Goal: Task Accomplishment & Management: Use online tool/utility

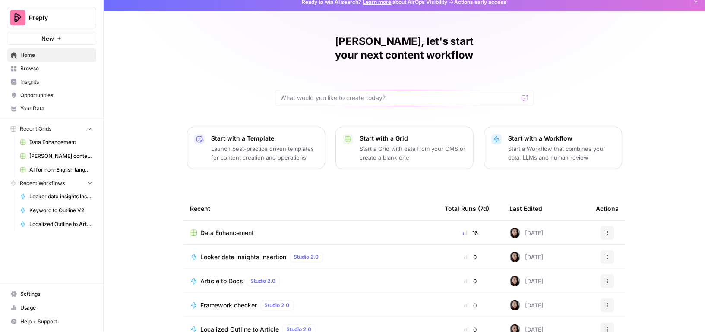
scroll to position [8, 0]
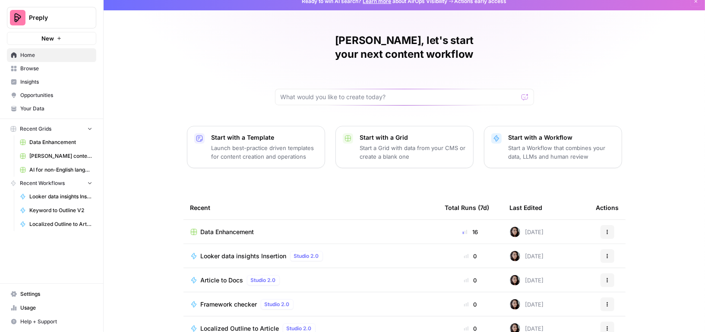
click at [57, 168] on span "AI for non-English languages" at bounding box center [60, 170] width 63 height 8
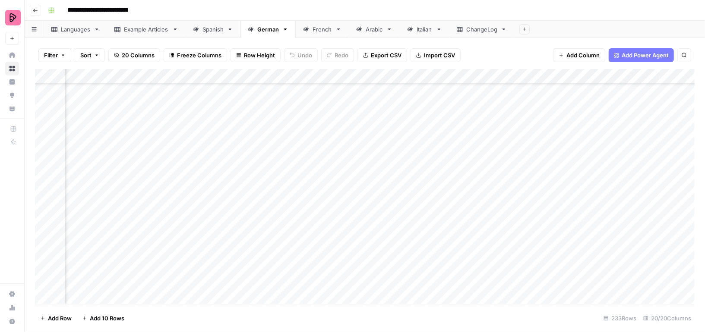
scroll to position [2748, 582]
click at [420, 204] on div "Add Column" at bounding box center [364, 186] width 659 height 235
click at [420, 204] on body "**********" at bounding box center [352, 166] width 705 height 332
click at [421, 232] on div "Add Column" at bounding box center [364, 186] width 659 height 235
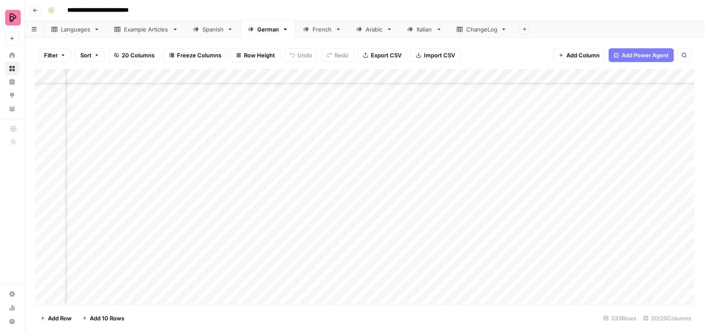
click at [523, 30] on icon "button" at bounding box center [524, 29] width 3 height 3
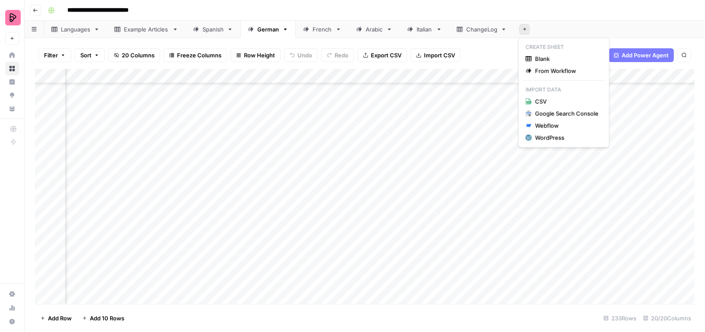
click at [551, 18] on header "**********" at bounding box center [365, 10] width 680 height 21
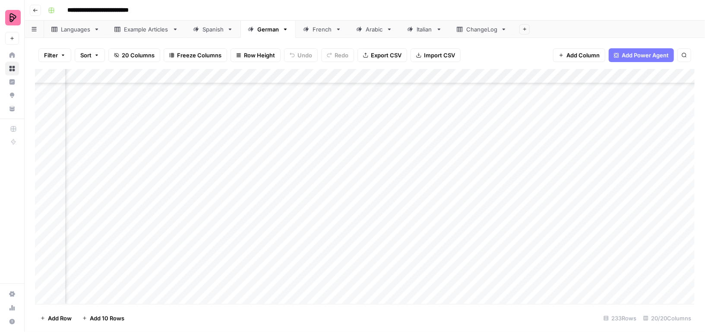
scroll to position [3032, 582]
click at [217, 30] on div "Spanish" at bounding box center [212, 29] width 21 height 9
click at [420, 211] on div "Add Column" at bounding box center [364, 186] width 659 height 235
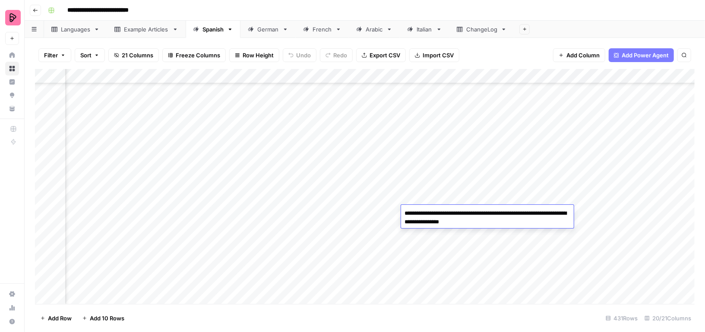
click at [420, 217] on textarea "**********" at bounding box center [487, 218] width 173 height 21
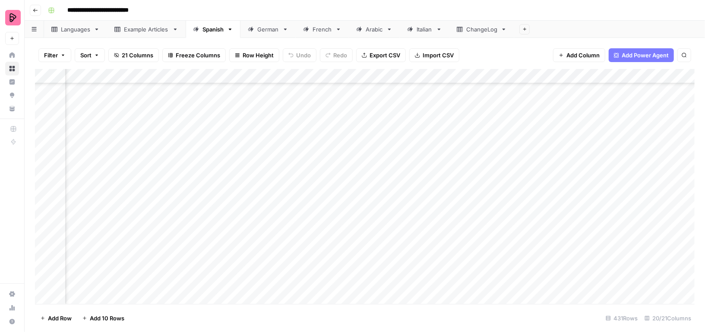
click at [422, 258] on div "Add Column" at bounding box center [364, 186] width 659 height 235
click at [422, 258] on textarea "**********" at bounding box center [487, 262] width 173 height 21
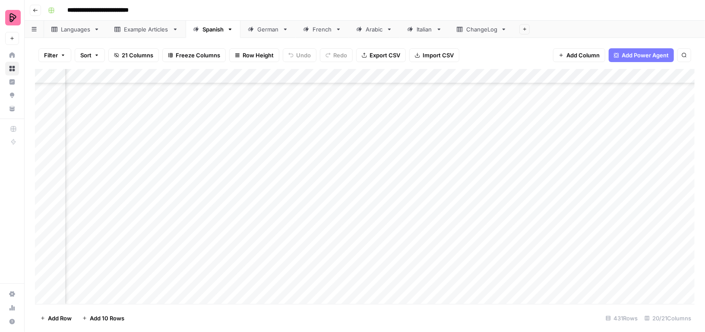
click at [417, 284] on div "Add Column" at bounding box center [364, 186] width 659 height 235
click at [225, 75] on div "Add Column" at bounding box center [364, 186] width 659 height 235
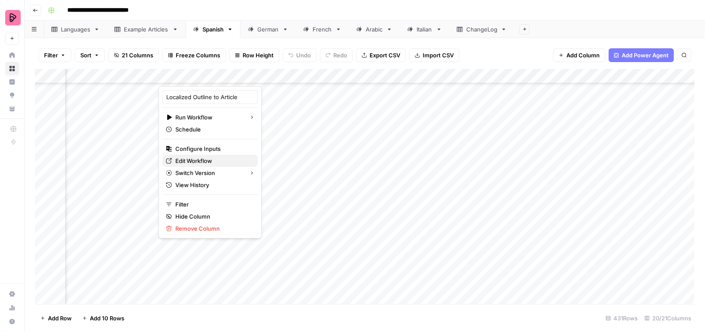
click at [201, 157] on span "Edit Workflow" at bounding box center [213, 161] width 76 height 9
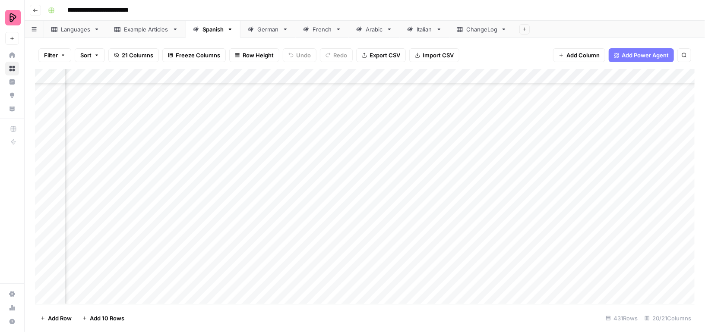
scroll to position [5895, 61]
click at [464, 152] on div "Add Column" at bounding box center [364, 186] width 659 height 235
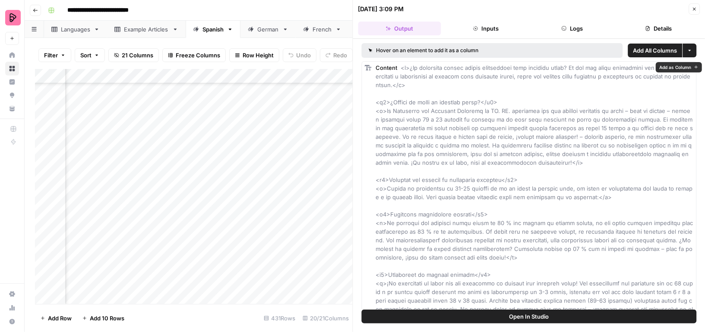
click at [524, 317] on span "Open In Studio" at bounding box center [529, 316] width 40 height 9
click at [695, 6] on button "Close" at bounding box center [693, 8] width 11 height 11
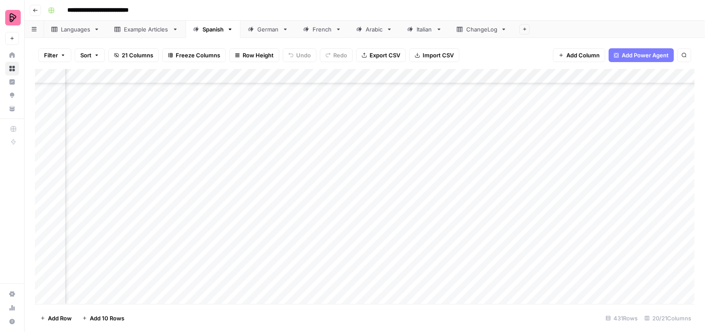
click at [77, 31] on div "Languages" at bounding box center [75, 29] width 29 height 9
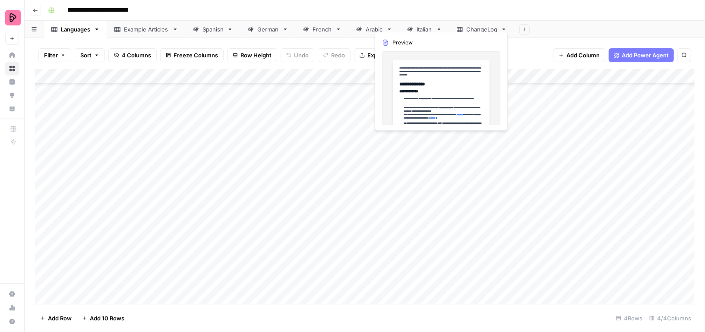
click at [427, 190] on div "Add Column" at bounding box center [364, 186] width 659 height 235
click at [427, 189] on div "Add Column" at bounding box center [364, 186] width 659 height 235
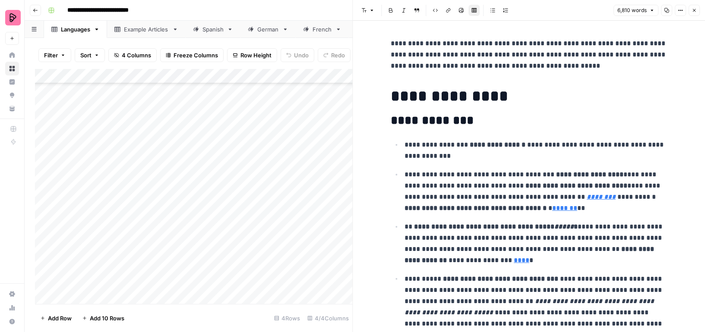
click at [695, 11] on icon "button" at bounding box center [694, 10] width 3 height 3
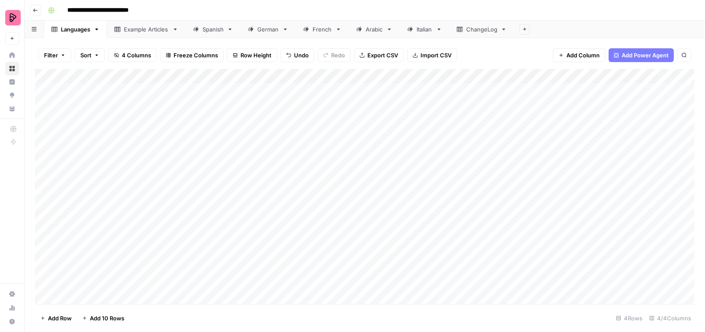
scroll to position [0, 0]
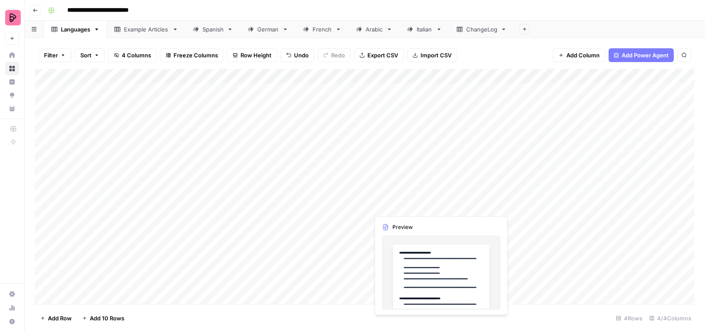
click at [417, 121] on div "Add Column" at bounding box center [364, 186] width 659 height 235
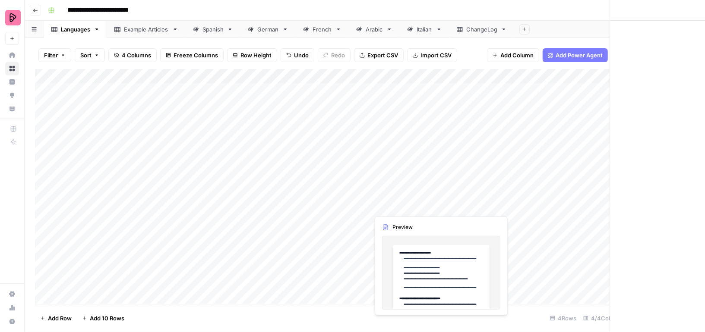
click at [417, 121] on div at bounding box center [456, 148] width 175 height 132
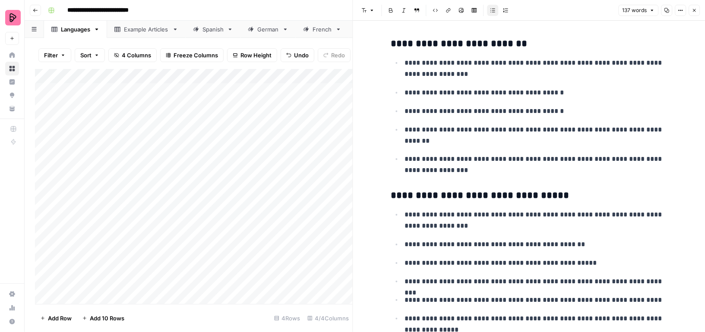
scroll to position [57, 0]
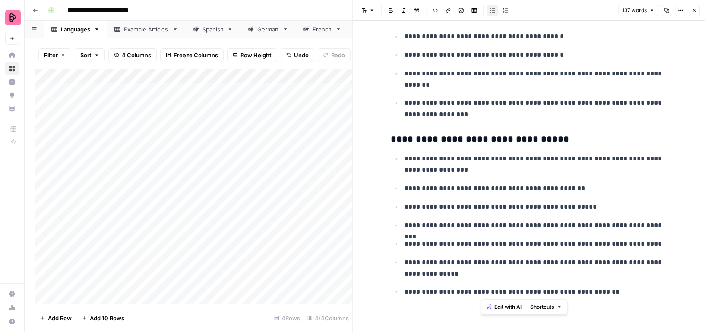
drag, startPoint x: 479, startPoint y: 59, endPoint x: 474, endPoint y: 398, distance: 339.2
click at [474, 332] on html "**********" at bounding box center [352, 166] width 705 height 332
click at [693, 9] on icon "button" at bounding box center [694, 10] width 3 height 3
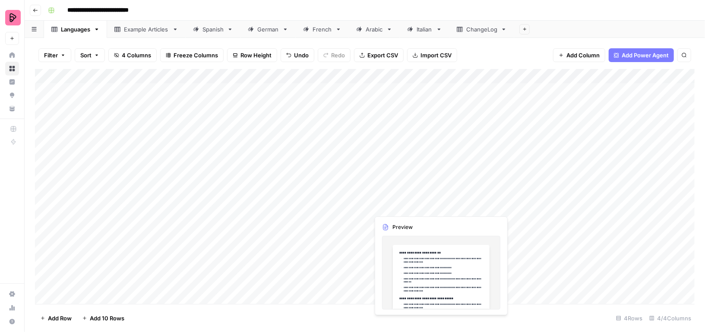
scroll to position [6, 0]
click at [211, 30] on div "Spanish" at bounding box center [212, 29] width 21 height 9
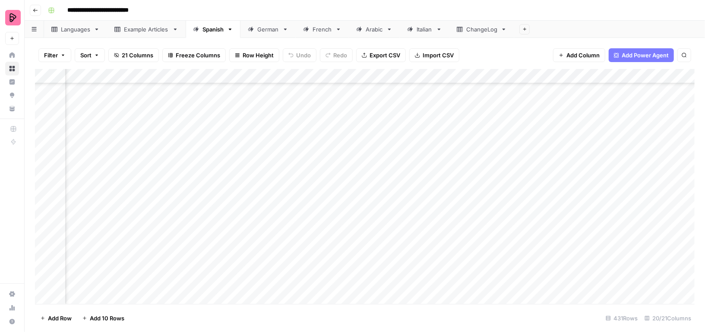
scroll to position [5837, 837]
click at [319, 237] on div "Add Column" at bounding box center [364, 186] width 659 height 235
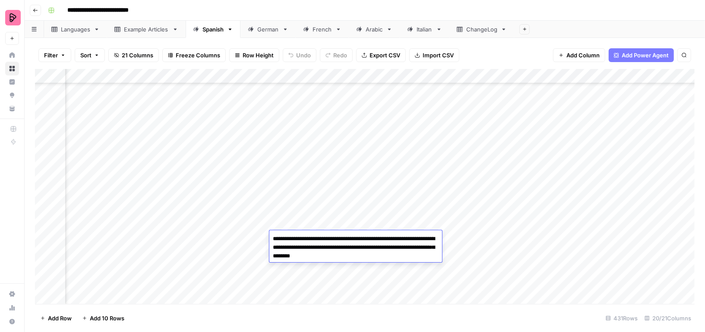
click at [323, 223] on div "Add Column" at bounding box center [364, 186] width 659 height 235
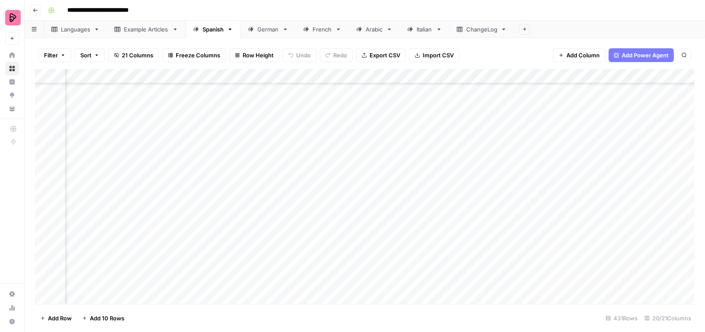
click at [77, 32] on div "Languages" at bounding box center [75, 29] width 29 height 9
click at [423, 139] on div "Add Column" at bounding box center [364, 186] width 659 height 235
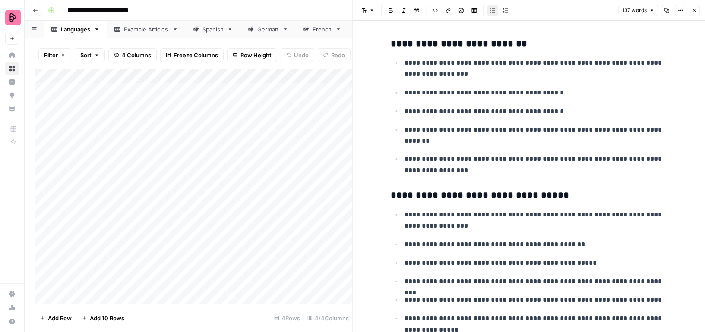
click at [449, 206] on div at bounding box center [456, 148] width 175 height 132
click at [695, 11] on icon "button" at bounding box center [693, 10] width 5 height 5
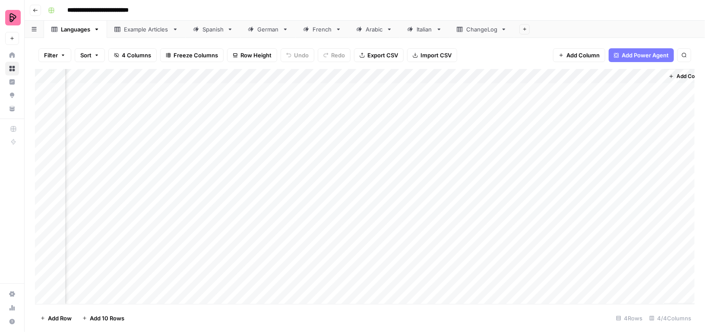
scroll to position [0, 73]
click at [560, 153] on div "Add Column" at bounding box center [364, 186] width 659 height 235
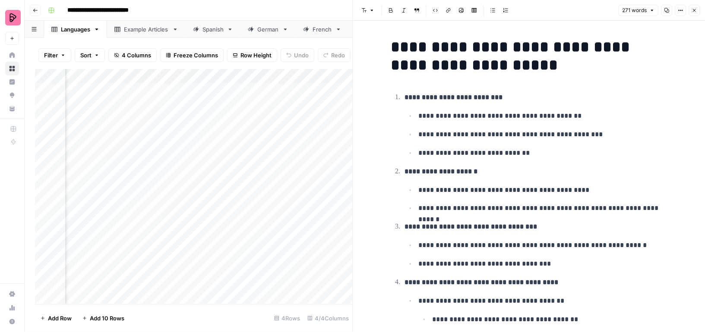
click at [523, 210] on div at bounding box center [557, 148] width 177 height 132
drag, startPoint x: 485, startPoint y: 186, endPoint x: 497, endPoint y: 38, distance: 149.3
click at [497, 38] on body "**********" at bounding box center [352, 166] width 705 height 332
click at [693, 10] on icon "button" at bounding box center [693, 10] width 5 height 5
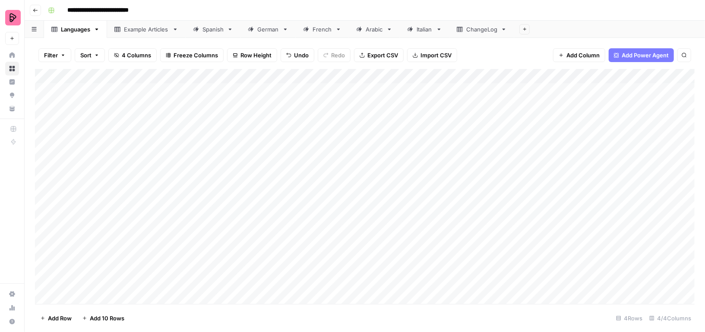
click at [268, 132] on div "Add Column" at bounding box center [364, 186] width 659 height 235
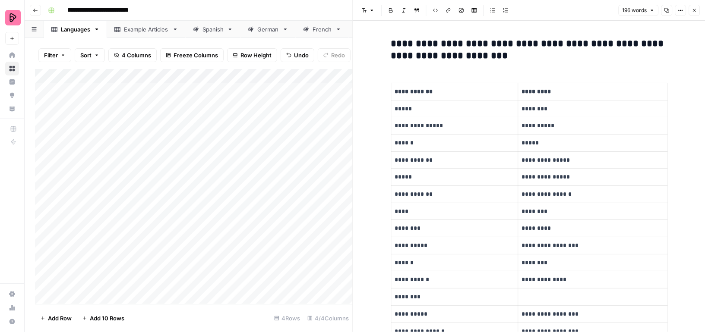
click at [695, 8] on icon "button" at bounding box center [693, 10] width 5 height 5
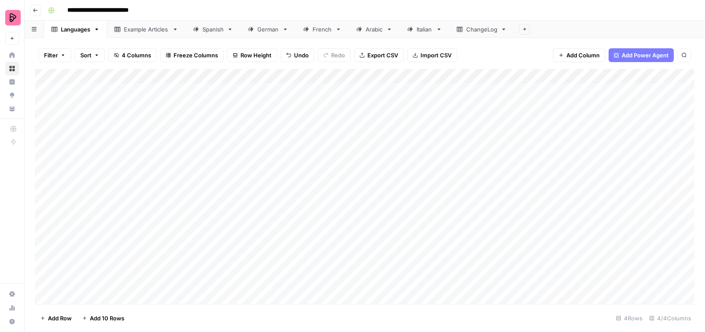
click at [425, 140] on div "Add Column" at bounding box center [364, 186] width 659 height 235
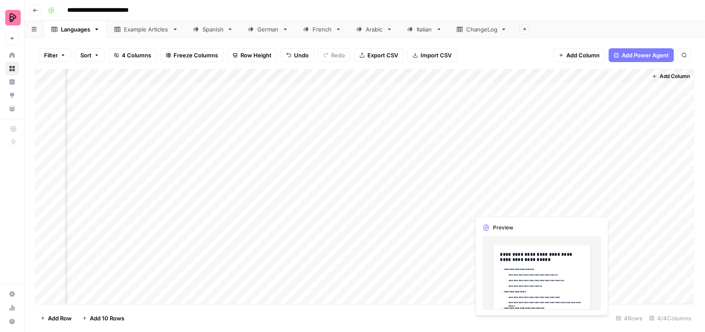
click at [558, 130] on div "Add Column" at bounding box center [364, 186] width 659 height 235
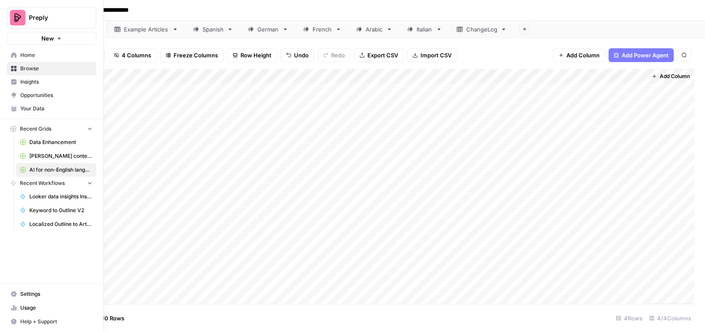
click at [25, 66] on span "Browse" at bounding box center [56, 69] width 72 height 8
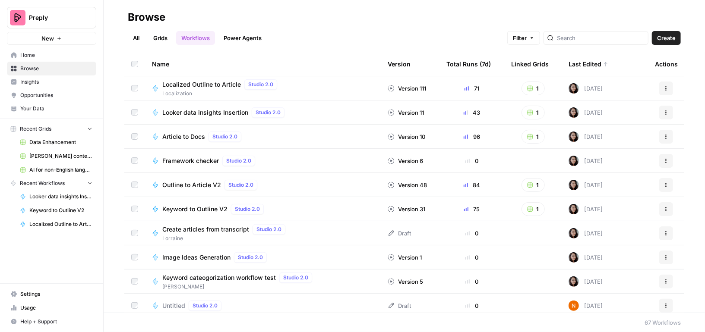
click at [662, 32] on button "Create" at bounding box center [666, 38] width 29 height 14
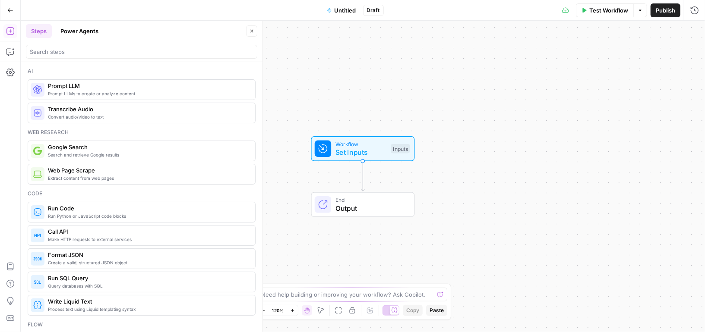
click at [348, 14] on span "Untitled" at bounding box center [345, 10] width 22 height 9
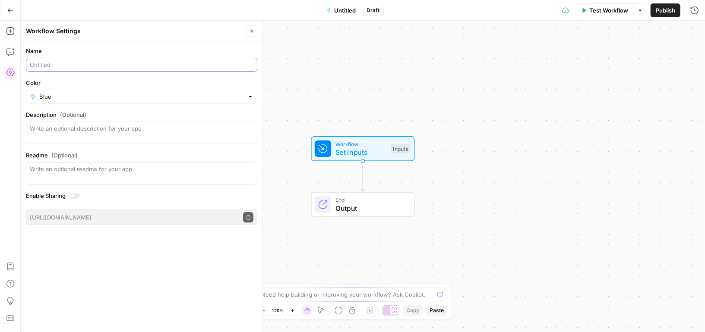
click at [79, 67] on input "Name" at bounding box center [141, 64] width 223 height 9
type input "Rule enforcers after feedback"
click at [664, 16] on button "Publish" at bounding box center [665, 10] width 30 height 14
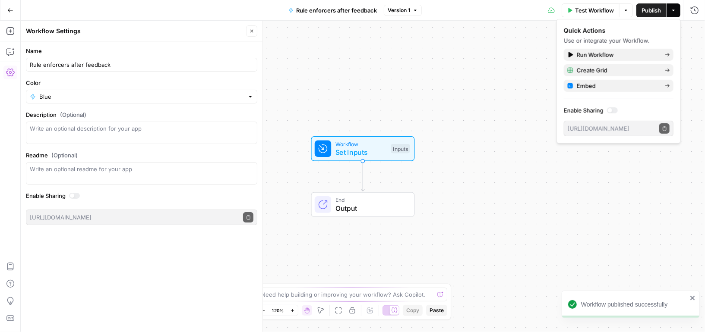
click at [479, 64] on div "Workflow Set Inputs Inputs End Output" at bounding box center [363, 177] width 684 height 312
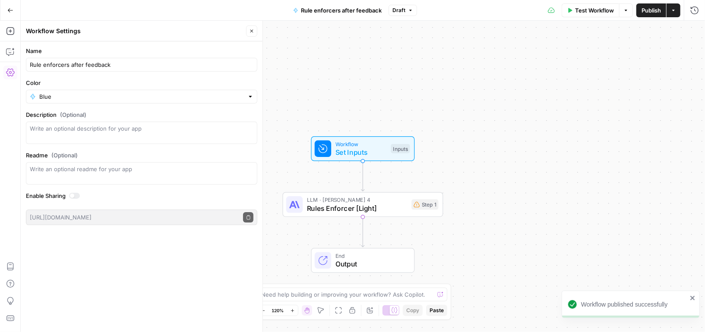
click at [252, 32] on icon "button" at bounding box center [251, 30] width 5 height 5
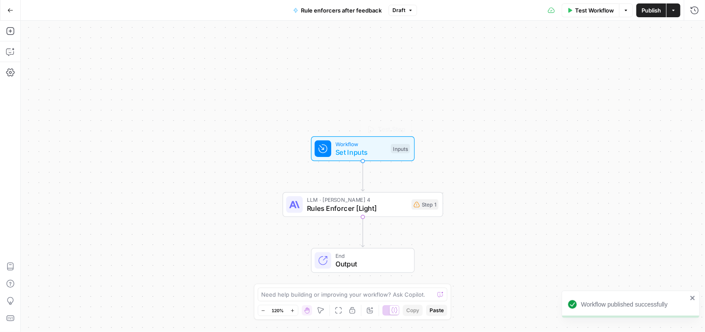
click at [389, 211] on span "Rules Enforcer [Light]" at bounding box center [357, 208] width 101 height 10
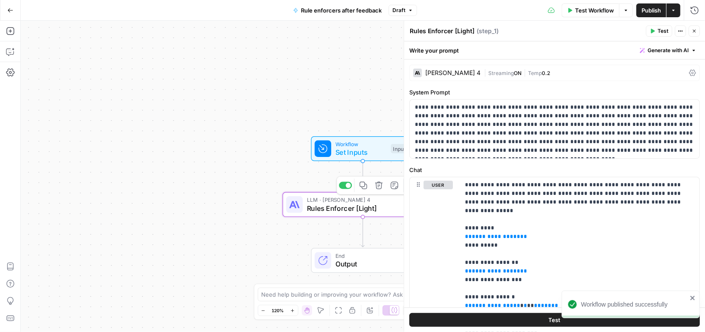
scroll to position [5, 0]
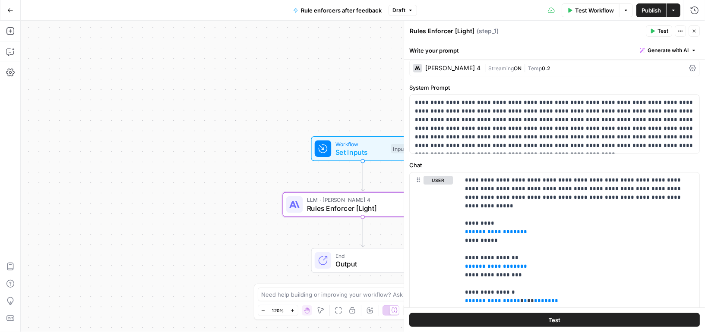
click at [377, 154] on span "Set Inputs" at bounding box center [360, 152] width 51 height 10
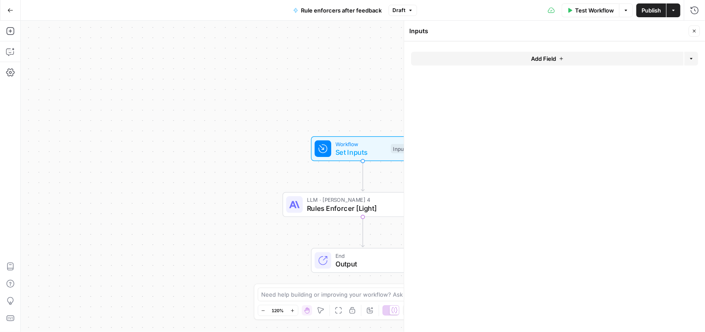
click at [577, 55] on button "Add Field" at bounding box center [547, 59] width 272 height 14
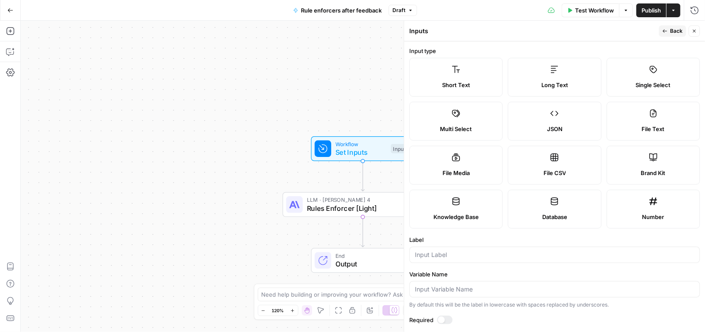
click at [557, 84] on span "Long Text" at bounding box center [554, 85] width 27 height 9
click at [454, 253] on input "Label" at bounding box center [554, 255] width 279 height 9
type input "Content"
click at [670, 28] on button "Back" at bounding box center [671, 30] width 27 height 11
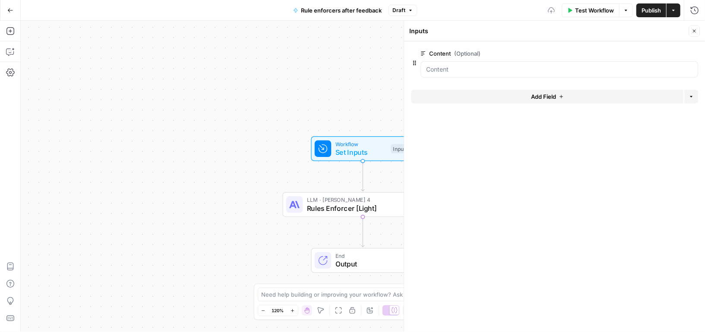
click at [381, 206] on span "Rules Enforcer [Light]" at bounding box center [357, 208] width 101 height 10
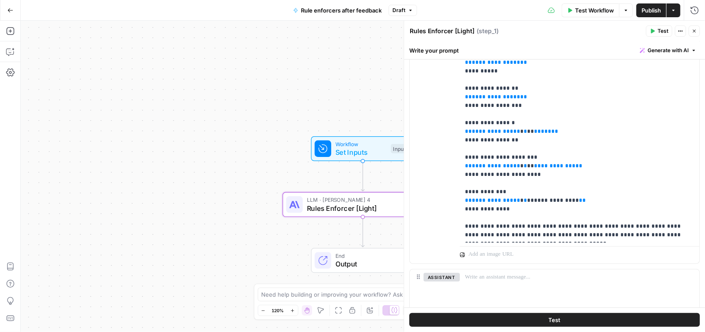
scroll to position [181, 0]
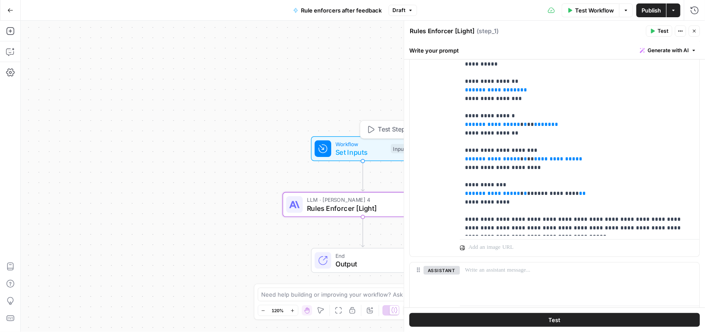
click at [375, 151] on span "Set Inputs" at bounding box center [360, 152] width 51 height 10
click at [694, 29] on icon "button" at bounding box center [693, 30] width 5 height 5
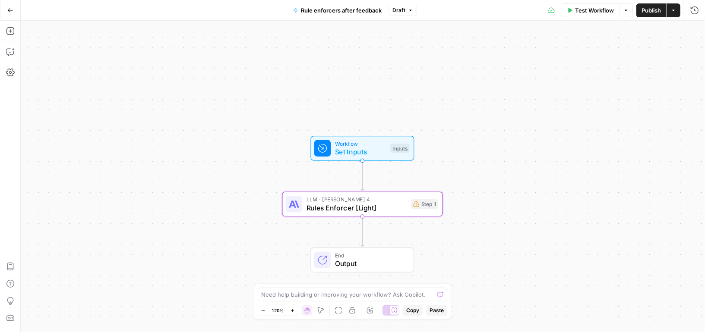
click at [375, 152] on span "Set Inputs" at bounding box center [360, 152] width 51 height 10
click at [373, 147] on span "Set Inputs" at bounding box center [360, 152] width 51 height 10
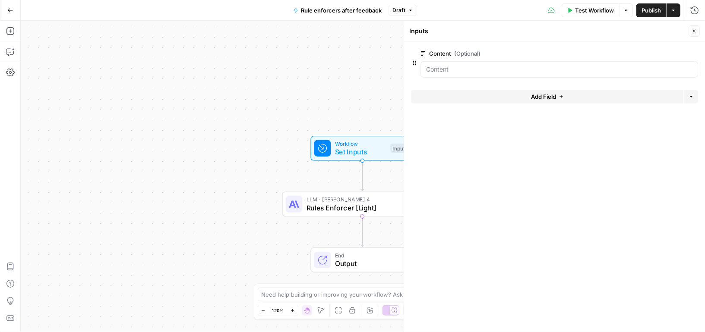
click at [567, 94] on button "Add Field" at bounding box center [547, 97] width 272 height 14
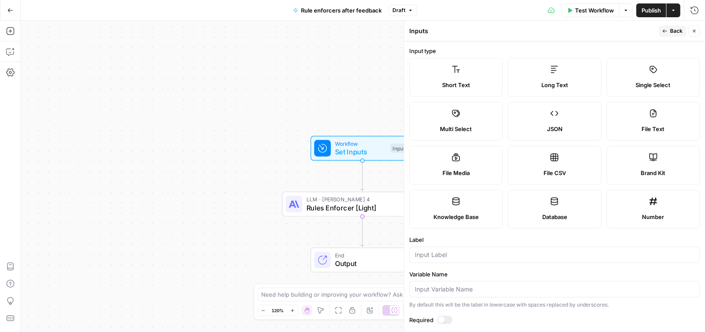
click at [454, 79] on label "Short Text" at bounding box center [455, 77] width 93 height 39
click at [437, 257] on input "Label" at bounding box center [554, 255] width 279 height 9
type input "G"
type input "Target language"
click at [669, 31] on button "Back" at bounding box center [671, 30] width 27 height 11
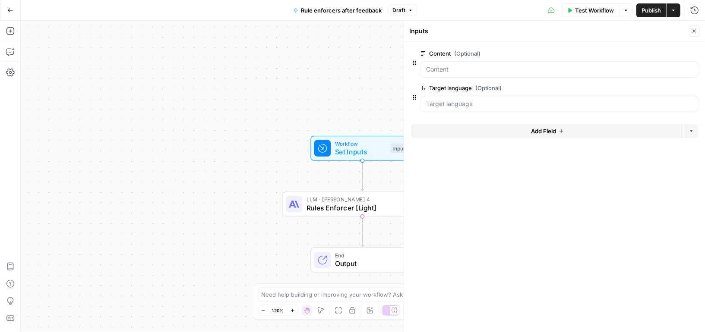
click at [510, 128] on button "Add Field" at bounding box center [547, 131] width 272 height 14
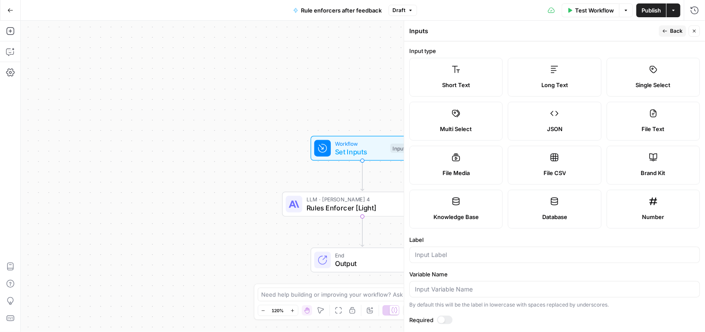
click at [450, 81] on span "Short Text" at bounding box center [456, 85] width 28 height 9
click at [432, 252] on input "Label" at bounding box center [554, 255] width 279 height 9
type input "Writing rules"
click at [666, 32] on icon "button" at bounding box center [664, 30] width 5 height 5
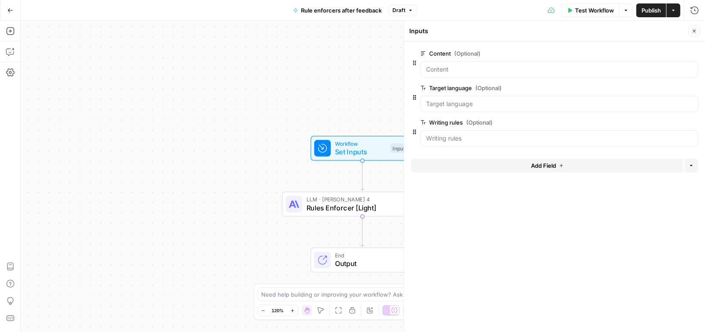
click at [365, 205] on span "Rules Enforcer [Light]" at bounding box center [356, 208] width 101 height 10
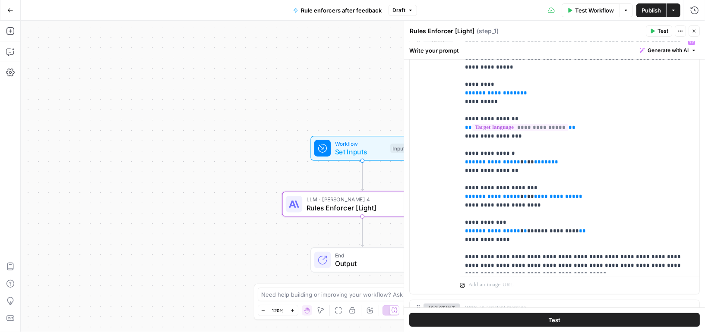
scroll to position [144, 0]
click at [698, 32] on button "Close" at bounding box center [693, 30] width 11 height 11
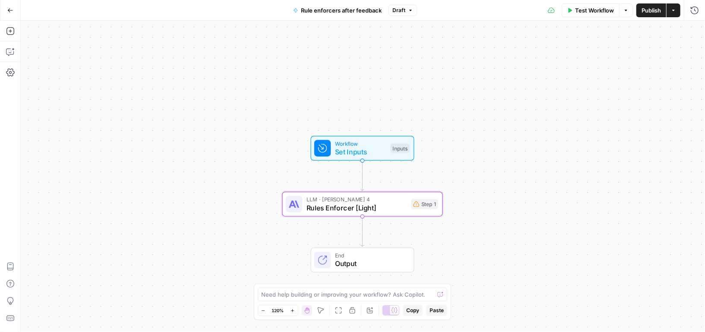
click at [374, 141] on span "Workflow" at bounding box center [360, 143] width 51 height 8
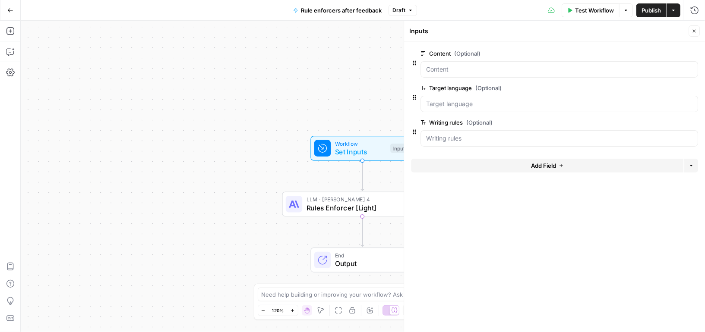
click at [522, 163] on button "Add Field" at bounding box center [547, 166] width 272 height 14
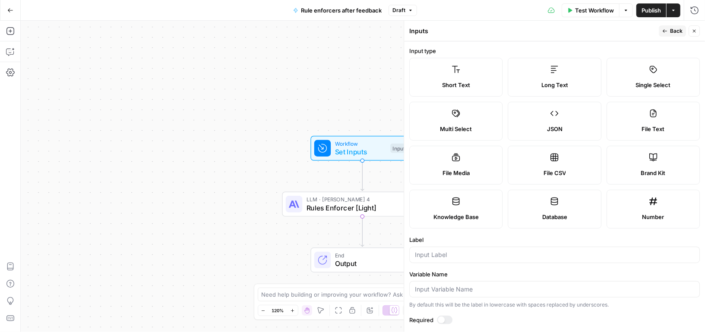
click at [464, 87] on span "Short Text" at bounding box center [456, 85] width 28 height 9
click at [432, 252] on input "Label" at bounding box center [554, 255] width 279 height 9
click at [554, 80] on label "Long Text" at bounding box center [554, 77] width 93 height 39
click at [431, 255] on input "languag" at bounding box center [554, 255] width 279 height 9
click at [445, 255] on input "languag" at bounding box center [554, 255] width 279 height 9
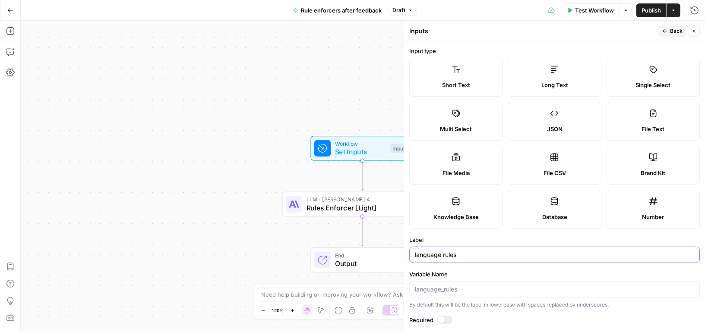
type input "language rules"
click at [674, 30] on span "Back" at bounding box center [676, 31] width 13 height 8
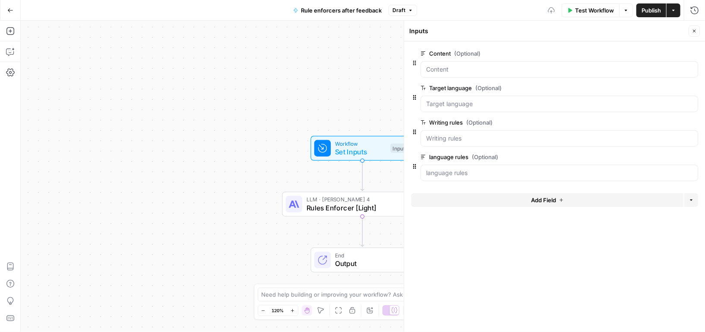
click at [503, 198] on button "Add Field" at bounding box center [547, 200] width 272 height 14
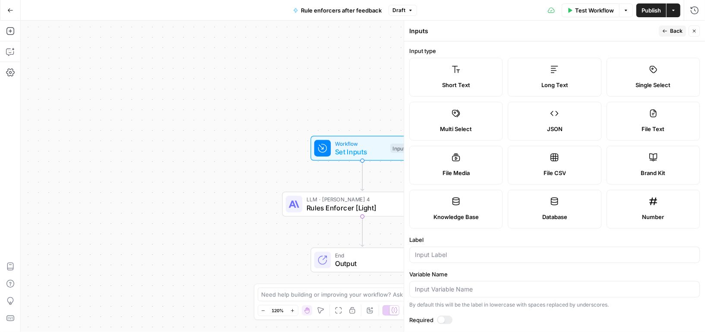
click at [561, 85] on span "Long Text" at bounding box center [554, 85] width 27 height 9
click at [453, 252] on input "Label" at bounding box center [554, 255] width 279 height 9
type input "style guide"
click at [666, 31] on icon "button" at bounding box center [664, 30] width 5 height 5
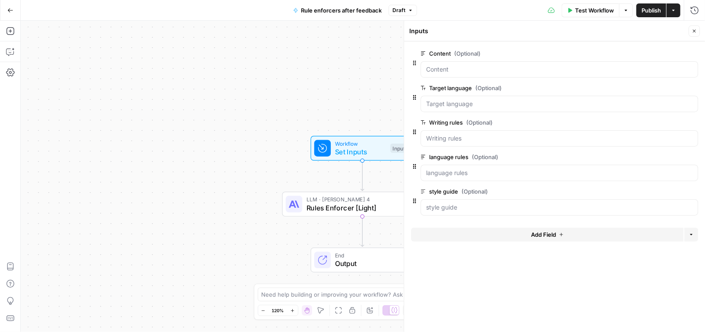
click at [668, 120] on span "edit field" at bounding box center [665, 122] width 19 height 7
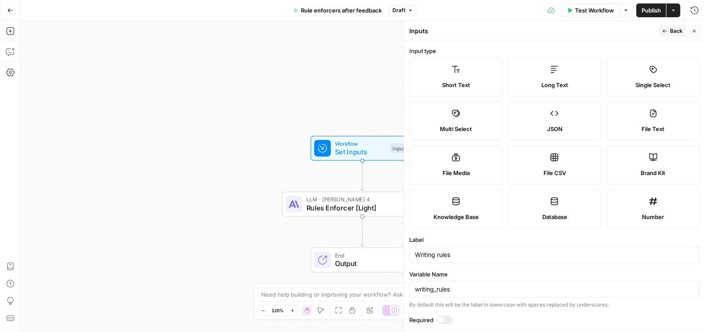
click at [575, 71] on label "Long Text" at bounding box center [554, 77] width 93 height 39
click at [671, 32] on span "Back" at bounding box center [676, 31] width 13 height 8
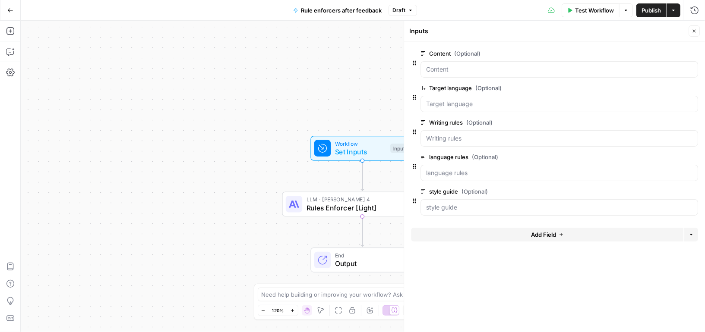
click at [696, 28] on button "Close" at bounding box center [693, 30] width 11 height 11
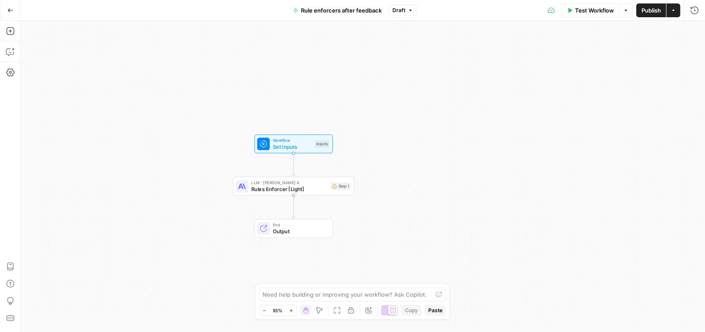
click at [305, 146] on span "Set Inputs" at bounding box center [292, 147] width 39 height 8
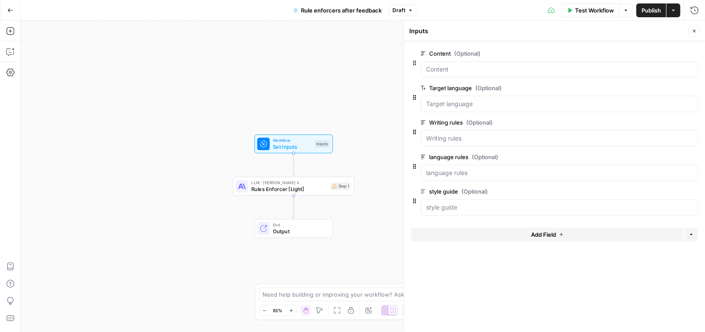
click at [503, 230] on button "Add Field" at bounding box center [547, 235] width 272 height 14
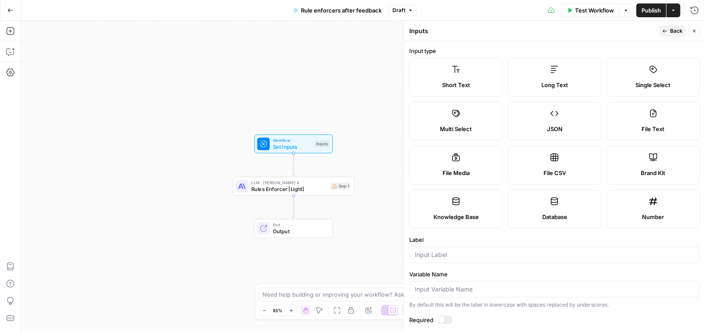
click at [551, 84] on span "Long Text" at bounding box center [554, 85] width 27 height 9
click at [441, 256] on input "Label" at bounding box center [554, 255] width 279 height 9
type input "Editor's feedback"
click at [671, 34] on span "Back" at bounding box center [676, 31] width 13 height 8
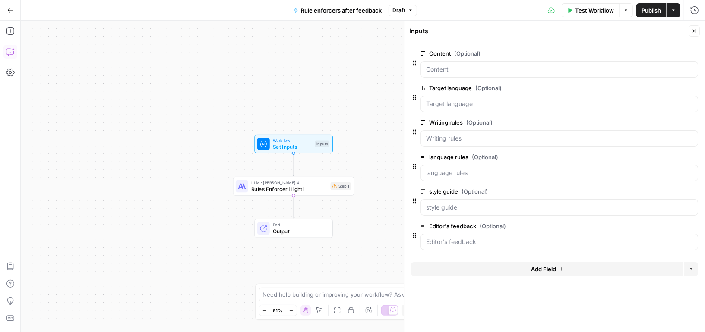
drag, startPoint x: 16, startPoint y: 52, endPoint x: 9, endPoint y: 50, distance: 7.5
click at [9, 50] on icon "button" at bounding box center [10, 51] width 9 height 9
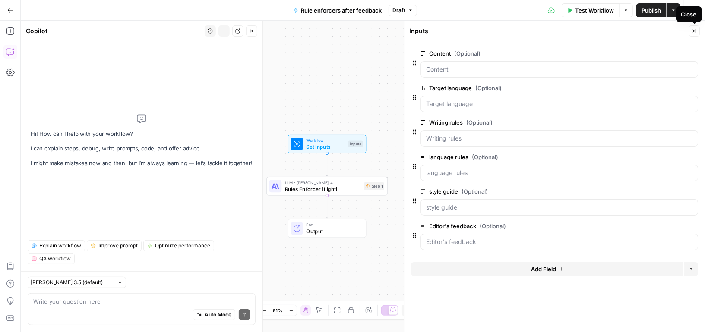
click at [696, 31] on icon "button" at bounding box center [693, 30] width 5 height 5
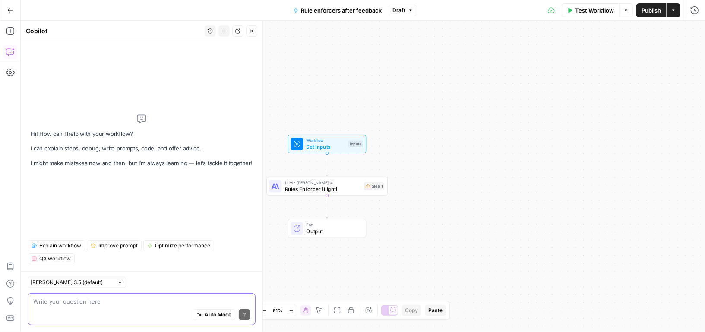
click at [117, 305] on textarea at bounding box center [141, 301] width 217 height 9
type textarea "U"
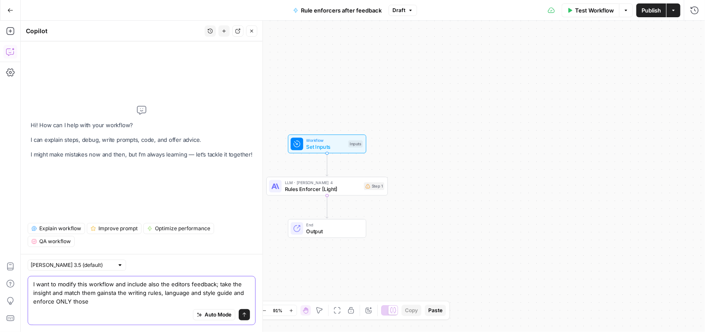
drag, startPoint x: 102, startPoint y: 296, endPoint x: 28, endPoint y: 287, distance: 74.3
click at [28, 287] on div "I want to modify this workflow and include also the editors feedback; take the …" at bounding box center [142, 300] width 228 height 49
click at [106, 311] on div "Auto Mode Send" at bounding box center [141, 315] width 217 height 19
drag, startPoint x: 100, startPoint y: 305, endPoint x: 31, endPoint y: 284, distance: 71.8
click at [31, 284] on div "I want to modify this workflow and include also the editors feedback; take the …" at bounding box center [142, 300] width 228 height 49
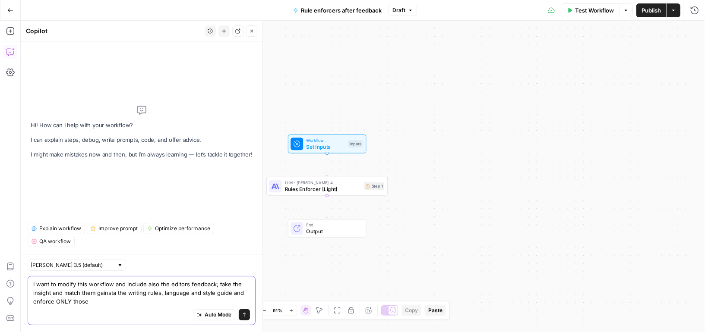
paste textarea "update this workflow so it incorporates editor feedback. The workflow should ex…"
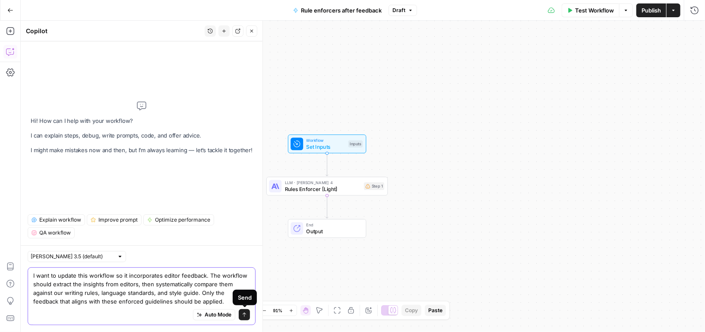
type textarea "I want to update this workflow so it incorporates editor feedback. The workflow…"
click at [245, 315] on icon "submit" at bounding box center [244, 314] width 5 height 5
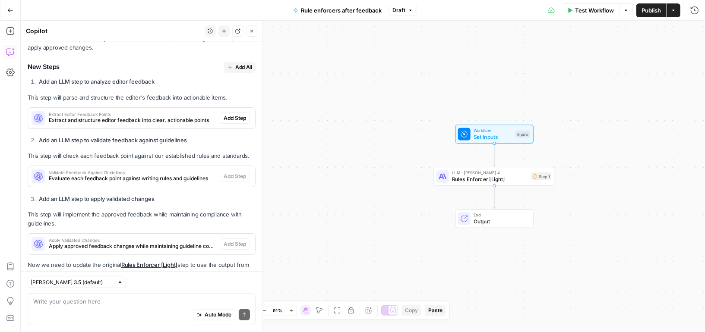
scroll to position [108, 0]
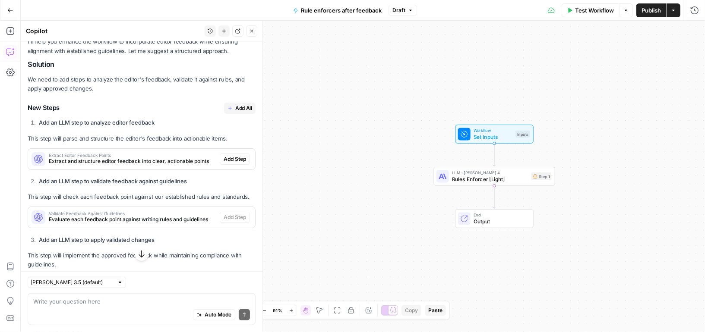
click at [239, 108] on span "Add All" at bounding box center [243, 108] width 17 height 8
click at [341, 13] on span "Rule enforcers after feedback" at bounding box center [341, 10] width 81 height 9
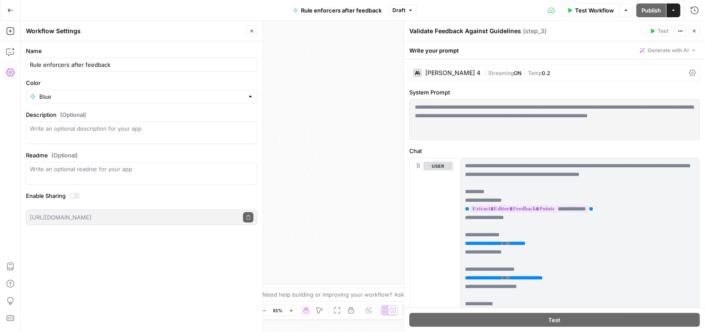
click at [346, 11] on span "Rule enforcers after feedback" at bounding box center [341, 10] width 81 height 9
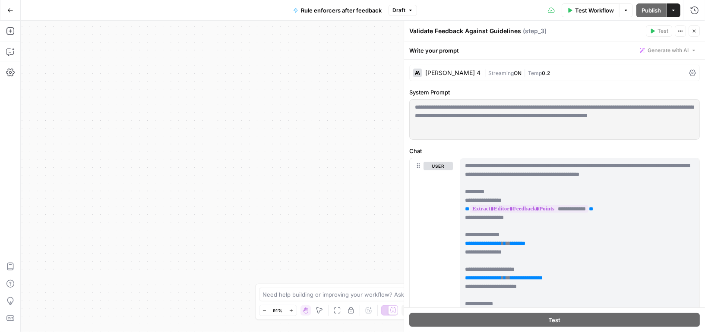
click at [346, 11] on span "Rule enforcers after feedback" at bounding box center [341, 10] width 81 height 9
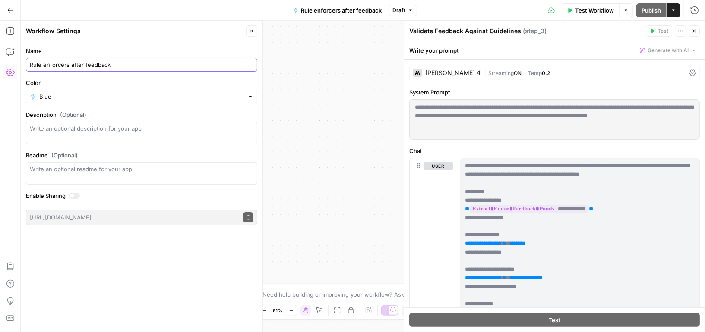
click at [54, 68] on input "Rule enforcers after feedback" at bounding box center [141, 64] width 223 height 9
click at [695, 28] on icon "button" at bounding box center [693, 30] width 5 height 5
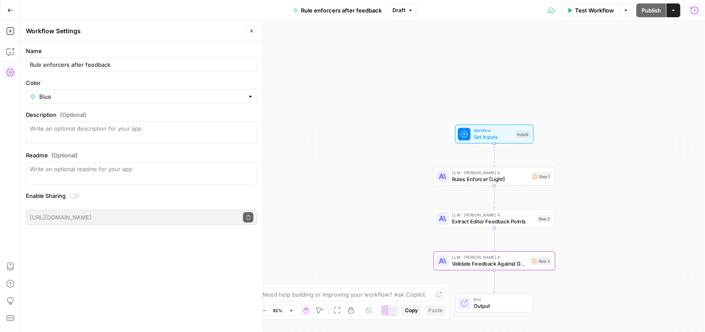
click at [251, 33] on icon "button" at bounding box center [251, 30] width 5 height 5
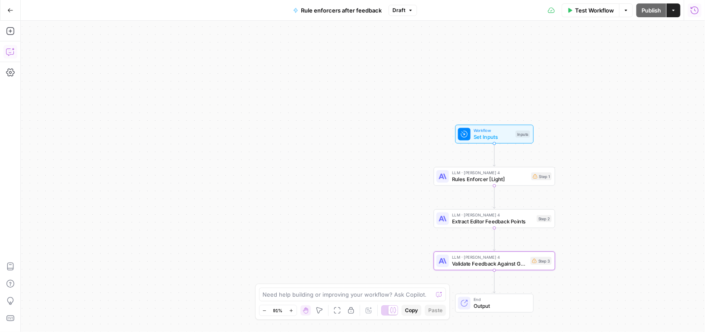
click at [9, 51] on icon "button" at bounding box center [10, 51] width 9 height 9
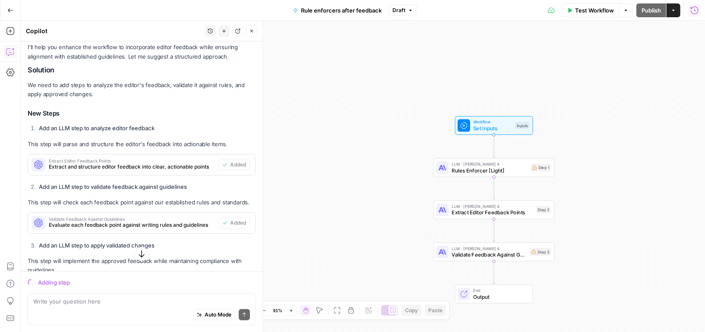
scroll to position [292, 0]
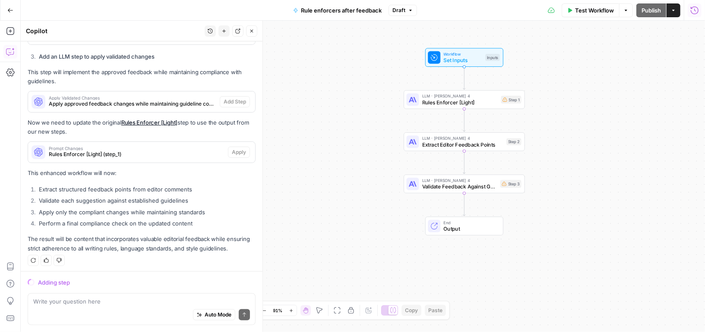
drag, startPoint x: 609, startPoint y: 93, endPoint x: 584, endPoint y: 31, distance: 66.4
click at [584, 31] on div "Workflow Set Inputs Inputs LLM · Claude Sonnet 4 Rules Enforcer [Light] Step 1 …" at bounding box center [363, 177] width 684 height 312
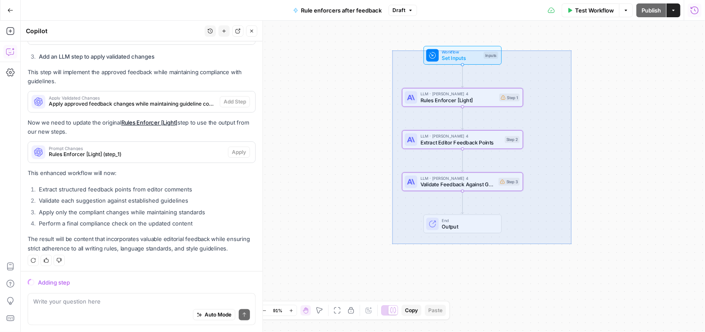
drag, startPoint x: 571, startPoint y: 50, endPoint x: 392, endPoint y: 244, distance: 263.8
click at [392, 244] on div "Workflow Set Inputs Inputs LLM · Claude Sonnet 4 Rules Enforcer [Light] Step 1 …" at bounding box center [363, 177] width 684 height 312
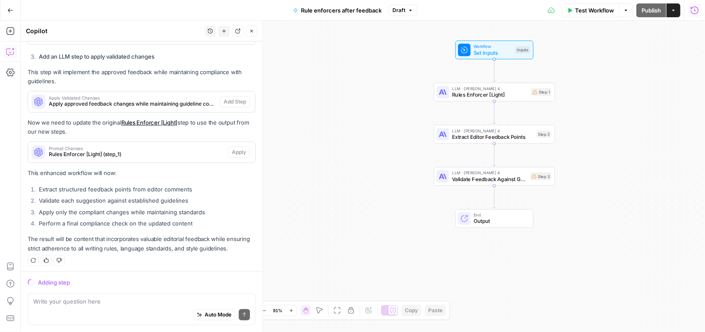
click at [8, 10] on icon "button" at bounding box center [10, 10] width 5 height 4
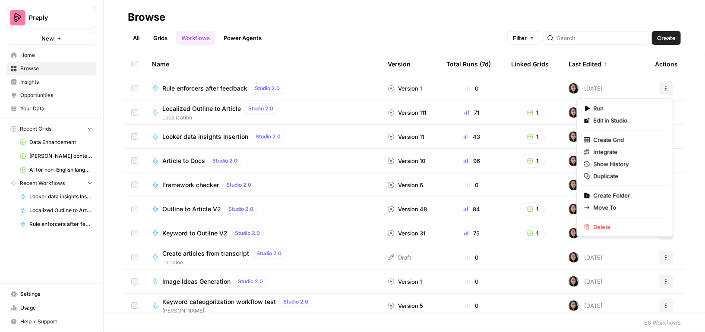
click at [668, 87] on icon "button" at bounding box center [665, 88] width 5 height 5
click at [591, 224] on div "Delete" at bounding box center [625, 227] width 82 height 9
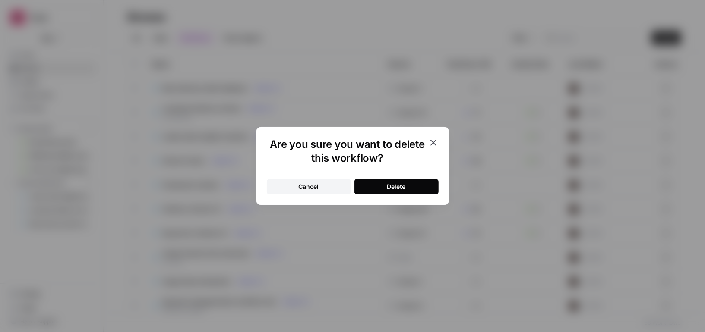
click at [387, 189] on div "Delete" at bounding box center [396, 187] width 19 height 9
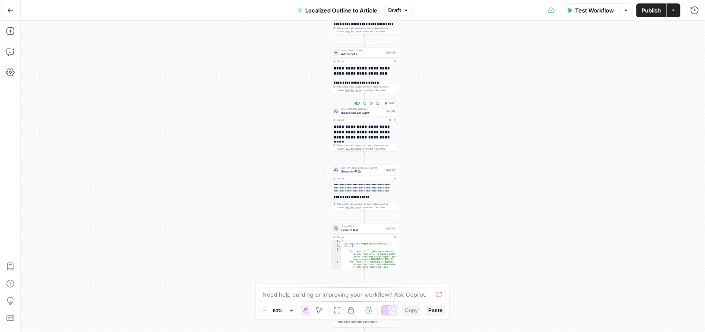
click at [374, 113] on span "Rules Enforcer [Light]" at bounding box center [362, 112] width 43 height 4
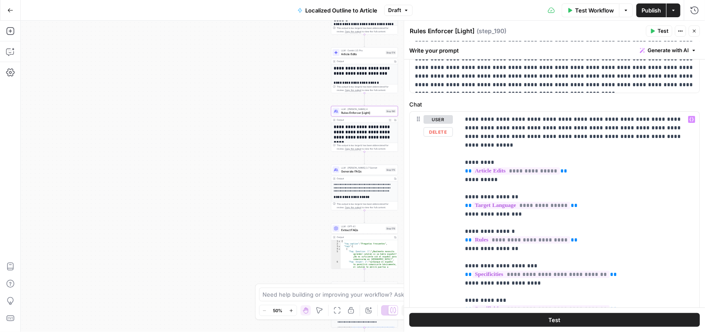
scroll to position [67, 0]
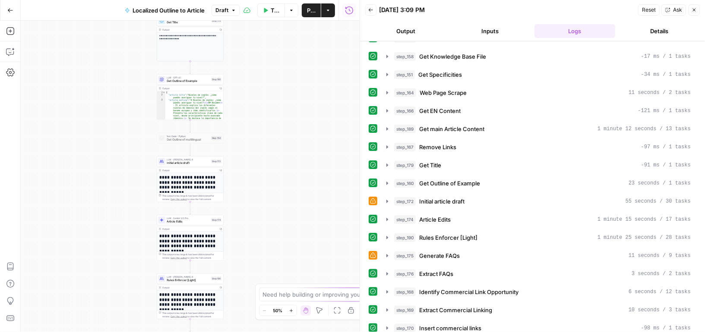
scroll to position [52, 0]
click at [385, 233] on icon "button" at bounding box center [387, 236] width 7 height 7
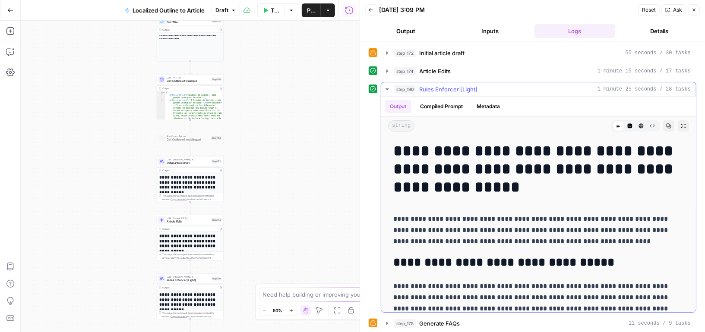
scroll to position [214, 0]
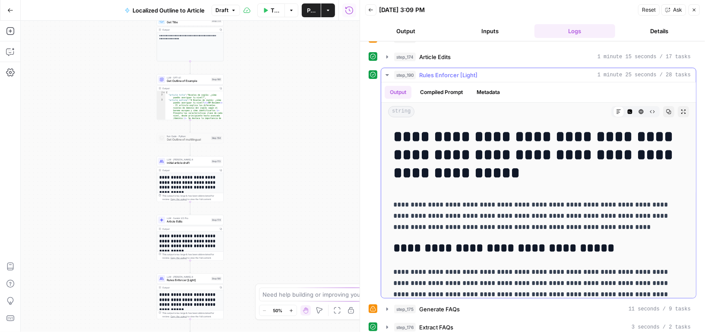
click at [430, 86] on button "Compiled Prompt" at bounding box center [441, 92] width 53 height 13
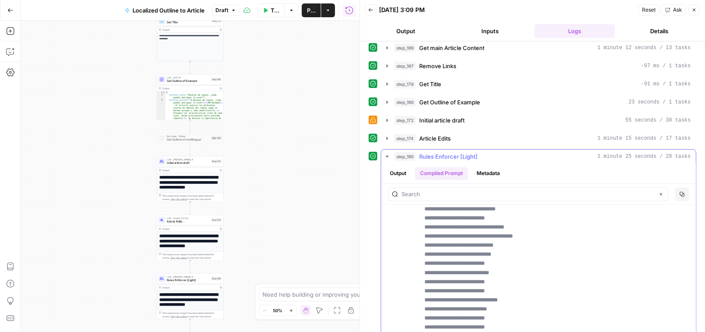
scroll to position [3407, 0]
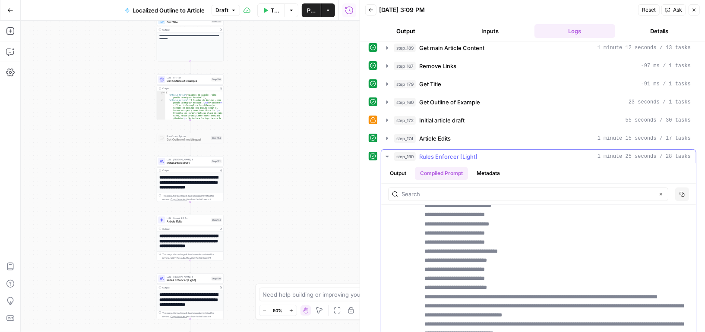
drag, startPoint x: 424, startPoint y: 255, endPoint x: 513, endPoint y: 302, distance: 101.0
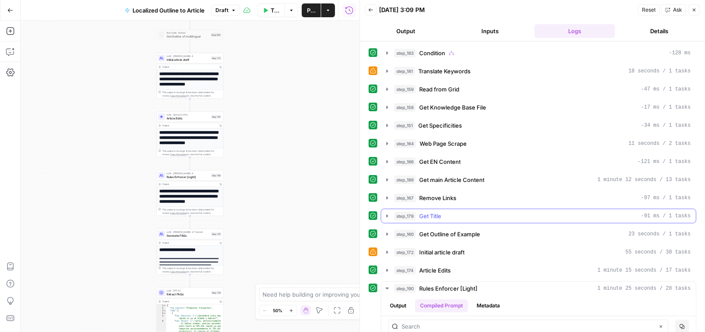
scroll to position [80, 0]
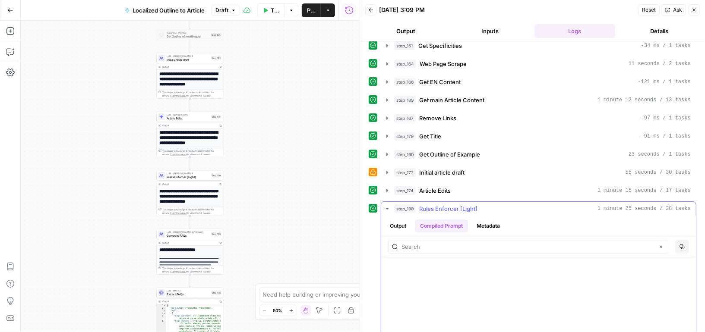
click at [397, 220] on button "Output" at bounding box center [397, 226] width 27 height 13
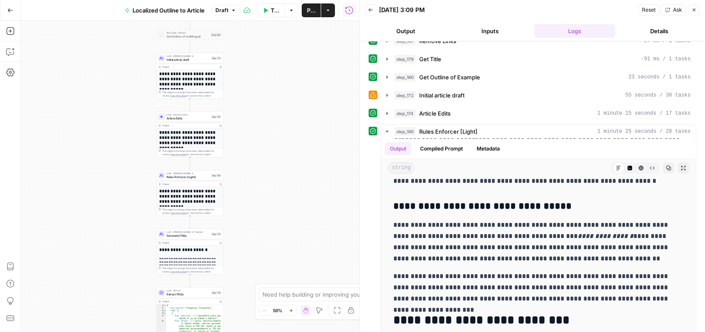
scroll to position [108, 0]
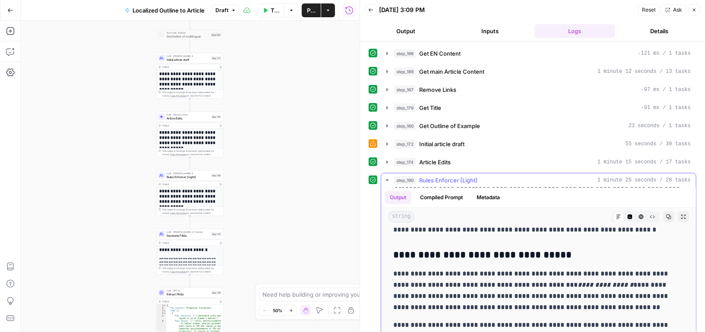
click at [440, 192] on button "Compiled Prompt" at bounding box center [441, 197] width 53 height 13
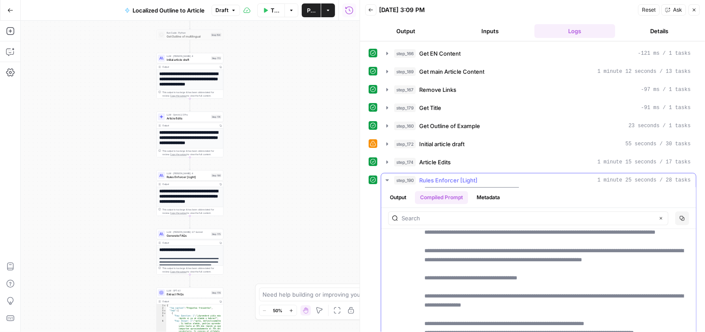
scroll to position [1704, 0]
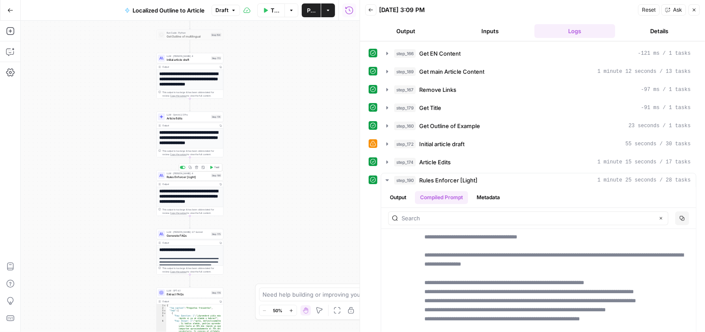
click at [195, 176] on span "Rules Enforcer [Light]" at bounding box center [188, 177] width 43 height 4
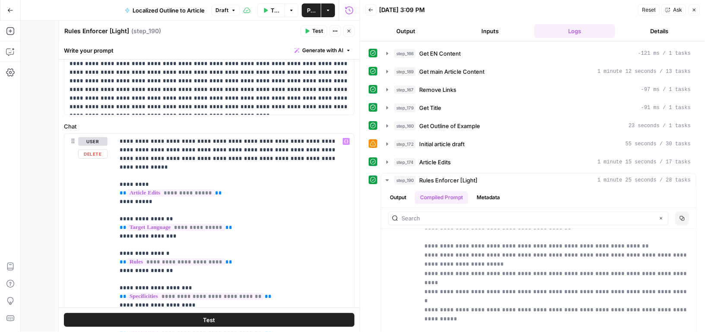
scroll to position [47, 0]
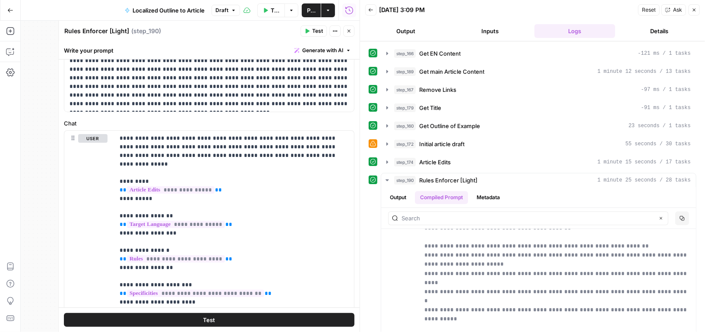
click at [349, 28] on button "Close" at bounding box center [348, 30] width 11 height 11
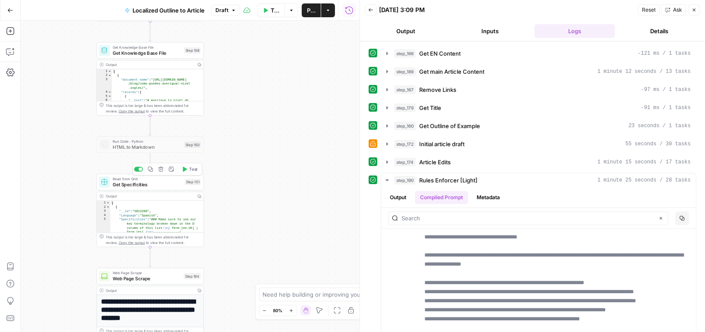
click at [155, 184] on span "Get Specificities" at bounding box center [147, 184] width 69 height 7
type input "AI for non-English languages"
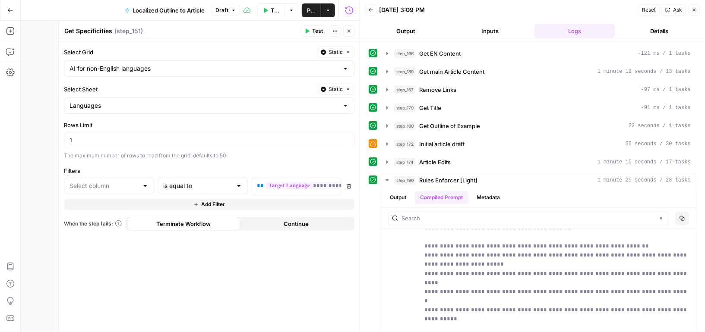
type input "Languages"
type input "Language"
click at [349, 29] on icon "button" at bounding box center [348, 30] width 5 height 5
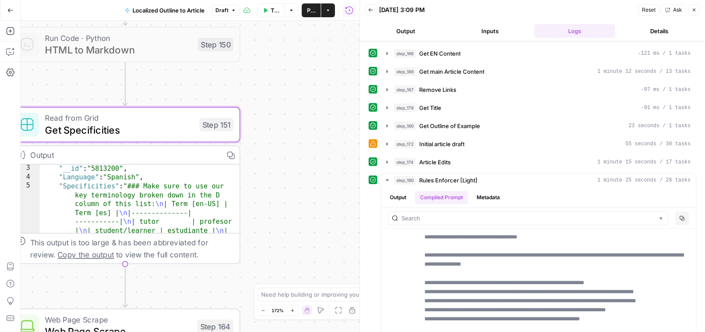
scroll to position [0, 0]
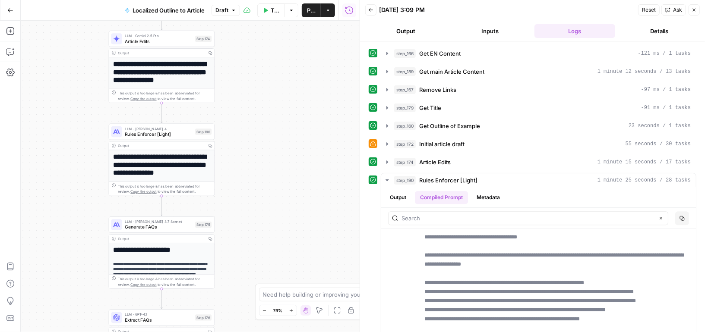
click at [182, 133] on span "Rules Enforcer [Light]" at bounding box center [159, 134] width 68 height 7
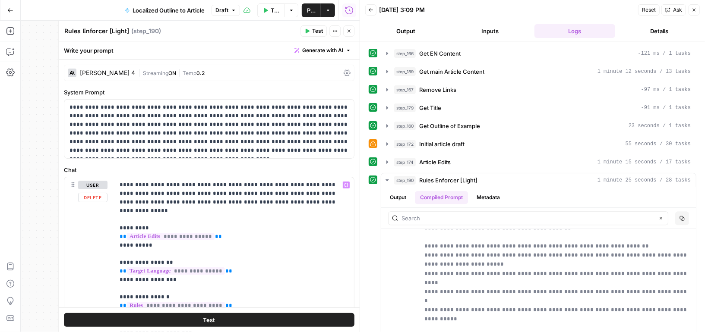
scroll to position [41, 0]
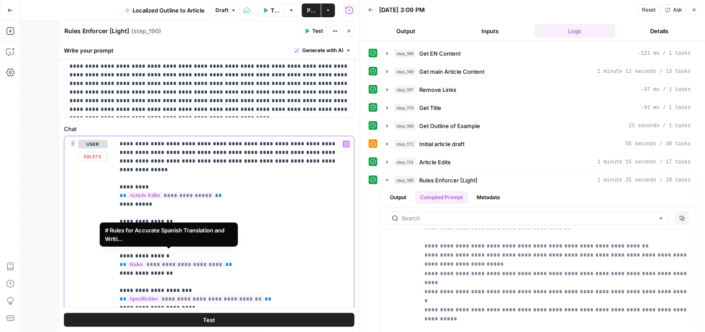
click at [188, 261] on span "**********" at bounding box center [176, 264] width 98 height 7
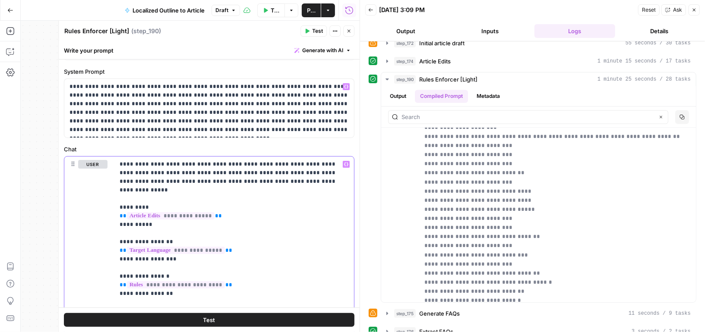
scroll to position [0, 0]
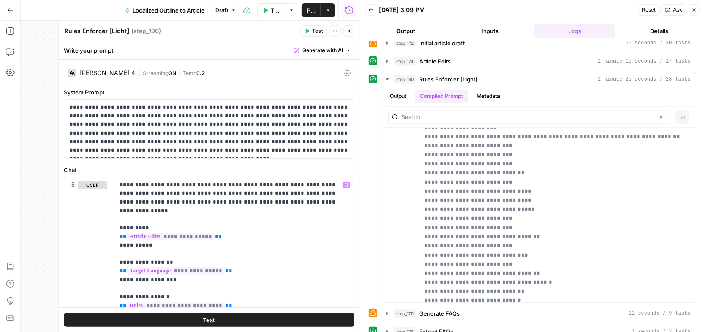
click at [345, 31] on button "Close" at bounding box center [348, 30] width 11 height 11
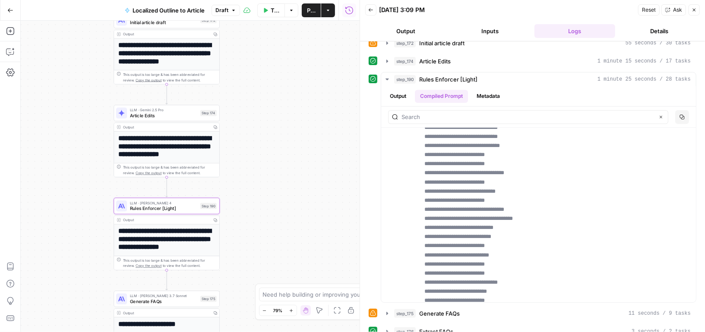
click at [179, 209] on span "Rules Enforcer [Light]" at bounding box center [164, 208] width 68 height 7
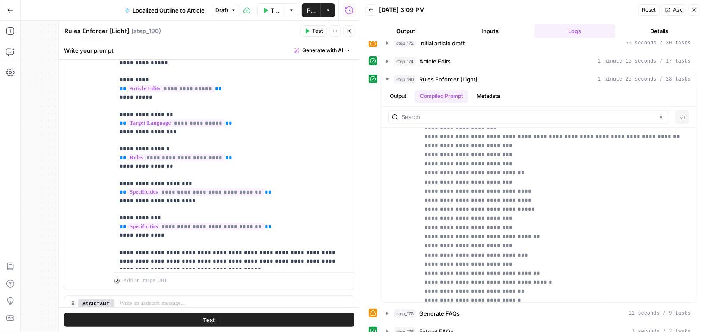
scroll to position [154, 0]
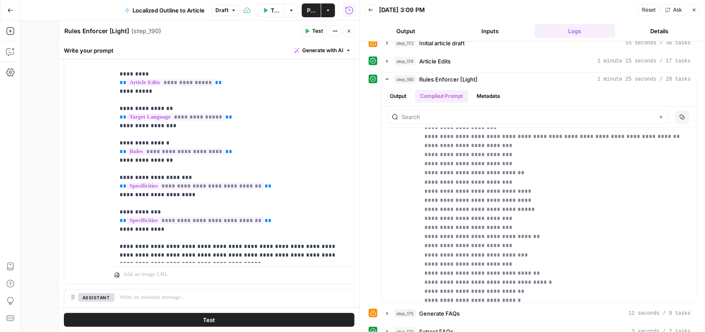
click at [350, 32] on icon "button" at bounding box center [348, 30] width 5 height 5
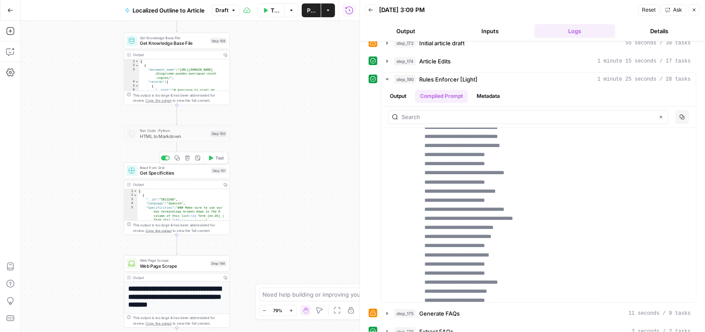
click at [183, 174] on span "Get Specificities" at bounding box center [174, 173] width 68 height 7
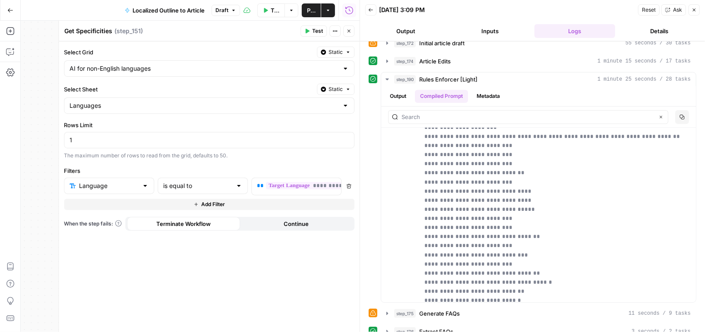
click at [696, 9] on icon "button" at bounding box center [693, 9] width 5 height 5
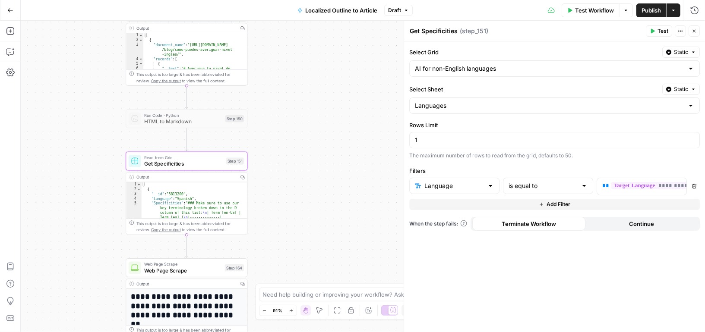
click at [153, 228] on span "Copy the output" at bounding box center [166, 229] width 30 height 5
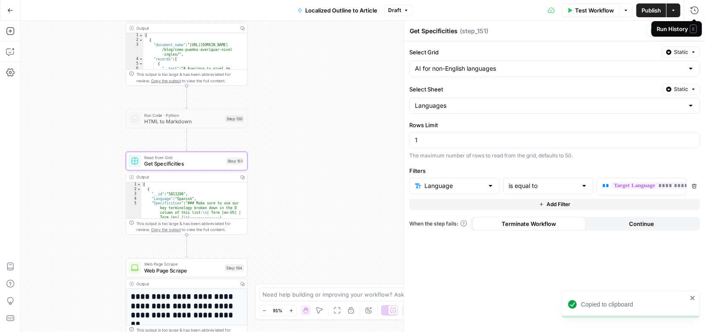
click at [696, 31] on icon "button" at bounding box center [693, 30] width 5 height 5
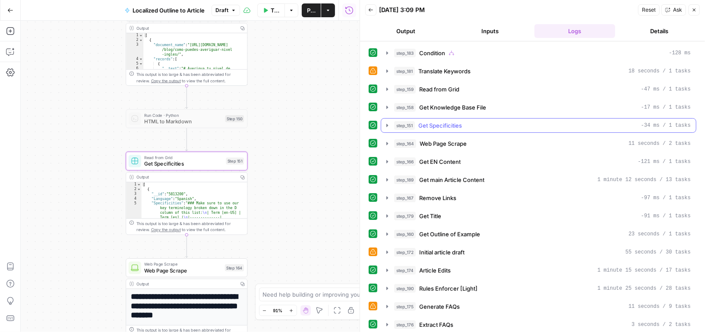
click at [384, 126] on icon "button" at bounding box center [387, 125] width 7 height 7
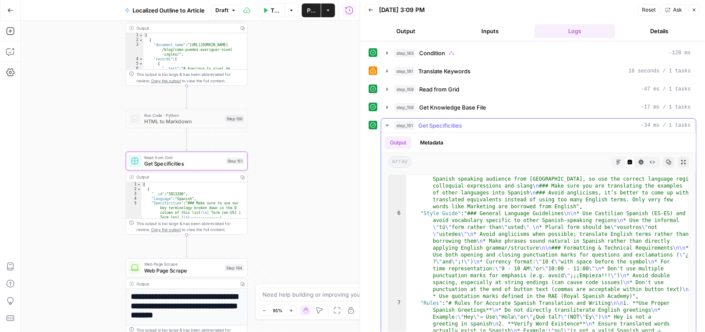
scroll to position [139, 0]
click at [387, 122] on icon "button" at bounding box center [387, 125] width 7 height 7
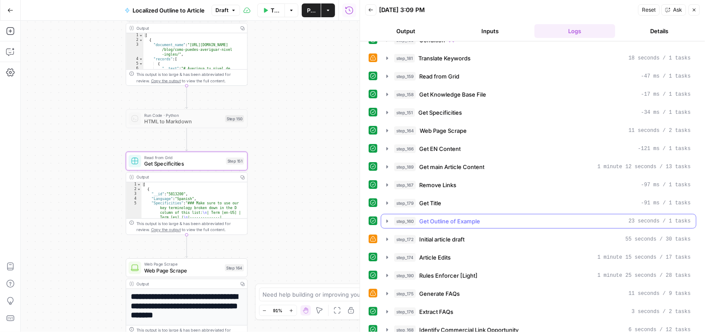
scroll to position [45, 0]
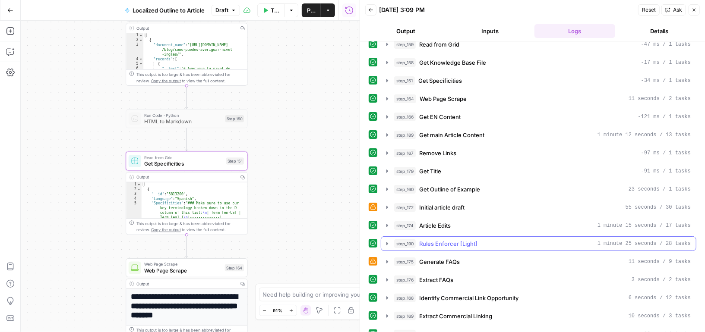
click at [386, 240] on icon "button" at bounding box center [387, 243] width 7 height 7
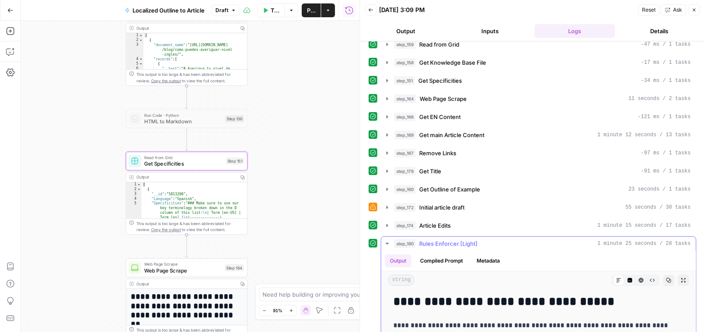
scroll to position [126, 0]
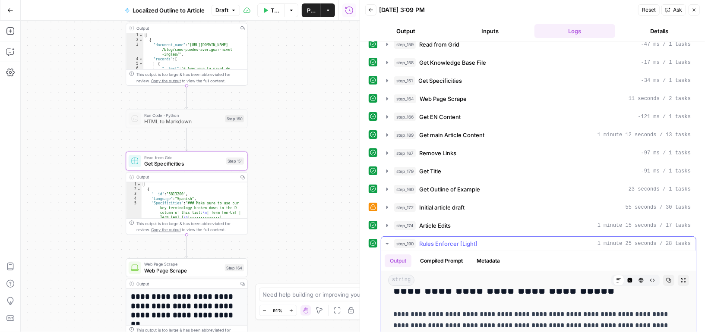
click at [425, 257] on button "Compiled Prompt" at bounding box center [441, 261] width 53 height 13
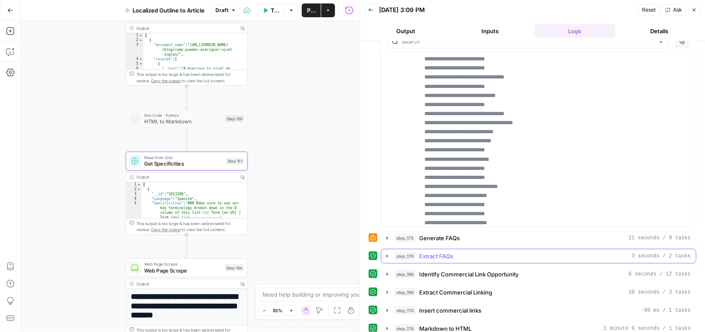
scroll to position [284, 0]
click at [415, 28] on button "Output" at bounding box center [405, 31] width 81 height 14
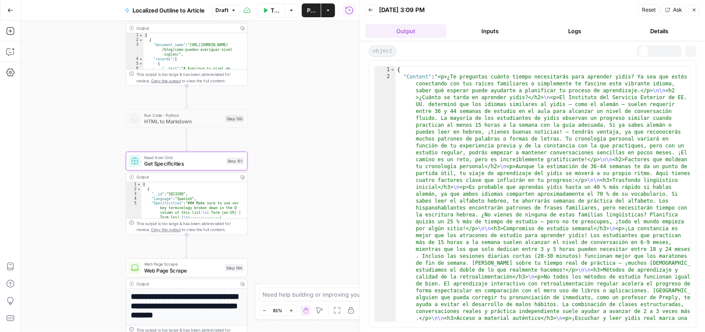
scroll to position [0, 0]
click at [483, 37] on button "Inputs" at bounding box center [490, 31] width 81 height 14
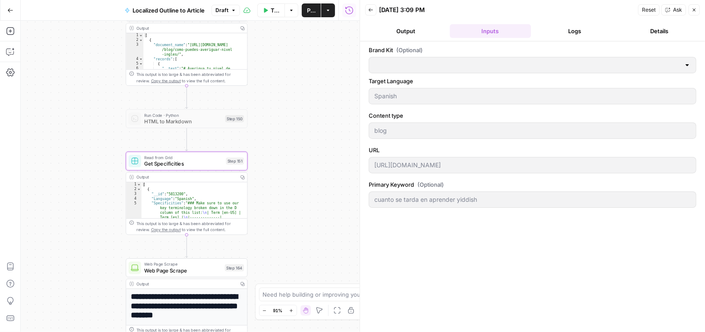
type input "Preply (EN)"
click at [406, 32] on button "Output" at bounding box center [405, 31] width 81 height 14
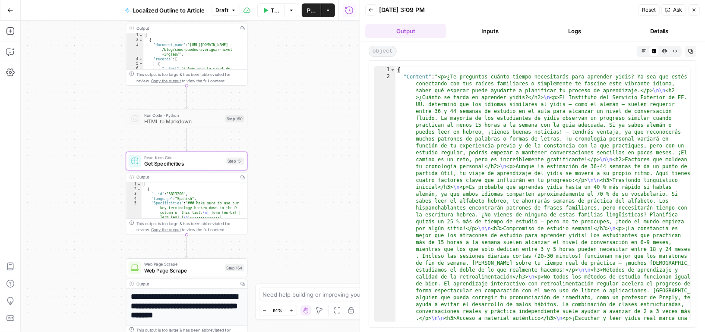
click at [370, 11] on icon "button" at bounding box center [370, 9] width 5 height 5
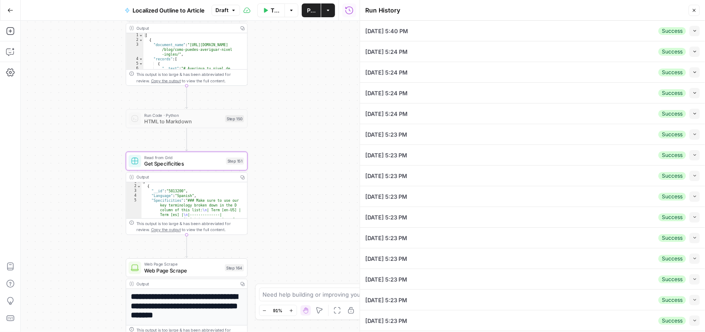
scroll to position [6, 0]
click at [460, 28] on div "09/03/25 at 5:40 PM Success Collapse" at bounding box center [532, 31] width 334 height 20
click at [693, 31] on icon "button" at bounding box center [694, 30] width 5 height 5
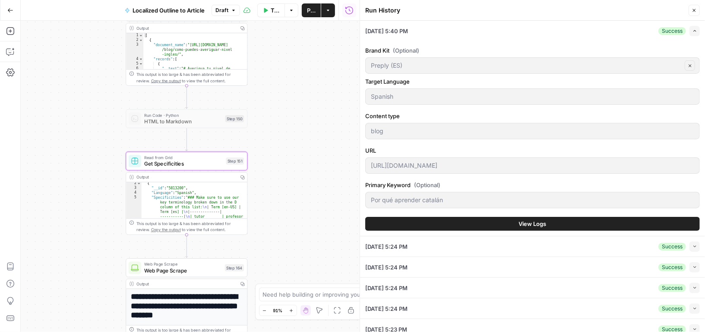
click at [597, 217] on button "View Logs" at bounding box center [532, 224] width 334 height 14
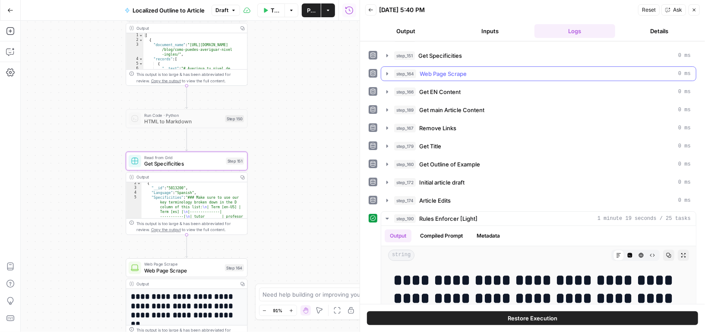
scroll to position [132, 0]
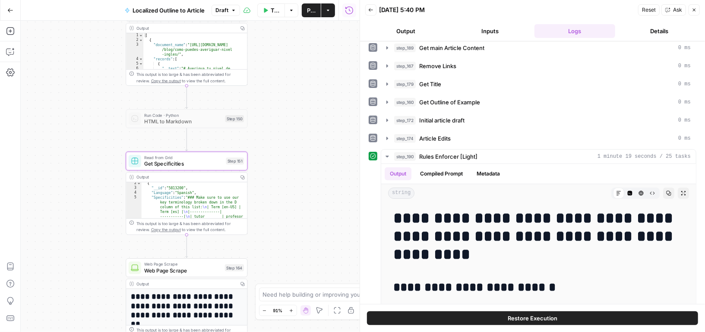
click at [691, 6] on button "Close" at bounding box center [693, 9] width 11 height 11
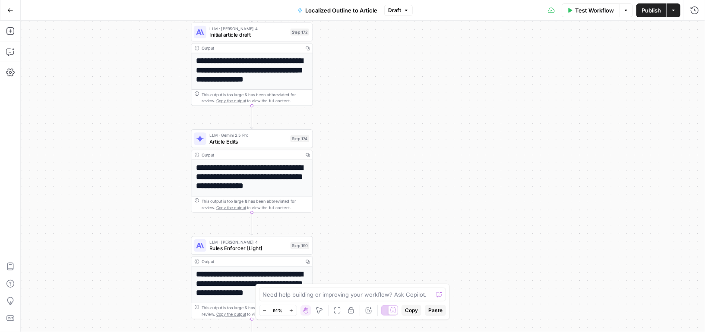
click at [272, 242] on span "LLM · [PERSON_NAME] 4" at bounding box center [248, 242] width 78 height 6
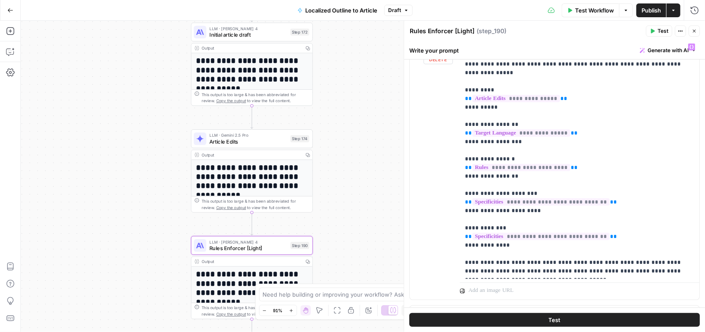
scroll to position [167, 0]
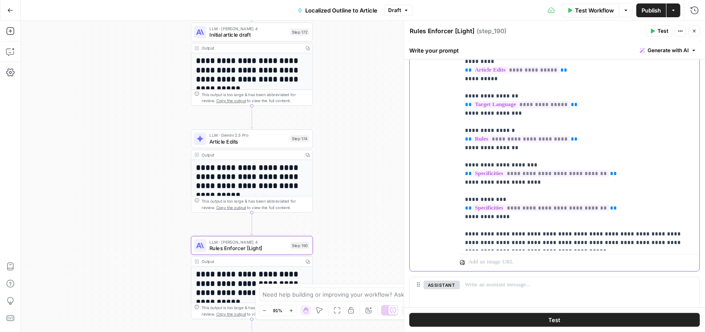
drag, startPoint x: 464, startPoint y: 155, endPoint x: 534, endPoint y: 148, distance: 70.7
click at [535, 148] on div "**********" at bounding box center [579, 131] width 239 height 240
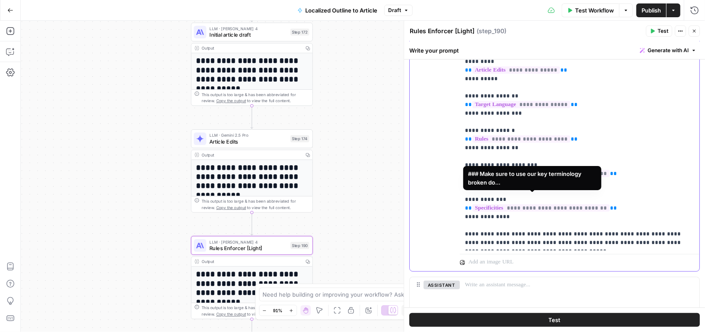
click at [545, 205] on span "**********" at bounding box center [540, 208] width 137 height 7
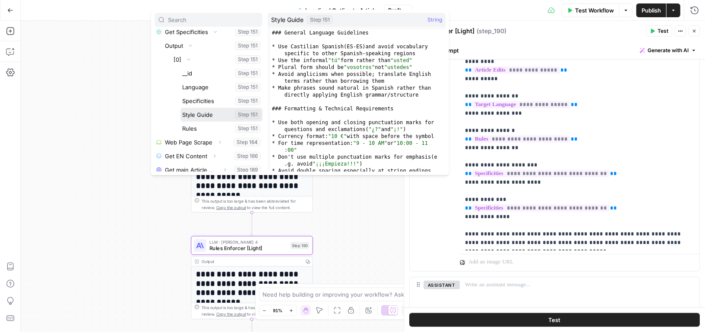
click at [209, 114] on button "Select variable Style Guide" at bounding box center [221, 115] width 82 height 14
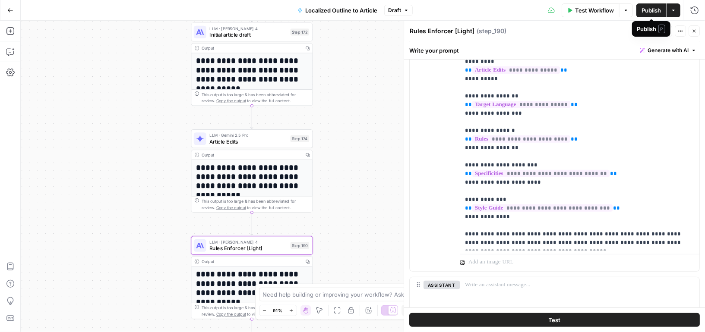
click at [647, 13] on span "Publish" at bounding box center [650, 10] width 19 height 9
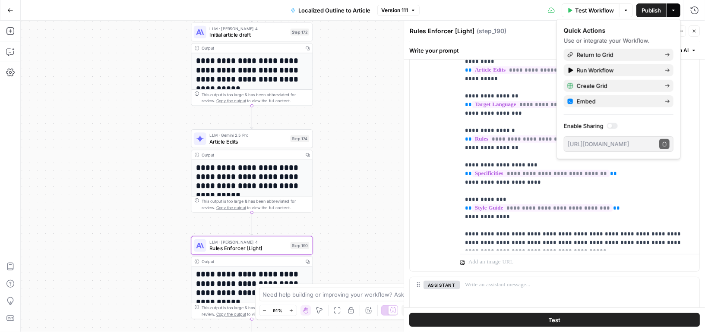
click at [364, 224] on div "true false Workflow Set Inputs Inputs Condition Condition Step 183 Output Copy …" at bounding box center [363, 177] width 684 height 312
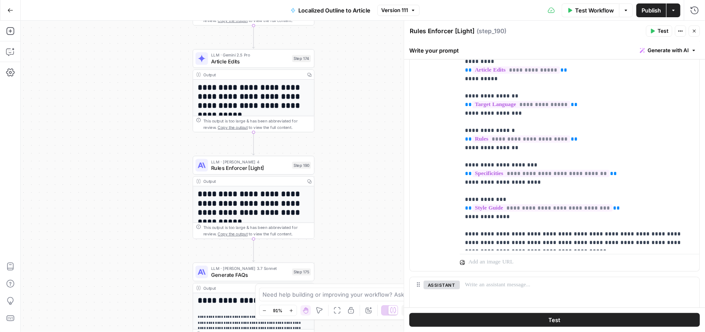
click at [277, 170] on span "Rules Enforcer [Light]" at bounding box center [250, 168] width 78 height 8
click at [253, 149] on icon "button" at bounding box center [254, 151] width 6 height 6
click at [7, 12] on icon "button" at bounding box center [10, 10] width 6 height 6
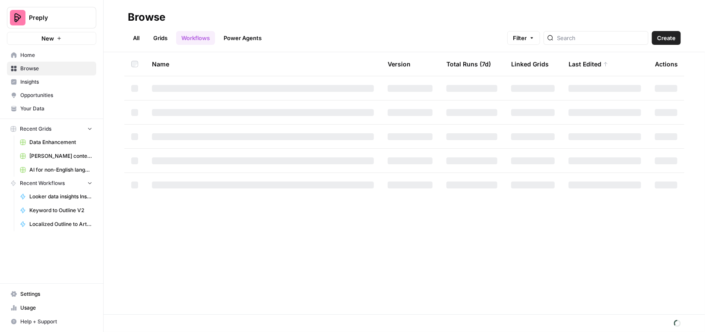
click at [36, 19] on span "Preply" at bounding box center [55, 17] width 52 height 9
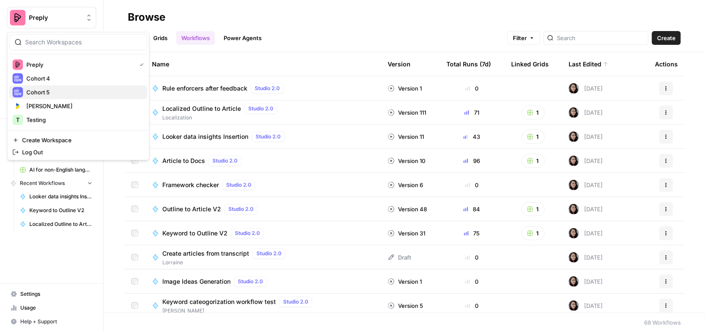
click at [35, 92] on span "Cohort 5" at bounding box center [83, 92] width 114 height 9
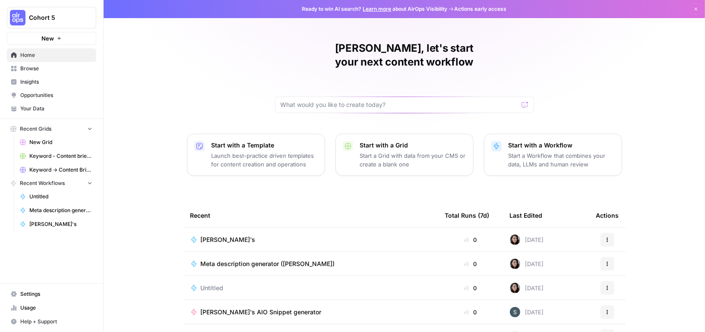
click at [367, 141] on div "Start with a Grid Start a Grid with data from your CMS or create a blank one" at bounding box center [413, 155] width 106 height 28
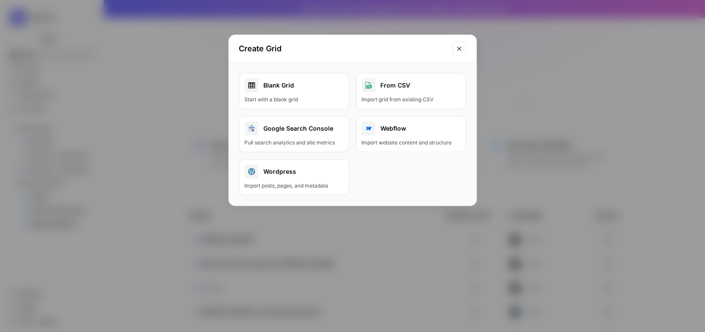
click at [297, 85] on div "Blank Grid" at bounding box center [294, 86] width 99 height 14
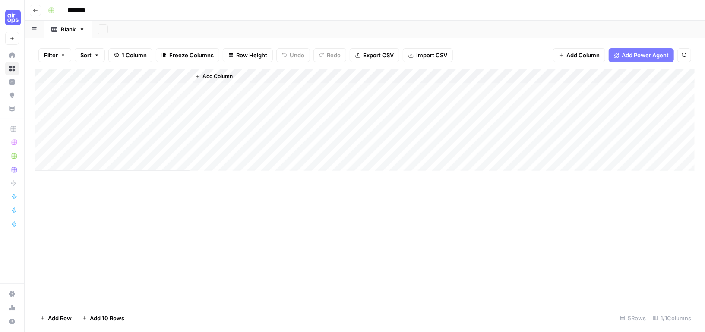
click at [85, 8] on input "********" at bounding box center [87, 10] width 48 height 14
click at [73, 9] on input "********" at bounding box center [87, 10] width 48 height 14
type input "**********"
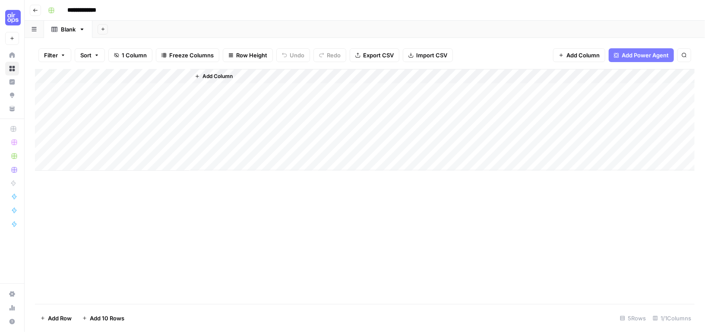
click at [262, 261] on div "Add Column" at bounding box center [364, 186] width 659 height 235
click at [99, 73] on div "Add Column" at bounding box center [364, 120] width 659 height 102
click at [99, 73] on div at bounding box center [127, 77] width 125 height 17
click at [91, 95] on input "Title" at bounding box center [117, 97] width 88 height 9
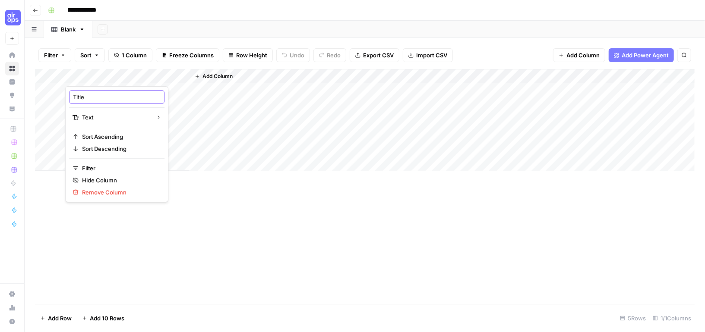
click at [91, 95] on input "Title" at bounding box center [117, 97] width 88 height 9
type input "Content"
click at [251, 202] on div "Add Column" at bounding box center [364, 186] width 659 height 235
click at [212, 74] on span "Add Column" at bounding box center [217, 76] width 30 height 8
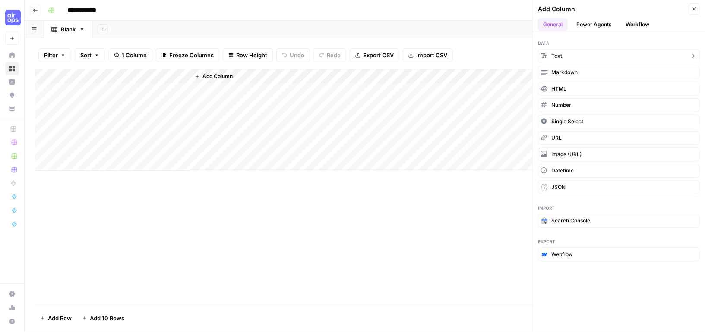
click at [559, 52] on span "Text" at bounding box center [556, 56] width 11 height 8
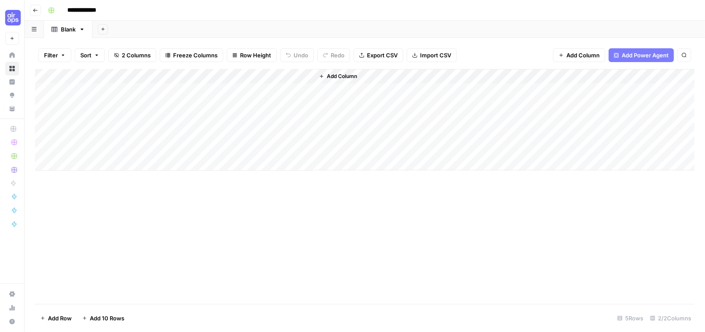
click at [222, 75] on div "Add Column" at bounding box center [364, 120] width 659 height 102
click at [221, 93] on input "New Column" at bounding box center [241, 97] width 88 height 9
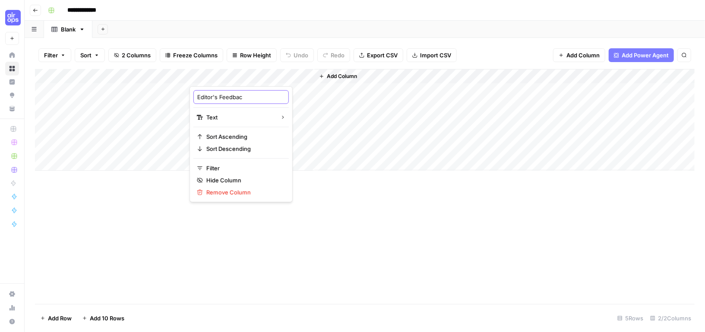
type input "Editor's Feedback"
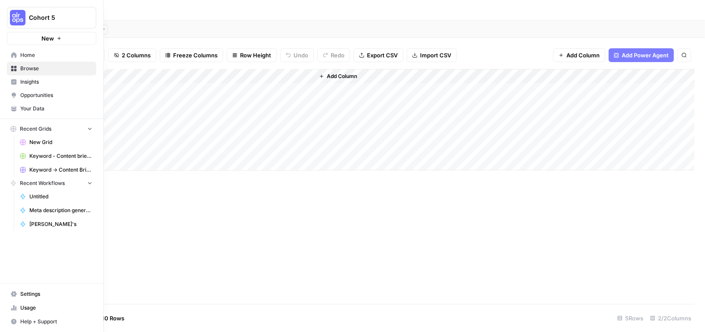
click at [38, 67] on span "Browse" at bounding box center [56, 69] width 72 height 8
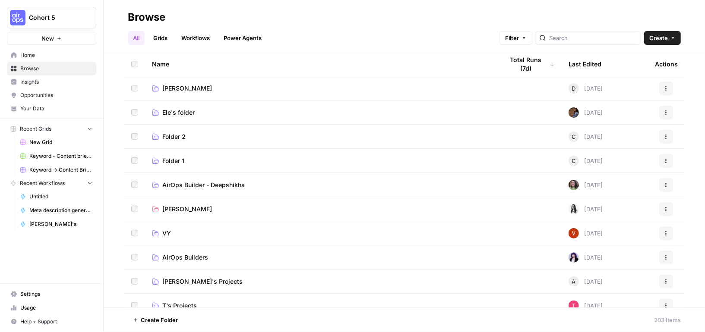
click at [658, 35] on span "Create" at bounding box center [658, 38] width 19 height 9
click at [637, 82] on span "Workflow" at bounding box center [645, 82] width 48 height 9
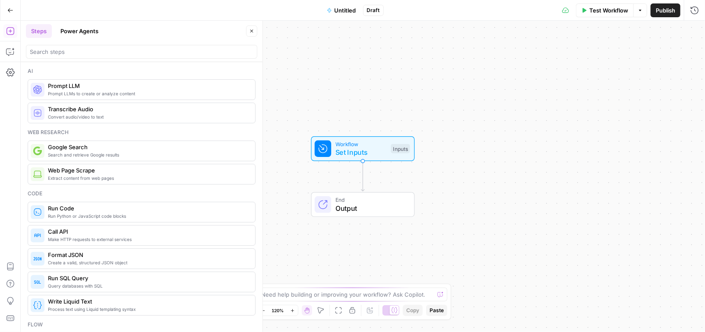
click at [341, 12] on span "Untitled" at bounding box center [345, 10] width 22 height 9
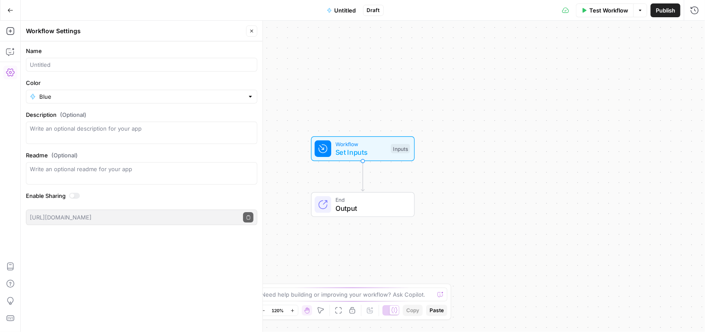
click at [94, 69] on div at bounding box center [141, 65] width 231 height 14
paste input "Rule enforcers after feedback"
type input "Rule enforcers after feedback"
click at [662, 14] on span "Publish" at bounding box center [664, 10] width 19 height 9
click at [510, 81] on div "Workflow Set Inputs Inputs End Output" at bounding box center [363, 177] width 684 height 312
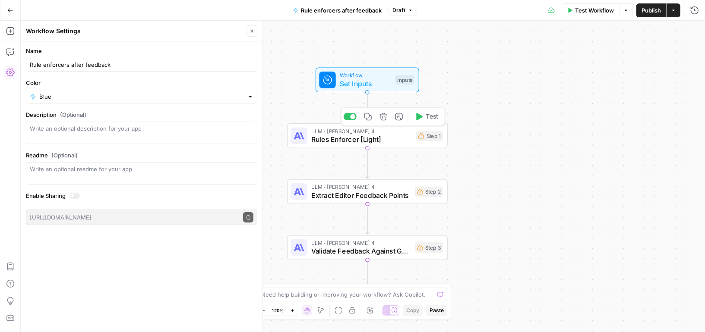
click at [392, 135] on span "Rules Enforcer [Light]" at bounding box center [361, 139] width 101 height 10
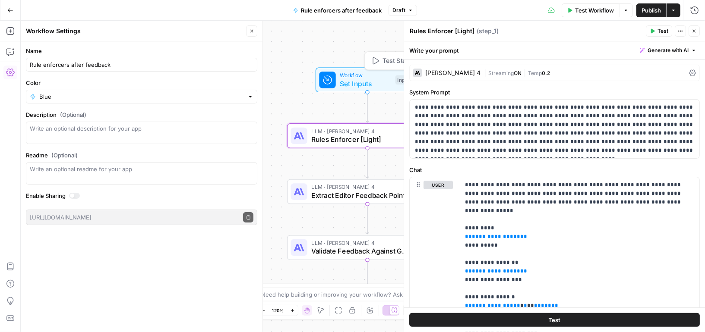
click at [380, 82] on span "Set Inputs" at bounding box center [365, 84] width 51 height 10
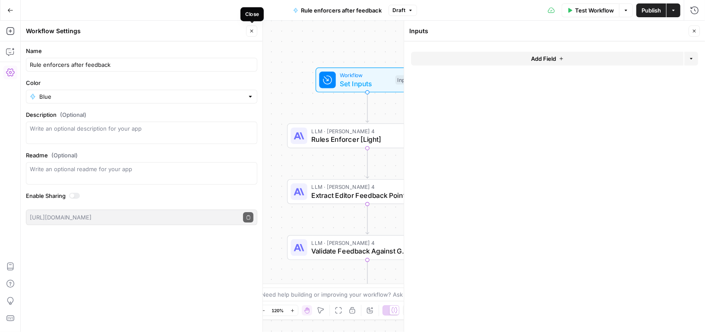
click at [253, 29] on icon "button" at bounding box center [251, 30] width 5 height 5
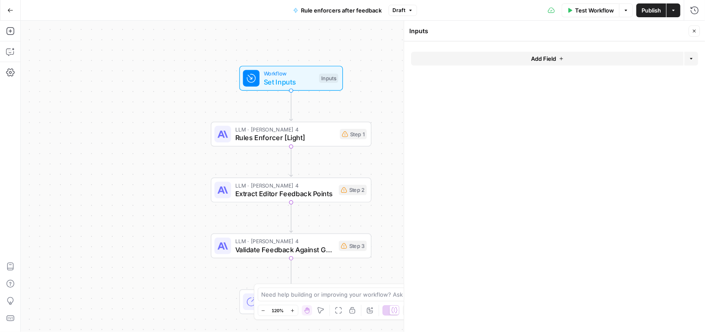
click at [564, 57] on button "Add Field" at bounding box center [547, 59] width 272 height 14
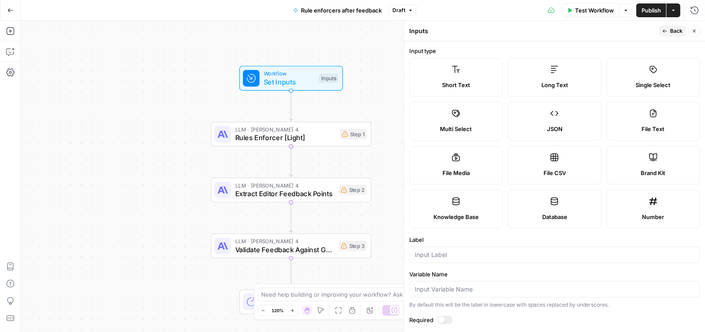
click at [546, 81] on span "Long Text" at bounding box center [554, 85] width 27 height 9
click at [447, 253] on input "Label" at bounding box center [554, 255] width 279 height 9
type input "Content"
click at [453, 316] on label "Required" at bounding box center [554, 320] width 290 height 9
click at [446, 317] on div at bounding box center [445, 320] width 16 height 9
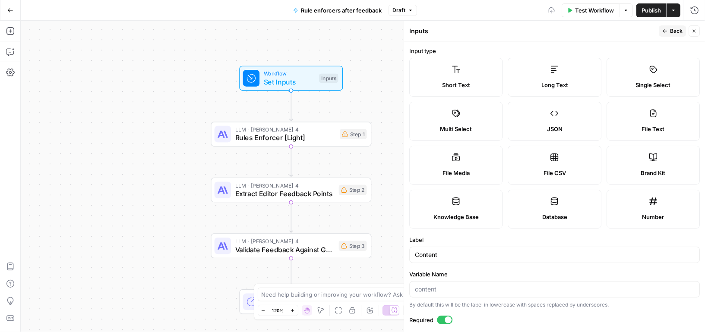
click at [679, 31] on span "Back" at bounding box center [676, 31] width 13 height 8
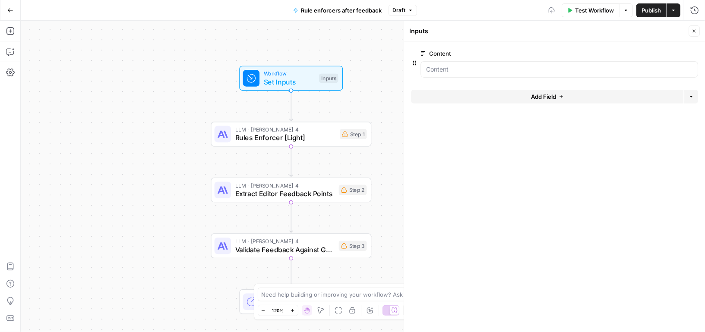
click at [463, 94] on button "Add Field" at bounding box center [547, 97] width 272 height 14
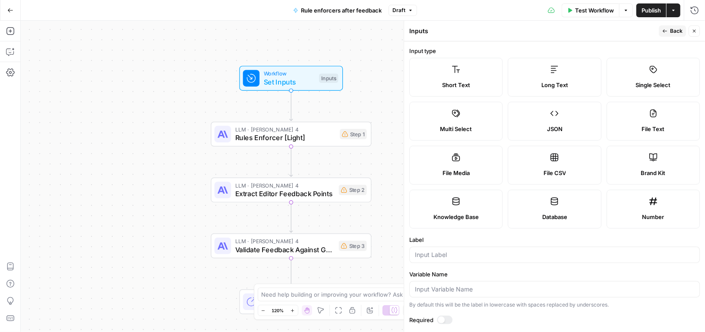
click at [535, 87] on div "Long Text" at bounding box center [554, 85] width 79 height 9
click at [438, 254] on input "Label" at bounding box center [554, 255] width 279 height 9
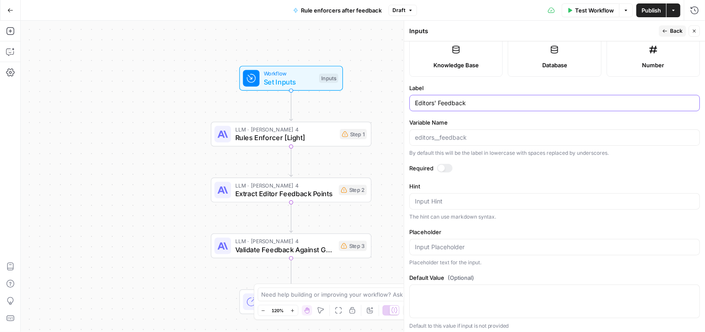
type input "Editors' Feedback"
click at [679, 33] on span "Back" at bounding box center [676, 31] width 13 height 8
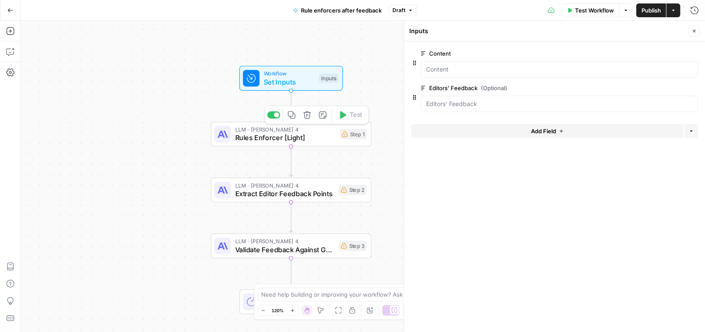
click at [321, 139] on span "Rules Enforcer [Light]" at bounding box center [285, 137] width 101 height 10
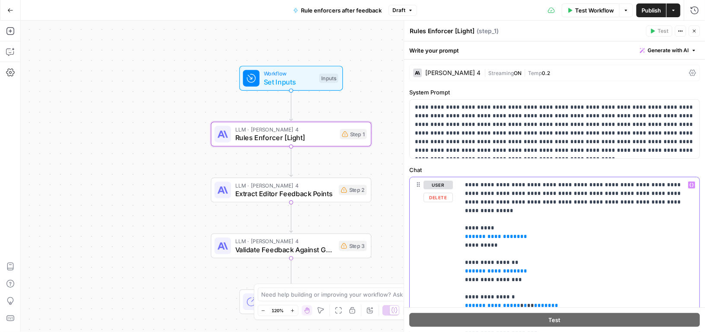
drag, startPoint x: 523, startPoint y: 227, endPoint x: 447, endPoint y: 227, distance: 75.9
click at [447, 227] on div "**********" at bounding box center [554, 307] width 290 height 261
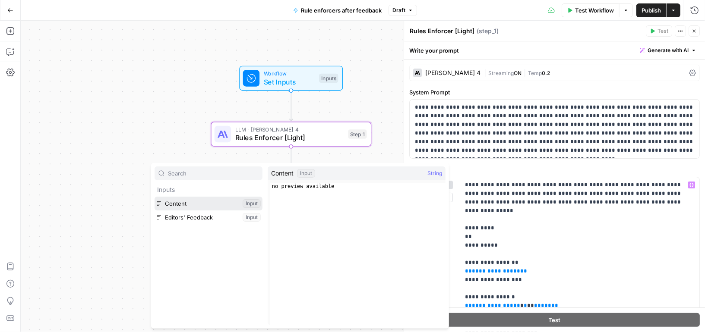
click at [220, 208] on button "Select variable Content" at bounding box center [208, 204] width 108 height 14
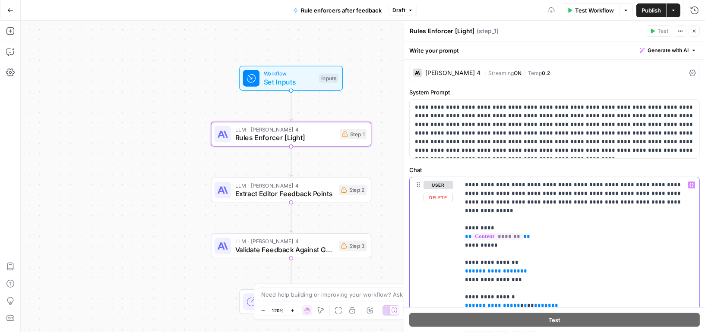
scroll to position [7, 0]
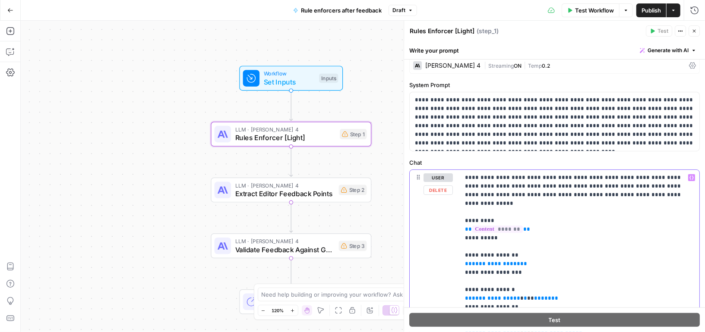
click at [489, 258] on p "**********" at bounding box center [580, 289] width 230 height 233
click at [299, 78] on span "Set Inputs" at bounding box center [289, 82] width 51 height 10
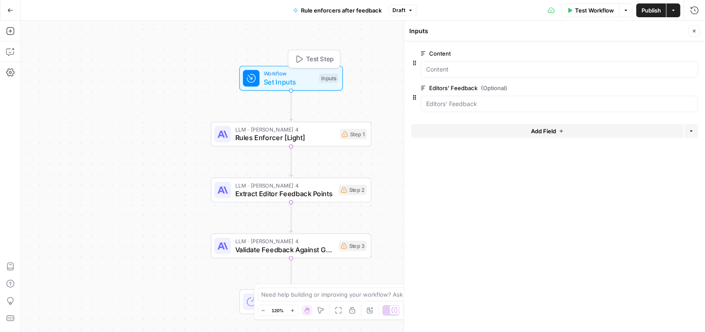
click at [506, 127] on button "Add Field" at bounding box center [547, 131] width 272 height 14
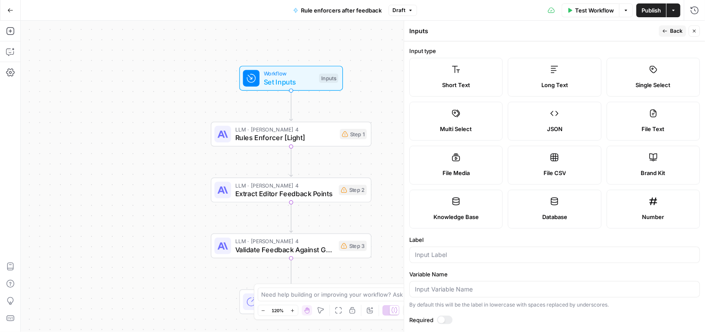
click at [472, 89] on label "Short Text" at bounding box center [455, 77] width 93 height 39
click at [434, 252] on input "Label" at bounding box center [554, 255] width 279 height 9
type input "Target Language"
click at [673, 26] on button "Back" at bounding box center [671, 30] width 27 height 11
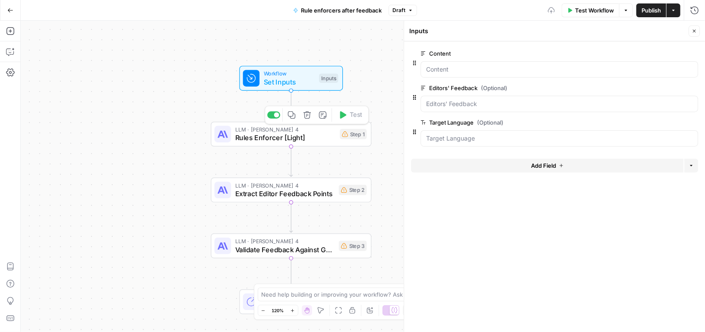
click at [321, 135] on span "Rules Enforcer [Light]" at bounding box center [285, 137] width 101 height 10
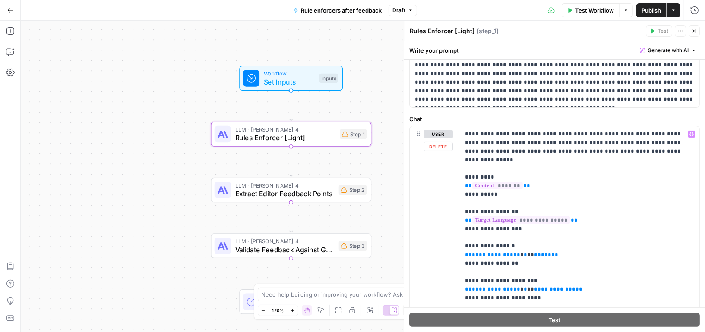
scroll to position [110, 0]
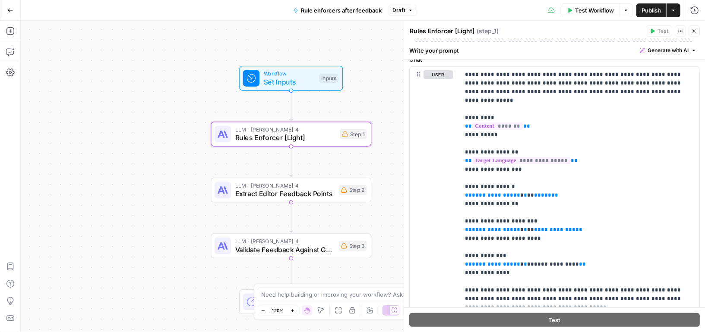
click at [699, 30] on button "Close" at bounding box center [693, 30] width 11 height 11
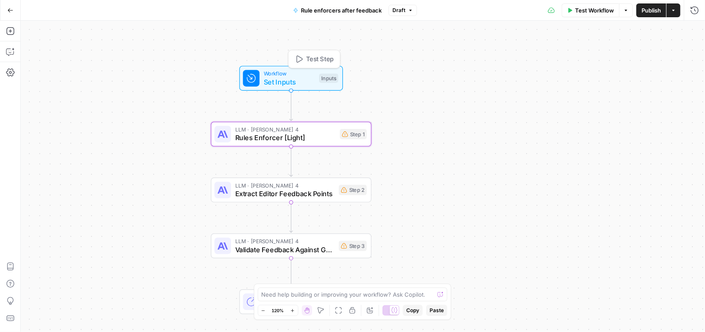
click at [311, 81] on span "Set Inputs" at bounding box center [289, 82] width 51 height 10
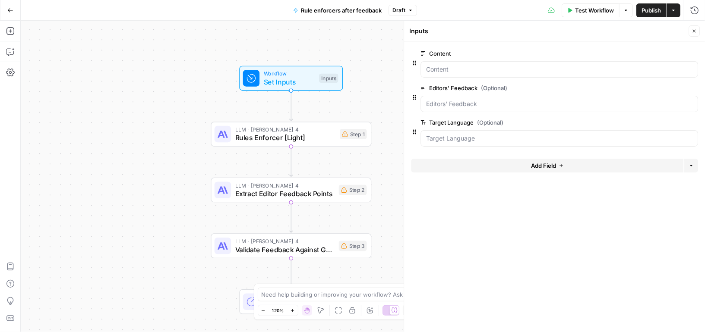
click at [540, 164] on span "Add Field" at bounding box center [543, 165] width 25 height 9
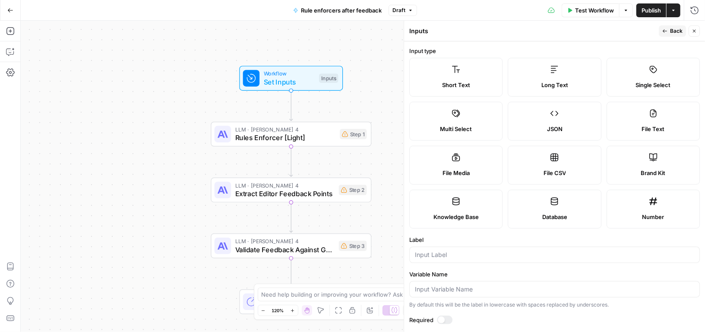
click at [559, 74] on label "Long Text" at bounding box center [554, 77] width 93 height 39
click at [432, 254] on input "Label" at bounding box center [554, 255] width 279 height 9
type input "Writing Rules"
click at [668, 31] on button "Back" at bounding box center [671, 30] width 27 height 11
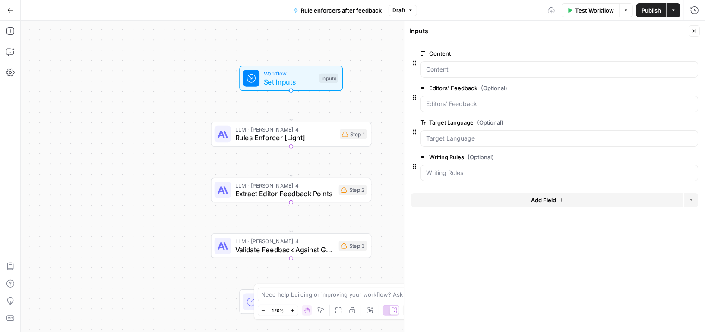
click at [520, 199] on button "Add Field" at bounding box center [547, 200] width 272 height 14
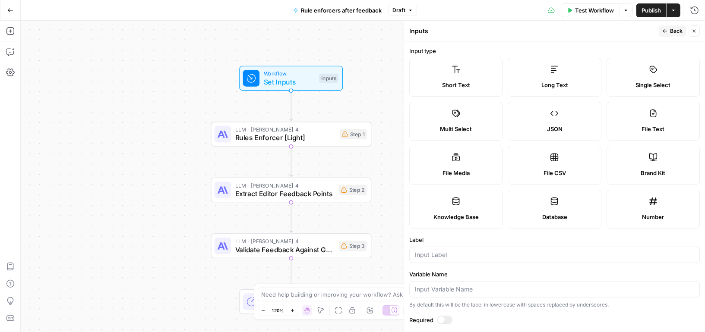
click at [563, 74] on label "Long Text" at bounding box center [554, 77] width 93 height 39
click at [431, 252] on input "Label" at bounding box center [554, 255] width 279 height 9
type input "Style Guide"
click at [671, 30] on span "Back" at bounding box center [676, 31] width 13 height 8
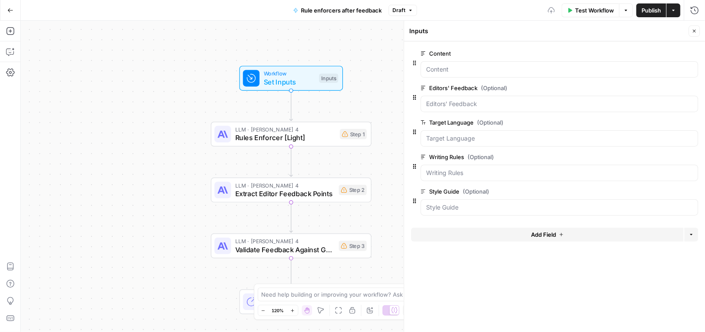
click at [478, 230] on button "Add Field" at bounding box center [547, 235] width 272 height 14
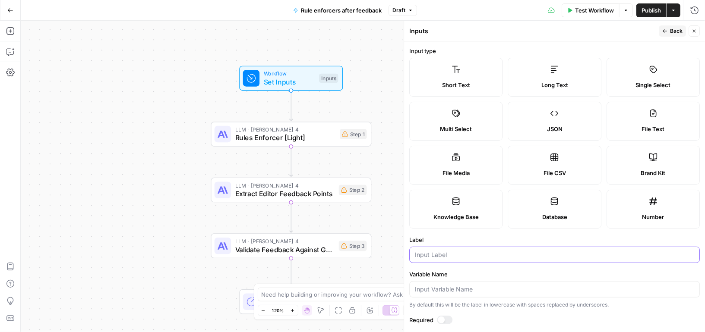
click at [460, 255] on input "Label" at bounding box center [554, 255] width 279 height 9
type input "Language Rules"
click at [669, 29] on button "Back" at bounding box center [671, 30] width 27 height 11
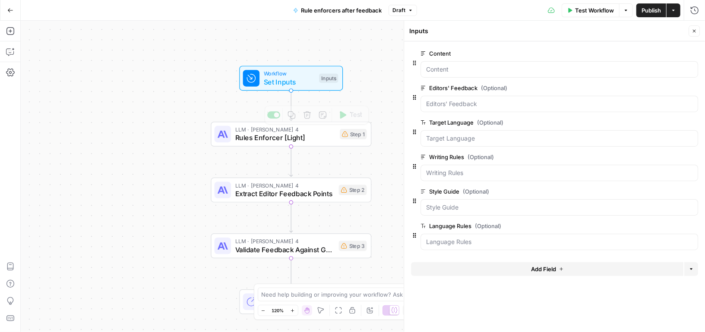
click at [308, 137] on span "Rules Enforcer [Light]" at bounding box center [285, 137] width 101 height 10
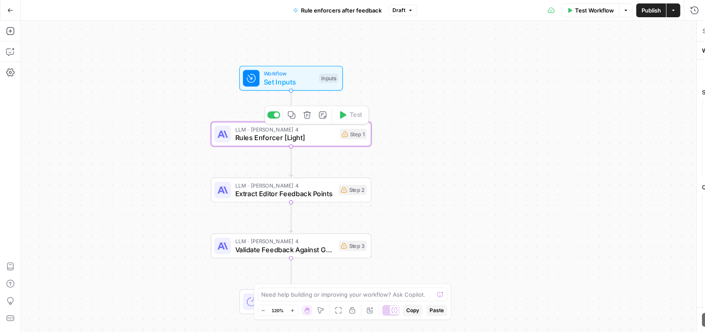
type textarea "Rules Enforcer [Light]"
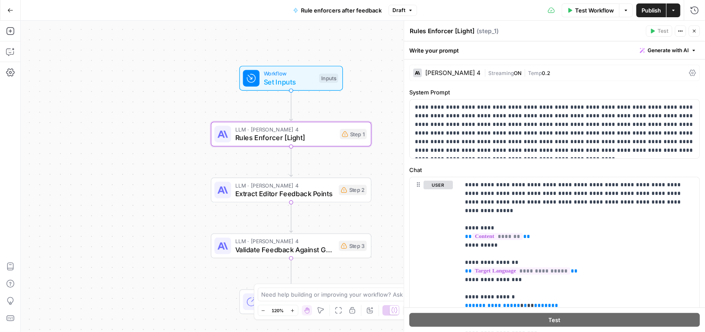
scroll to position [110, 0]
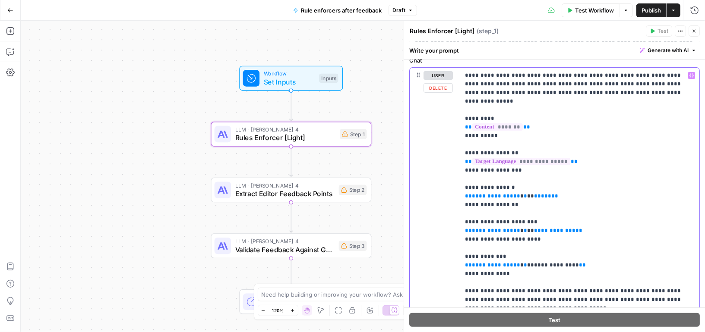
drag, startPoint x: 558, startPoint y: 188, endPoint x: 428, endPoint y: 188, distance: 130.7
click at [428, 188] on div "**********" at bounding box center [554, 198] width 290 height 261
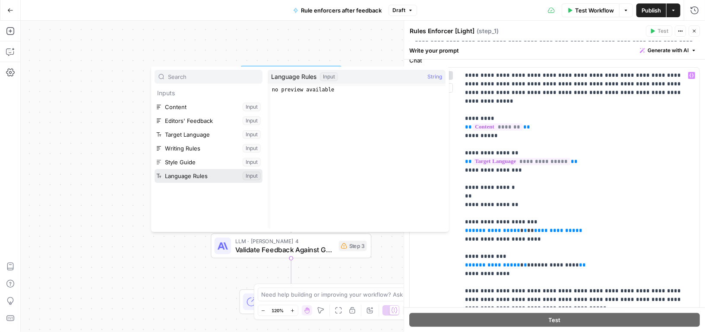
click at [205, 174] on button "Select variable Language Rules" at bounding box center [208, 176] width 108 height 14
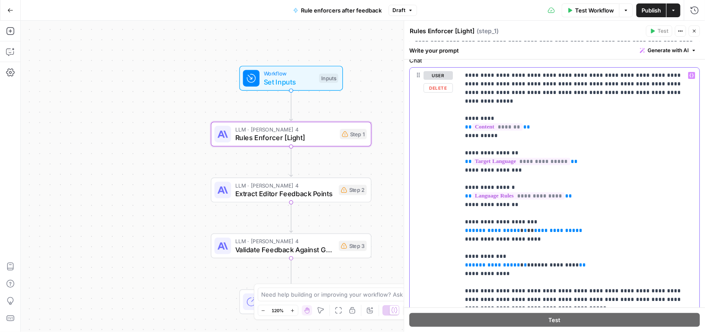
drag, startPoint x: 576, startPoint y: 221, endPoint x: 439, endPoint y: 221, distance: 137.2
click at [439, 221] on div "**********" at bounding box center [554, 198] width 290 height 261
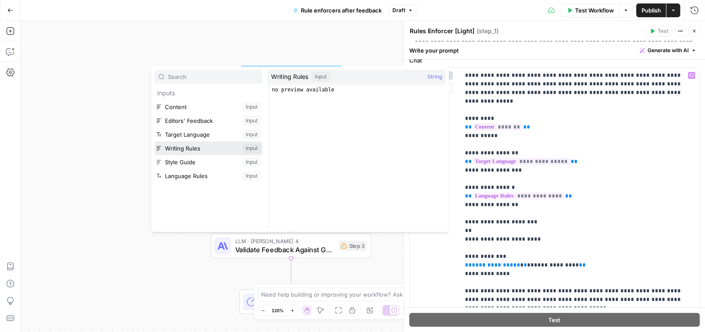
click at [208, 151] on button "Select variable Writing Rules" at bounding box center [208, 149] width 108 height 14
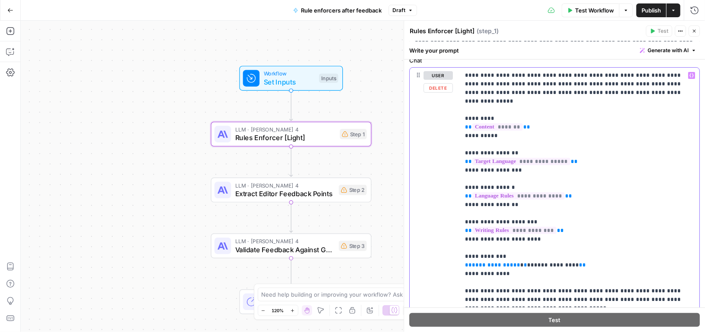
drag, startPoint x: 586, startPoint y: 257, endPoint x: 427, endPoint y: 257, distance: 158.8
click at [427, 257] on div "**********" at bounding box center [554, 198] width 290 height 261
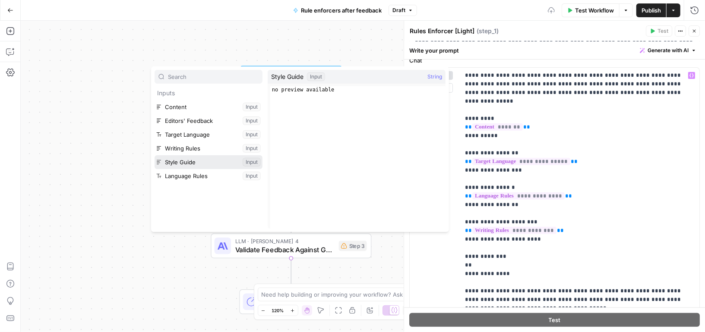
click at [197, 163] on button "Select variable Style Guide" at bounding box center [208, 162] width 108 height 14
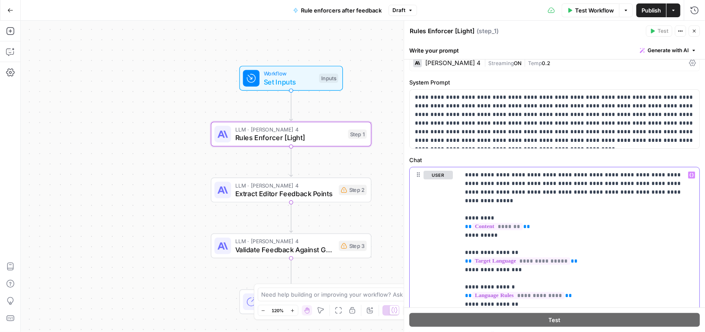
scroll to position [0, 0]
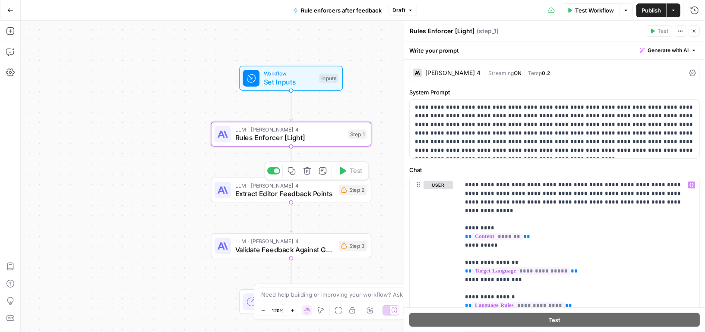
click at [327, 189] on span "Extract Editor Feedback Points" at bounding box center [284, 194] width 99 height 10
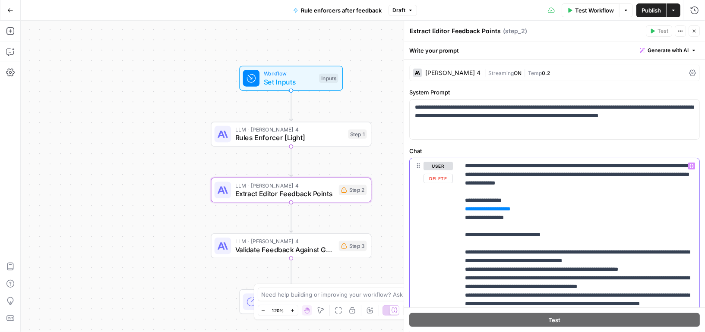
drag, startPoint x: 525, startPoint y: 208, endPoint x: 441, endPoint y: 208, distance: 84.1
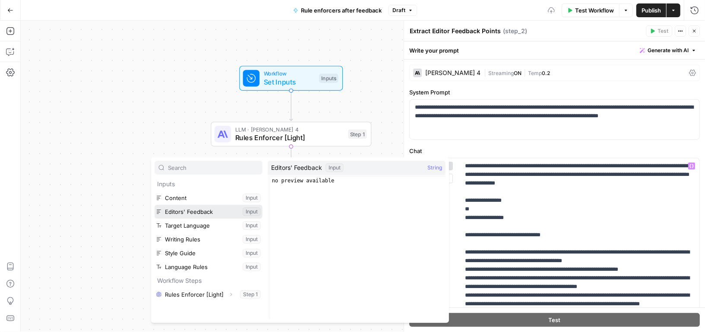
click at [209, 210] on button "Select variable Editors' Feedback" at bounding box center [208, 212] width 108 height 14
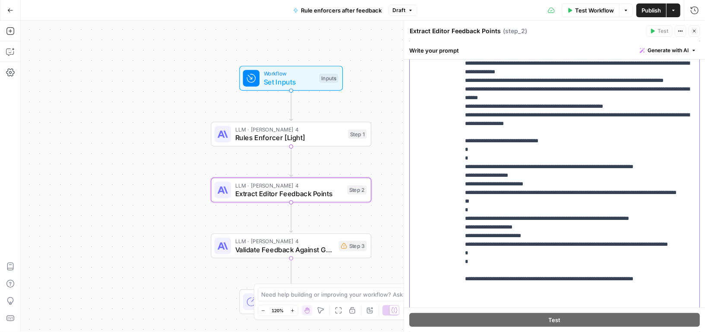
scroll to position [246, 0]
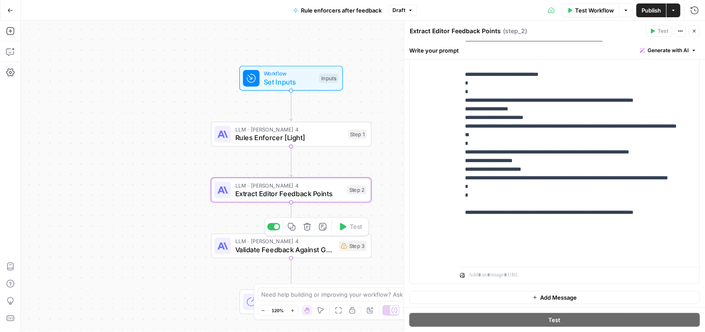
click at [323, 243] on span "LLM · Claude Sonnet 4" at bounding box center [284, 241] width 99 height 8
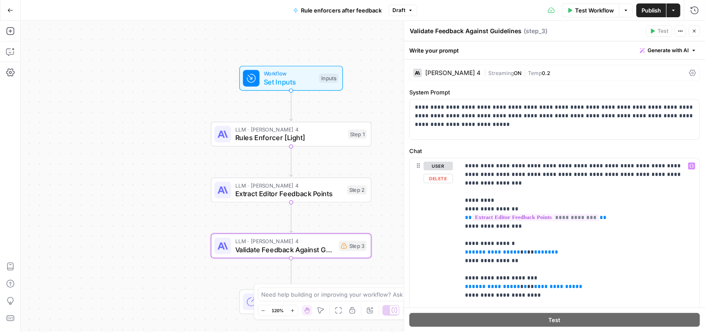
scroll to position [9, 0]
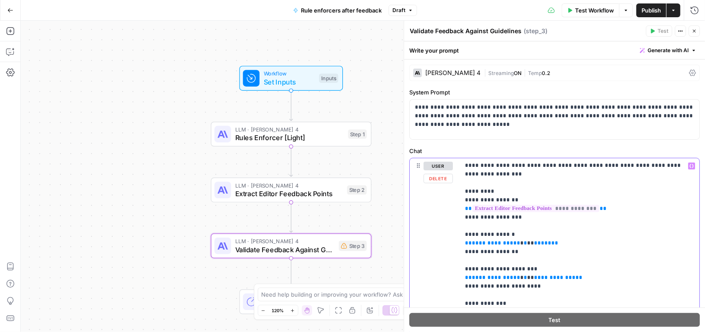
drag, startPoint x: 543, startPoint y: 234, endPoint x: 437, endPoint y: 233, distance: 106.6
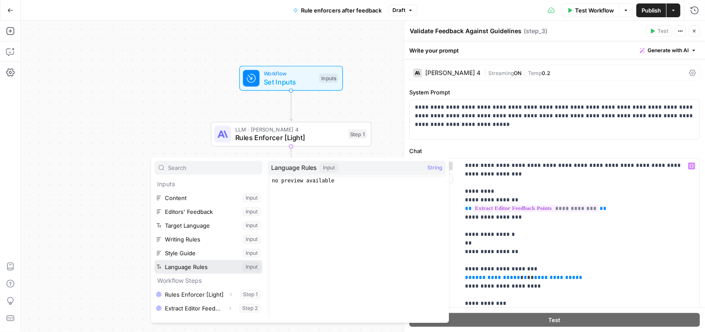
click at [207, 262] on button "Select variable Language Rules" at bounding box center [208, 267] width 108 height 14
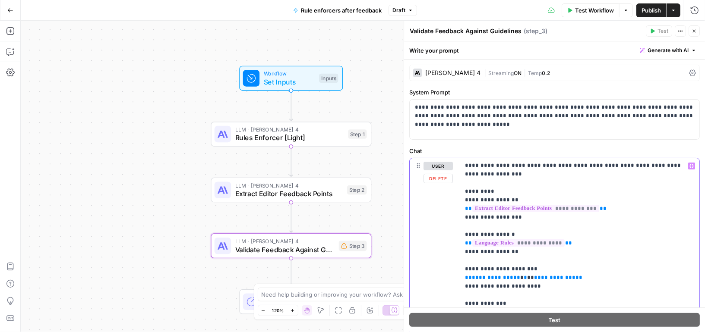
scroll to position [74, 0]
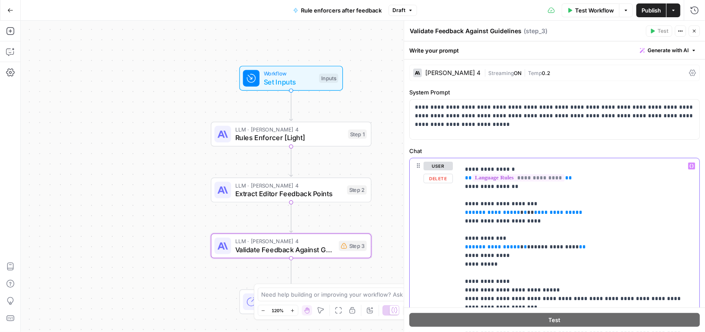
drag, startPoint x: 560, startPoint y: 204, endPoint x: 440, endPoint y: 204, distance: 119.9
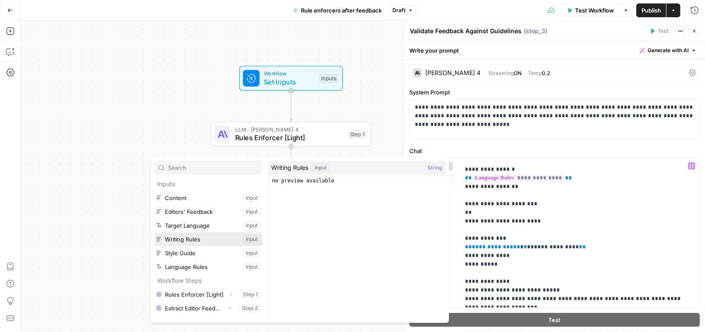
click at [202, 234] on button "Select variable Writing Rules" at bounding box center [208, 240] width 108 height 14
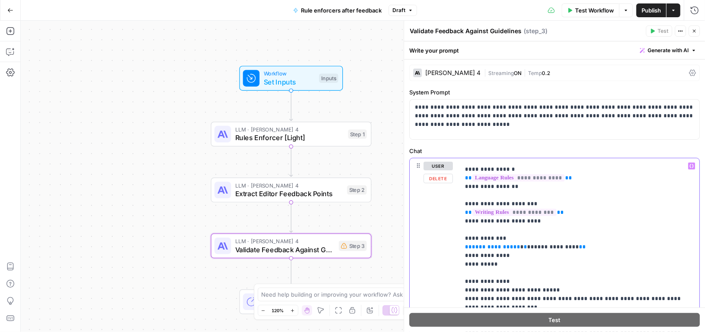
drag, startPoint x: 568, startPoint y: 238, endPoint x: 424, endPoint y: 236, distance: 144.5
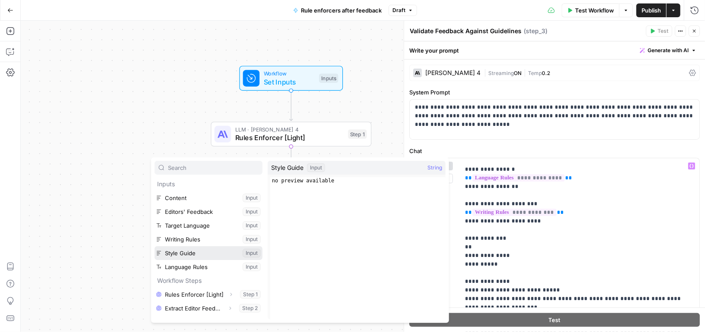
click at [203, 252] on button "Select variable Style Guide" at bounding box center [208, 253] width 108 height 14
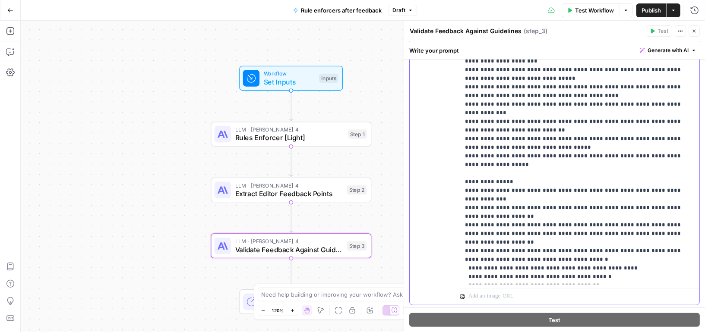
scroll to position [246, 0]
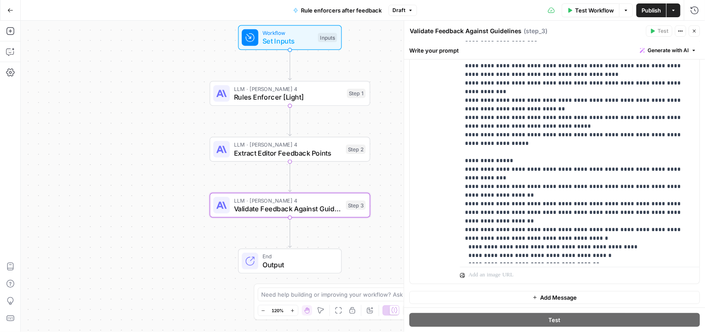
click at [645, 10] on span "Publish" at bounding box center [650, 10] width 19 height 9
click at [15, 49] on button "Copilot" at bounding box center [10, 52] width 14 height 14
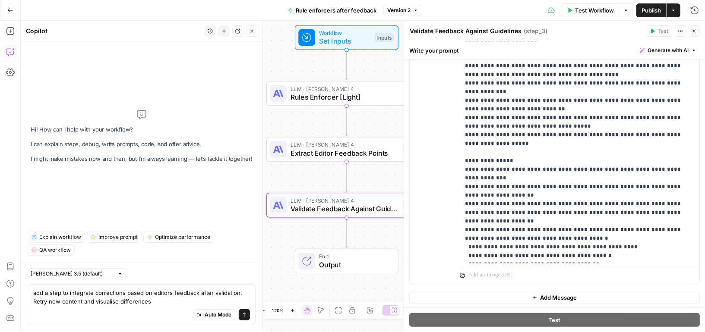
click at [63, 299] on textarea "add a step to integrate corrections based on editors feedback after validation.…" at bounding box center [141, 297] width 217 height 17
paste textarea "Retry & Regenerate: produce a new content version with the applied corrections.…"
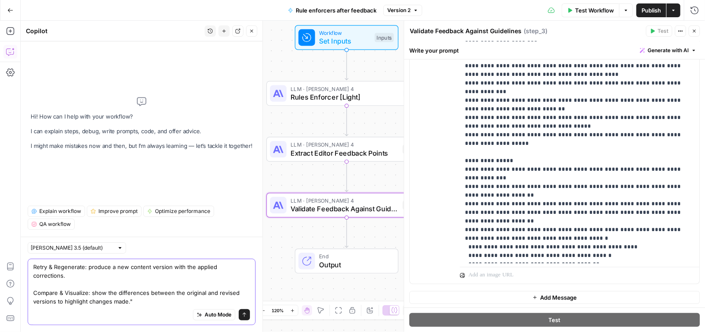
click at [174, 283] on textarea "Retry & Regenerate: produce a new content version with the applied corrections.…" at bounding box center [141, 284] width 217 height 43
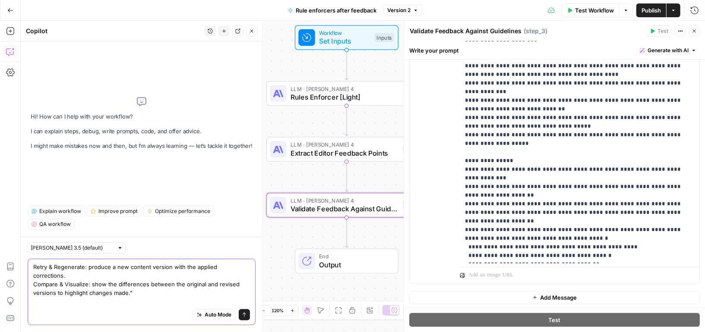
scroll to position [0, 0]
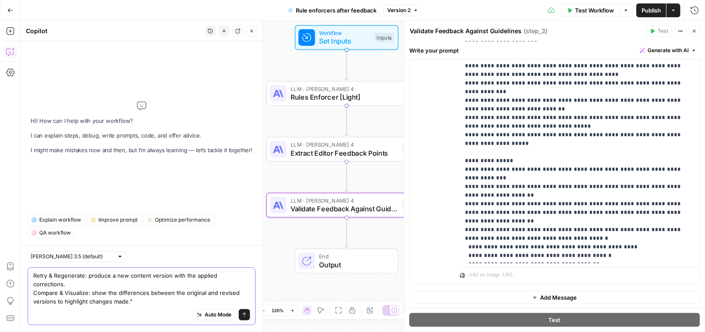
type textarea "Retry & Regenerate: produce a new content version with the applied corrections.…"
click at [246, 312] on icon "submit" at bounding box center [244, 314] width 5 height 5
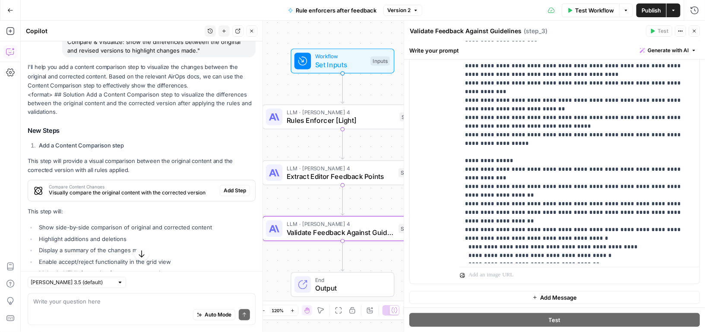
scroll to position [142, 0]
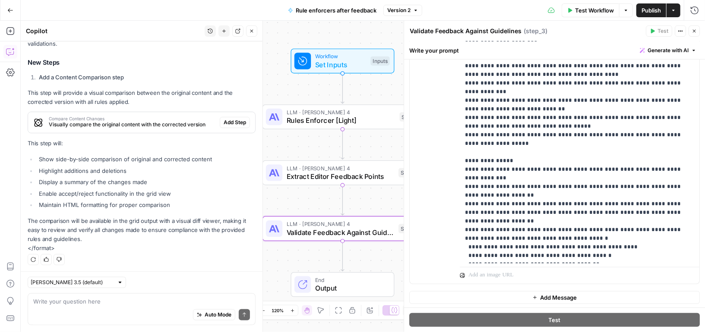
click at [148, 123] on span "Visually compare the original content with the corrected version" at bounding box center [132, 125] width 167 height 8
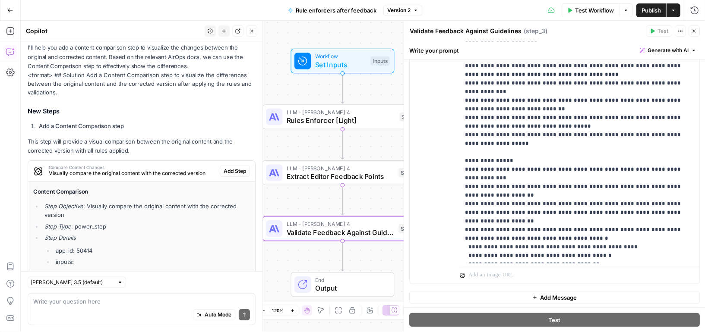
scroll to position [62, 0]
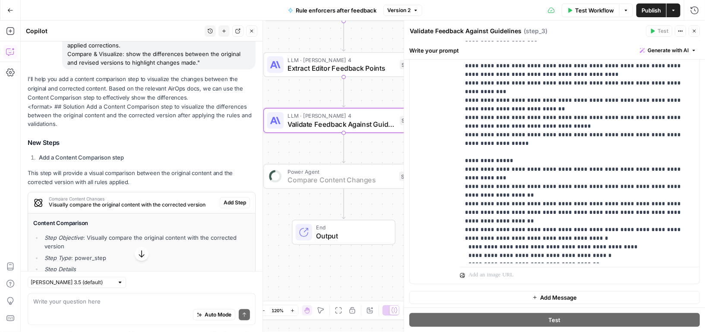
click at [235, 201] on span "Add Step" at bounding box center [234, 203] width 22 height 8
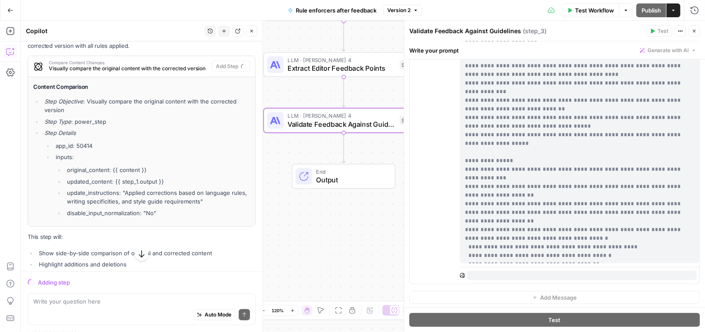
scroll to position [212, 0]
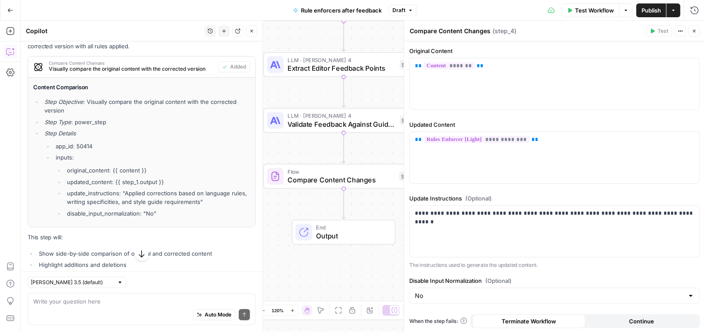
click at [696, 29] on icon "button" at bounding box center [693, 30] width 5 height 5
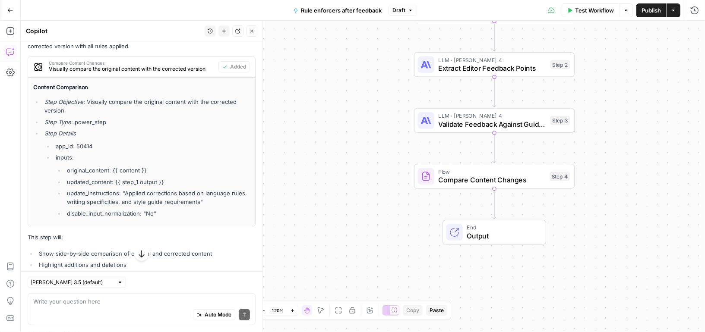
click at [252, 28] on button "Close" at bounding box center [251, 30] width 11 height 11
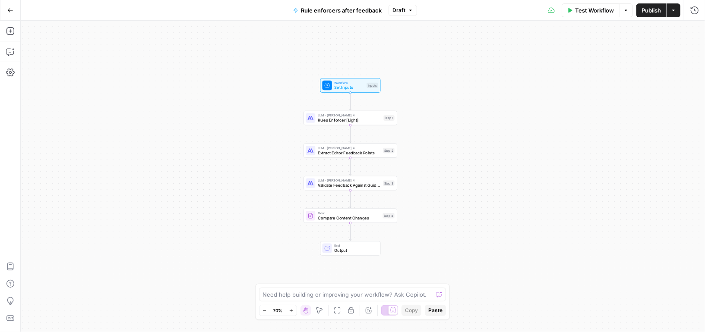
click at [648, 9] on span "Publish" at bounding box center [650, 10] width 19 height 9
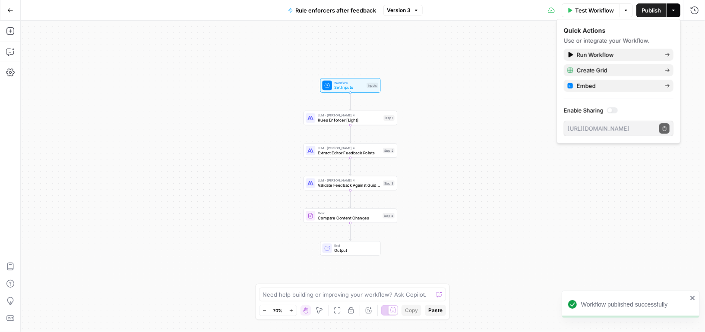
click at [440, 96] on div "Workflow Set Inputs Inputs LLM · Claude Sonnet 4 Rules Enforcer [Light] Step 1 …" at bounding box center [363, 177] width 684 height 312
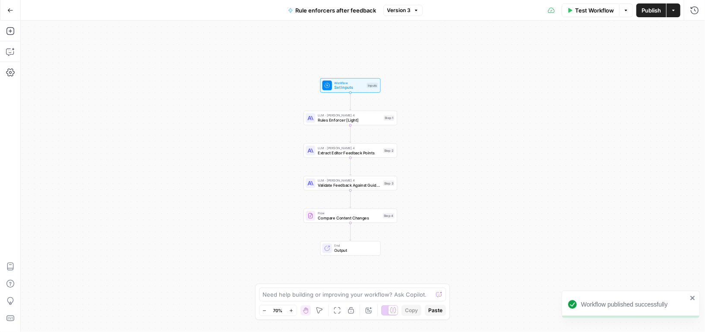
click at [586, 10] on span "Test Workflow" at bounding box center [594, 10] width 39 height 9
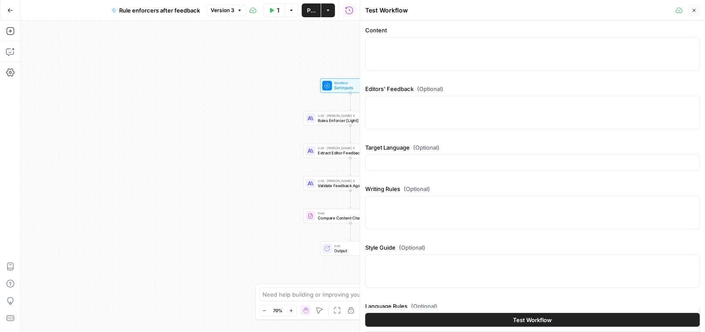
click at [10, 10] on icon "button" at bounding box center [10, 10] width 6 height 6
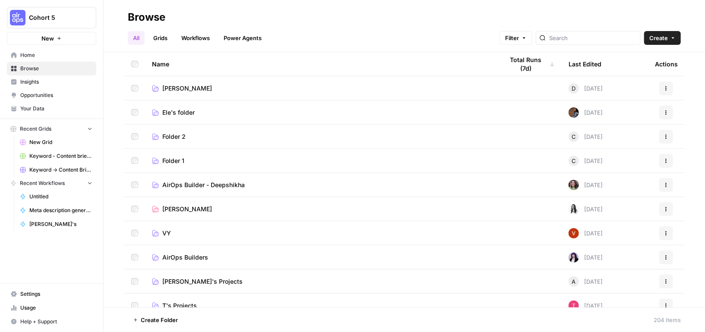
click at [43, 151] on link "Keyword - Content brief - Article (Airops builders) - Deepshikha" at bounding box center [56, 156] width 80 height 14
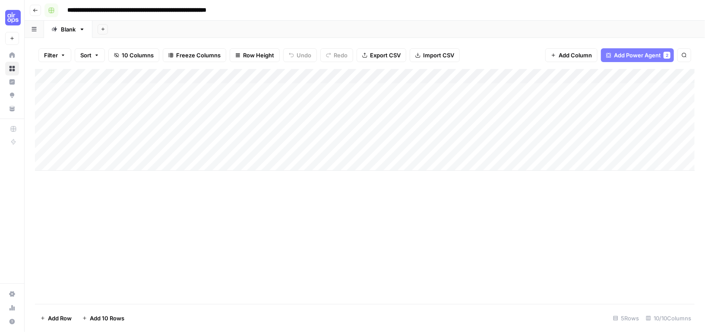
click at [37, 8] on icon "button" at bounding box center [35, 10] width 5 height 5
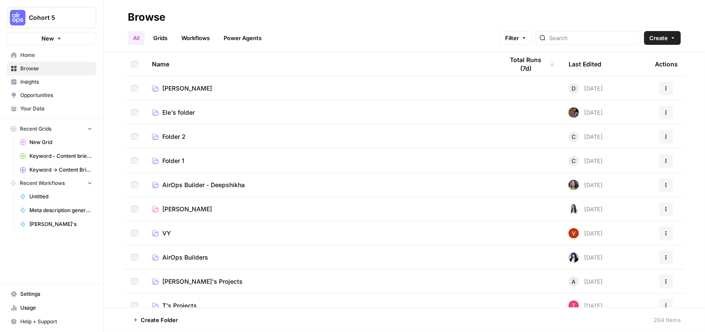
click at [158, 41] on link "Grids" at bounding box center [160, 38] width 25 height 14
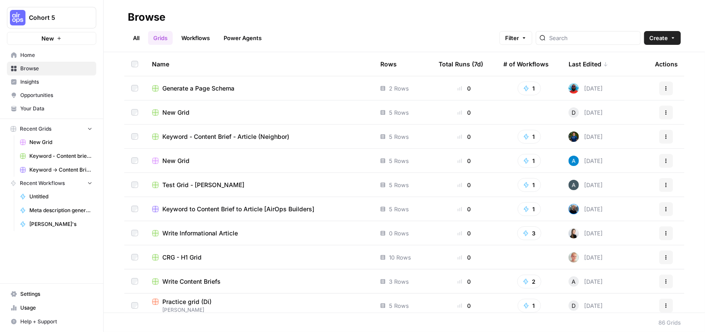
click at [604, 31] on div at bounding box center [587, 38] width 105 height 14
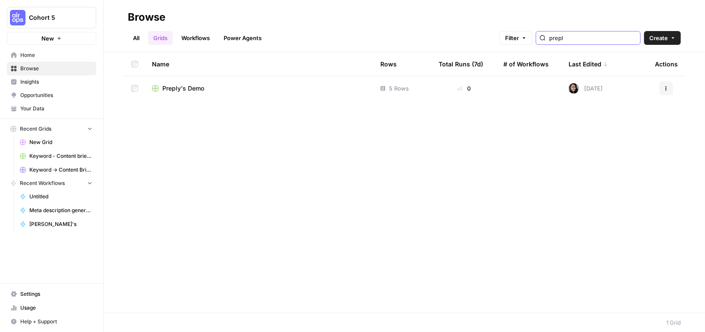
type input "prepl"
click at [218, 86] on div "Preply's Demo" at bounding box center [259, 88] width 214 height 9
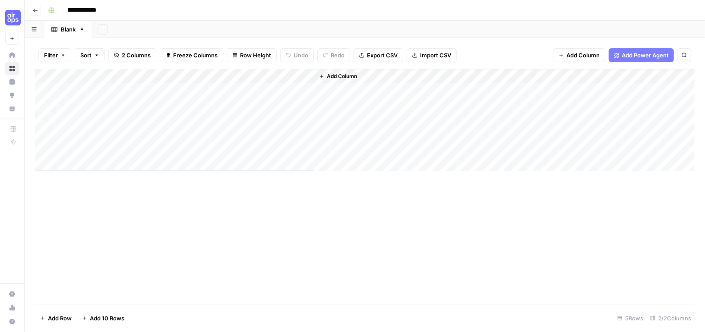
click at [341, 77] on span "Add Column" at bounding box center [342, 76] width 30 height 8
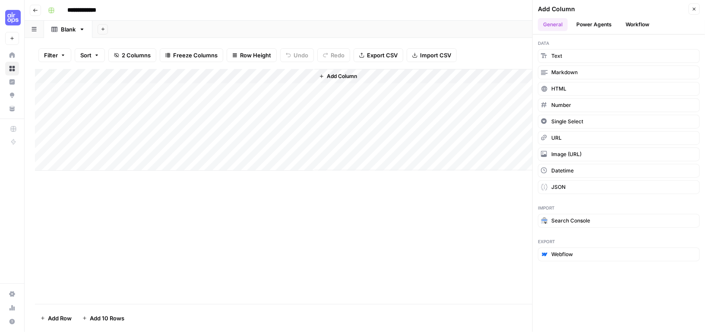
click at [635, 24] on button "Workflow" at bounding box center [637, 24] width 34 height 13
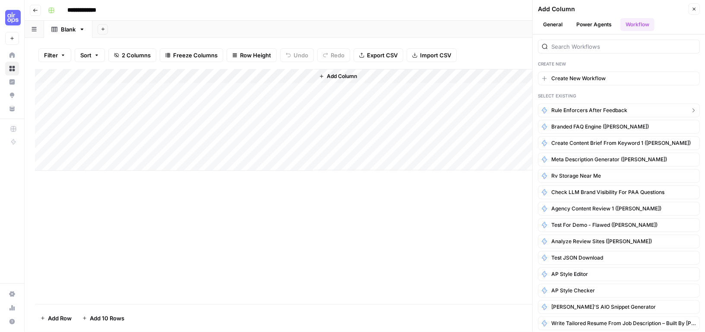
click at [579, 107] on span "Rule enforcers after feedback" at bounding box center [589, 111] width 76 height 8
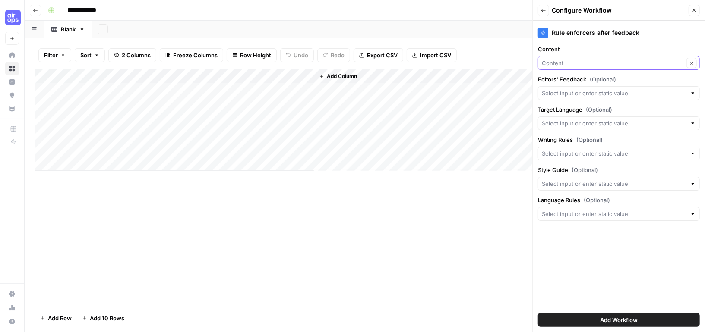
click at [588, 63] on input "Content" at bounding box center [612, 63] width 142 height 9
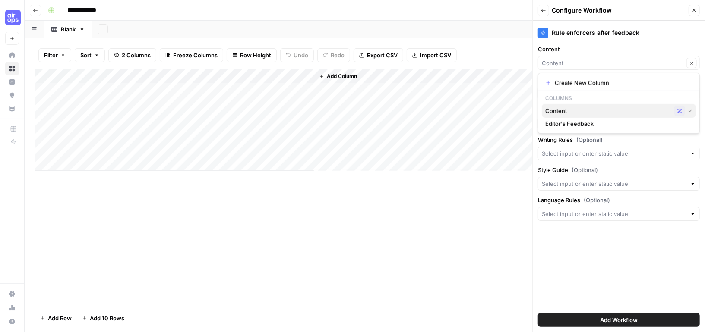
click at [574, 109] on span "Content" at bounding box center [608, 111] width 126 height 9
type input "Content"
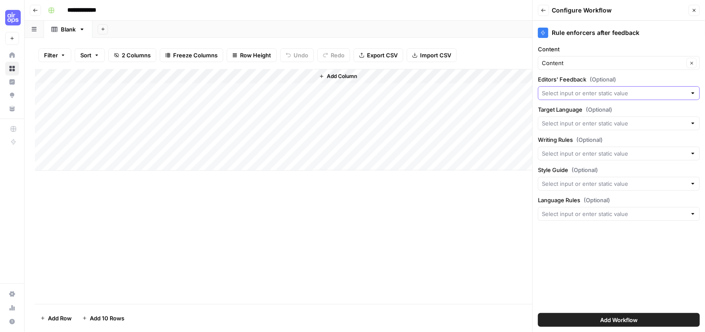
click at [581, 94] on input "Editors' Feedback (Optional)" at bounding box center [613, 93] width 145 height 9
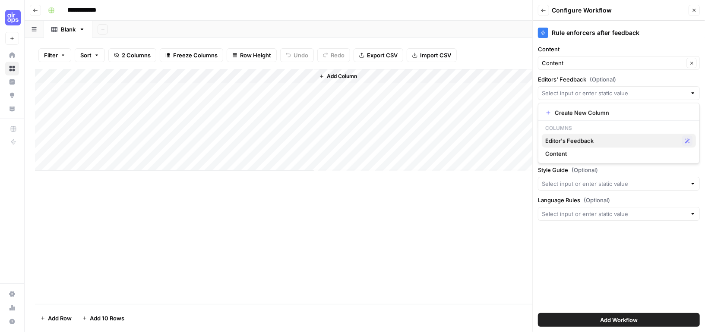
click at [574, 139] on span "Editor's Feedback" at bounding box center [611, 140] width 133 height 9
type input "Editor's Feedback"
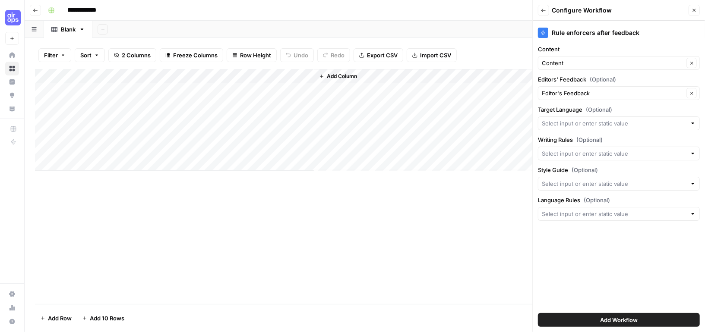
click at [350, 72] on button "Add Column" at bounding box center [337, 76] width 45 height 11
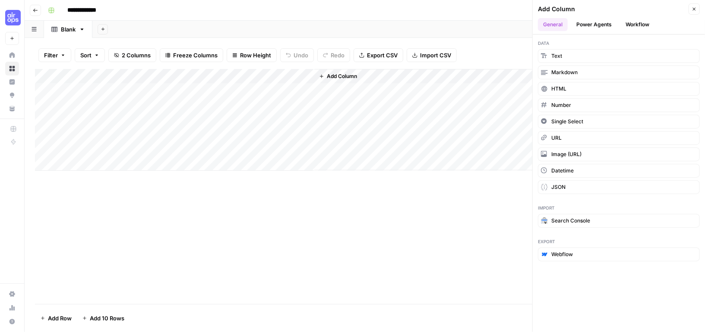
click at [349, 77] on span "Add Column" at bounding box center [342, 76] width 30 height 8
click at [569, 58] on button "Text" at bounding box center [619, 56] width 162 height 14
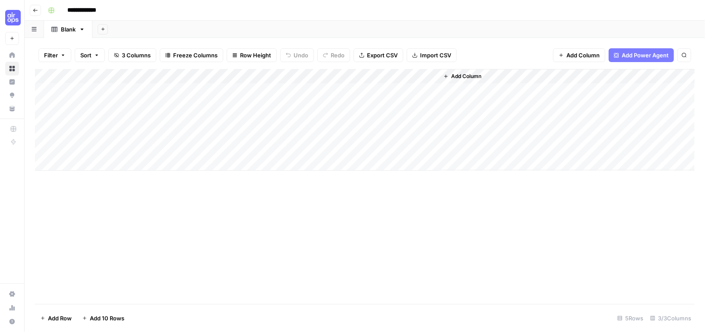
click at [325, 77] on div "Add Column" at bounding box center [364, 120] width 659 height 102
click at [325, 77] on div at bounding box center [376, 77] width 125 height 17
click at [331, 97] on input "New Column" at bounding box center [365, 97] width 88 height 9
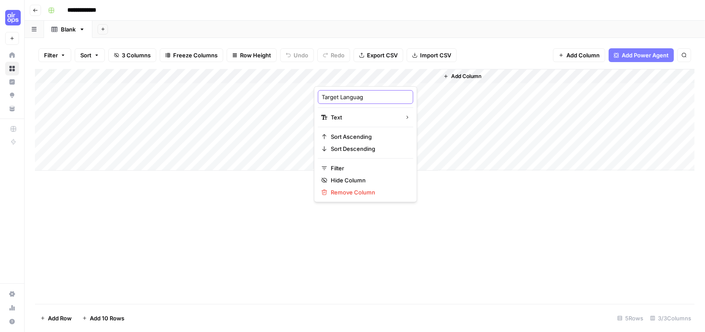
type input "Target Language"
click at [473, 76] on span "Add Column" at bounding box center [466, 76] width 30 height 8
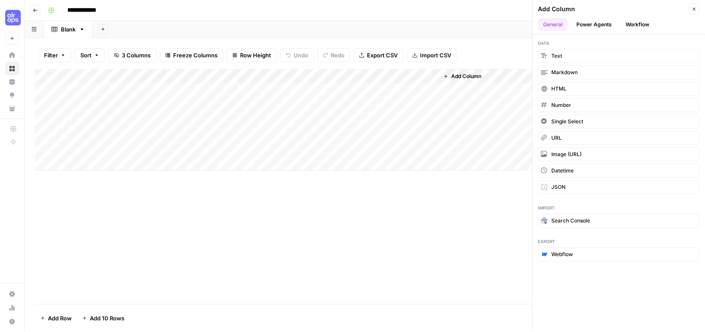
click at [453, 258] on div "Add Column" at bounding box center [364, 186] width 659 height 235
click at [67, 28] on div "Blank" at bounding box center [68, 29] width 15 height 9
click at [66, 28] on input "*****" at bounding box center [69, 29] width 16 height 11
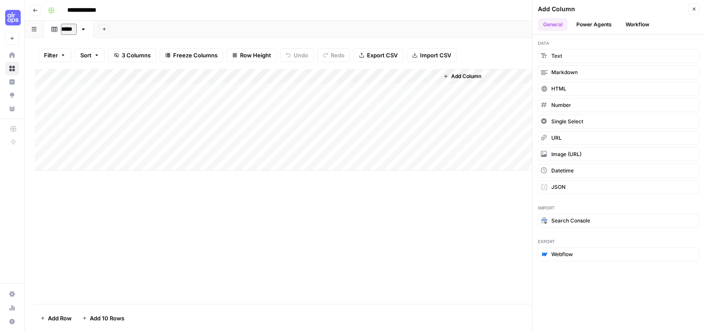
click at [66, 28] on input "*****" at bounding box center [69, 29] width 16 height 11
type input "*"
click at [103, 215] on div "Add Column" at bounding box center [364, 186] width 659 height 235
click at [695, 6] on icon "button" at bounding box center [693, 8] width 5 height 5
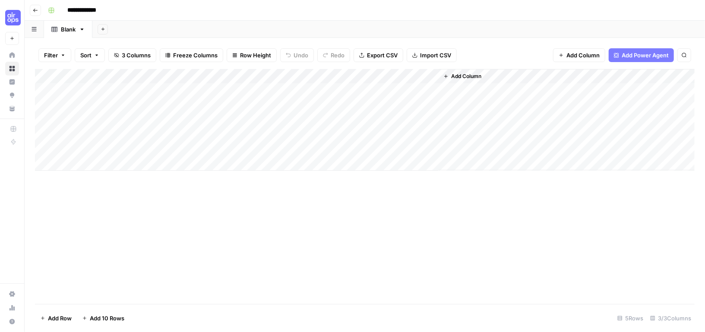
click at [349, 168] on div "Add Column" at bounding box center [364, 120] width 659 height 102
click at [332, 235] on div "Add Column" at bounding box center [364, 186] width 659 height 235
click at [337, 72] on div "Add Column" at bounding box center [364, 127] width 659 height 116
click at [338, 74] on div at bounding box center [376, 77] width 125 height 17
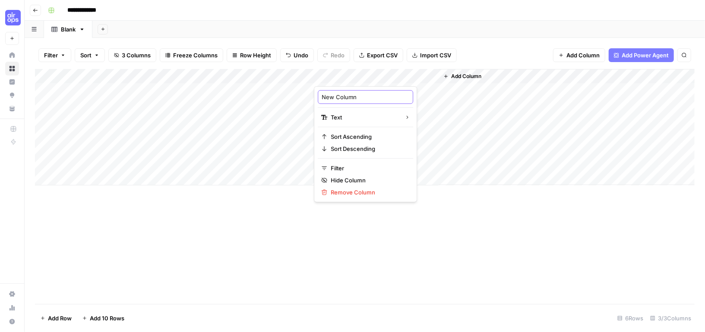
click at [338, 100] on input "New Column" at bounding box center [365, 97] width 88 height 9
type input "Target Subject"
click at [354, 78] on div "Add Column" at bounding box center [364, 127] width 659 height 116
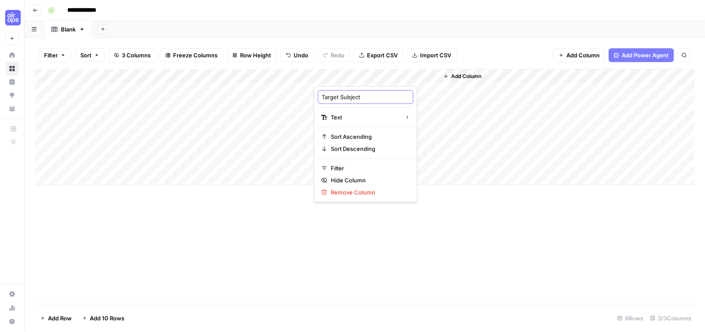
click at [349, 99] on input "Target Subject" at bounding box center [365, 97] width 88 height 9
type input "Target Language"
click at [173, 216] on div "Add Column" at bounding box center [364, 186] width 659 height 235
drag, startPoint x: 190, startPoint y: 77, endPoint x: 153, endPoint y: 76, distance: 36.7
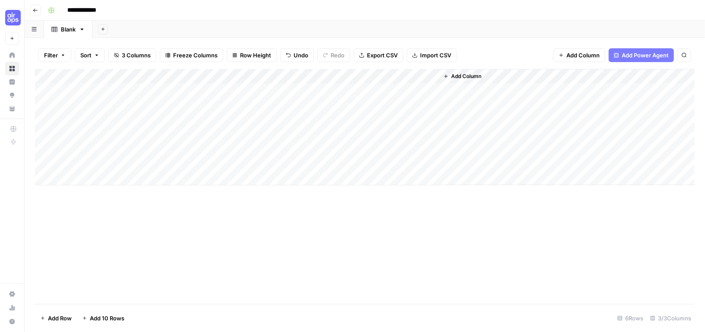
click at [153, 76] on div "Add Column" at bounding box center [364, 127] width 659 height 116
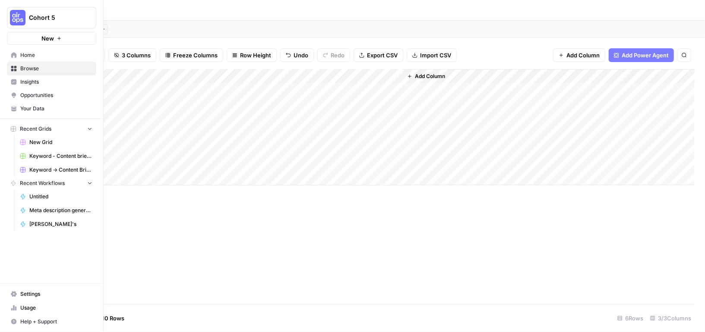
click at [15, 107] on icon at bounding box center [14, 109] width 6 height 6
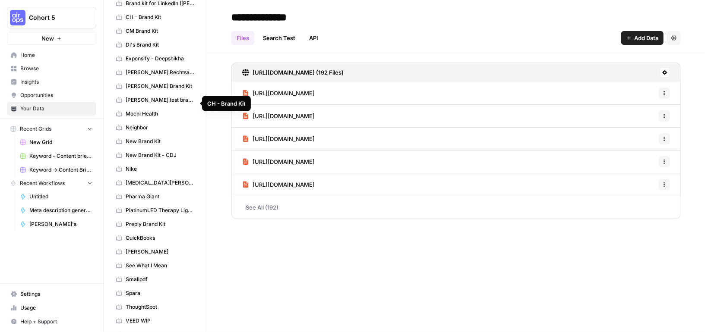
scroll to position [134, 0]
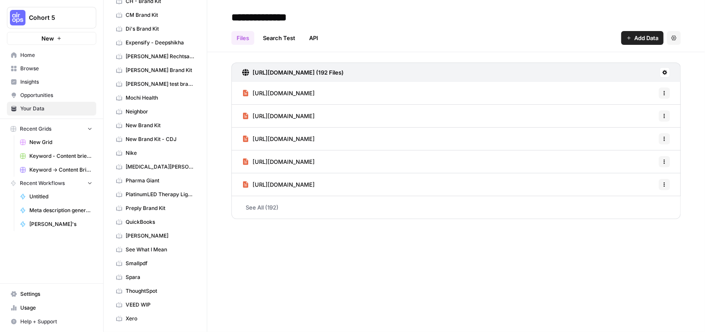
click at [159, 205] on span "Preply Brand Kit" at bounding box center [160, 209] width 69 height 8
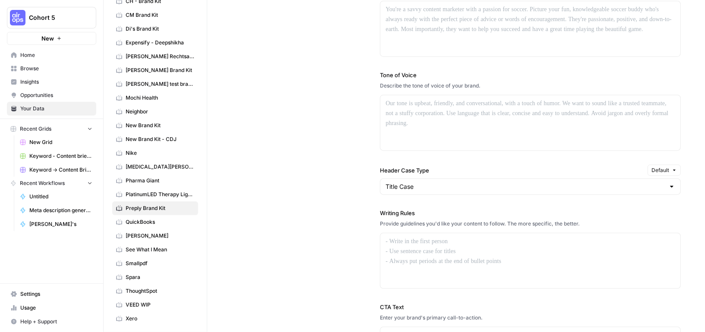
scroll to position [1019, 0]
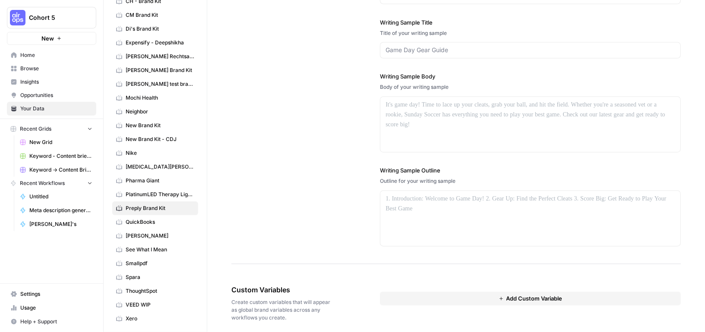
click at [488, 292] on button "Add Custom Variable" at bounding box center [530, 299] width 301 height 14
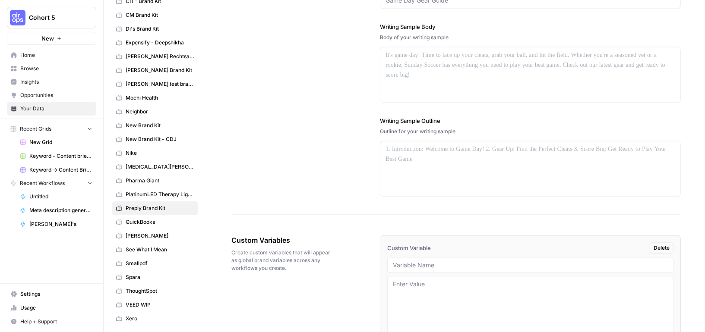
scroll to position [1119, 0]
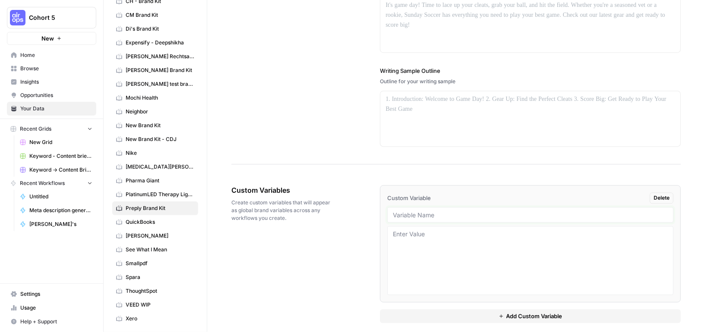
click at [414, 211] on input "text" at bounding box center [530, 215] width 275 height 8
click at [515, 312] on span "Add Custom Variable" at bounding box center [534, 316] width 56 height 9
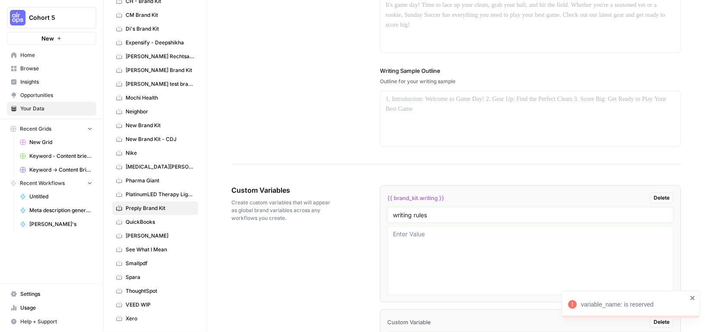
click at [470, 211] on input "writing rules" at bounding box center [530, 215] width 275 height 8
type input "writing rules preply"
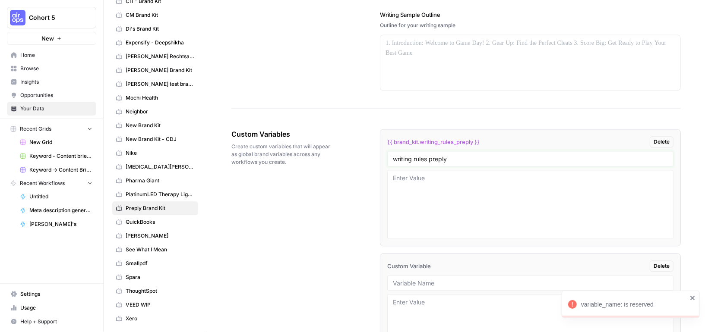
scroll to position [1243, 0]
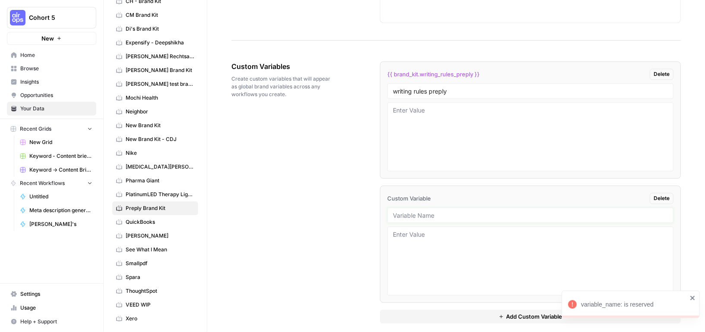
click at [462, 211] on input "text" at bounding box center [530, 215] width 275 height 8
type input "language rules preply"
click at [488, 310] on button "Add Custom Variable" at bounding box center [530, 317] width 301 height 14
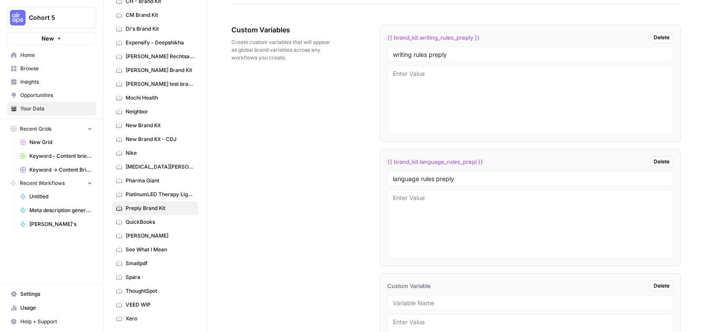
scroll to position [1351, 0]
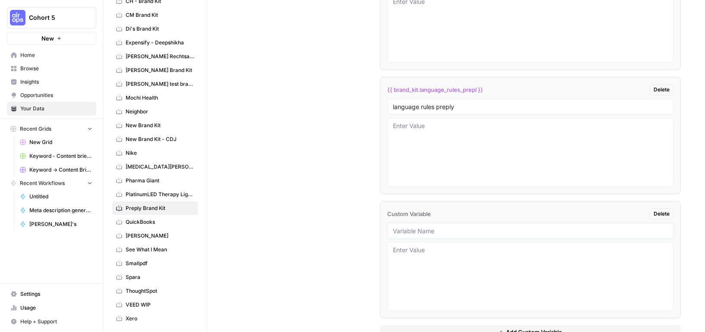
click at [445, 227] on input "text" at bounding box center [530, 231] width 275 height 8
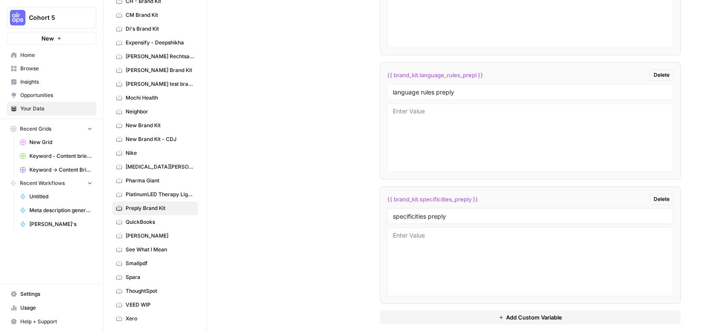
type input "specificities preply"
click at [315, 257] on div "Custom Variables Create custom variables that will appear as global brand varia…" at bounding box center [455, 131] width 449 height 421
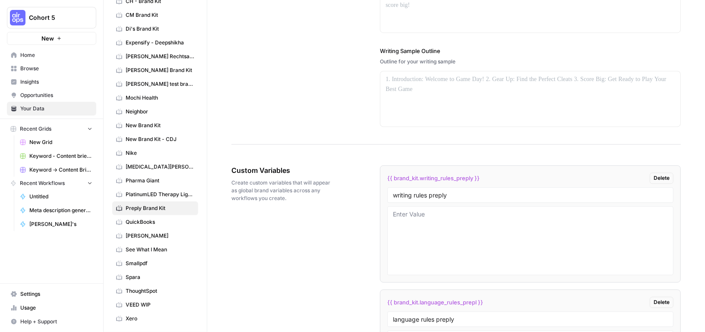
scroll to position [1330, 0]
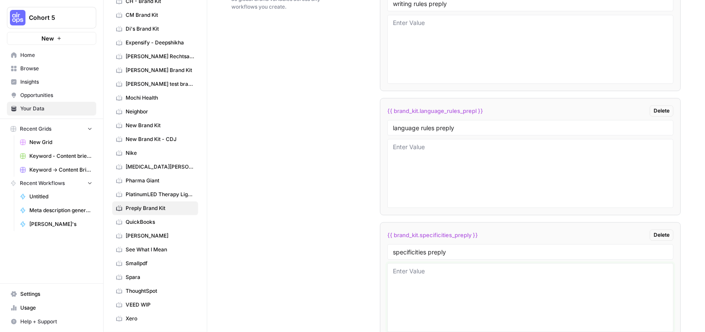
click at [472, 277] on textarea at bounding box center [530, 297] width 275 height 61
paste textarea ""### Make sure to use our key terminology broken down in the D column of this l…"
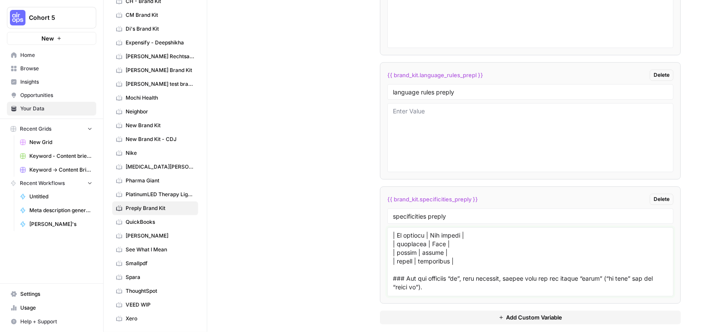
scroll to position [246, 0]
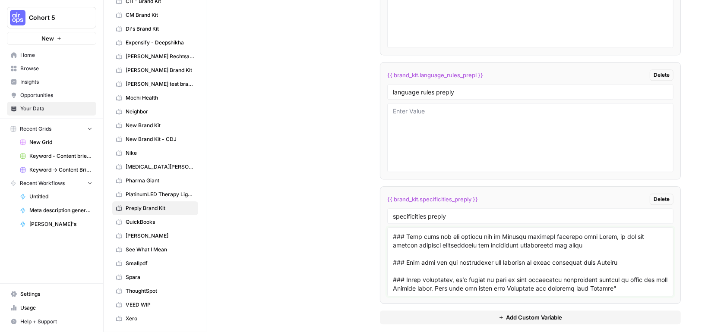
drag, startPoint x: 392, startPoint y: 239, endPoint x: 442, endPoint y: 320, distance: 95.7
click at [442, 320] on div "{{ brand_kit.writing_rules_preply }} Delete writing rules preply {{ brand_kit.l…" at bounding box center [530, 131] width 301 height 421
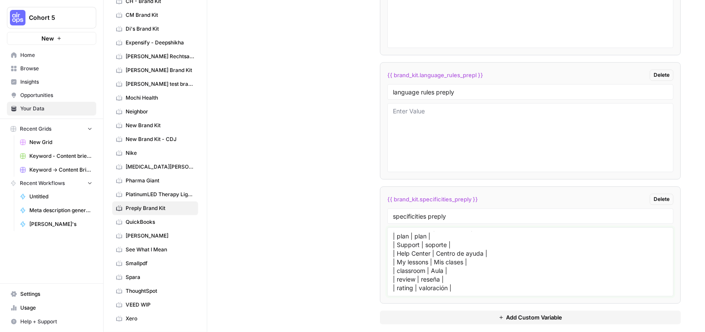
scroll to position [206, 0]
type textarea ""### Make sure to use our key terminology broken down in the D column of this l…"
click at [444, 120] on textarea at bounding box center [530, 137] width 275 height 61
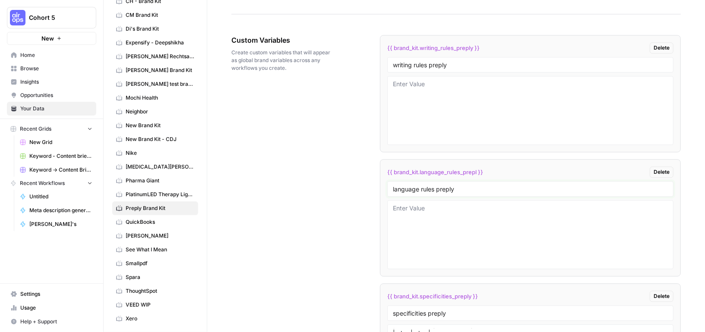
click at [429, 185] on input "language rules preply" at bounding box center [530, 189] width 275 height 8
type input "style guide"
click at [437, 226] on textarea at bounding box center [530, 234] width 275 height 61
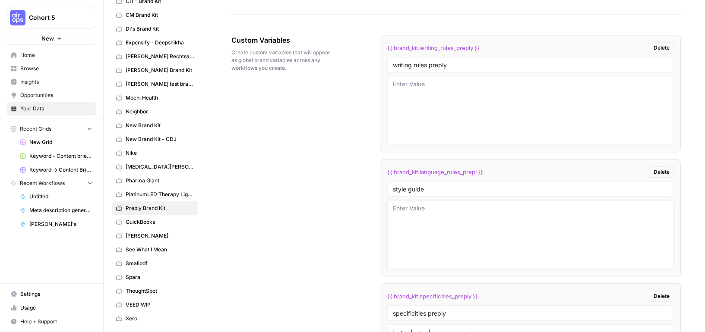
paste textarea ""### General Language Guidelines * Use Castilian Spanish (ES-ES) and avoid voca…"
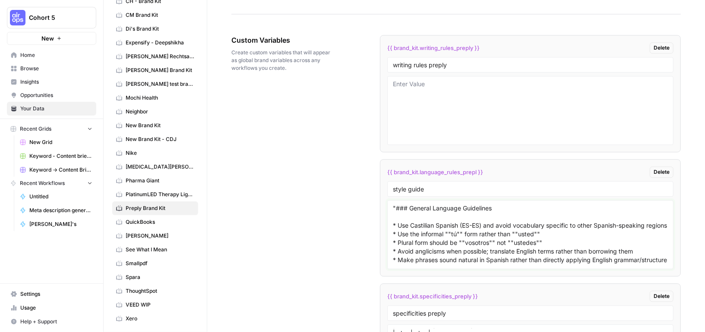
scroll to position [110, 0]
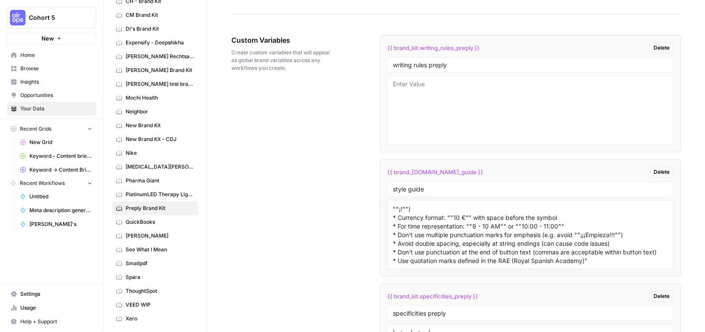
type textarea ""### General Language Guidelines * Use Castilian Spanish (ES-ES) and avoid voca…"
click at [459, 97] on textarea at bounding box center [530, 110] width 275 height 61
paste textarea ""# Rules for Accurate Spanish Translation and Writing 1. **Use Proper Spanish G…"
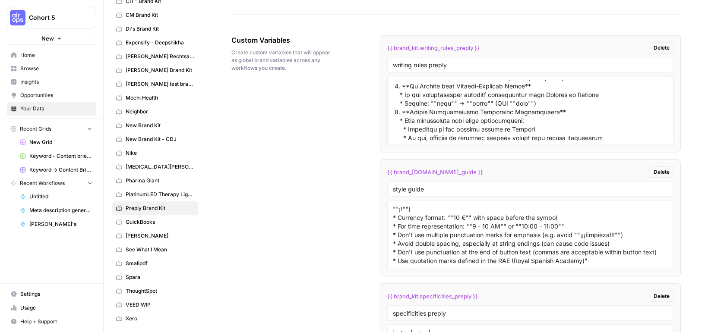
scroll to position [0, 0]
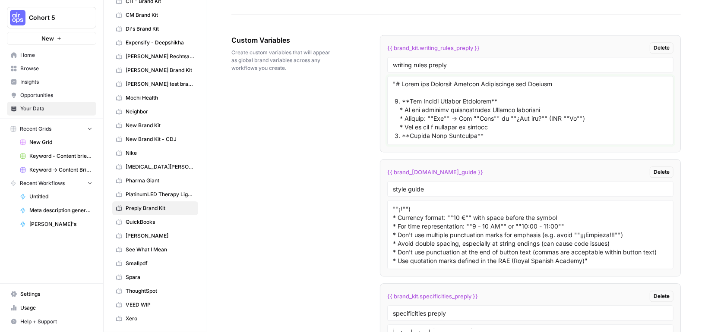
click at [394, 80] on textarea at bounding box center [530, 110] width 275 height 61
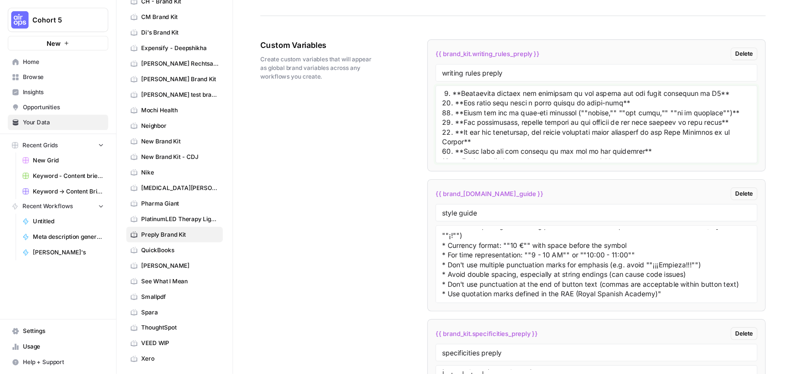
scroll to position [266, 0]
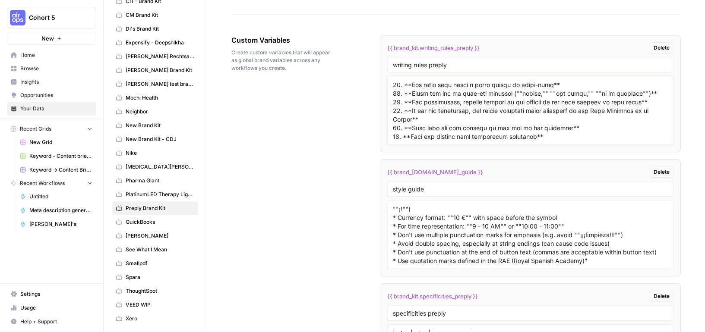
click at [508, 123] on textarea at bounding box center [530, 110] width 275 height 61
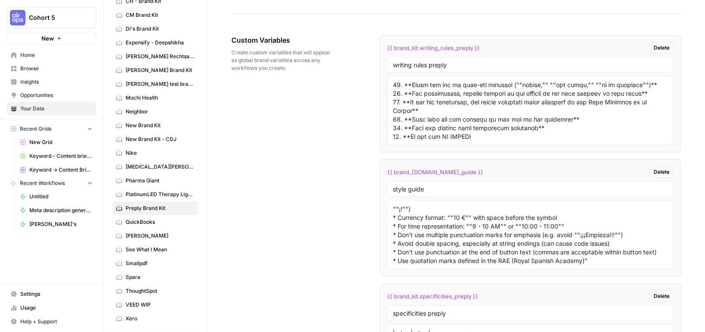
click at [409, 122] on textarea at bounding box center [530, 110] width 275 height 61
click at [488, 121] on textarea at bounding box center [530, 110] width 275 height 61
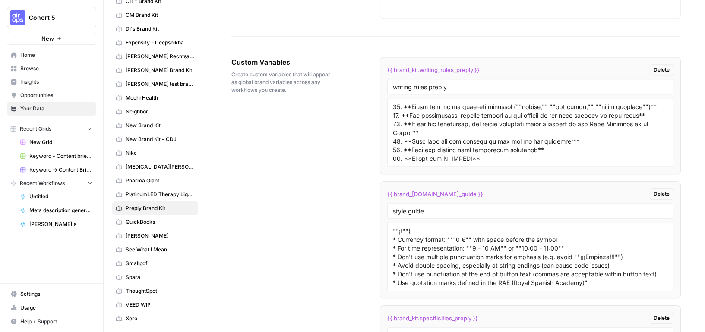
click at [494, 64] on div "{{ brand_kit.writing_rules_preply }} Delete" at bounding box center [530, 69] width 286 height 11
click at [304, 171] on div "Custom Variables Create custom variables that will appear as global brand varia…" at bounding box center [455, 250] width 449 height 421
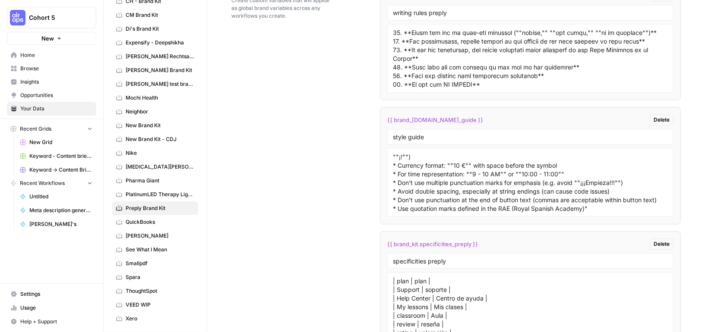
scroll to position [1284, 0]
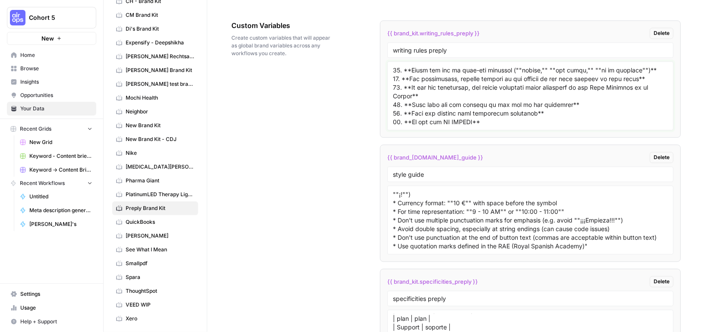
click at [519, 114] on textarea at bounding box center [530, 95] width 275 height 61
click at [500, 109] on textarea at bounding box center [530, 95] width 275 height 61
paste textarea "—"
type textarea "# Rules for Accurate Spanish Translation and Writing 1. **Use Proper Spanish Gr…"
click at [437, 153] on span "{{ brand_[DOMAIN_NAME]_guide }}" at bounding box center [435, 157] width 96 height 9
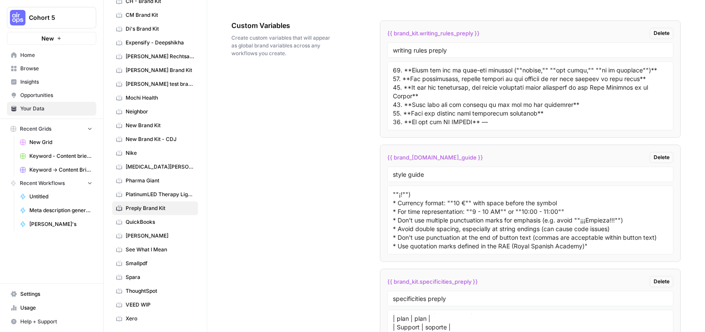
click at [437, 153] on span "{{ brand_[DOMAIN_NAME]_guide }}" at bounding box center [435, 157] width 96 height 9
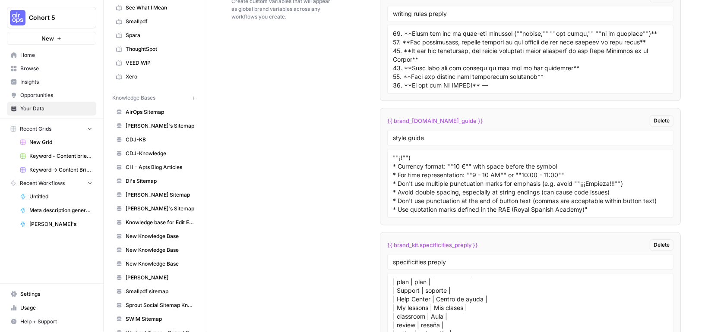
scroll to position [335, 0]
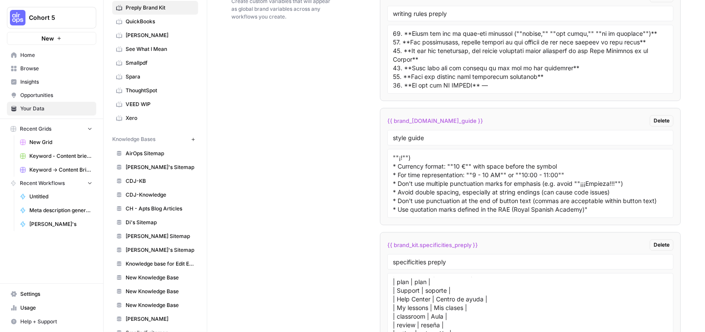
click at [666, 115] on button "Delete" at bounding box center [661, 120] width 24 height 11
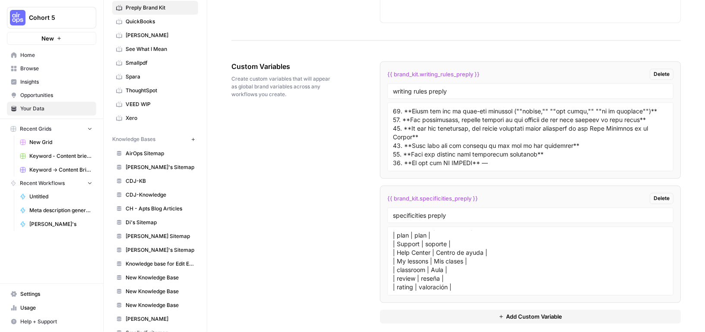
click at [659, 71] on button "Delete" at bounding box center [661, 74] width 24 height 11
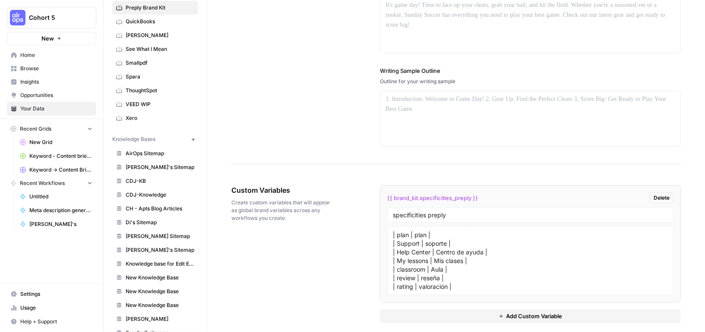
click at [659, 194] on span "Delete" at bounding box center [661, 198] width 16 height 8
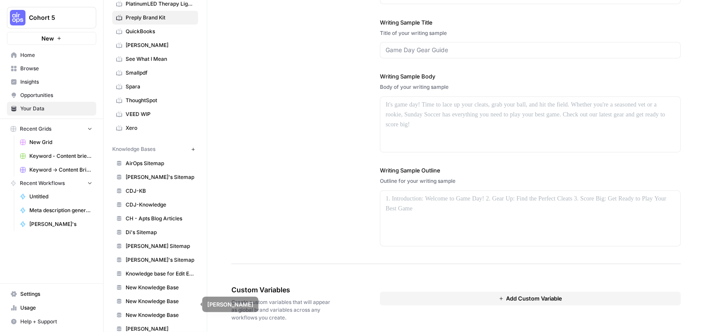
scroll to position [316, 0]
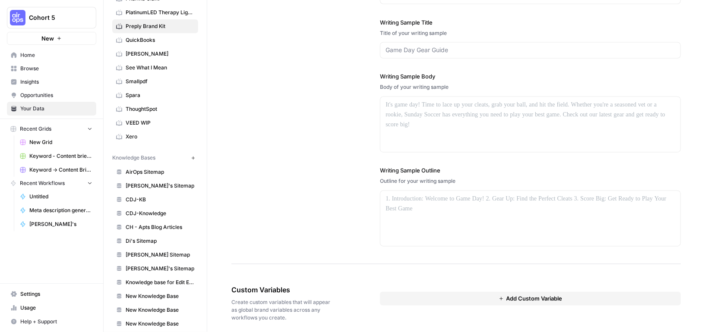
click at [192, 156] on icon "button" at bounding box center [193, 158] width 5 height 5
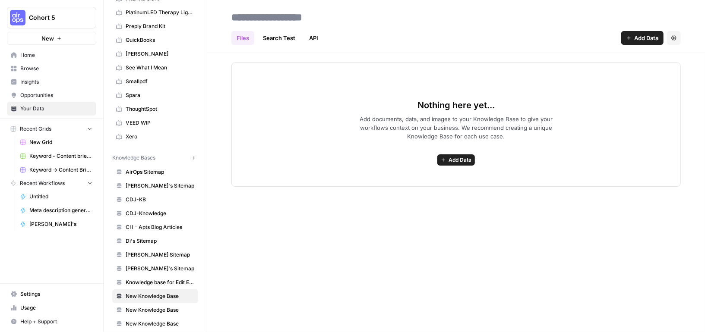
click at [340, 19] on input at bounding box center [297, 17] width 138 height 17
type input "******"
click at [464, 235] on div "****** Files Search Test API Add Data Settings Nothing here yet... Add document…" at bounding box center [455, 166] width 497 height 332
click at [458, 156] on span "Add Data" at bounding box center [459, 160] width 23 height 8
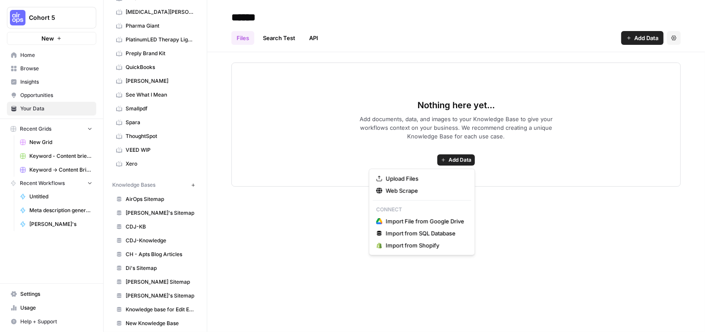
scroll to position [278, 0]
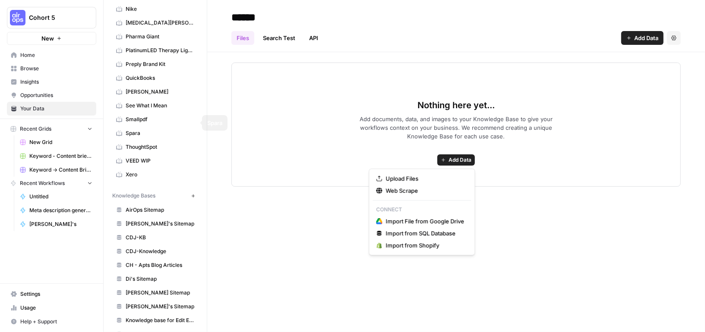
click at [172, 60] on span "Preply Brand Kit" at bounding box center [160, 64] width 69 height 8
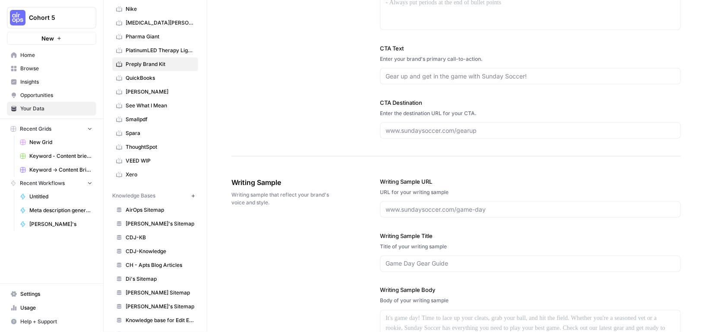
scroll to position [1019, 0]
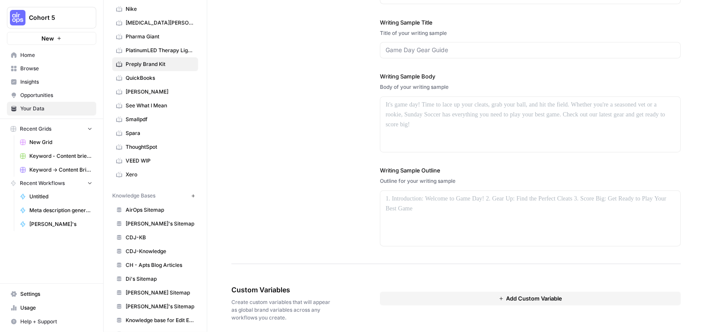
click at [488, 292] on button "Add Custom Variable" at bounding box center [530, 299] width 301 height 14
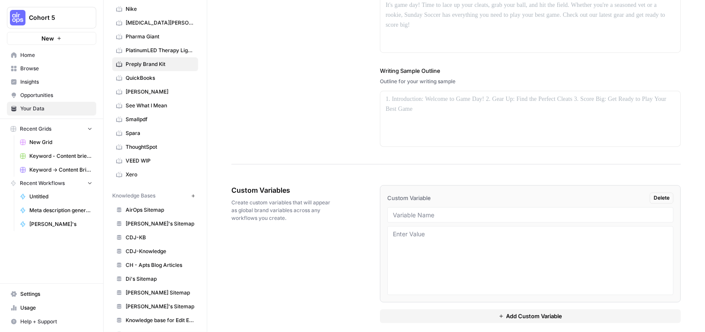
click at [489, 198] on li "Custom Variable Delete" at bounding box center [530, 243] width 301 height 117
click at [489, 211] on input "text" at bounding box center [530, 215] width 275 height 8
paste input "Specificities"
type input "Specificities"
click at [464, 240] on textarea at bounding box center [530, 260] width 275 height 61
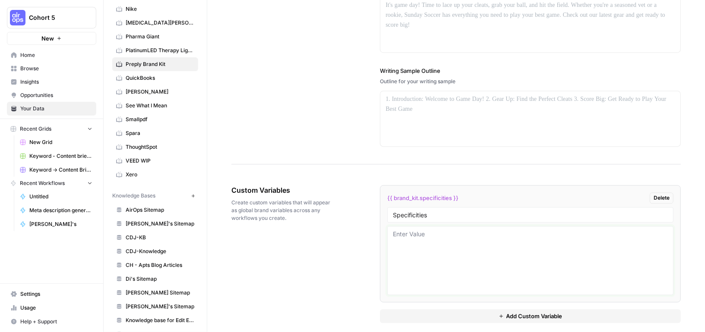
paste textarea ""### Make sure to use our key terminology broken down in the D column of this l…"
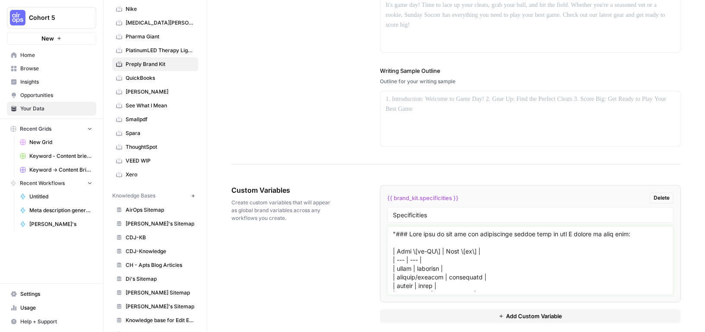
scroll to position [308, 0]
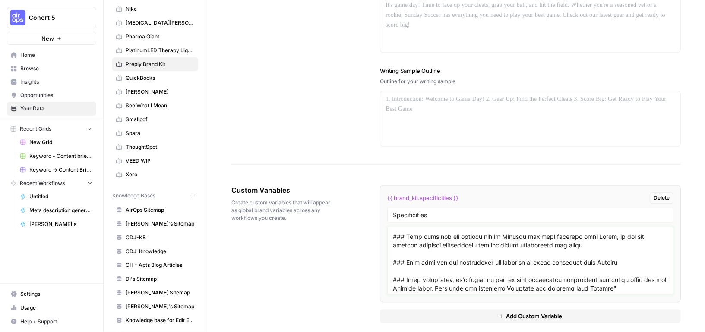
type textarea ""### Make sure to use our key terminology broken down in the D column of this l…"
click at [334, 272] on div "Custom Variables Create custom variables that will appear as global brand varia…" at bounding box center [455, 254] width 449 height 173
click at [515, 312] on span "Add Custom Variable" at bounding box center [534, 316] width 56 height 9
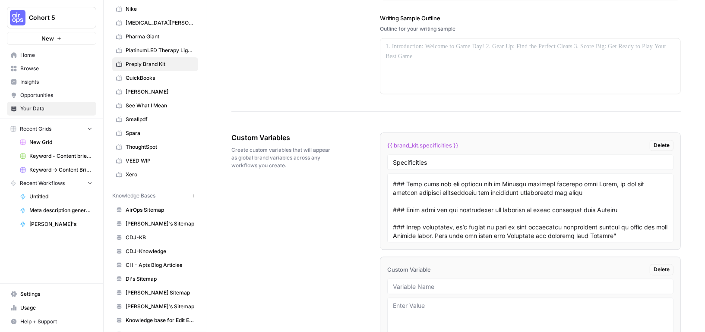
scroll to position [1203, 0]
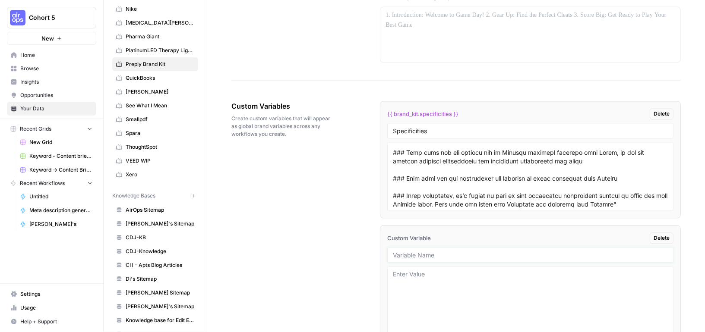
click at [447, 251] on input "text" at bounding box center [530, 255] width 275 height 8
paste input ""### Make sure to use our key terminology broken down in the D column of this l…"
type input ""### Make sure to use our key terminology broken down in the D column of this l…"
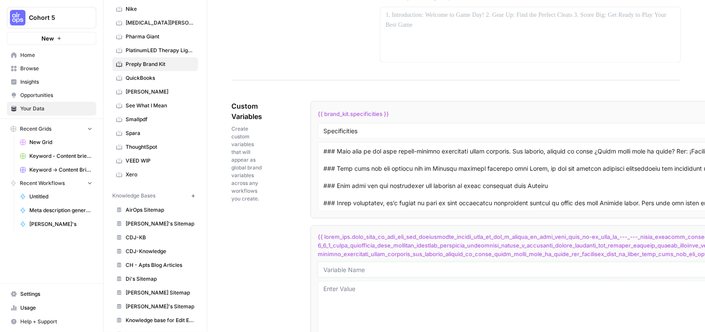
scroll to position [0, 0]
paste textarea ""### Make sure to use our key terminology broken down in the D column of this l…"
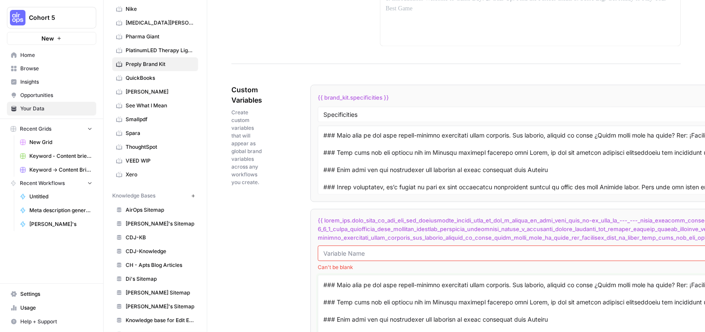
scroll to position [1268, 0]
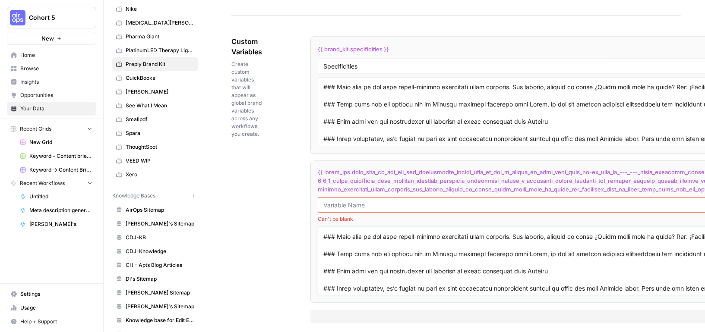
type textarea ""### Make sure to use our key terminology broken down in the D column of this l…"
paste input "Style Guide"
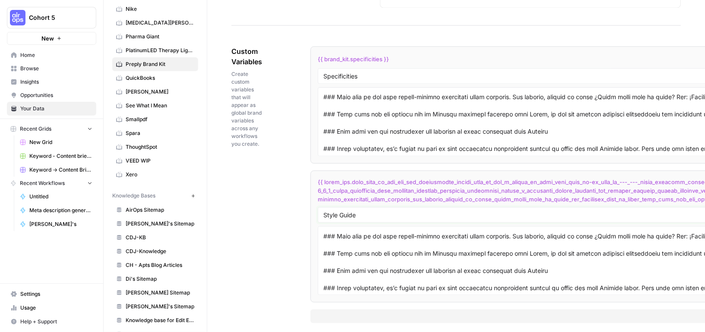
type input "Style Guide"
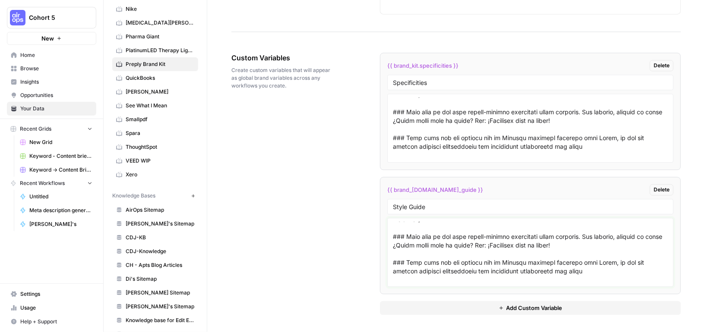
scroll to position [283, 0]
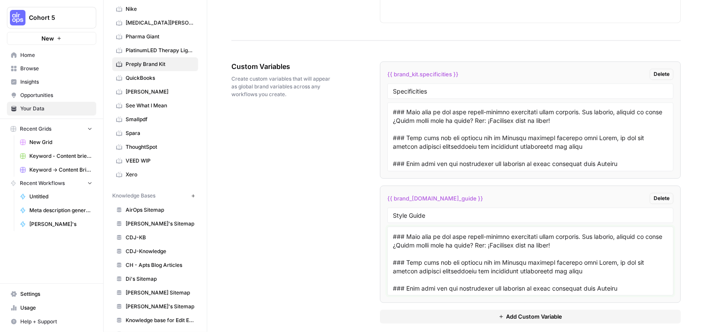
click at [387, 246] on li "{{ brand_kit.style_guide }} Delete Style Guide" at bounding box center [530, 244] width 301 height 117
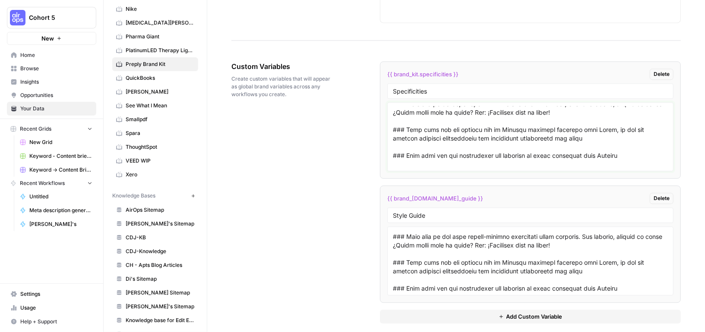
scroll to position [309, 0]
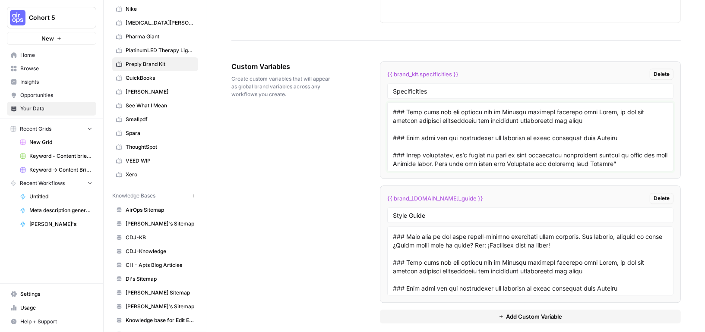
drag, startPoint x: 392, startPoint y: 133, endPoint x: 416, endPoint y: 184, distance: 56.4
click at [416, 184] on ul "{{ brand_kit.specificities }} Delete Specificities {{ brand_kit.style_guide }} …" at bounding box center [530, 182] width 301 height 242
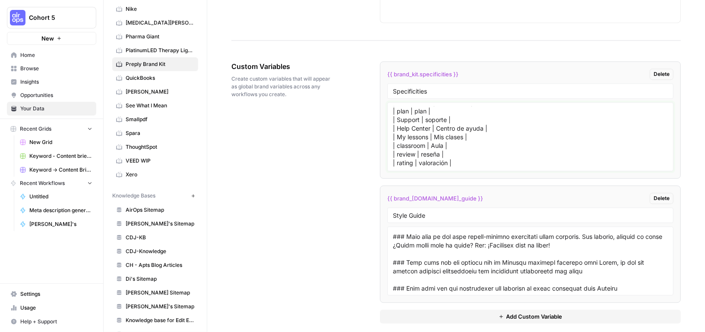
scroll to position [206, 0]
type textarea ""### Make sure to use our key terminology broken down in the D column of this l…"
drag, startPoint x: 391, startPoint y: 226, endPoint x: 433, endPoint y: 326, distance: 108.1
click at [433, 326] on div "{{ brand_kit.specificities }} Delete Specificities "### Make sure to use our ke…" at bounding box center [530, 192] width 301 height 297
click at [458, 241] on textarea at bounding box center [530, 260] width 275 height 61
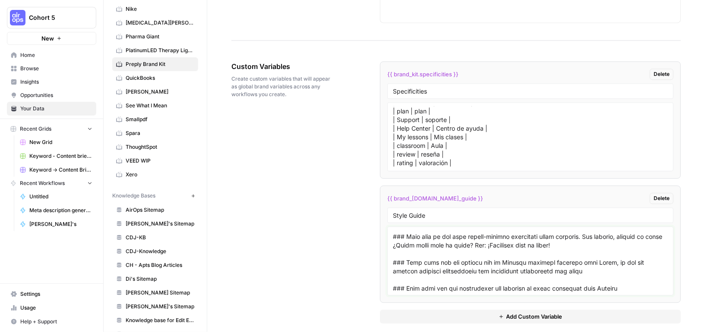
click at [458, 241] on textarea at bounding box center [530, 260] width 275 height 61
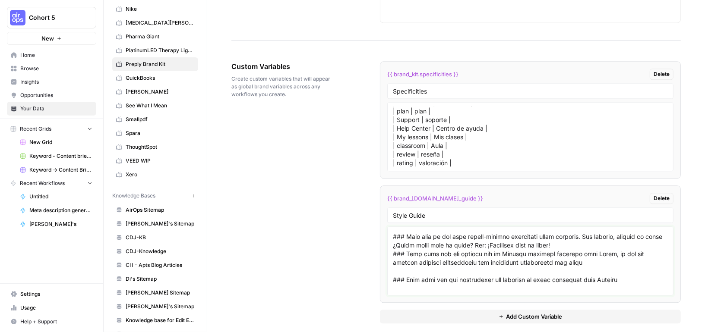
scroll to position [0, 0]
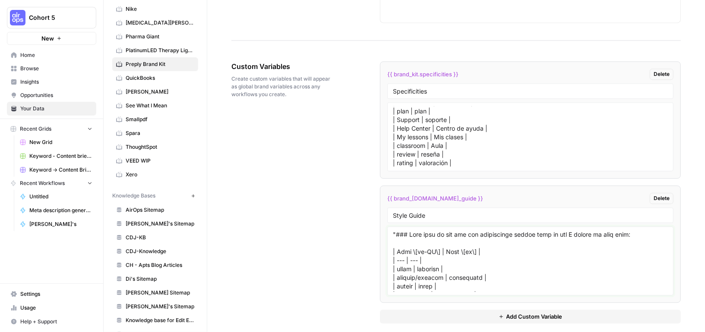
type textarea "### Make sure you are translating the examples of other languages into Spanish …"
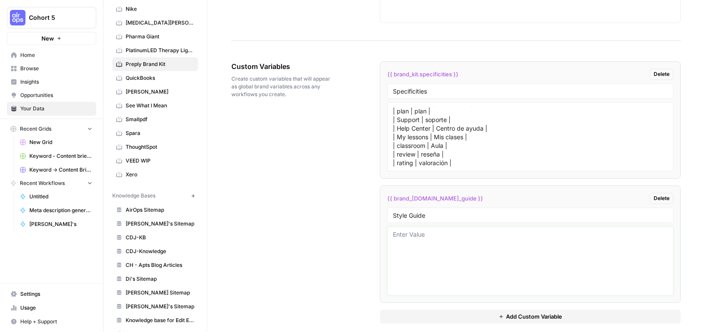
paste textarea ""### General Language Guidelines * Use Castilian Spanish (ES-ES) and avoid voca…"
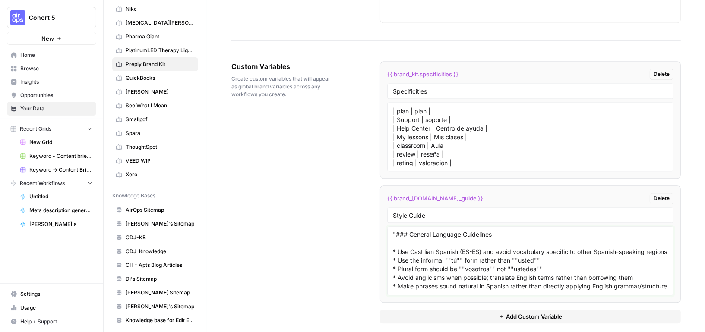
scroll to position [110, 0]
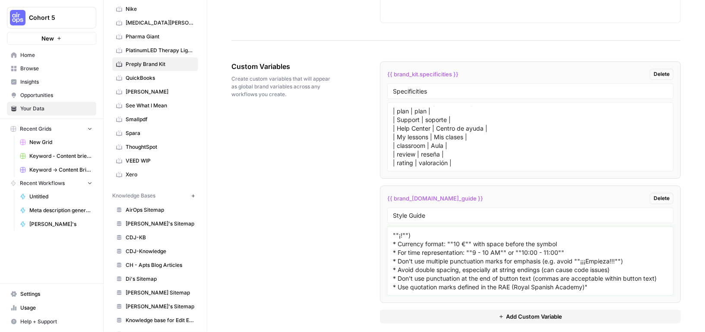
type textarea ""### General Language Guidelines * Use Castilian Spanish (ES-ES) and avoid voca…"
click at [522, 312] on span "Add Custom Variable" at bounding box center [534, 316] width 56 height 9
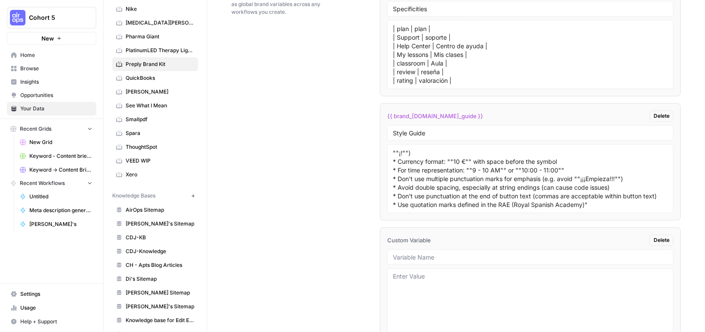
scroll to position [1366, 0]
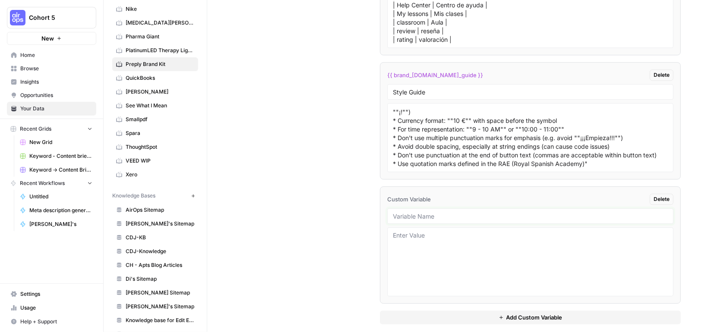
click at [428, 212] on input "text" at bounding box center [530, 216] width 275 height 8
paste input "Rules"
type input "Rules"
click at [429, 258] on textarea at bounding box center [530, 261] width 275 height 61
paste textarea ""# Rules for Accurate Spanish Translation and Writing 1. **Use Proper Spanish G…"
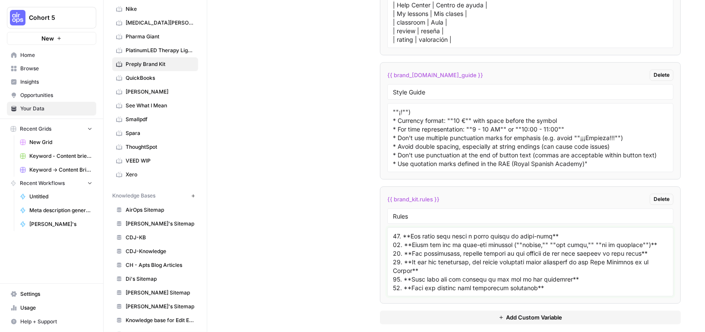
scroll to position [258, 0]
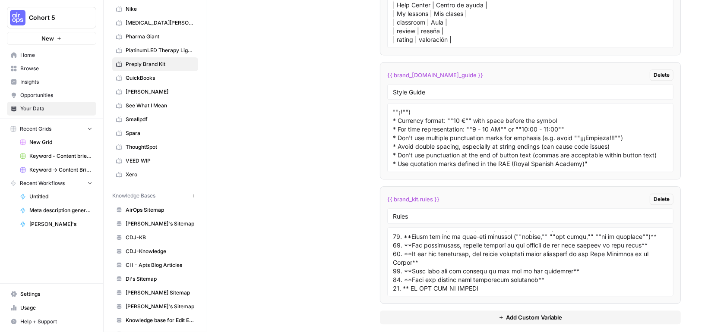
click at [518, 285] on div at bounding box center [530, 261] width 286 height 69
click at [507, 280] on textarea at bounding box center [530, 261] width 275 height 61
paste textarea "(—)"
click at [319, 305] on div "Custom Variables Create custom variables that will appear as global brand varia…" at bounding box center [455, 131] width 449 height 421
click at [410, 278] on textarea at bounding box center [530, 261] width 275 height 61
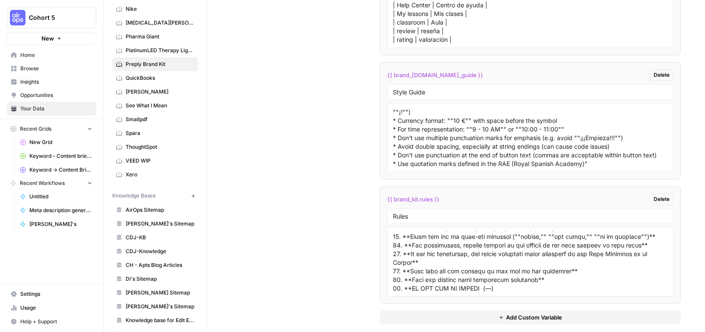
click at [482, 280] on textarea at bounding box center [530, 261] width 275 height 61
type textarea ""# Rules for Accurate Spanish Translation and Writing 1. **Use Proper Spanish G…"
click at [330, 151] on div "Custom Variables Create custom variables that will appear as global brand varia…" at bounding box center [455, 131] width 449 height 421
click at [38, 94] on span "Opportunities" at bounding box center [56, 95] width 72 height 8
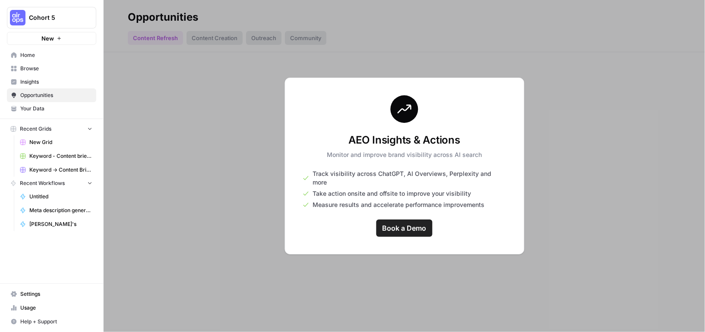
click at [35, 109] on span "Your Data" at bounding box center [56, 109] width 72 height 8
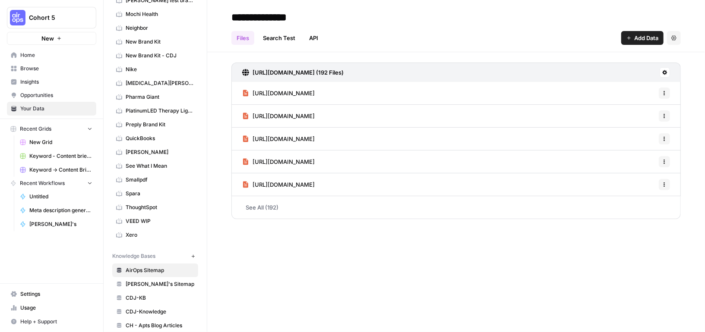
scroll to position [218, 0]
click at [145, 120] on span "Preply Brand Kit" at bounding box center [160, 124] width 69 height 8
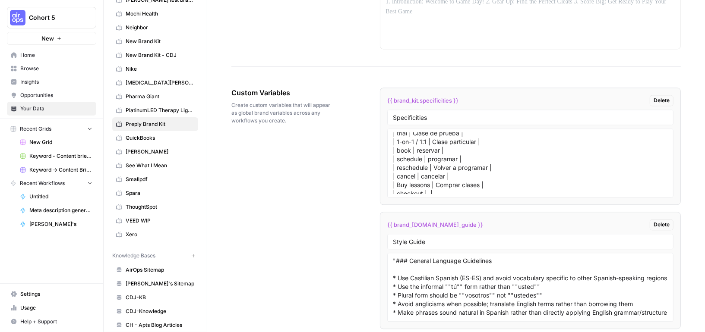
scroll to position [1366, 0]
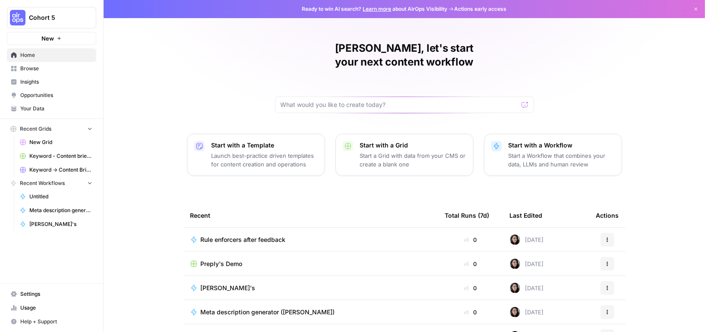
click at [63, 21] on span "Cohort 5" at bounding box center [55, 17] width 52 height 9
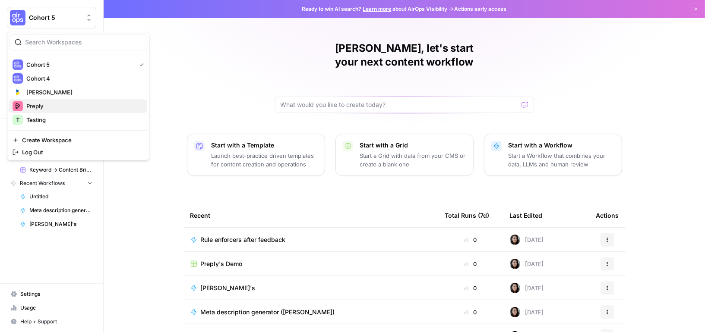
click at [46, 102] on span "Preply" at bounding box center [83, 106] width 114 height 9
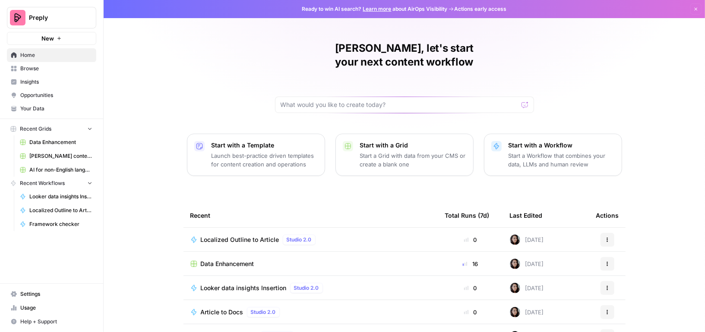
click at [66, 172] on span "AI for non-English languages" at bounding box center [60, 170] width 63 height 8
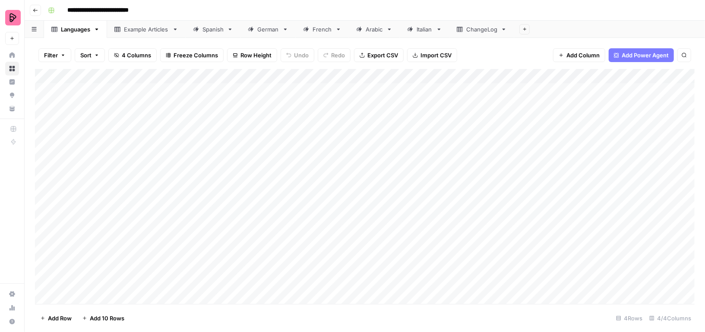
click at [138, 32] on div "Example Articles" at bounding box center [146, 29] width 45 height 9
click at [204, 34] on link "Spanish" at bounding box center [213, 29] width 55 height 17
click at [72, 28] on div "Languages" at bounding box center [75, 29] width 29 height 9
click at [234, 139] on div "Add Column" at bounding box center [364, 186] width 659 height 235
click at [445, 123] on div "Add Column" at bounding box center [364, 186] width 659 height 235
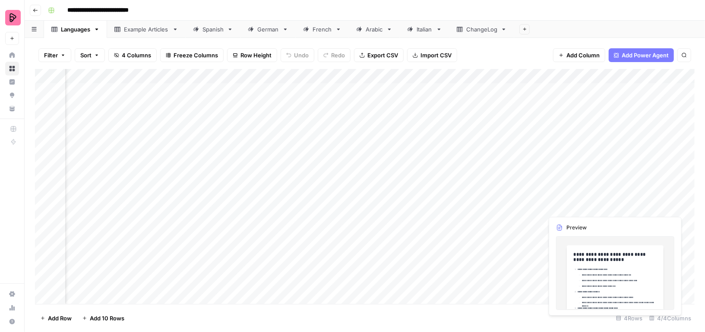
scroll to position [0, 73]
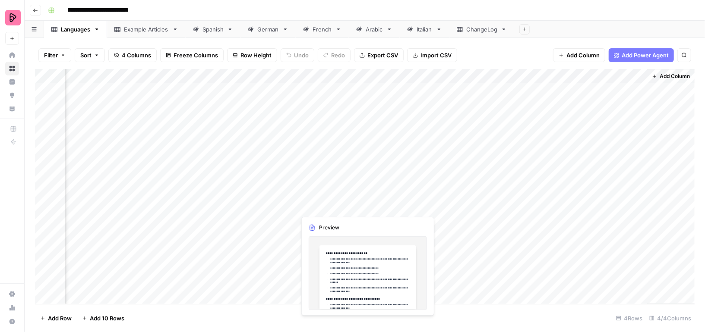
click at [524, 127] on div "Add Column" at bounding box center [364, 186] width 659 height 235
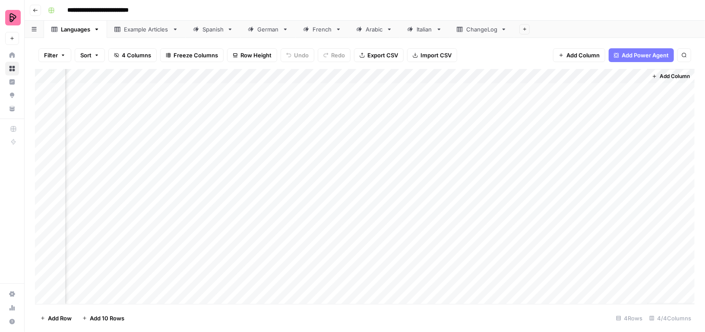
click at [200, 31] on div "Spanish" at bounding box center [208, 29] width 31 height 9
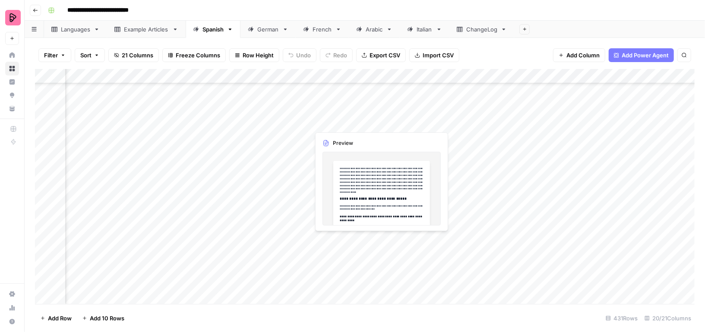
click at [330, 123] on div "Add Column" at bounding box center [364, 186] width 659 height 235
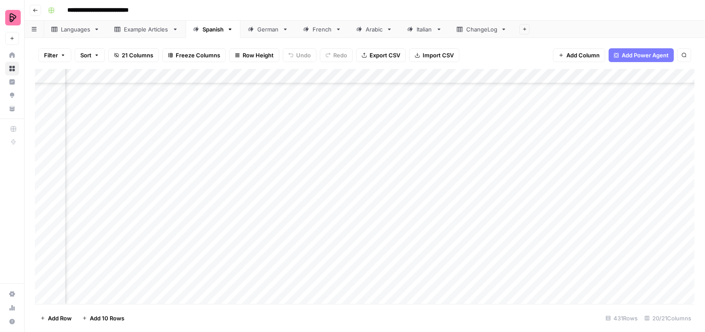
click at [485, 108] on div "Add Column" at bounding box center [364, 186] width 659 height 235
click at [77, 35] on link "Languages" at bounding box center [75, 29] width 63 height 17
click at [375, 55] on span "Export CSV" at bounding box center [382, 55] width 31 height 9
click at [235, 73] on div "Add Column" at bounding box center [364, 186] width 659 height 235
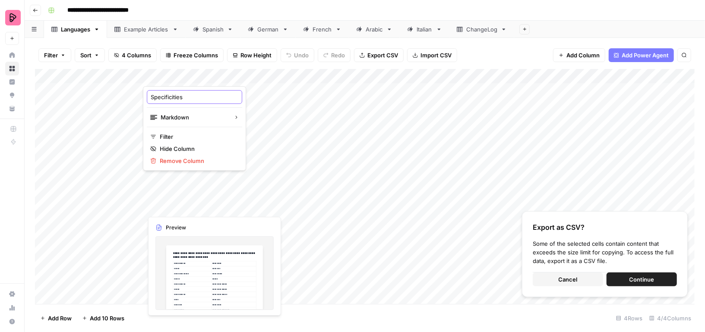
click at [194, 94] on input "Specificities" at bounding box center [195, 97] width 88 height 9
click at [266, 132] on div "Add Column" at bounding box center [364, 186] width 659 height 235
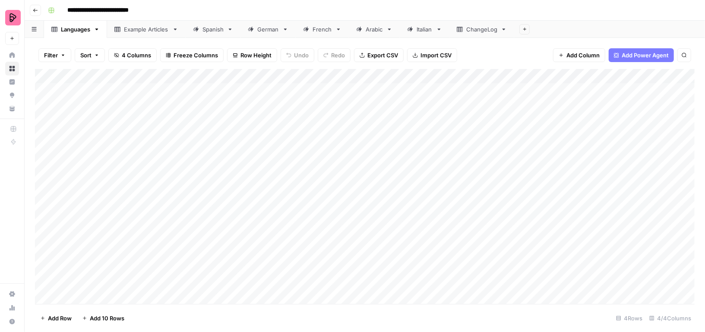
click at [430, 75] on div "Add Column" at bounding box center [364, 186] width 659 height 235
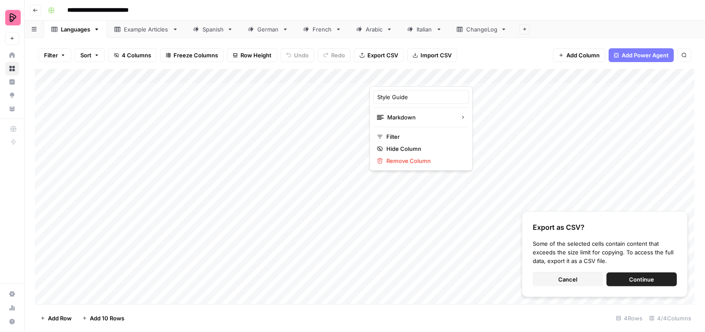
click at [409, 91] on div "Style Guide" at bounding box center [420, 97] width 95 height 14
click at [409, 91] on div "Add Column" at bounding box center [364, 186] width 659 height 235
click at [401, 78] on div "Add Column" at bounding box center [364, 186] width 659 height 235
click at [391, 96] on input "Style Guide" at bounding box center [421, 97] width 88 height 9
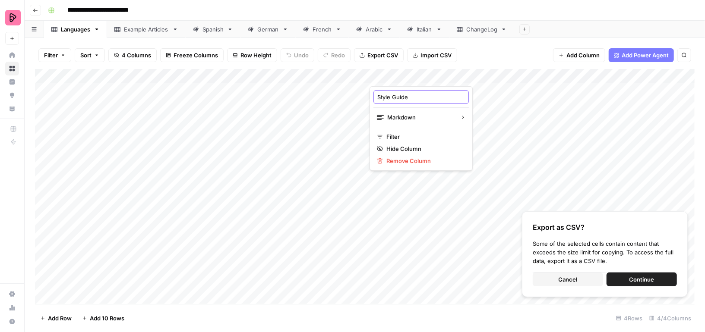
click at [391, 96] on input "Style Guide" at bounding box center [421, 97] width 88 height 9
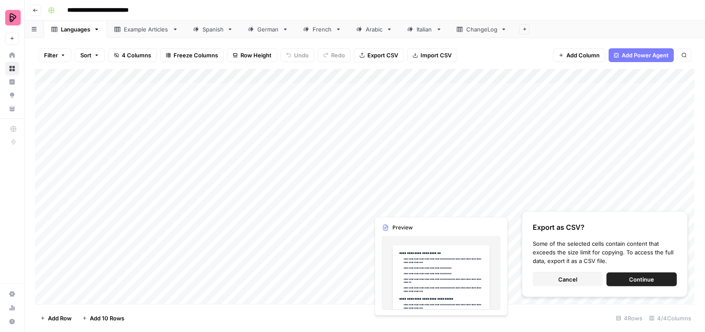
click at [450, 141] on div "Add Column" at bounding box center [364, 186] width 659 height 235
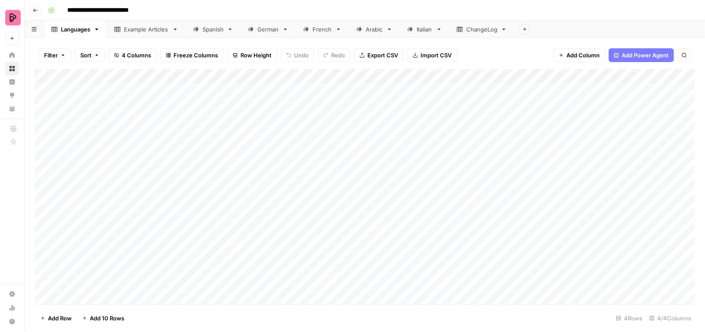
click at [564, 74] on div "Add Column" at bounding box center [364, 186] width 659 height 235
click at [567, 96] on input "Rules" at bounding box center [595, 97] width 88 height 9
click at [507, 159] on div "Add Column" at bounding box center [364, 186] width 659 height 235
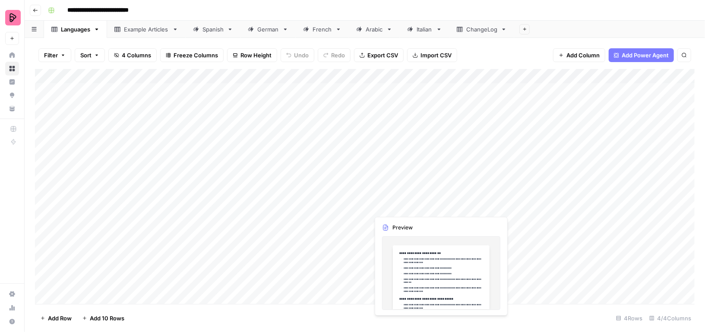
click at [587, 158] on div "Add Column" at bounding box center [364, 186] width 659 height 235
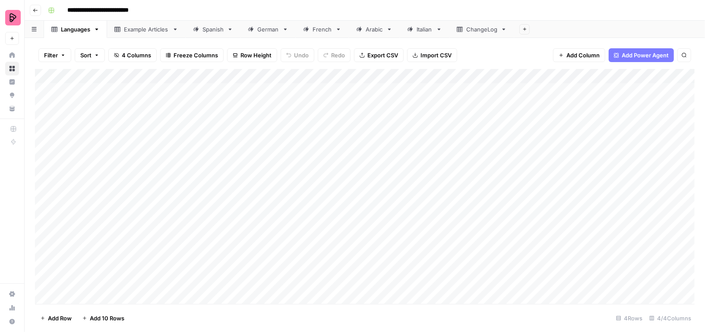
click at [201, 33] on div "Spanish" at bounding box center [208, 29] width 31 height 9
drag, startPoint x: 353, startPoint y: 195, endPoint x: 345, endPoint y: 227, distance: 32.7
click at [345, 227] on div "Add Column" at bounding box center [364, 186] width 659 height 235
click at [430, 193] on div "Add Column" at bounding box center [364, 186] width 659 height 235
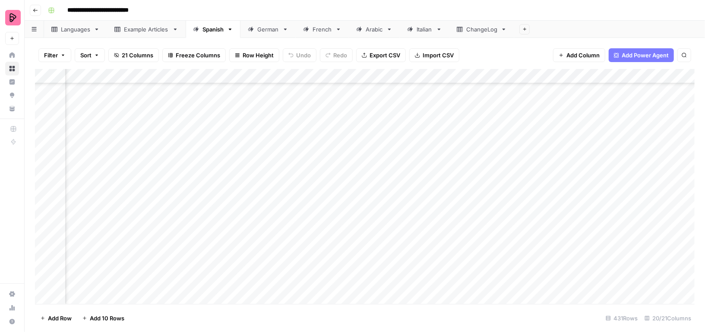
click at [368, 192] on div "Add Column" at bounding box center [364, 186] width 659 height 235
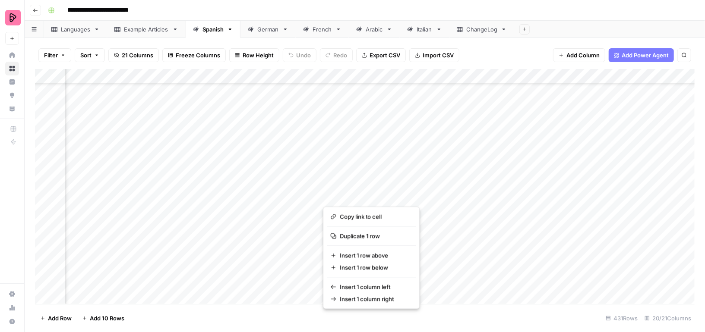
click at [133, 32] on div "Example Articles" at bounding box center [146, 29] width 45 height 9
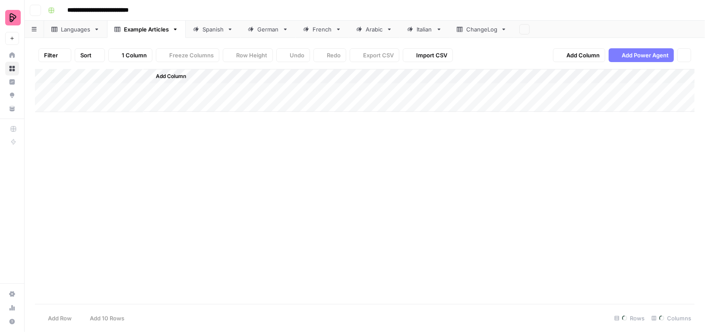
click at [66, 32] on div "Languages" at bounding box center [75, 29] width 29 height 9
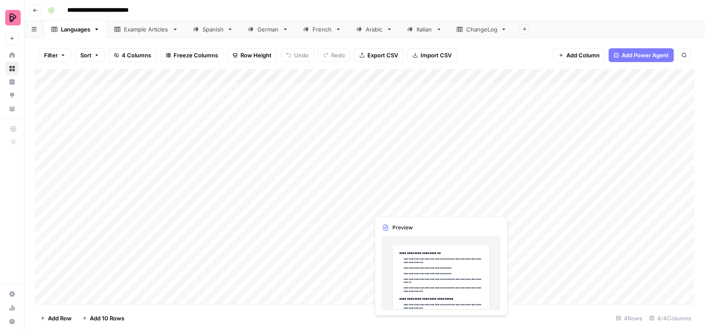
click at [404, 141] on div "Add Column" at bounding box center [364, 186] width 659 height 235
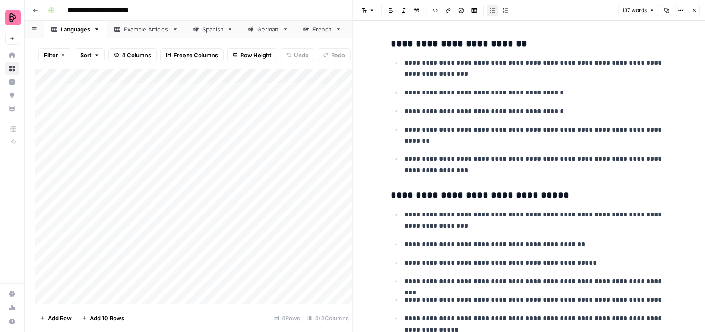
click at [695, 11] on icon "button" at bounding box center [693, 10] width 5 height 5
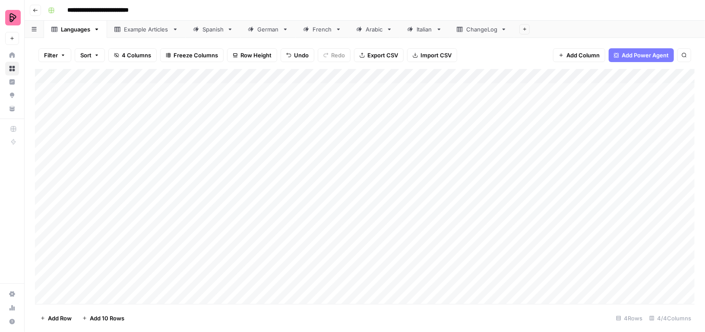
click at [534, 88] on div "Add Column" at bounding box center [364, 186] width 659 height 235
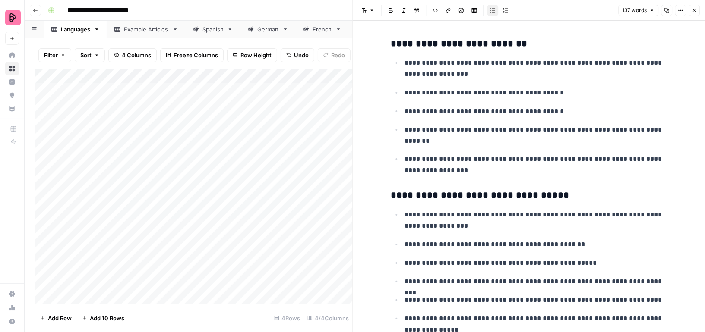
scroll to position [57, 0]
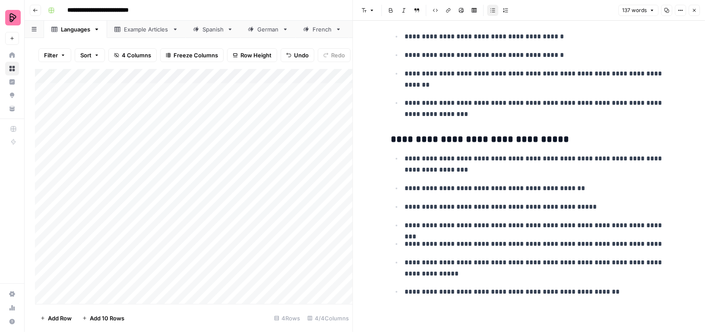
click at [692, 9] on icon "button" at bounding box center [693, 10] width 5 height 5
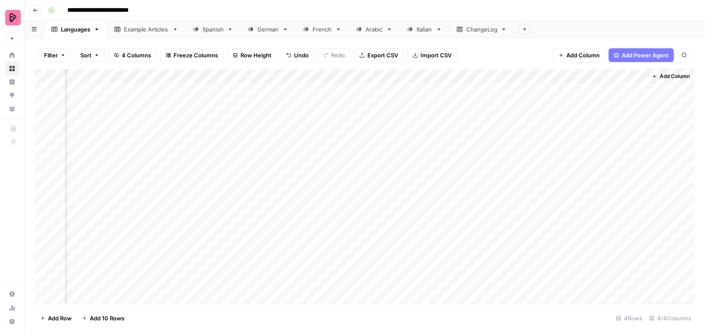
click at [637, 89] on div "Add Column" at bounding box center [364, 186] width 659 height 235
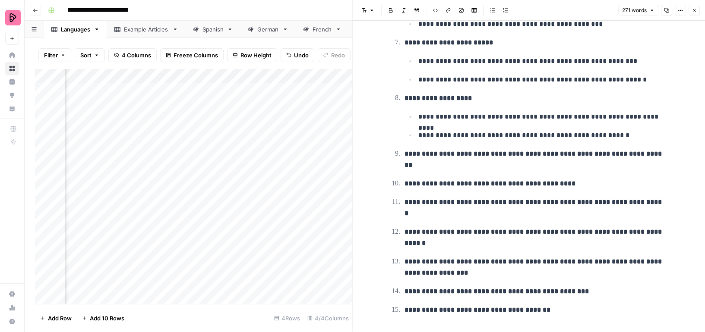
scroll to position [439, 0]
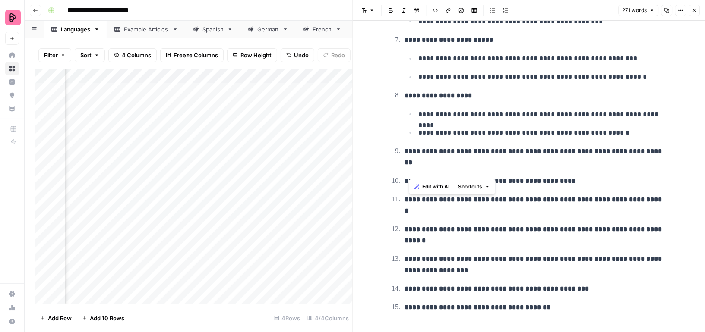
drag, startPoint x: 565, startPoint y: 170, endPoint x: 404, endPoint y: 176, distance: 160.6
click at [404, 176] on p "**********" at bounding box center [535, 181] width 262 height 11
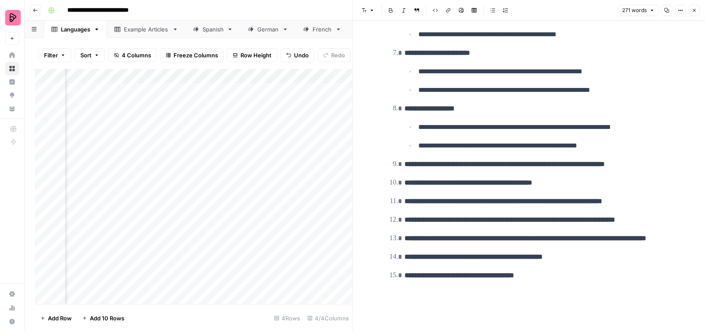
click at [697, 11] on button "Close" at bounding box center [693, 10] width 11 height 11
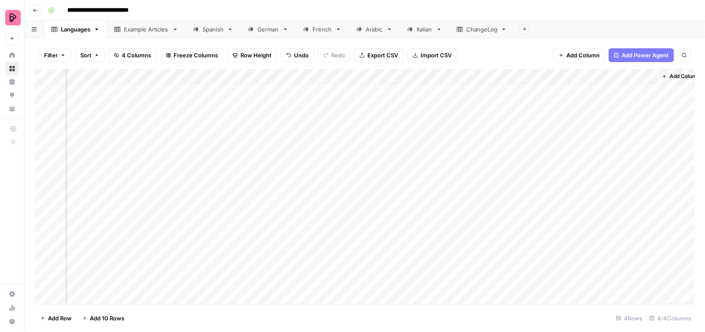
scroll to position [4, 63]
click at [509, 124] on div "Add Column" at bounding box center [364, 186] width 659 height 235
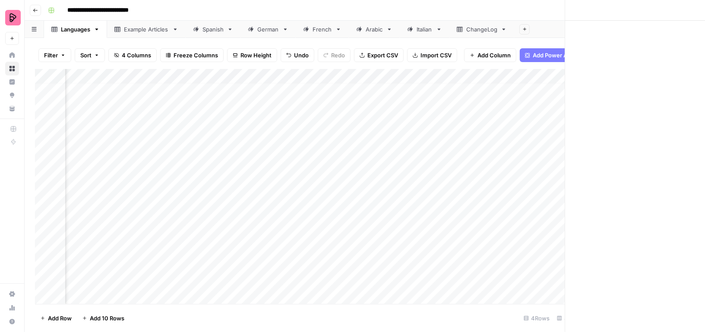
click at [509, 124] on div at bounding box center [568, 144] width 177 height 132
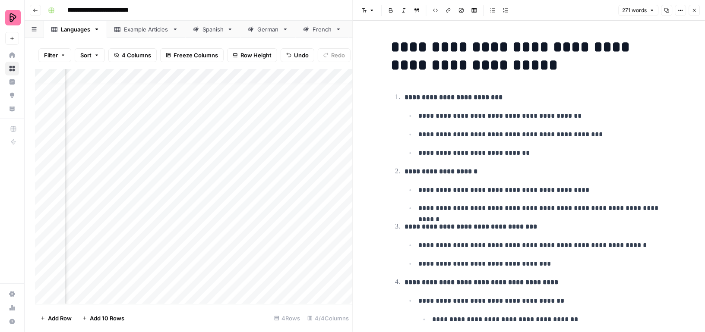
scroll to position [2, 0]
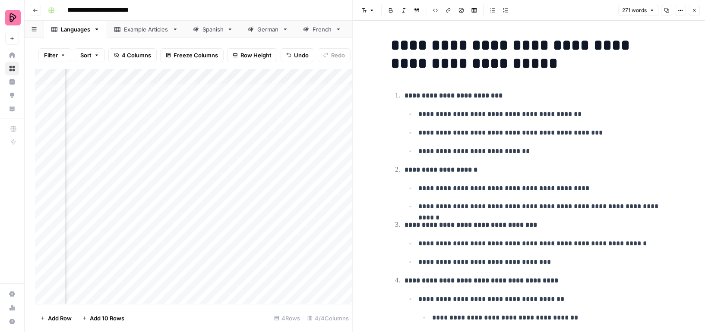
click at [417, 148] on li "**********" at bounding box center [541, 151] width 251 height 12
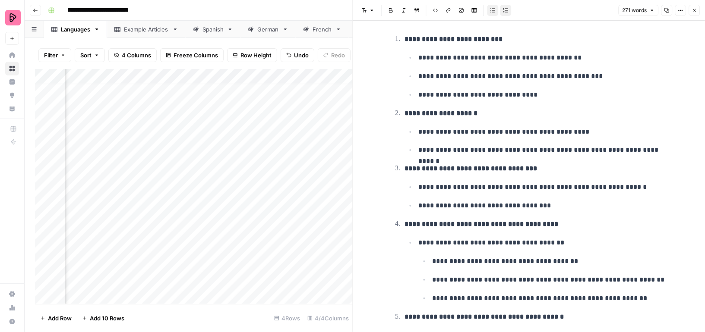
scroll to position [72, 0]
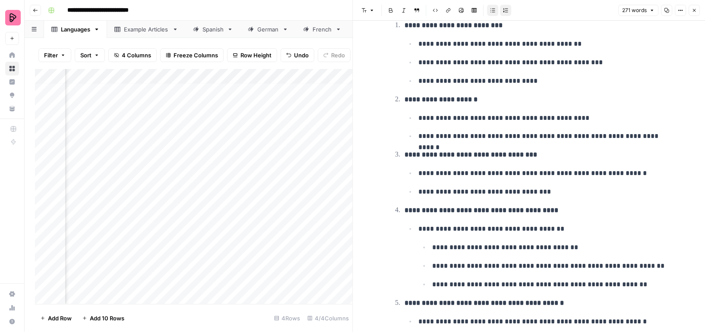
click at [695, 10] on icon "button" at bounding box center [693, 10] width 5 height 5
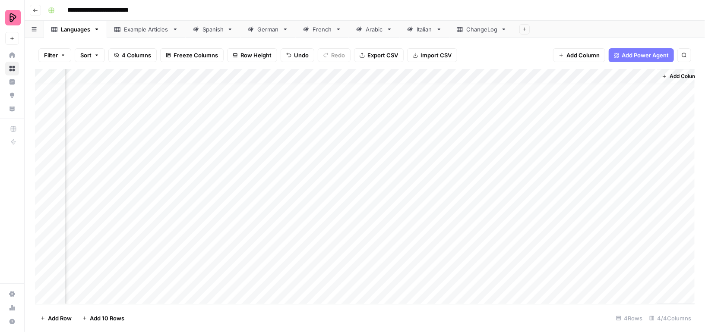
click at [214, 32] on div "Spanish" at bounding box center [212, 29] width 21 height 9
click at [441, 73] on div "Add Column" at bounding box center [364, 186] width 659 height 235
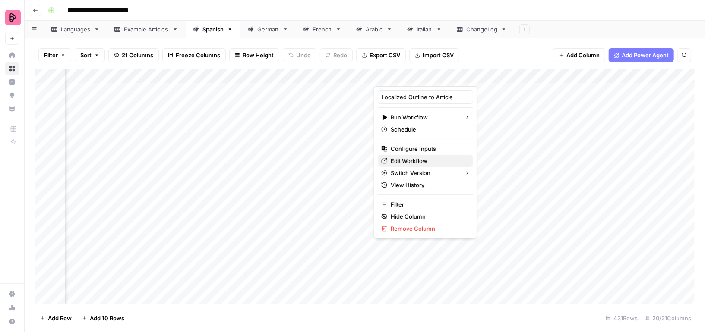
click at [385, 160] on icon at bounding box center [384, 161] width 6 height 6
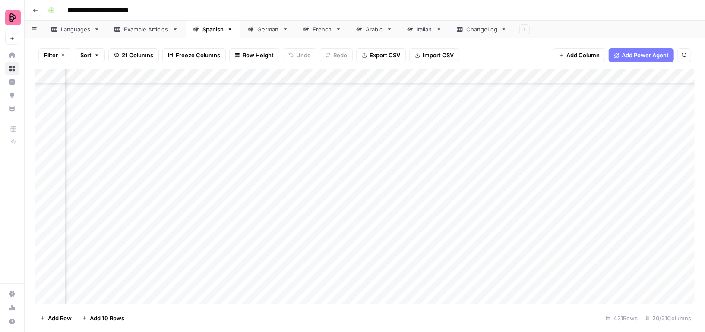
scroll to position [6041, 370]
click at [153, 164] on div "Add Column" at bounding box center [364, 186] width 659 height 235
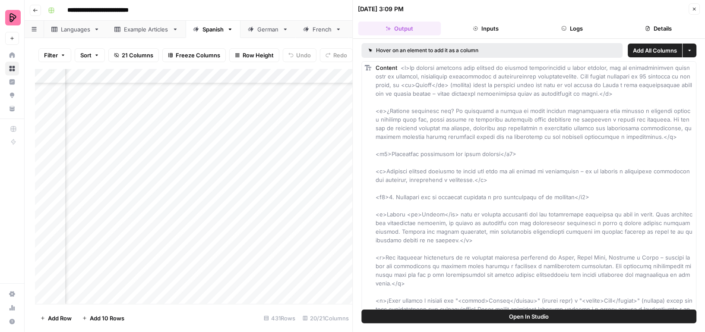
click at [563, 29] on icon "button" at bounding box center [563, 28] width 5 height 5
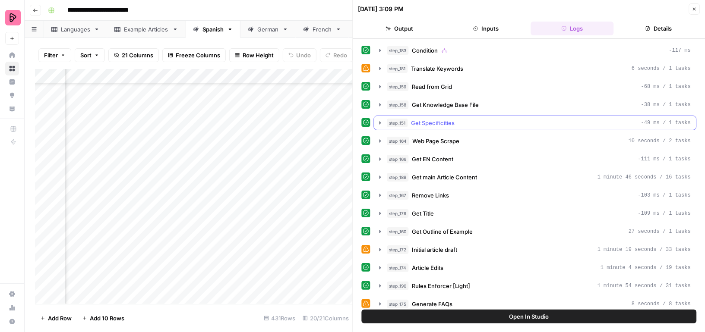
scroll to position [7, 0]
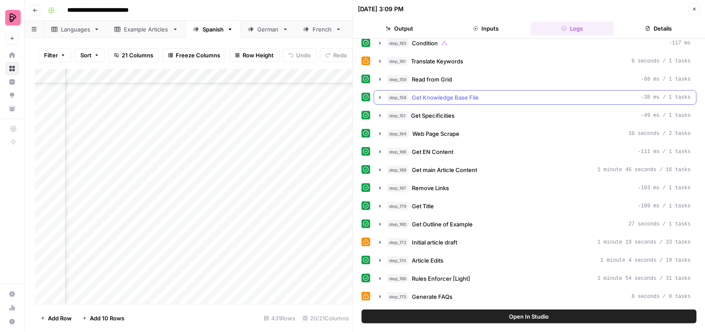
click at [379, 96] on icon "button" at bounding box center [380, 97] width 2 height 3
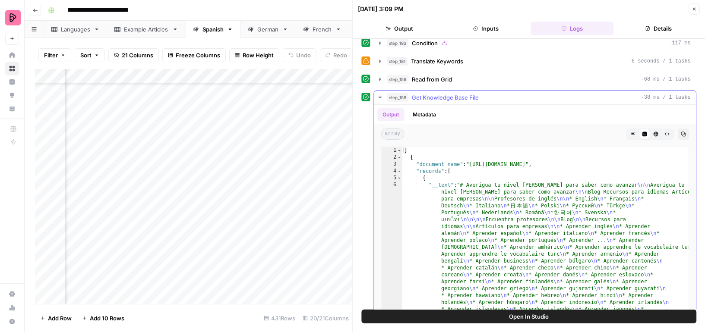
click at [378, 94] on icon "button" at bounding box center [380, 97] width 7 height 7
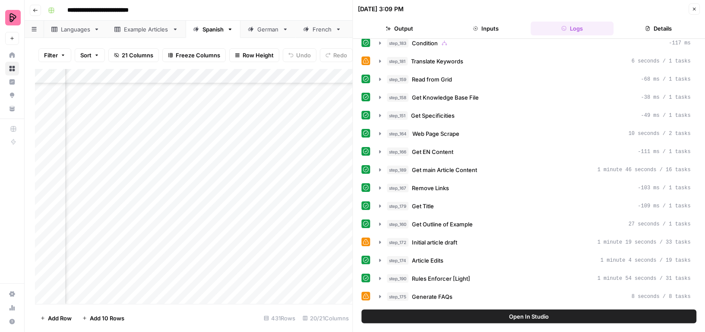
click at [693, 9] on icon "button" at bounding box center [694, 9] width 3 height 3
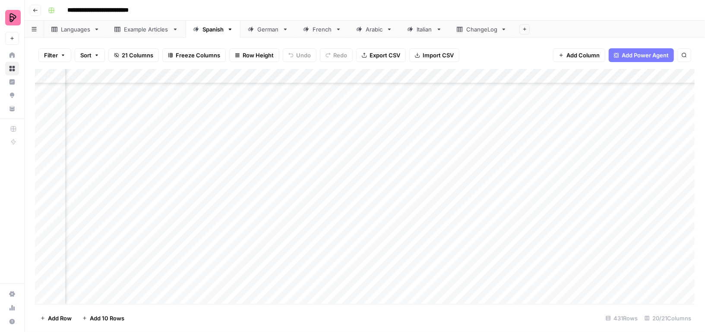
scroll to position [6029, 364]
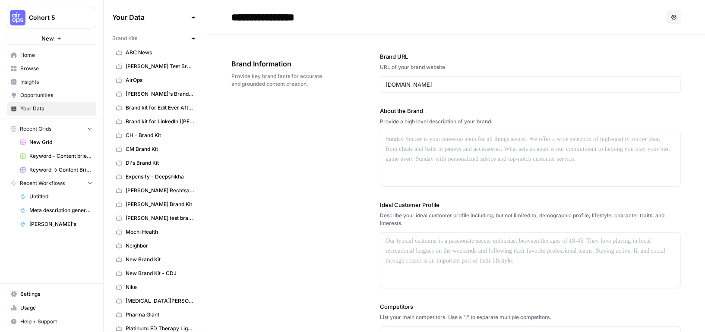
click at [29, 71] on span "Browse" at bounding box center [56, 69] width 72 height 8
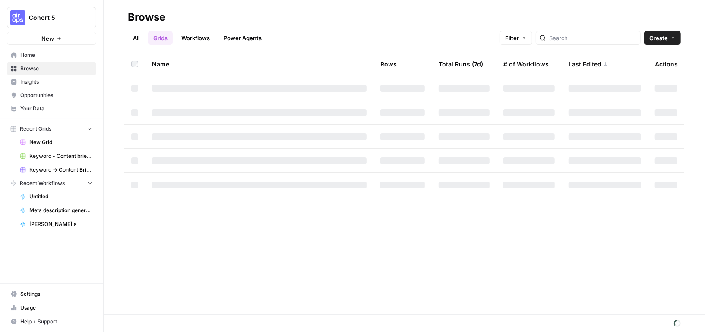
click at [200, 38] on link "Workflows" at bounding box center [195, 38] width 39 height 14
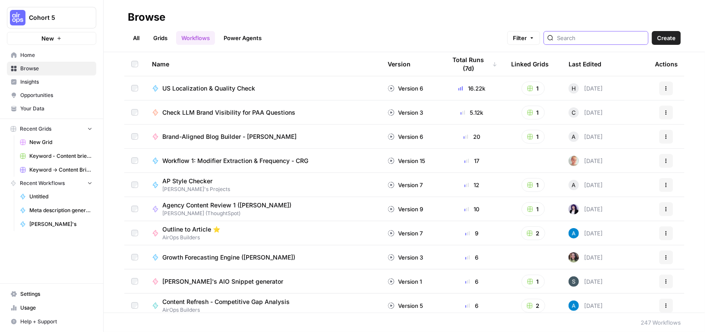
click at [597, 37] on input "search" at bounding box center [601, 38] width 88 height 9
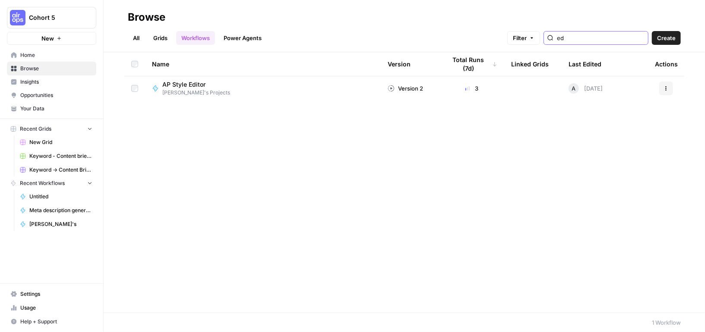
type input "e"
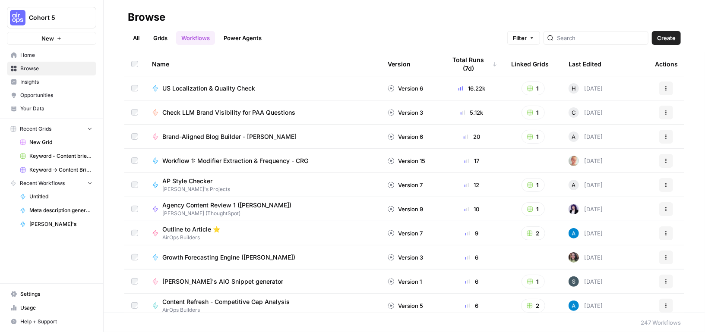
click at [136, 38] on link "All" at bounding box center [136, 38] width 17 height 14
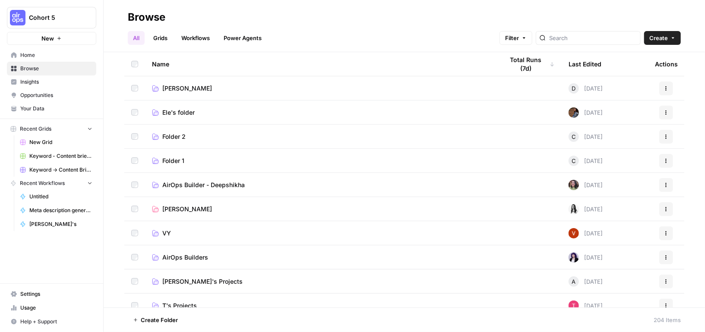
click at [190, 31] on link "Workflows" at bounding box center [195, 38] width 39 height 14
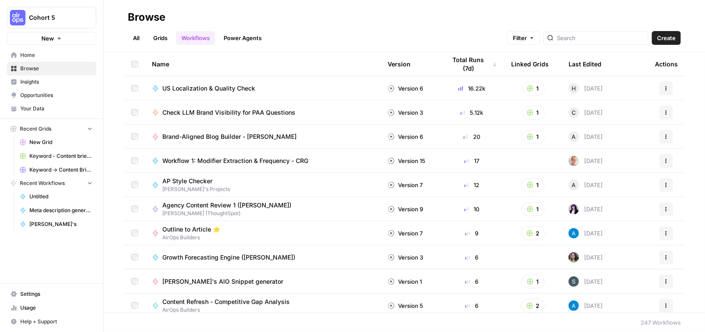
click at [601, 65] on th "Last Edited" at bounding box center [604, 64] width 86 height 24
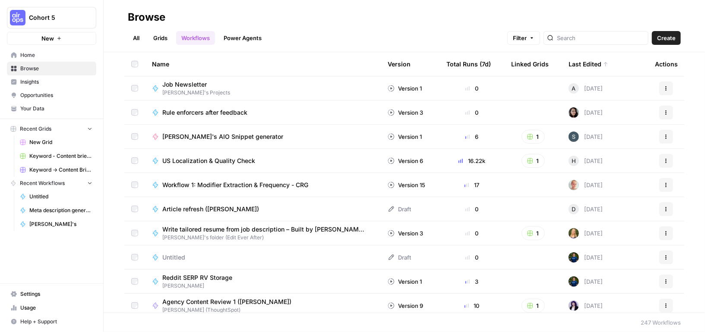
click at [601, 65] on div "Last Edited" at bounding box center [588, 64] width 40 height 24
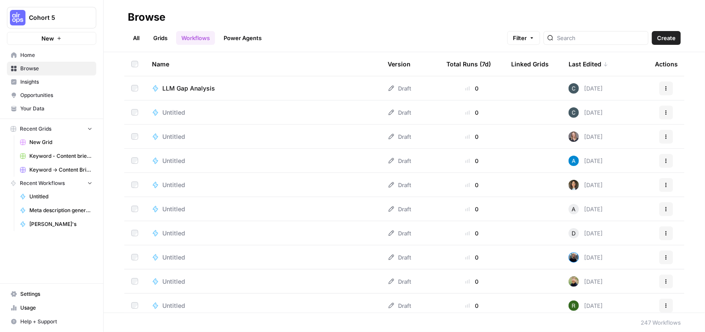
click at [601, 65] on div "Last Edited" at bounding box center [588, 64] width 40 height 24
click at [601, 65] on th "Last Edited" at bounding box center [604, 64] width 86 height 24
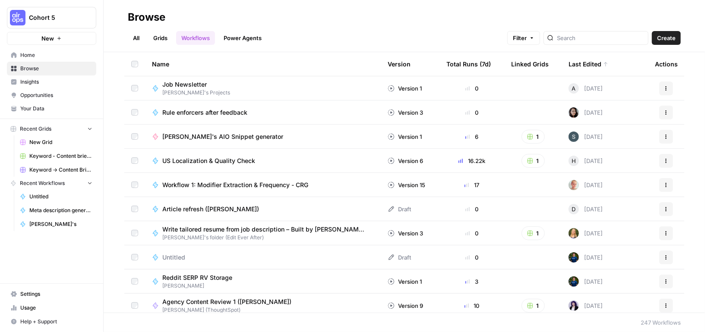
click at [260, 113] on div "Rule enforcers after feedback" at bounding box center [263, 112] width 222 height 9
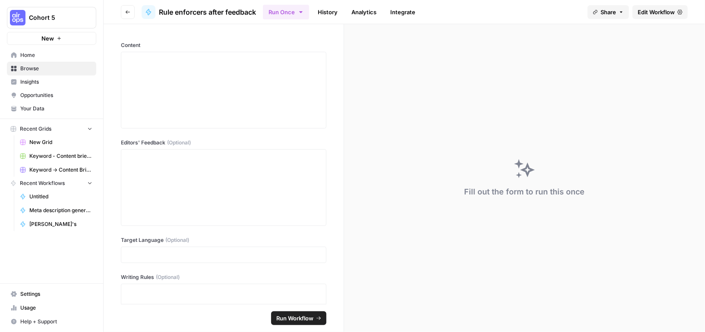
click at [656, 14] on span "Edit Workflow" at bounding box center [655, 12] width 37 height 9
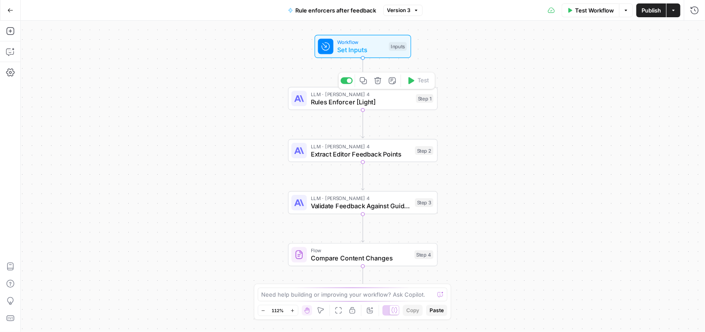
click at [380, 54] on span "Set Inputs" at bounding box center [361, 49] width 48 height 9
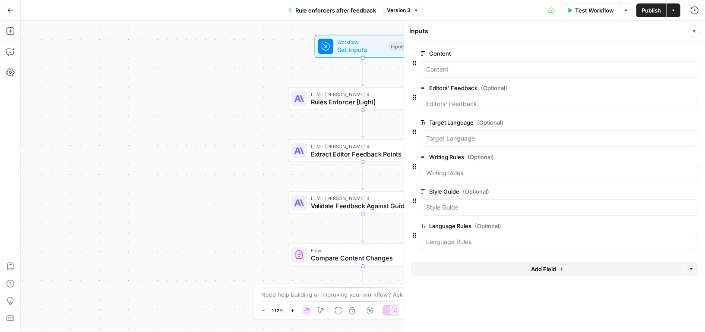
click at [661, 159] on span "edit field" at bounding box center [665, 157] width 19 height 7
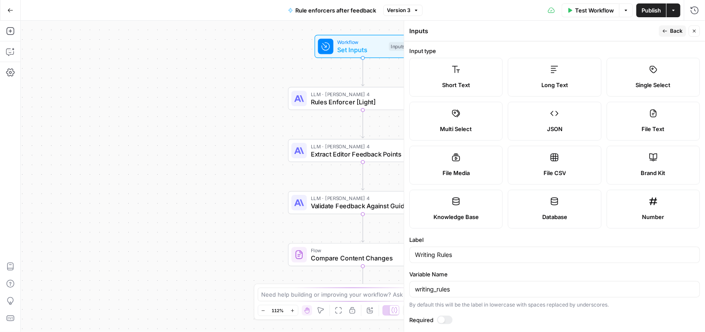
click at [642, 161] on label "Brand Kit" at bounding box center [652, 165] width 93 height 39
click at [672, 28] on span "Back" at bounding box center [676, 31] width 13 height 8
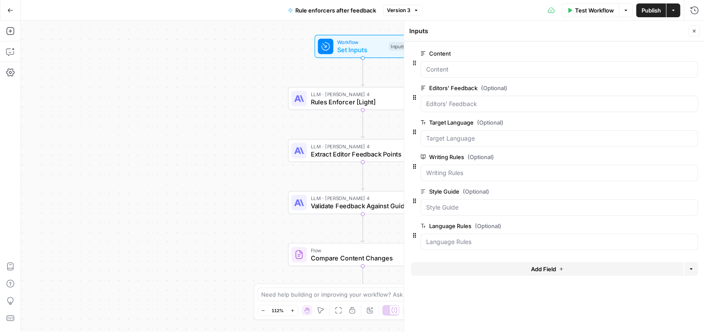
click at [664, 188] on span "edit field" at bounding box center [665, 191] width 19 height 7
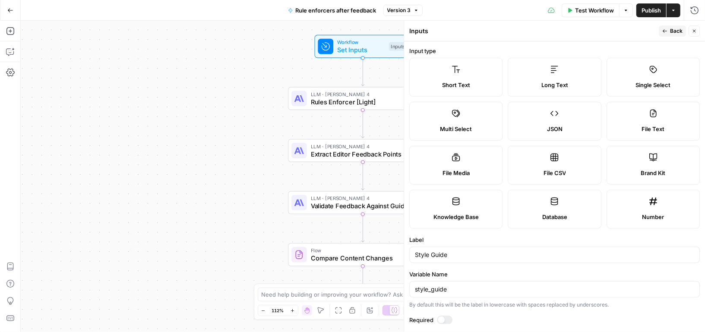
click at [652, 165] on label "Brand Kit" at bounding box center [652, 165] width 93 height 39
click at [673, 28] on span "Back" at bounding box center [676, 31] width 13 height 8
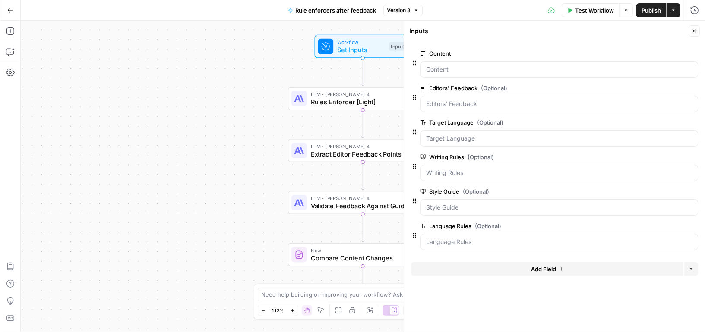
click at [665, 225] on span "edit field" at bounding box center [665, 226] width 19 height 7
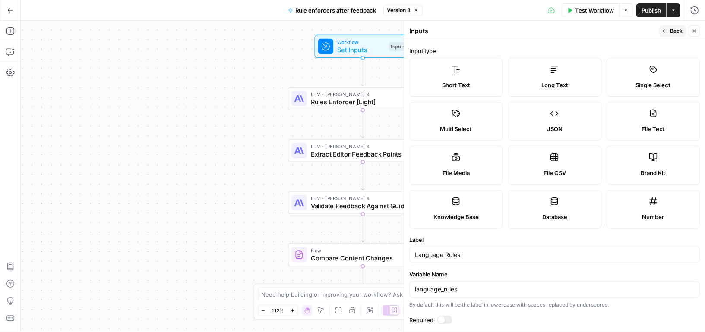
click at [662, 160] on label "Brand Kit" at bounding box center [652, 165] width 93 height 39
click at [676, 31] on span "Back" at bounding box center [676, 31] width 13 height 8
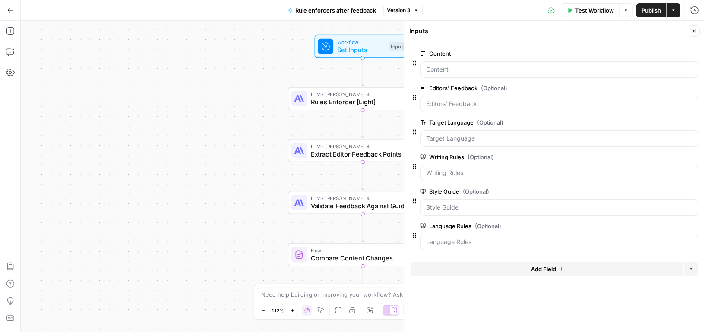
click at [651, 9] on span "Publish" at bounding box center [650, 10] width 19 height 9
click at [693, 29] on icon "button" at bounding box center [693, 30] width 5 height 5
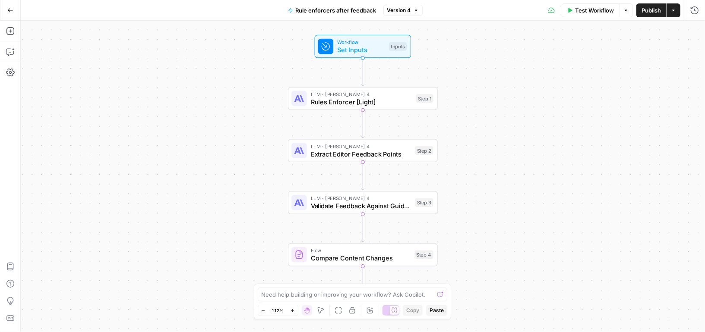
click at [402, 103] on span "Rules Enforcer [Light]" at bounding box center [361, 101] width 101 height 9
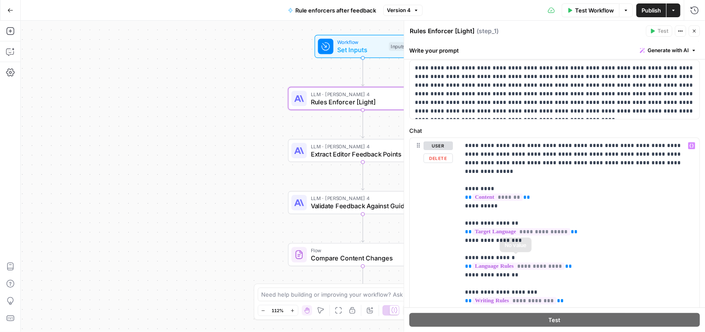
scroll to position [44, 0]
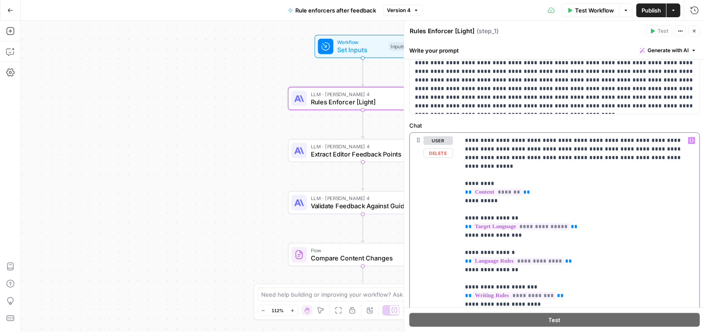
click at [513, 223] on span "**********" at bounding box center [521, 226] width 98 height 7
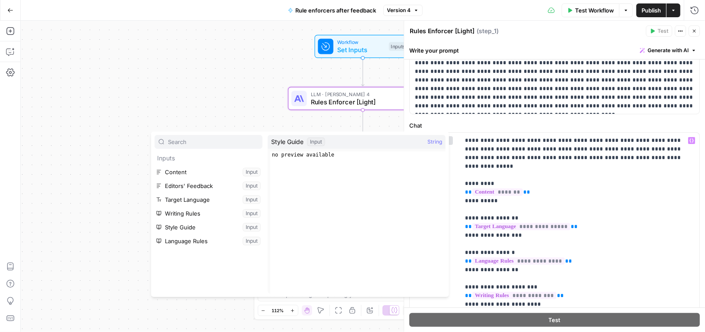
click at [580, 13] on span "Test Workflow" at bounding box center [594, 10] width 39 height 9
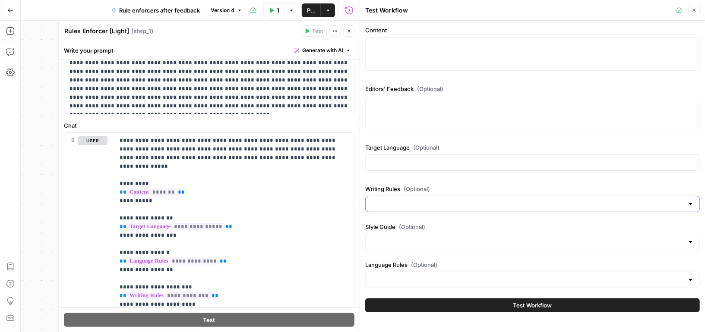
click at [462, 206] on input "Writing Rules (Optional)" at bounding box center [527, 204] width 313 height 9
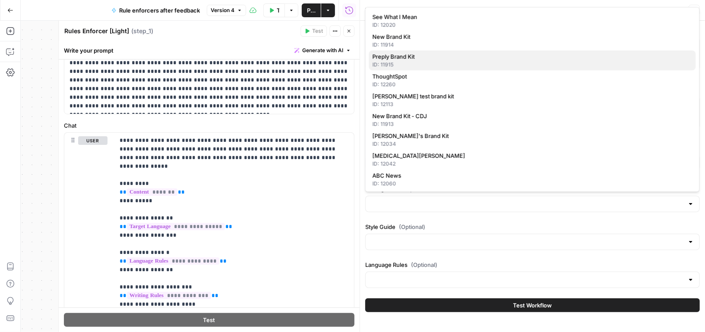
click at [455, 66] on div "ID: 11915" at bounding box center [532, 65] width 320 height 8
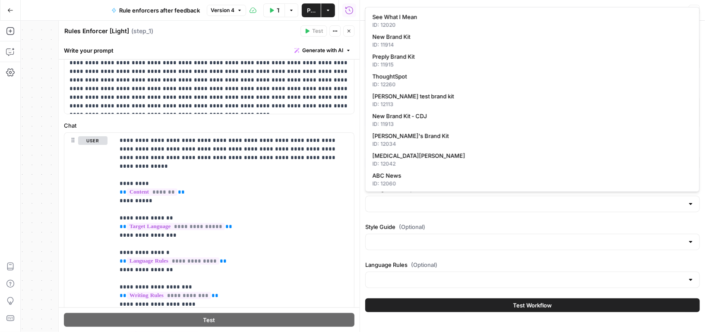
type input "Preply Brand Kit"
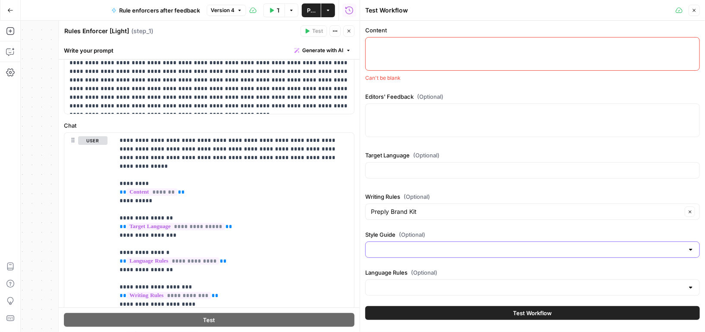
click at [427, 246] on input "Style Guide (Optional)" at bounding box center [527, 250] width 313 height 9
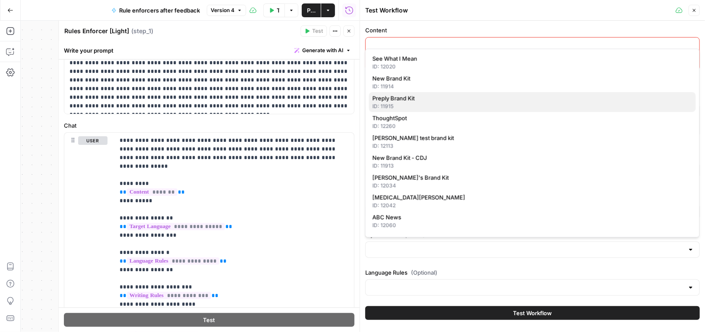
click at [419, 94] on span "Preply Brand Kit" at bounding box center [530, 98] width 316 height 9
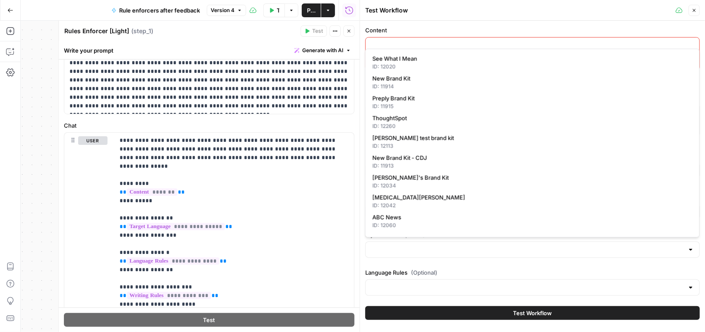
type input "Preply Brand Kit"
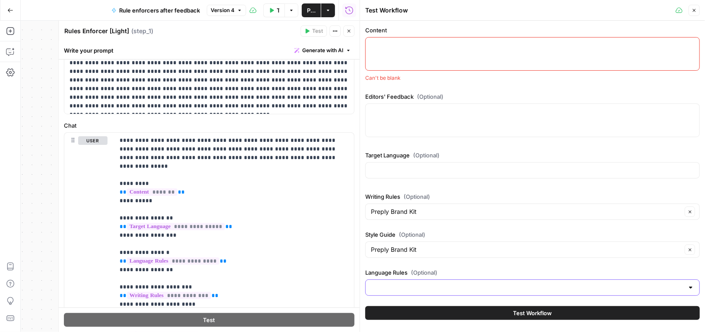
click at [402, 290] on input "Language Rules (Optional)" at bounding box center [527, 287] width 313 height 9
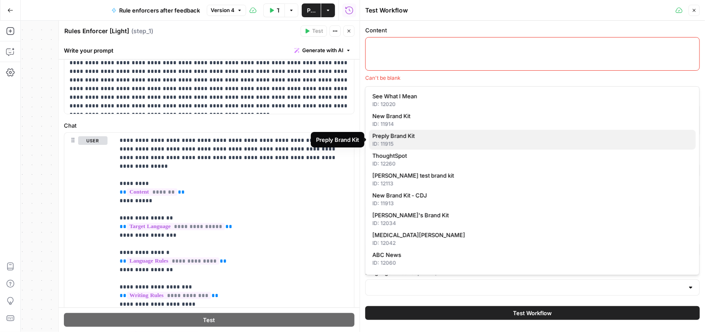
click at [411, 136] on span "Preply Brand Kit" at bounding box center [530, 136] width 316 height 9
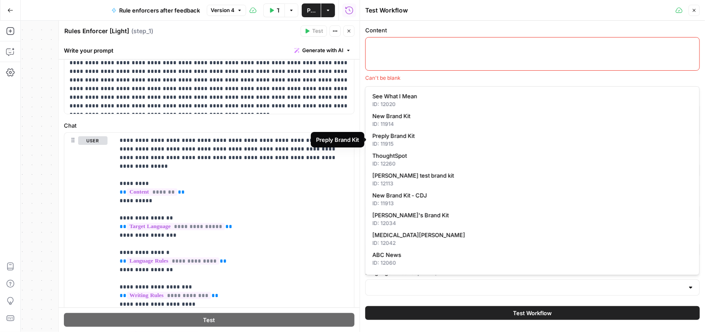
type input "Preply Brand Kit"
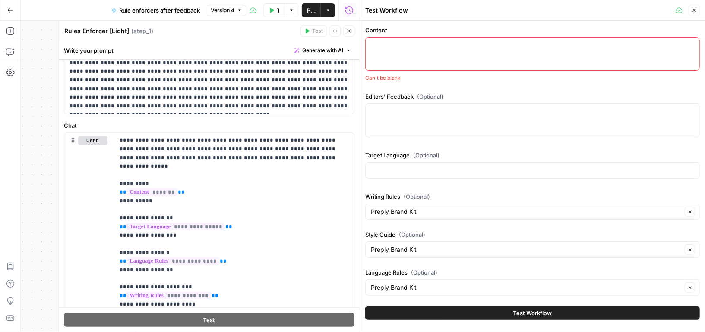
click at [694, 6] on button "Close" at bounding box center [693, 10] width 11 height 11
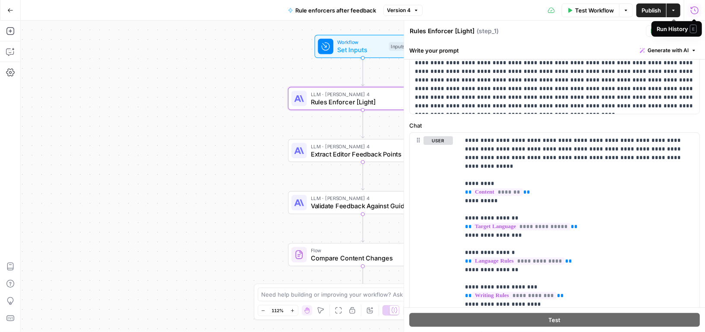
click at [589, 10] on span "Test Workflow" at bounding box center [594, 10] width 39 height 9
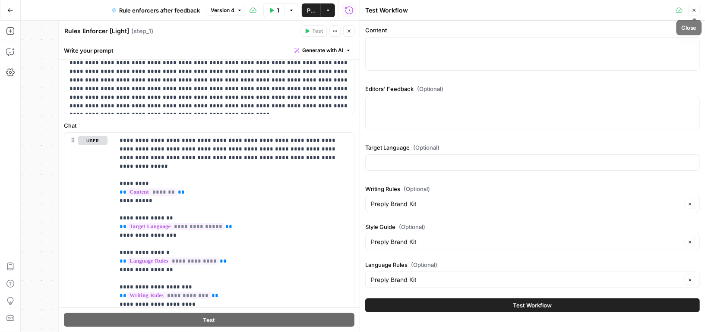
click at [693, 8] on icon "button" at bounding box center [693, 10] width 5 height 5
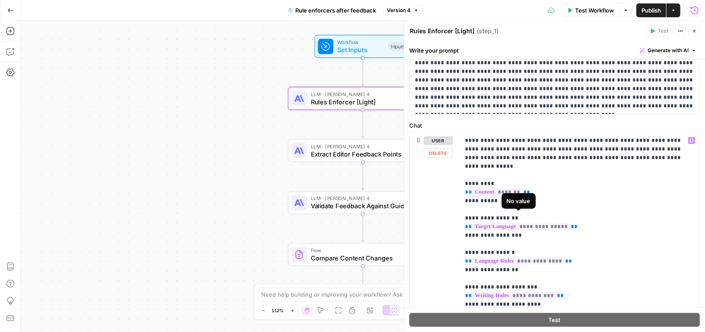
scroll to position [42, 0]
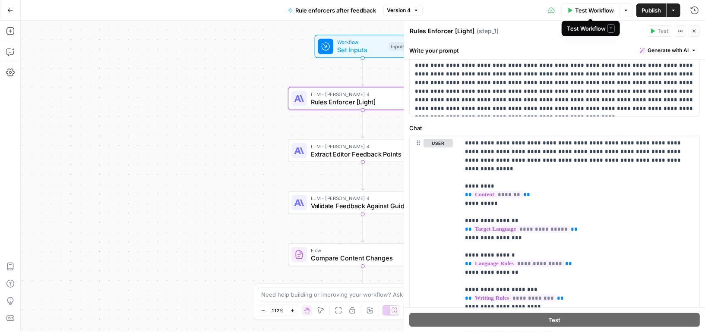
click at [579, 11] on span "Test Workflow" at bounding box center [594, 10] width 39 height 9
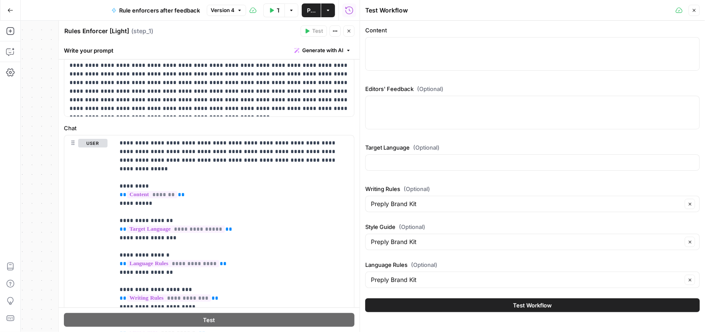
click at [477, 51] on div at bounding box center [532, 54] width 334 height 34
paste textarea ""<l>¡Ipsum do sitame co adipi elitsed doei tempori u laboreet dolor mag aliqu e…"
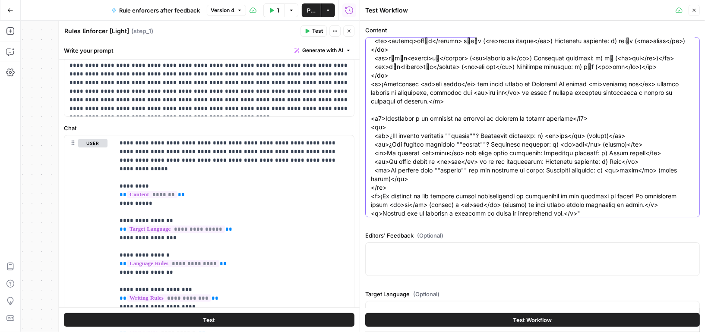
scroll to position [2260, 0]
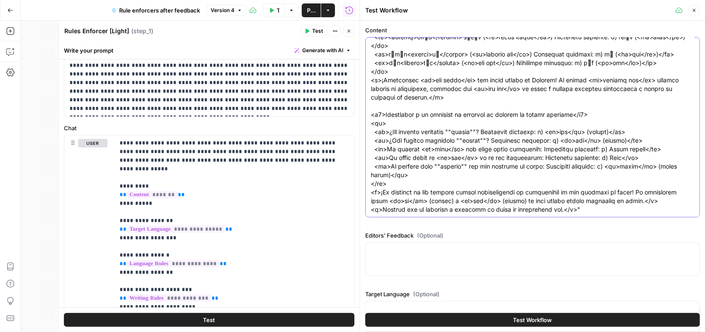
type textarea ""<l>¡Ipsum do sitame co adipi elitsed doei tempori u laboreet dolor mag aliqu e…"
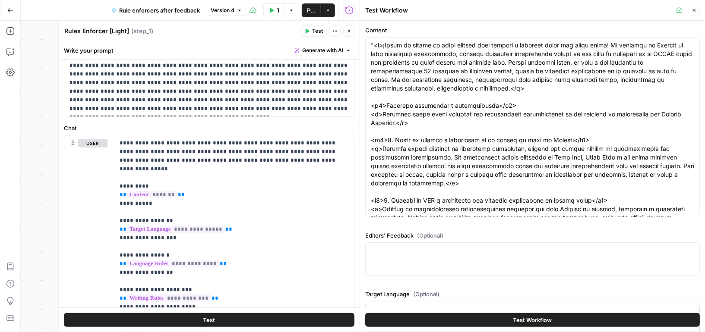
click at [418, 265] on div at bounding box center [532, 259] width 334 height 34
paste textarea "Overuse of hyphens. Incorrect capitalisation. Missing periods at the end of ful…"
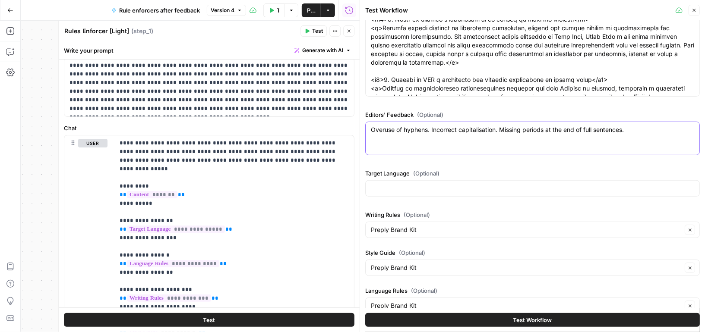
scroll to position [123, 0]
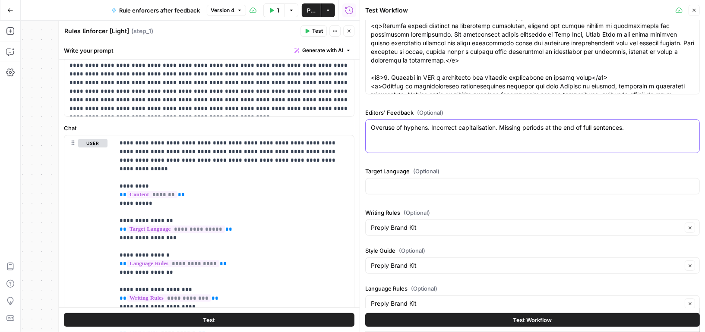
type textarea "Overuse of hyphens. Incorrect capitalisation. Missing periods at the end of ful…"
click at [405, 184] on input "Target Language (Optional)" at bounding box center [532, 186] width 323 height 9
type input "Spanish"
click at [695, 6] on button "Close" at bounding box center [693, 10] width 11 height 11
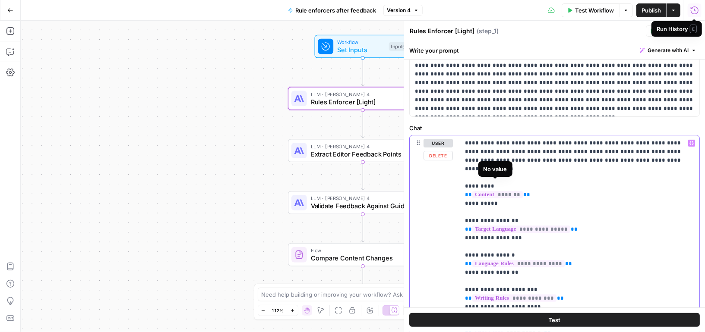
click at [485, 191] on span "*******" at bounding box center [497, 194] width 50 height 7
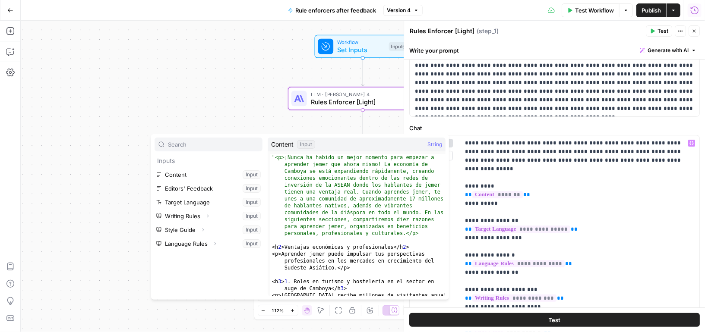
click at [225, 177] on button "Select variable Content" at bounding box center [208, 175] width 108 height 14
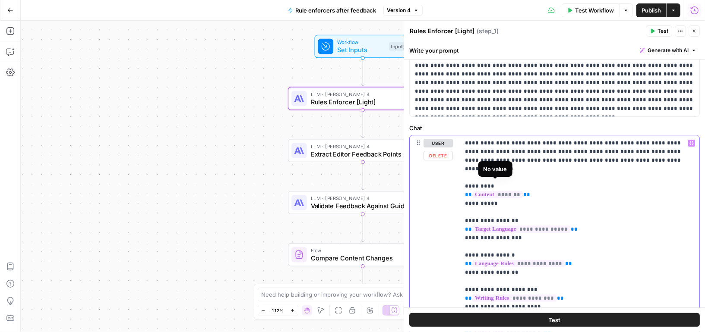
click at [497, 191] on span "*******" at bounding box center [497, 194] width 50 height 7
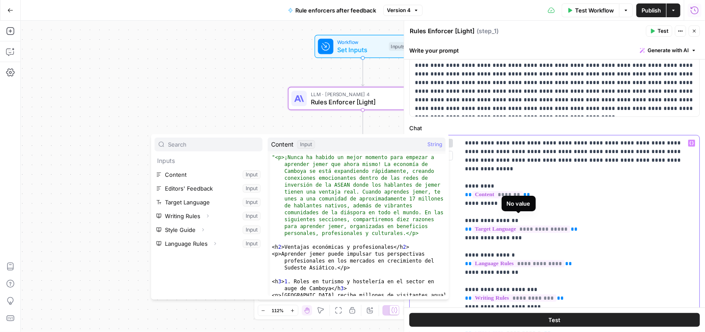
click at [526, 226] on span "**********" at bounding box center [521, 229] width 98 height 7
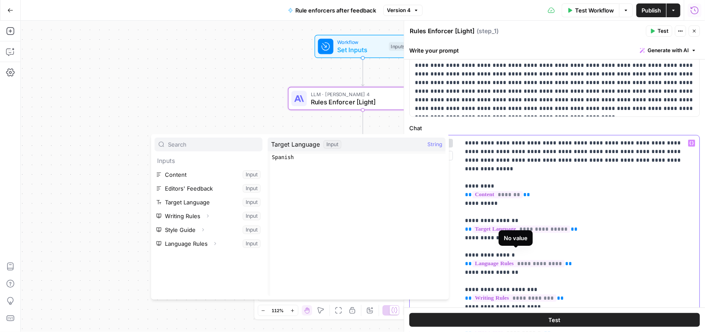
click at [538, 260] on span "**********" at bounding box center [518, 263] width 92 height 7
click at [532, 260] on span "**********" at bounding box center [518, 263] width 92 height 7
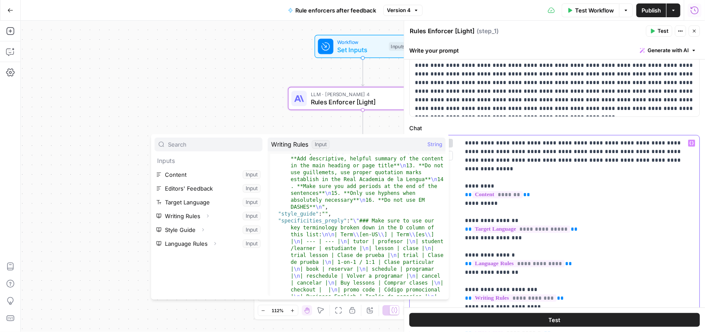
scroll to position [0, 0]
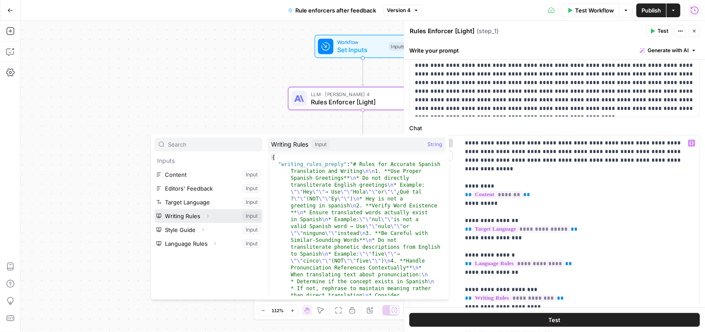
click at [195, 220] on button "Select variable Writing Rules" at bounding box center [208, 216] width 108 height 14
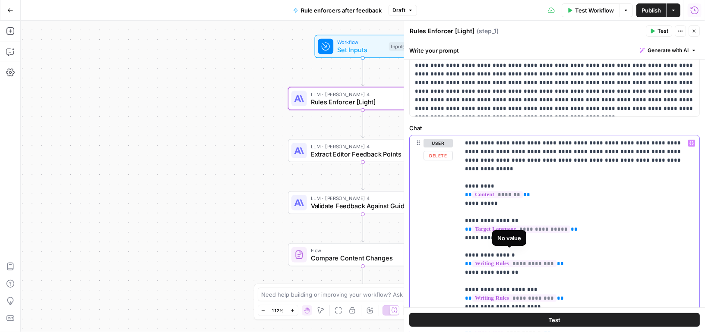
click at [503, 260] on span "**********" at bounding box center [514, 263] width 84 height 7
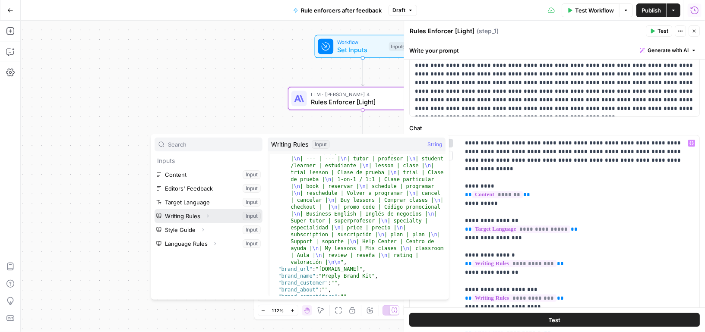
scroll to position [486, 0]
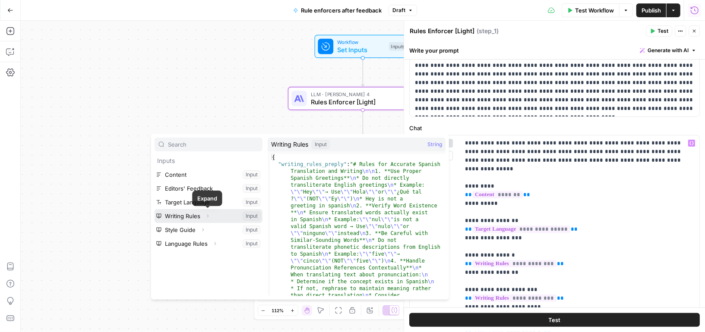
click at [207, 216] on icon "button" at bounding box center [207, 216] width 5 height 5
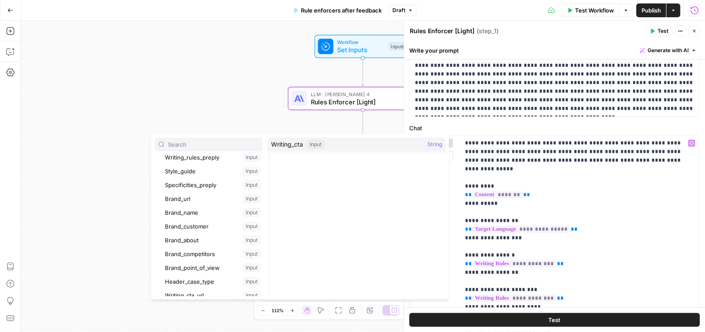
scroll to position [54, 0]
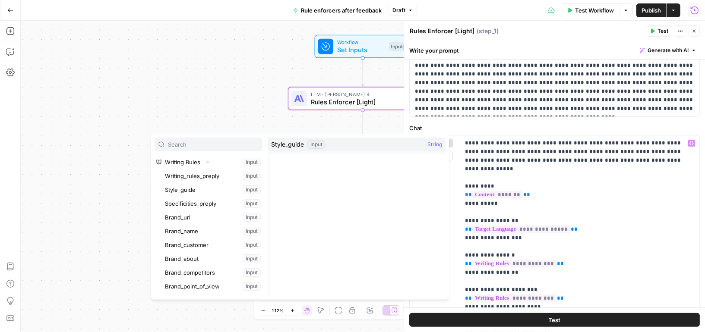
click at [219, 88] on div "Workflow Set Inputs Inputs LLM · Claude Sonnet 4 Rules Enforcer [Light] Step 1 …" at bounding box center [363, 177] width 684 height 312
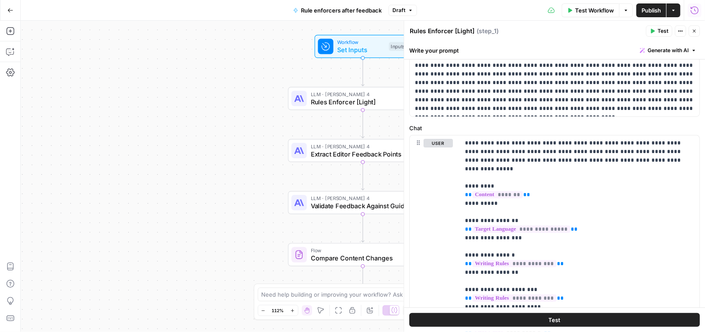
click at [642, 8] on span "Publish" at bounding box center [650, 10] width 19 height 9
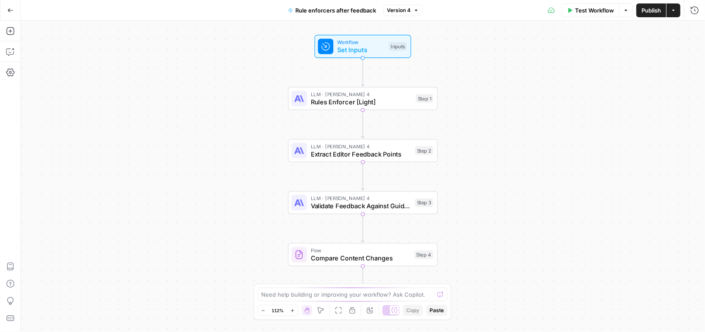
click at [11, 13] on icon "button" at bounding box center [10, 10] width 6 height 6
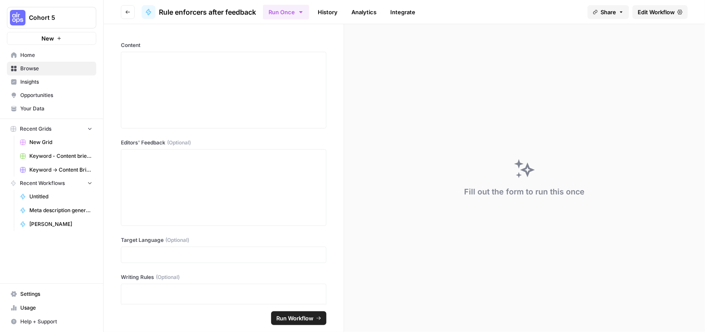
click at [37, 55] on span "Home" at bounding box center [56, 55] width 72 height 8
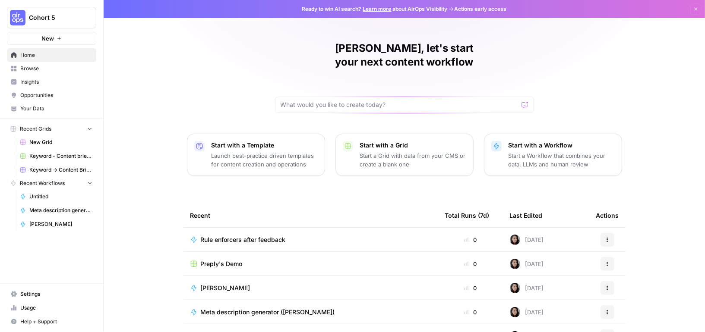
click at [35, 66] on span "Browse" at bounding box center [56, 69] width 72 height 8
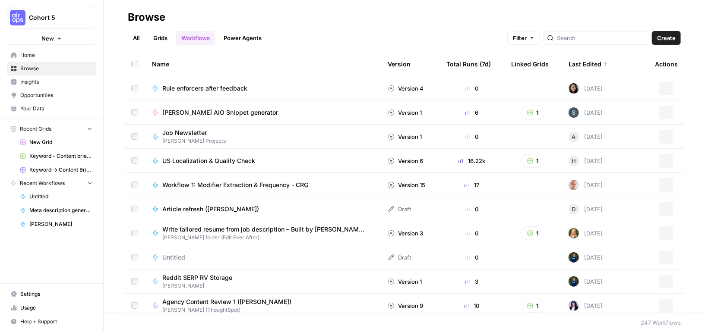
click at [162, 34] on link "Grids" at bounding box center [160, 38] width 25 height 14
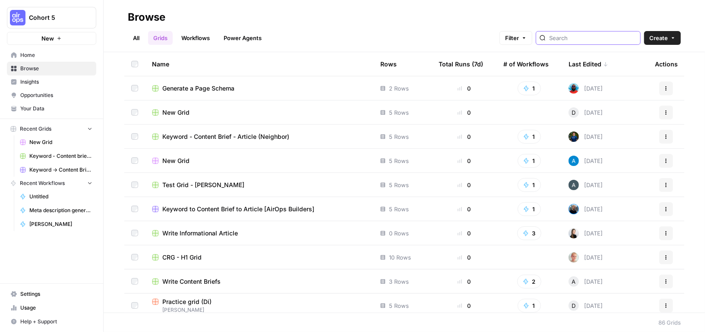
click at [616, 38] on input "search" at bounding box center [593, 38] width 88 height 9
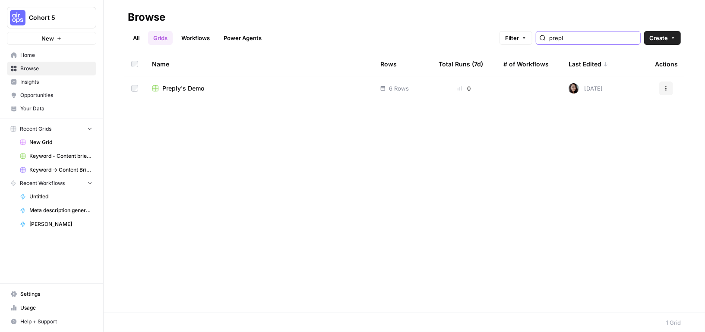
type input "prepl"
click at [265, 87] on div "Preply's Demo" at bounding box center [259, 88] width 214 height 9
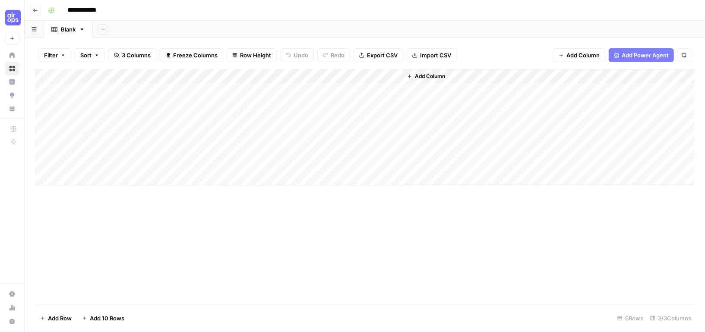
click at [436, 74] on span "Add Column" at bounding box center [430, 76] width 30 height 8
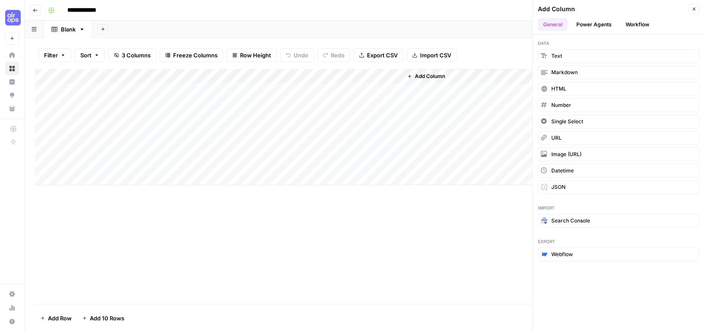
click at [623, 29] on button "Workflow" at bounding box center [637, 24] width 34 height 13
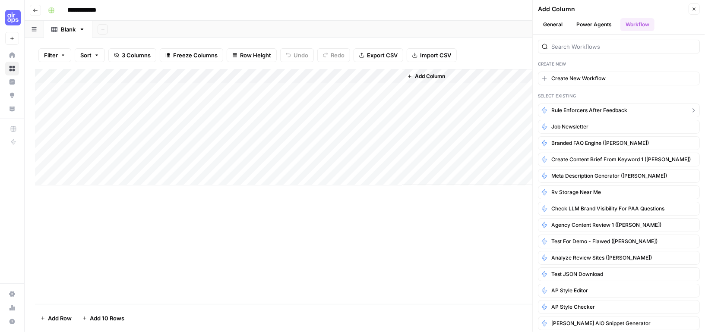
click at [588, 107] on span "Rule enforcers after feedback" at bounding box center [589, 111] width 76 height 8
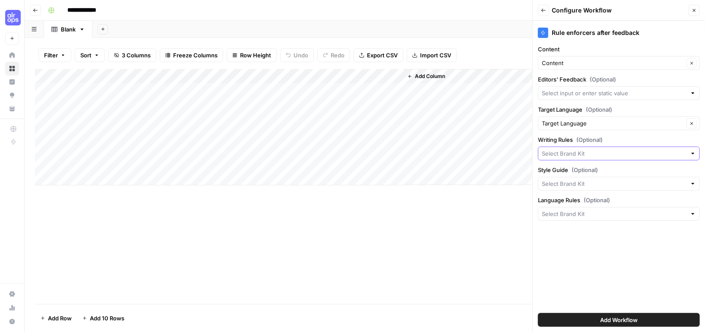
click at [620, 151] on input "Writing Rules (Optional)" at bounding box center [613, 153] width 145 height 9
click at [597, 173] on span "Preply Brand Kit" at bounding box center [617, 172] width 144 height 9
type input "Preply Brand Kit"
click at [598, 156] on input "Writing Rules (Optional)" at bounding box center [612, 153] width 142 height 9
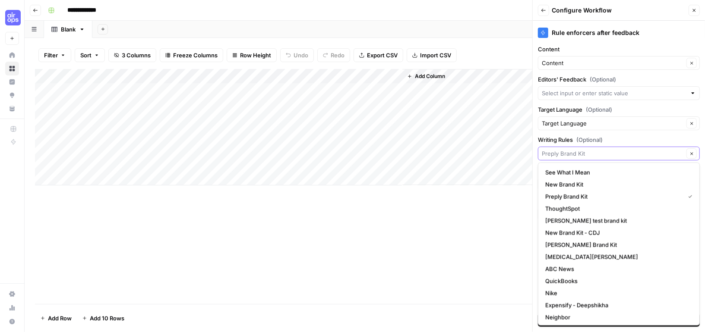
click at [598, 156] on input "Writing Rules (Optional)" at bounding box center [612, 153] width 142 height 9
type input "Preply Brand Kit"
click at [620, 132] on div "Rule enforcers after feedback Content Content Clear Editors' Feedback (Optional…" at bounding box center [618, 177] width 172 height 312
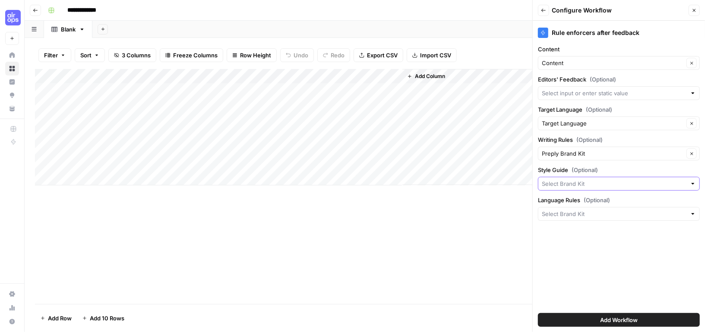
click at [587, 185] on input "Style Guide (Optional)" at bounding box center [613, 183] width 145 height 9
click at [568, 203] on span "Preply Brand Kit" at bounding box center [617, 202] width 144 height 9
type input "Preply Brand Kit"
click at [568, 211] on input "Language Rules (Optional)" at bounding box center [613, 214] width 145 height 9
click at [566, 226] on button "Preply Brand Kit" at bounding box center [618, 232] width 154 height 12
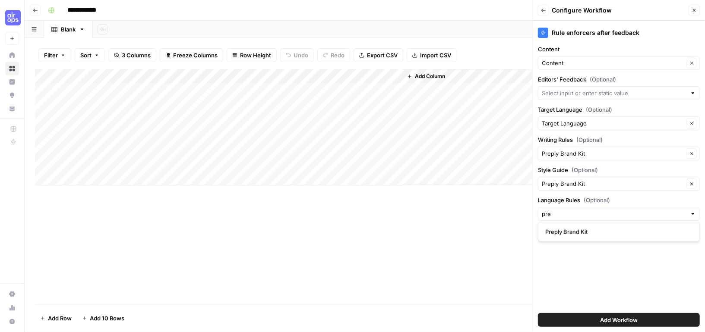
type input "Preply Brand Kit"
click at [589, 89] on input "Editors' Feedback (Optional)" at bounding box center [613, 93] width 145 height 9
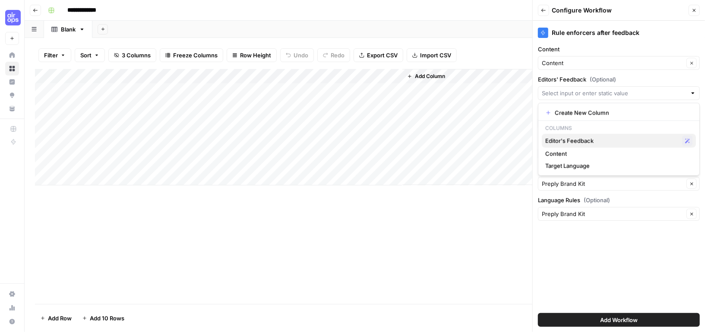
click at [583, 139] on span "Editor's Feedback" at bounding box center [611, 140] width 133 height 9
type input "Editor's Feedback"
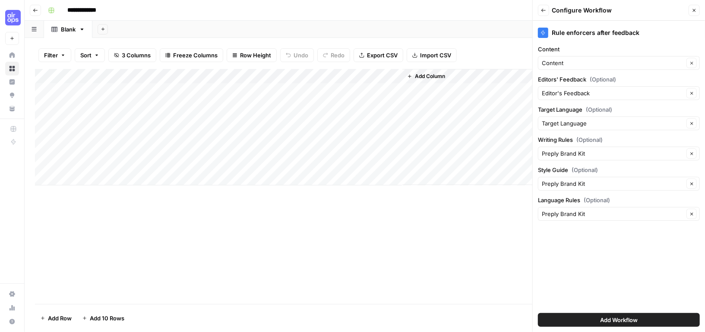
click at [593, 321] on button "Add Workflow" at bounding box center [619, 320] width 162 height 14
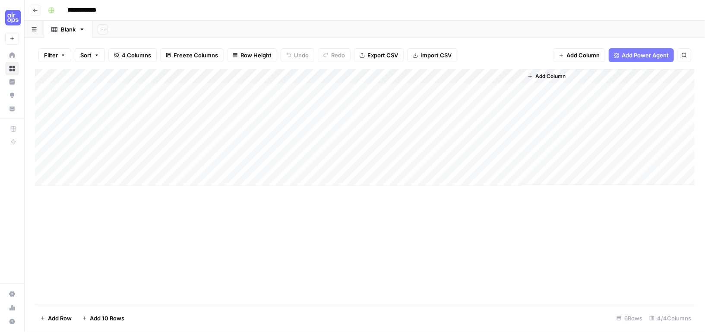
click at [504, 76] on div "Add Column" at bounding box center [364, 127] width 659 height 116
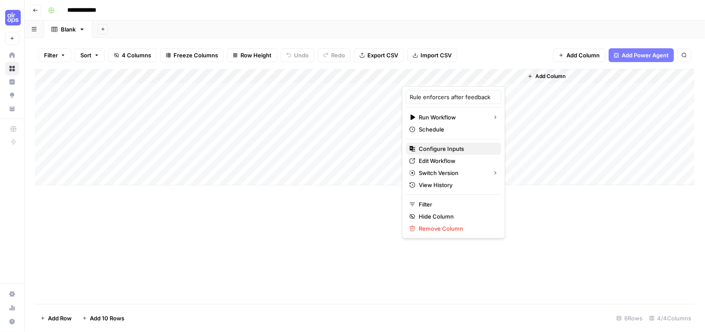
click at [450, 148] on span "Configure Inputs" at bounding box center [457, 149] width 76 height 9
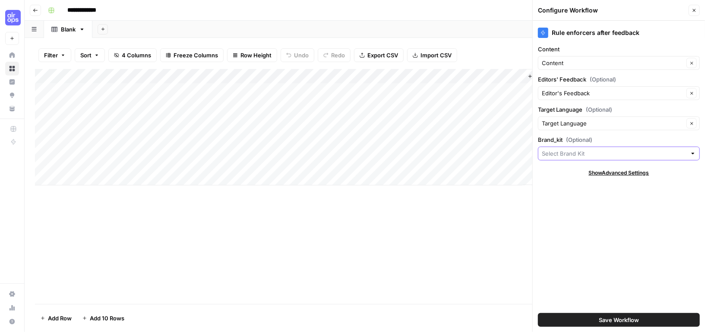
click at [580, 151] on input "Brand_kit (Optional)" at bounding box center [613, 153] width 145 height 9
click at [589, 175] on span "Preply Brand Kit" at bounding box center [617, 172] width 144 height 9
type input "Preply Brand Kit"
click at [598, 320] on button "Save Workflow" at bounding box center [619, 320] width 162 height 14
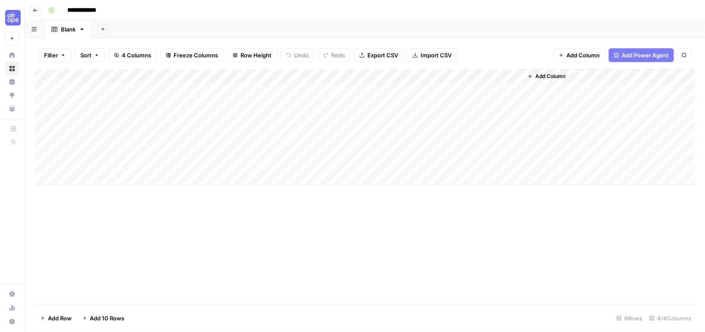
click at [131, 91] on div "Add Column" at bounding box center [364, 127] width 659 height 116
click at [140, 91] on div "Add Column" at bounding box center [364, 127] width 659 height 116
drag, startPoint x: 153, startPoint y: 75, endPoint x: 259, endPoint y: 75, distance: 105.7
click at [258, 75] on div "Add Column" at bounding box center [364, 127] width 659 height 116
drag, startPoint x: 237, startPoint y: 91, endPoint x: 232, endPoint y: 117, distance: 26.8
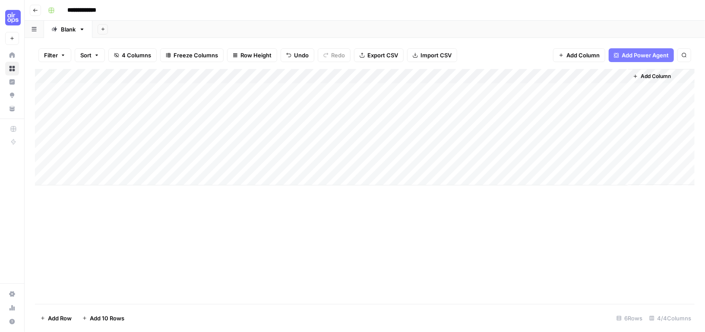
click at [232, 117] on div "Add Column" at bounding box center [364, 127] width 659 height 116
click at [204, 126] on div "Add Column" at bounding box center [364, 127] width 659 height 116
click at [193, 93] on div "Add Column" at bounding box center [364, 127] width 659 height 116
click at [299, 203] on div "Add Column" at bounding box center [364, 186] width 659 height 235
click at [203, 94] on div "Add Column" at bounding box center [364, 127] width 659 height 116
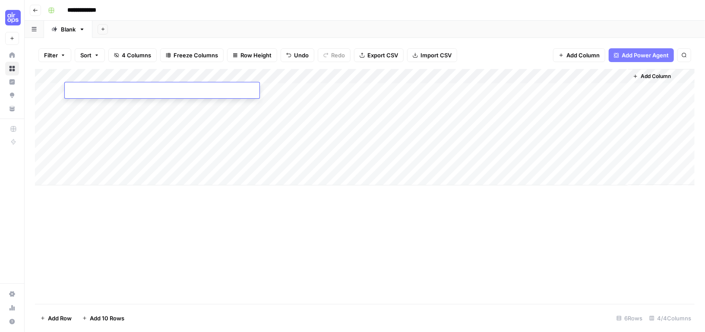
type textarea "**********"
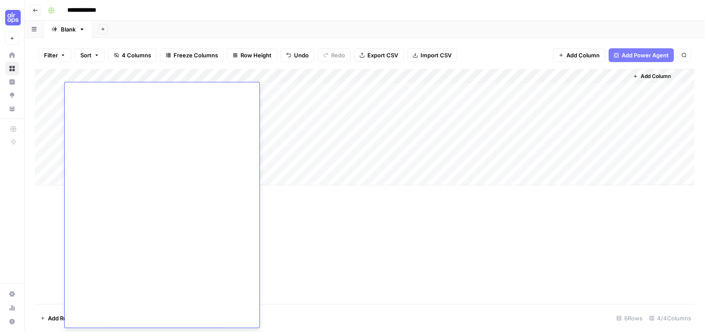
click at [327, 178] on div "Add Column" at bounding box center [364, 127] width 659 height 116
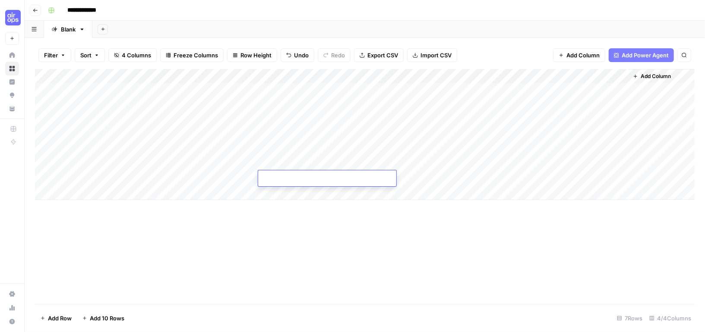
click at [333, 90] on div "Add Column" at bounding box center [364, 134] width 659 height 131
click at [337, 111] on div "Add Column" at bounding box center [364, 134] width 659 height 131
click at [334, 89] on div "Add Column" at bounding box center [364, 134] width 659 height 131
type textarea "**********"
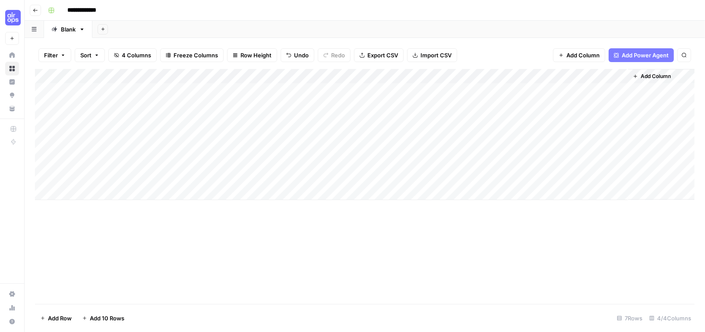
click at [329, 165] on div "Add Column" at bounding box center [364, 134] width 659 height 131
click at [465, 90] on div "Add Column" at bounding box center [364, 134] width 659 height 131
type textarea "*******"
click at [493, 163] on div "Add Column" at bounding box center [364, 134] width 659 height 131
drag, startPoint x: 508, startPoint y: 76, endPoint x: 461, endPoint y: 76, distance: 46.6
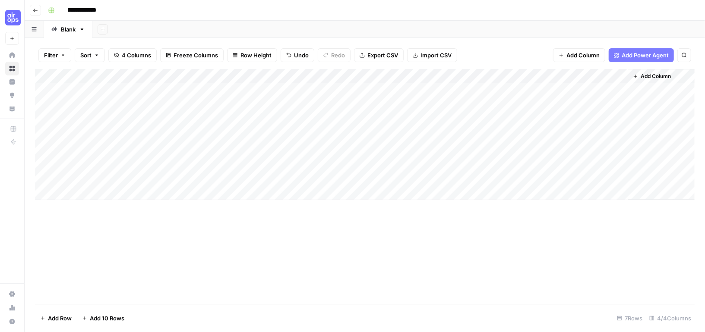
click at [461, 76] on div "Add Column" at bounding box center [364, 134] width 659 height 131
click at [521, 92] on div "Add Column" at bounding box center [364, 134] width 659 height 131
drag, startPoint x: 259, startPoint y: 76, endPoint x: 185, endPoint y: 76, distance: 74.2
click at [185, 76] on div "Add Column" at bounding box center [364, 134] width 659 height 131
click at [488, 89] on div "Add Column" at bounding box center [364, 134] width 659 height 131
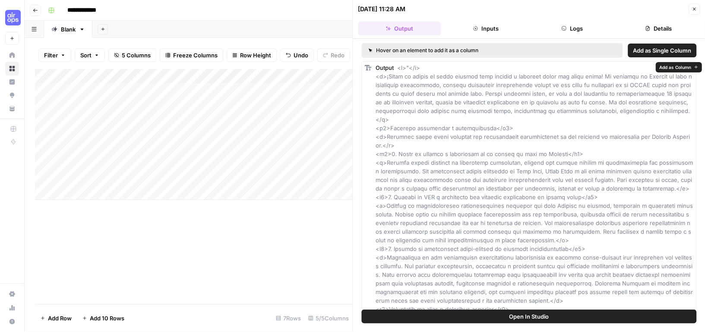
click at [696, 66] on icon "button" at bounding box center [695, 67] width 5 height 5
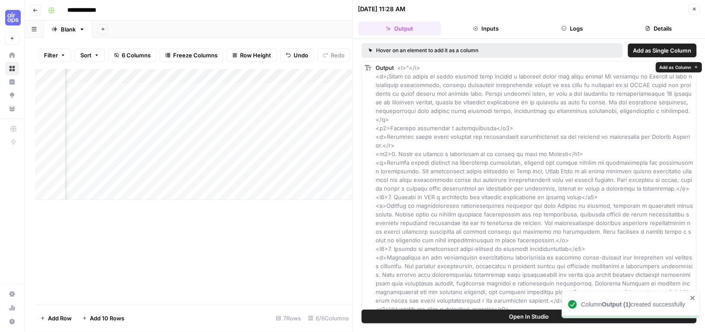
scroll to position [0, 299]
click at [695, 8] on icon "button" at bounding box center [694, 9] width 3 height 3
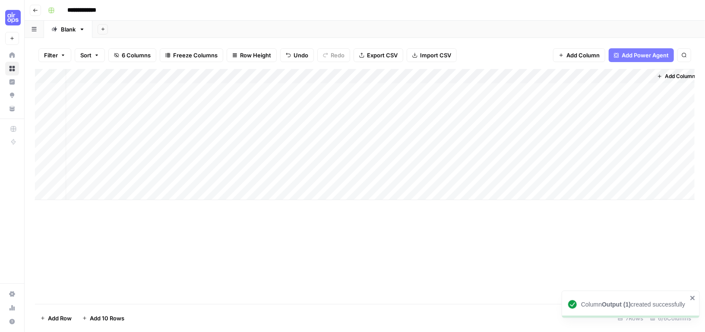
scroll to position [0, 7]
click at [482, 91] on div "Add Column" at bounding box center [364, 134] width 659 height 131
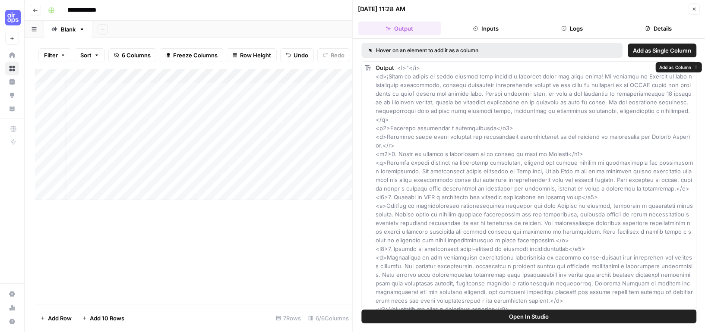
click at [656, 47] on span "Add as Single Column" at bounding box center [662, 50] width 58 height 9
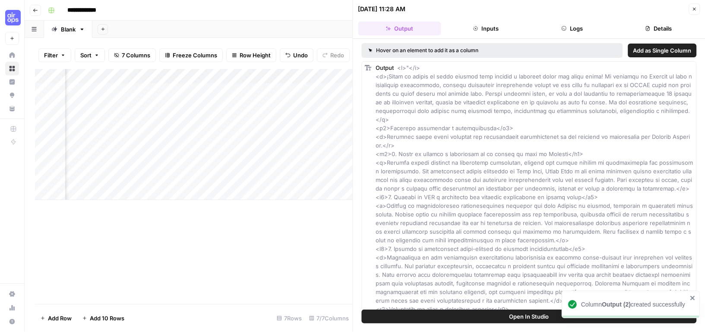
scroll to position [0, 299]
click at [693, 8] on icon "button" at bounding box center [693, 8] width 5 height 5
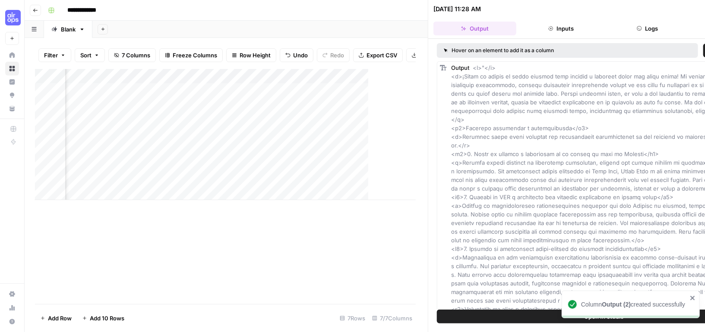
scroll to position [0, 85]
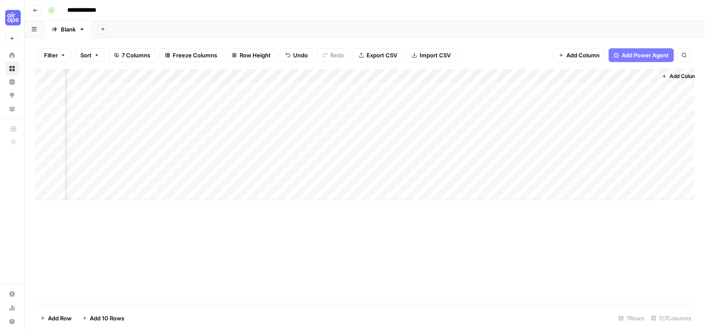
click at [489, 89] on div "Add Column" at bounding box center [364, 134] width 659 height 131
click at [495, 75] on div "Add Column" at bounding box center [364, 134] width 659 height 131
click at [475, 159] on span "Remove Column" at bounding box center [478, 161] width 76 height 9
click at [320, 88] on span "Delete" at bounding box center [321, 89] width 19 height 9
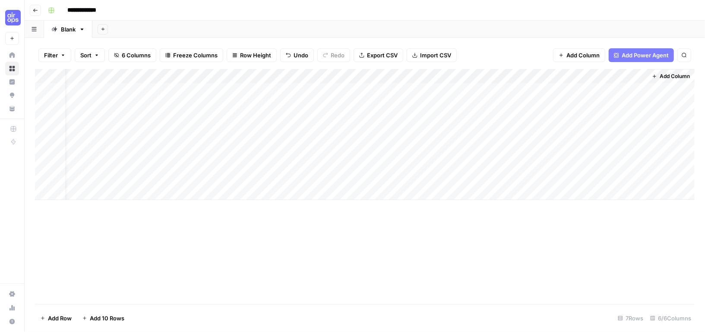
click at [562, 74] on div "Add Column" at bounding box center [364, 134] width 659 height 131
click at [514, 159] on span "Remove Column" at bounding box center [545, 161] width 76 height 9
click at [322, 91] on span "Delete" at bounding box center [321, 89] width 19 height 9
click at [579, 76] on div "Add Column" at bounding box center [364, 134] width 659 height 131
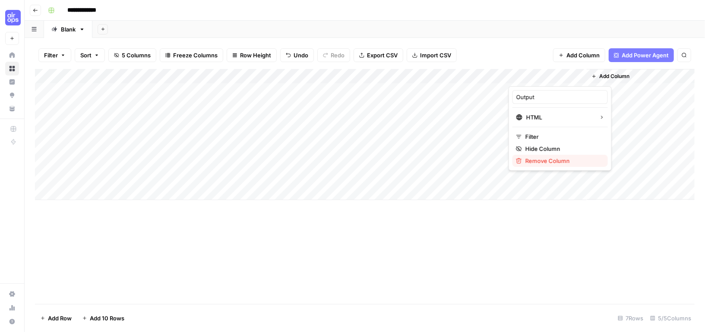
click at [541, 161] on span "Remove Column" at bounding box center [563, 161] width 76 height 9
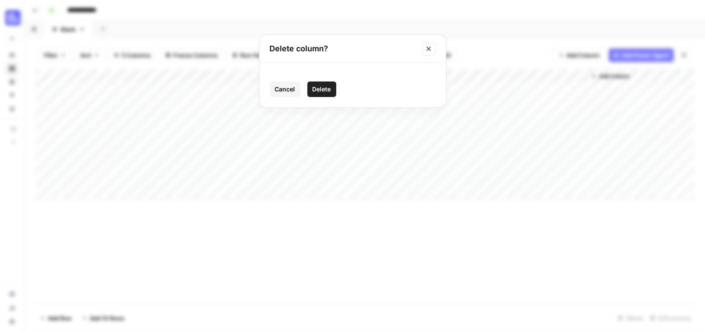
click at [329, 94] on button "Delete" at bounding box center [321, 90] width 29 height 16
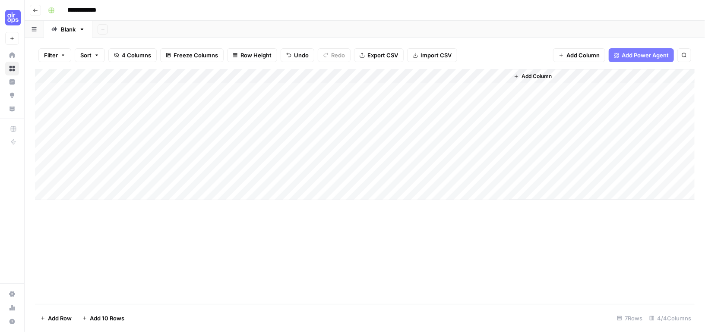
click at [487, 90] on div "Add Column" at bounding box center [364, 134] width 659 height 131
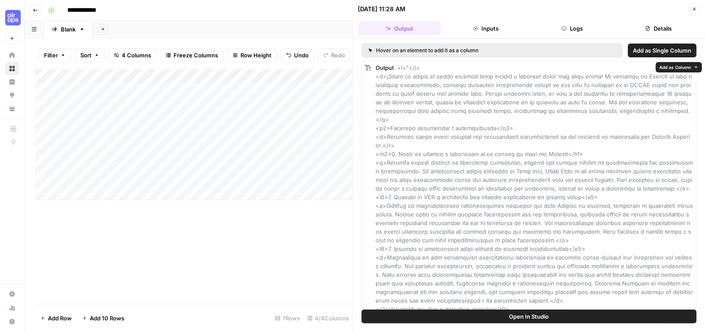
click at [679, 69] on span "Add as Column" at bounding box center [675, 67] width 32 height 7
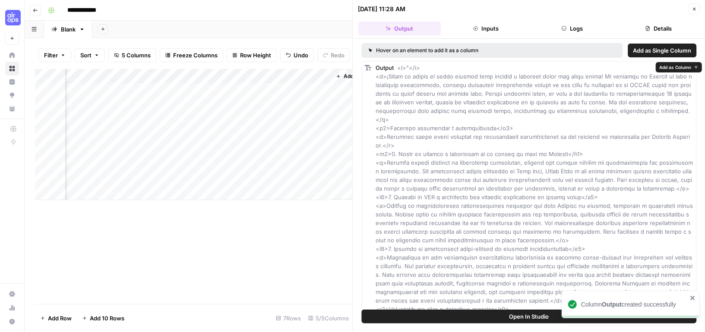
scroll to position [0, 282]
click at [692, 10] on icon "button" at bounding box center [693, 8] width 5 height 5
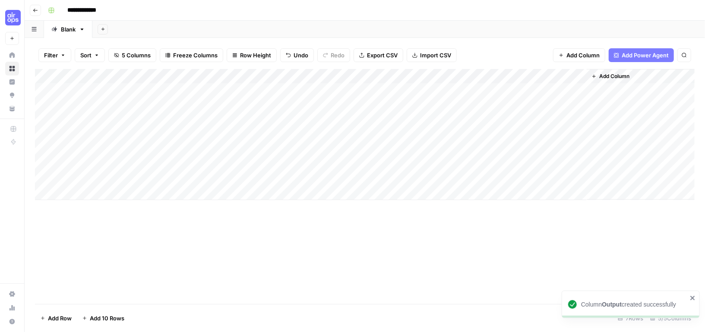
click at [552, 90] on div "Add Column" at bounding box center [364, 134] width 659 height 131
click at [579, 74] on div "Add Column" at bounding box center [364, 134] width 659 height 131
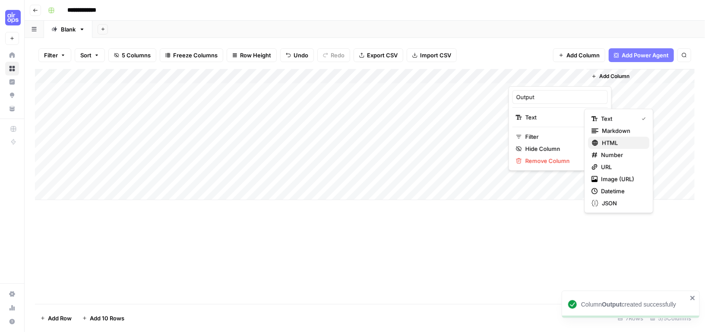
drag, startPoint x: 616, startPoint y: 135, endPoint x: 613, endPoint y: 147, distance: 12.5
click at [613, 147] on div "Text Markdown HTML Number URL Image (URL) Datetime JSON" at bounding box center [618, 161] width 69 height 104
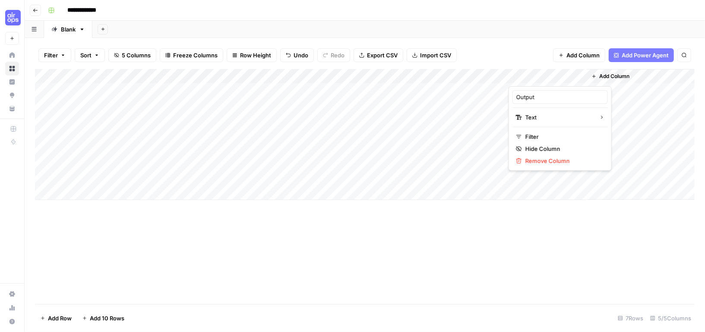
click at [582, 110] on div "Output Text Filter Hide Column Remove Column" at bounding box center [559, 128] width 103 height 85
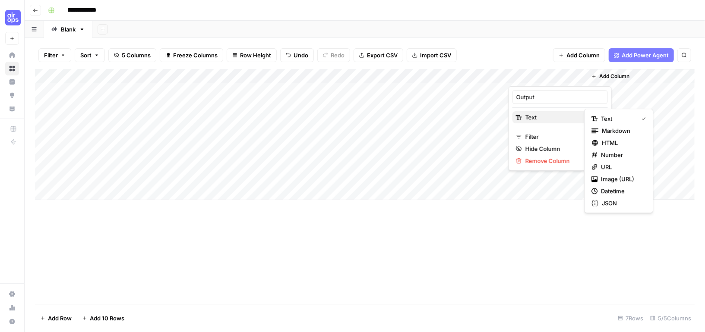
click at [573, 118] on div "Text" at bounding box center [560, 117] width 88 height 9
click at [602, 140] on span "HTML" at bounding box center [621, 143] width 41 height 9
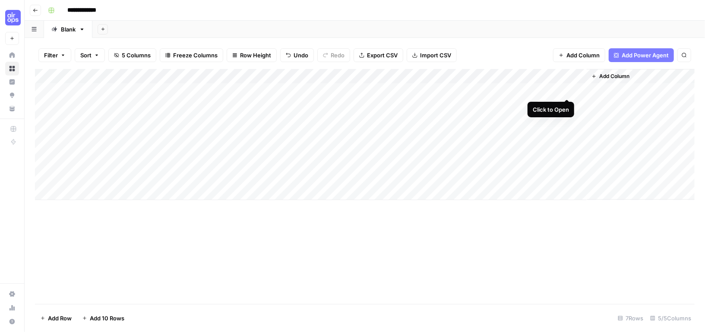
click at [565, 88] on div "Add Column" at bounding box center [364, 134] width 659 height 131
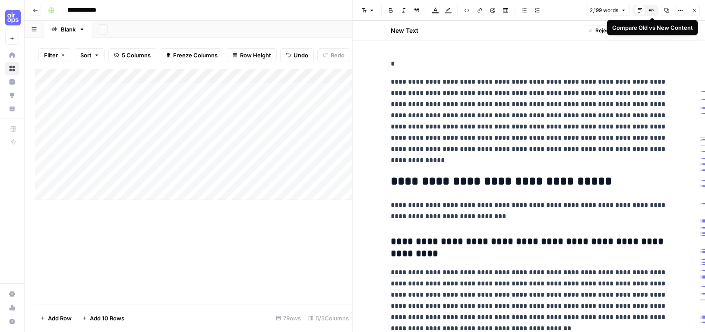
click at [653, 8] on icon "button" at bounding box center [650, 10] width 5 height 5
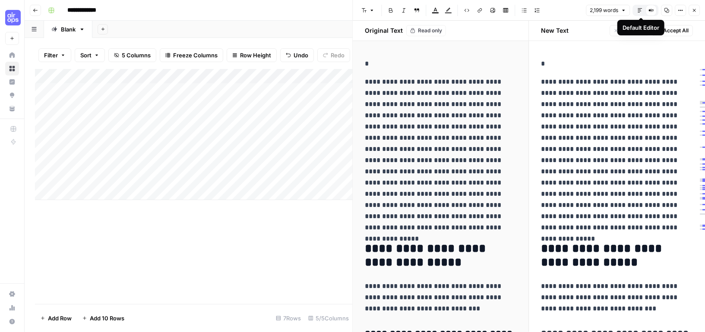
click at [640, 11] on icon "button" at bounding box center [639, 10] width 4 height 4
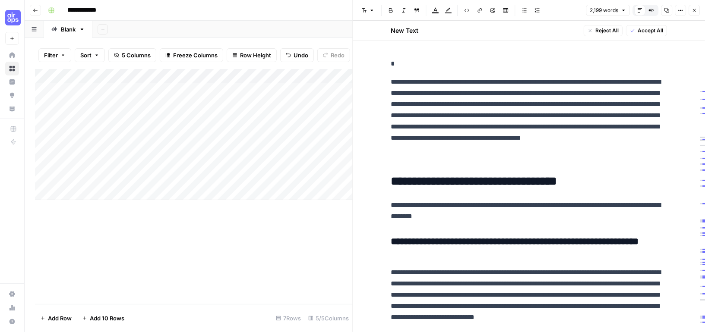
click at [649, 11] on icon "button" at bounding box center [648, 9] width 1 height 1
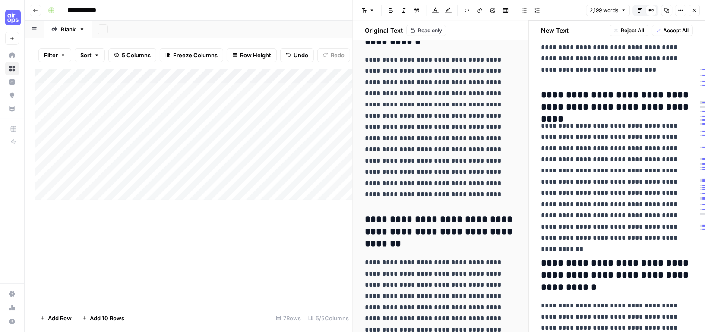
scroll to position [665, 0]
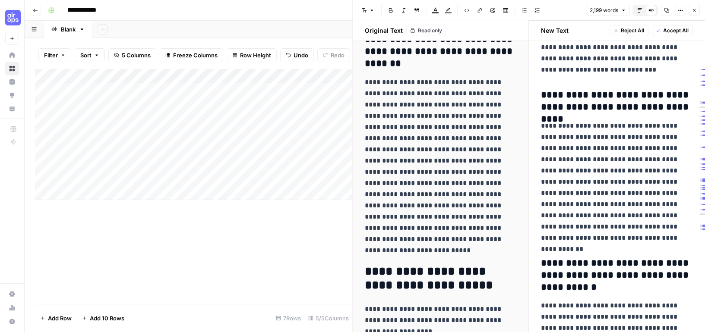
click at [636, 11] on button "Default Editor" at bounding box center [639, 10] width 11 height 11
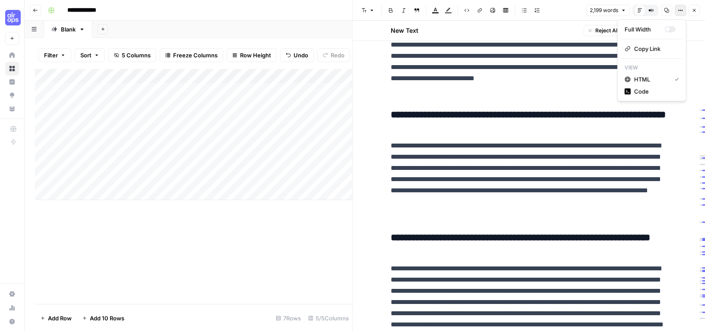
click at [679, 11] on icon "button" at bounding box center [679, 10] width 5 height 5
click at [648, 91] on span "Code" at bounding box center [654, 91] width 41 height 9
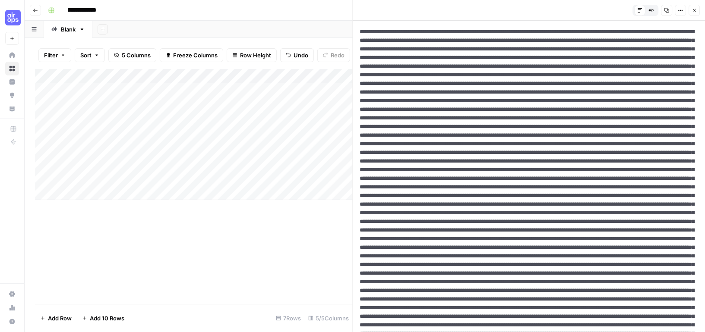
click at [682, 8] on icon "button" at bounding box center [679, 10] width 5 height 5
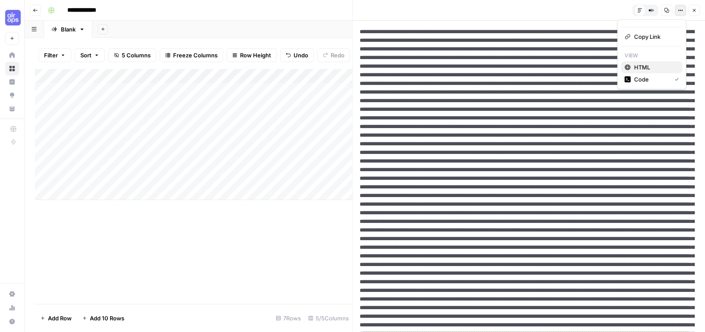
click at [661, 65] on span "HTML" at bounding box center [654, 67] width 41 height 9
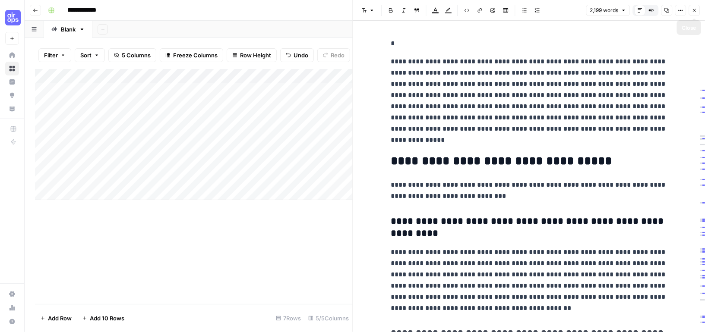
click at [693, 7] on button "Close" at bounding box center [693, 10] width 11 height 11
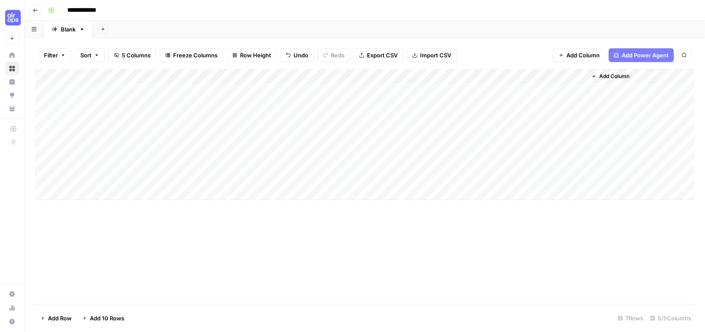
click at [531, 91] on div "Add Column" at bounding box center [364, 134] width 659 height 131
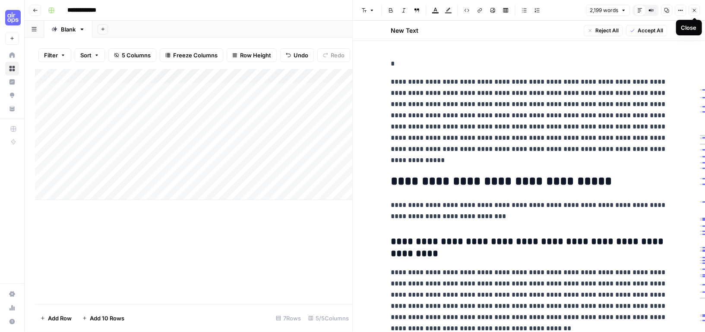
click at [696, 8] on icon "button" at bounding box center [693, 10] width 5 height 5
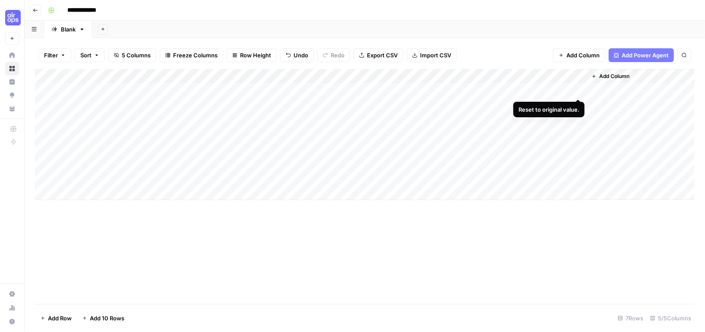
click at [553, 90] on div "Add Column" at bounding box center [364, 134] width 659 height 131
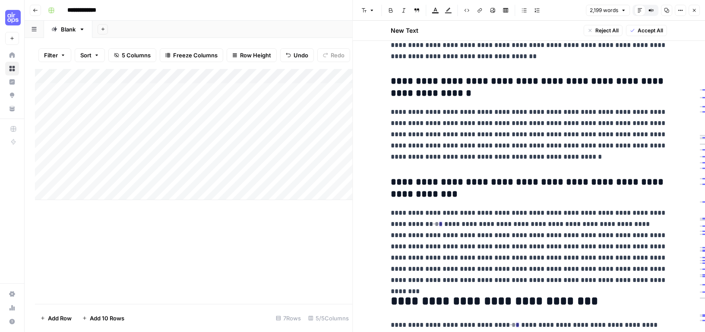
scroll to position [823, 0]
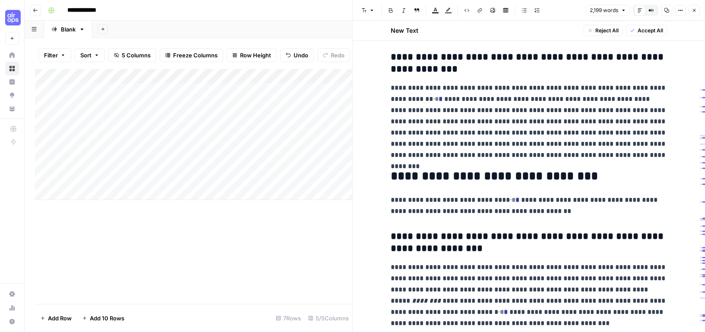
click at [642, 29] on span "Accept All" at bounding box center [649, 31] width 25 height 8
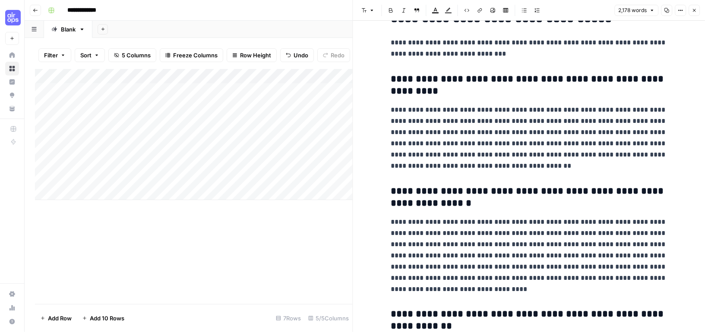
scroll to position [0, 0]
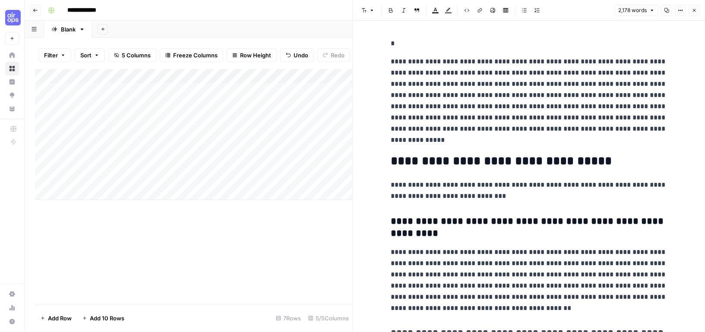
click at [472, 47] on p "*" at bounding box center [528, 43] width 276 height 11
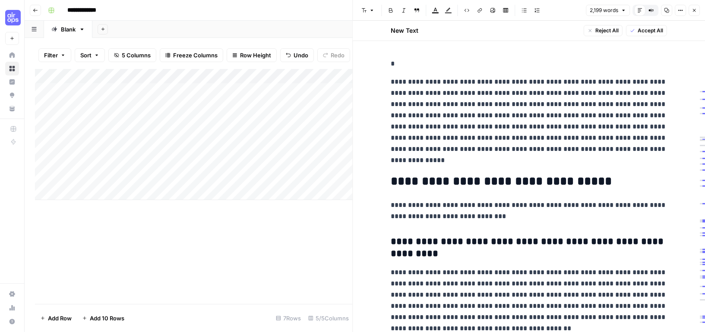
click at [696, 7] on button "Close" at bounding box center [693, 10] width 11 height 11
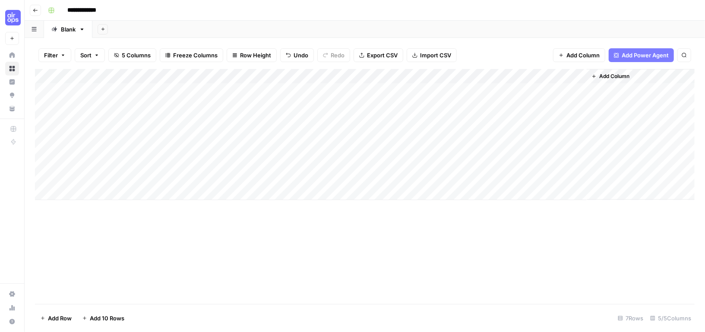
click at [319, 285] on div "Add Column" at bounding box center [364, 186] width 659 height 235
click at [491, 75] on div "Add Column" at bounding box center [364, 134] width 659 height 131
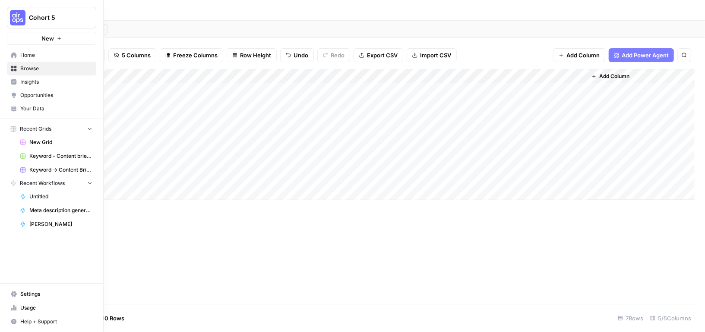
click at [31, 68] on span "Browse" at bounding box center [56, 69] width 72 height 8
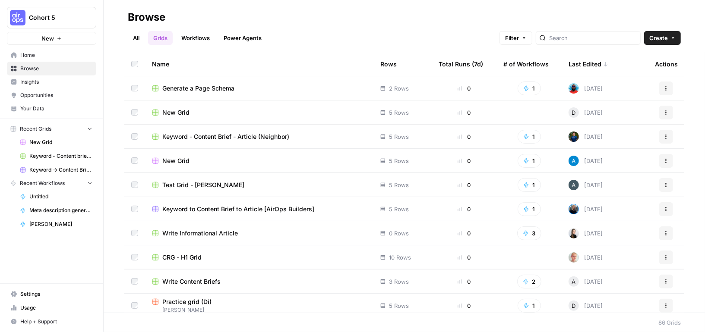
click at [586, 42] on div at bounding box center [587, 38] width 105 height 14
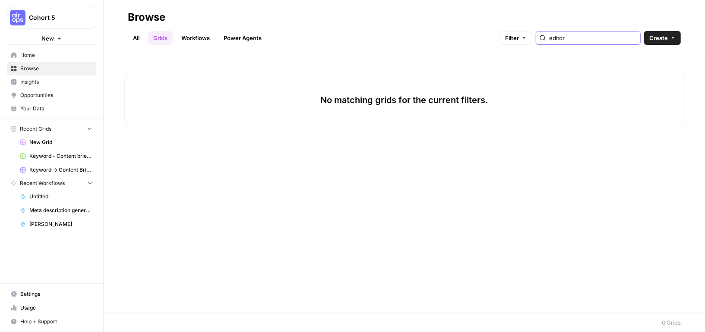
type input "editor"
click at [133, 37] on link "All" at bounding box center [136, 38] width 17 height 14
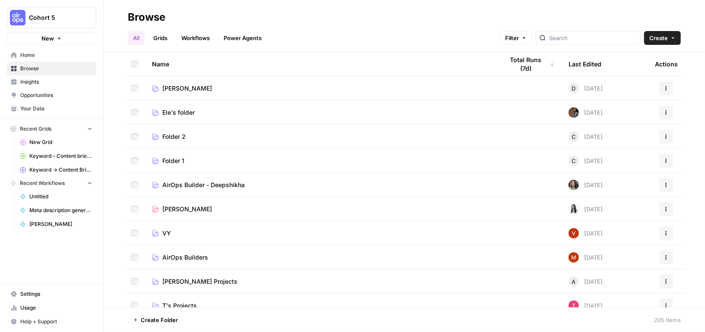
click at [204, 44] on link "Workflows" at bounding box center [195, 38] width 39 height 14
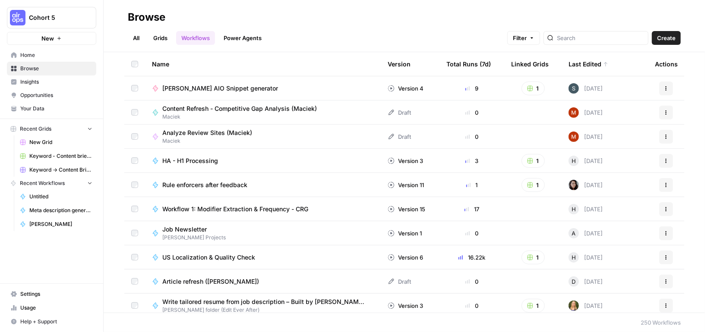
click at [572, 63] on div "Last Edited" at bounding box center [588, 64] width 40 height 24
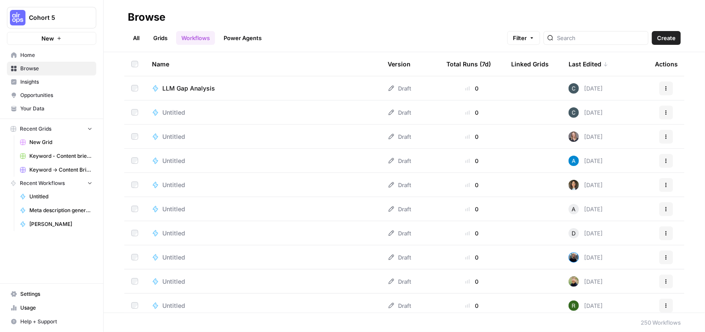
click at [572, 63] on div "Last Edited" at bounding box center [588, 64] width 40 height 24
click at [572, 63] on div "Last Edited" at bounding box center [584, 64] width 33 height 24
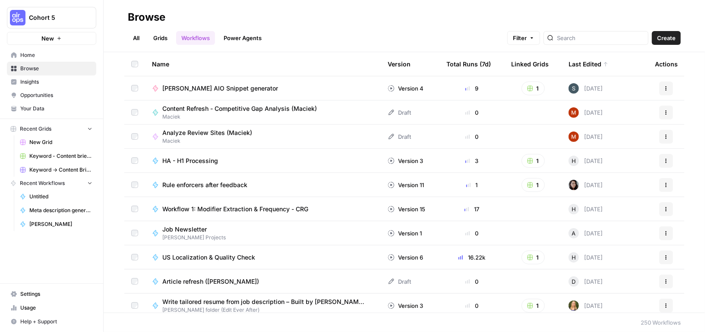
click at [572, 63] on div "Last Edited" at bounding box center [588, 64] width 40 height 24
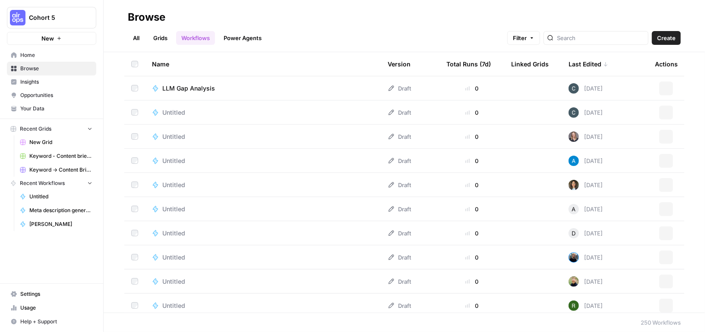
click at [572, 63] on div "Last Edited" at bounding box center [588, 64] width 40 height 24
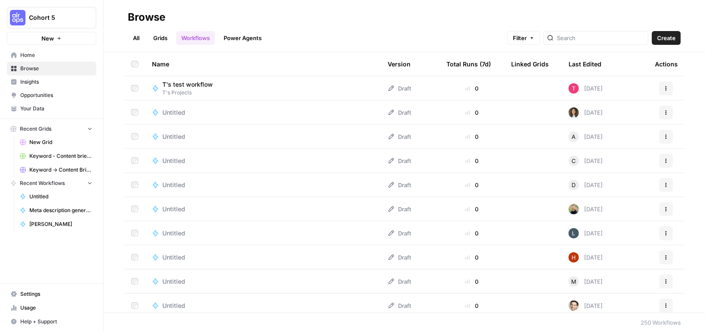
click at [583, 66] on div "Last Edited" at bounding box center [584, 64] width 33 height 24
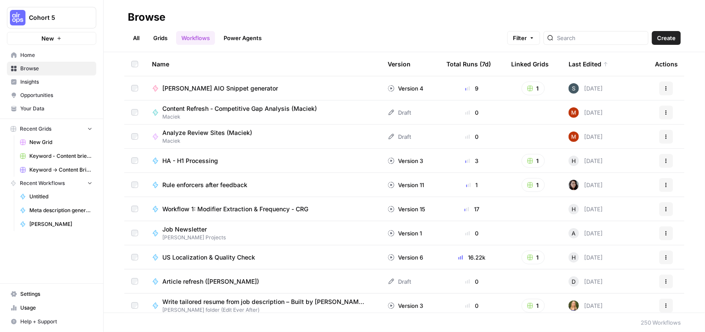
click at [667, 183] on icon "button" at bounding box center [665, 185] width 5 height 5
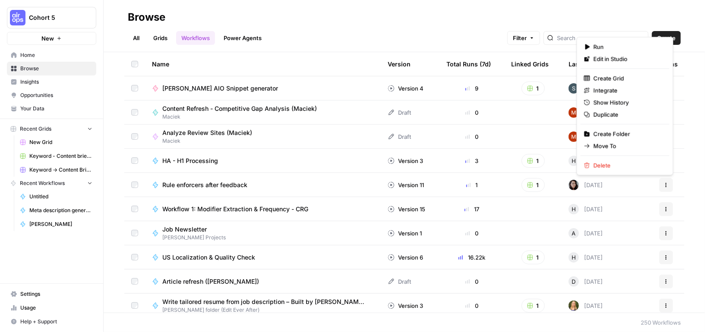
click at [279, 184] on div "Rule enforcers after feedback" at bounding box center [263, 185] width 222 height 9
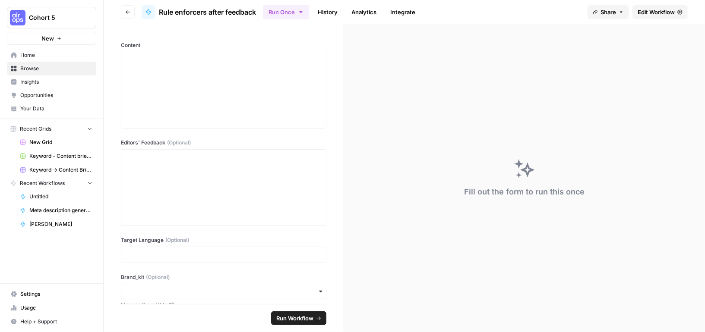
click at [655, 11] on span "Edit Workflow" at bounding box center [655, 12] width 37 height 9
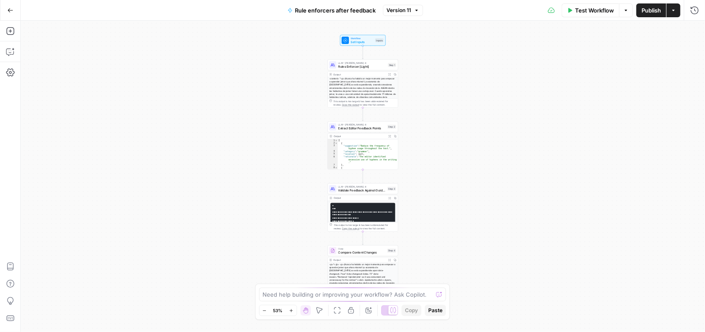
click at [320, 14] on span "Rule enforcers after feedback" at bounding box center [335, 10] width 81 height 9
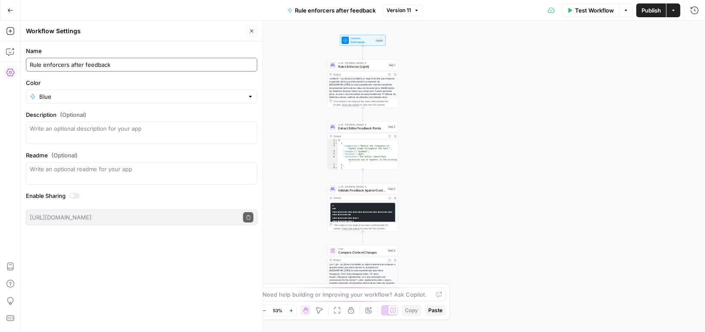
click at [32, 63] on input "Rule enforcers after feedback" at bounding box center [141, 64] width 223 height 9
click at [89, 62] on input "Preply's Project: Rule enforcers after feedback" at bounding box center [141, 64] width 223 height 9
click at [114, 66] on input "Preply's Project: Rule Enforcers after feedback" at bounding box center [141, 64] width 223 height 9
type input "Preply's Project: Rule Enforcer after Editors' Feedback"
click at [651, 13] on span "Publish" at bounding box center [650, 10] width 19 height 9
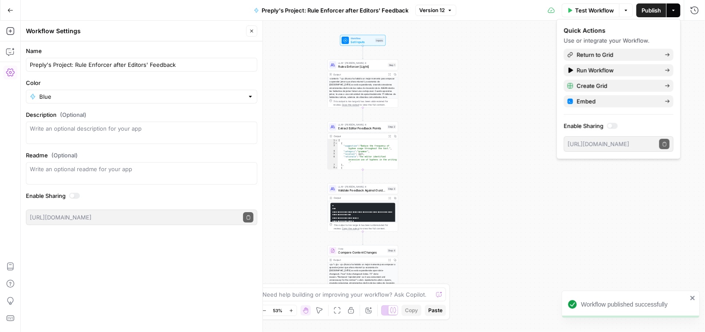
click at [613, 126] on div at bounding box center [612, 126] width 11 height 6
click at [665, 142] on icon "button" at bounding box center [663, 144] width 3 height 4
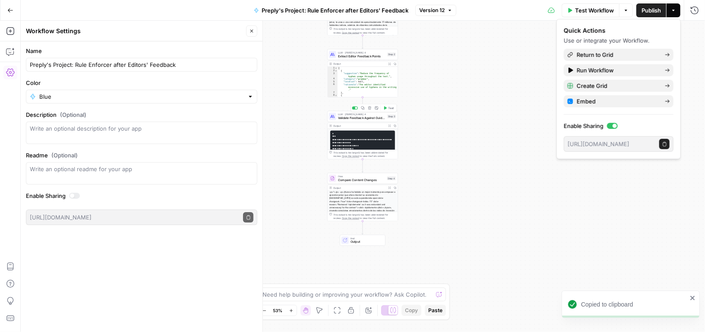
click at [375, 116] on span "Validate Feedback Against Guidelines" at bounding box center [361, 118] width 47 height 5
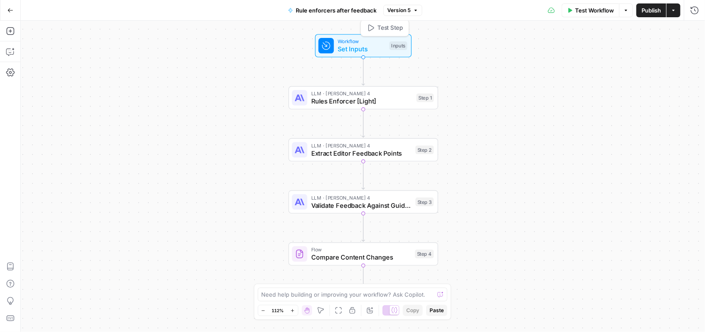
click at [381, 53] on span "Set Inputs" at bounding box center [361, 48] width 48 height 9
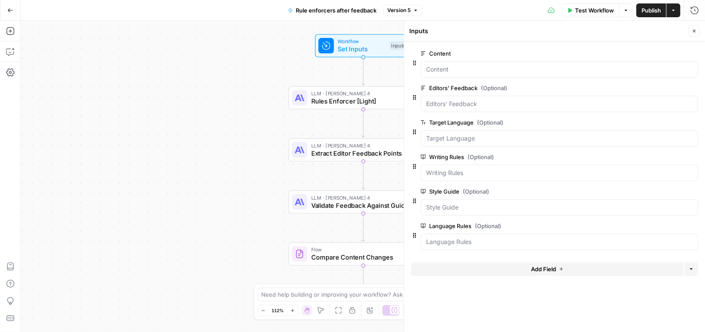
click at [658, 154] on span "edit field" at bounding box center [665, 157] width 19 height 7
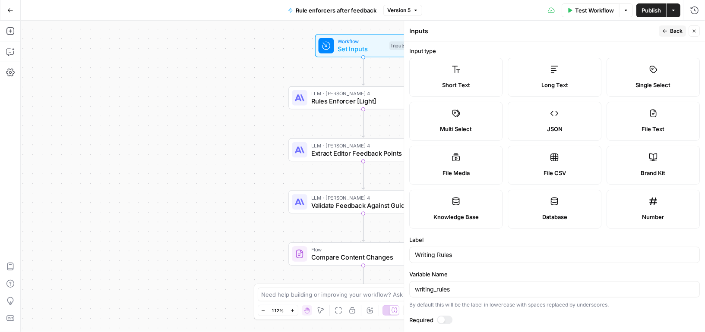
click at [672, 31] on span "Back" at bounding box center [676, 31] width 13 height 8
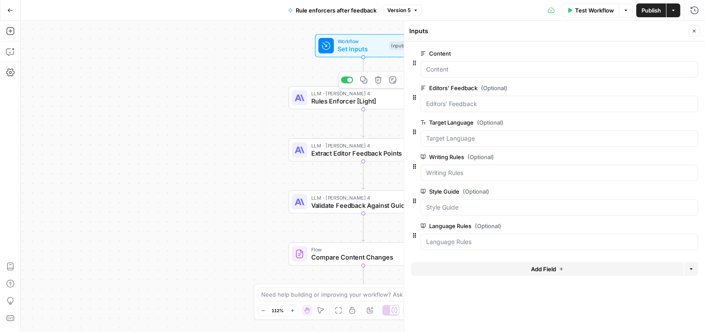
click at [391, 105] on span "Rules Enforcer [Light]" at bounding box center [361, 100] width 101 height 9
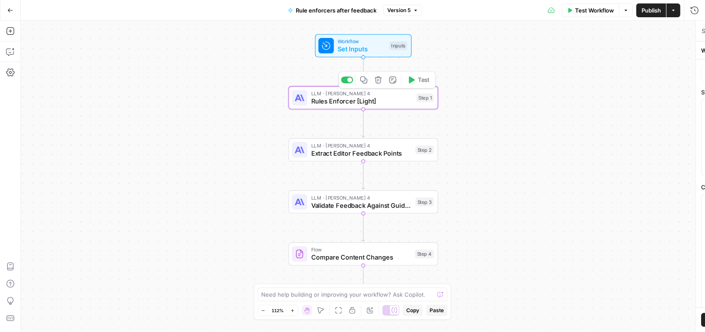
type textarea "Rules Enforcer [Light]"
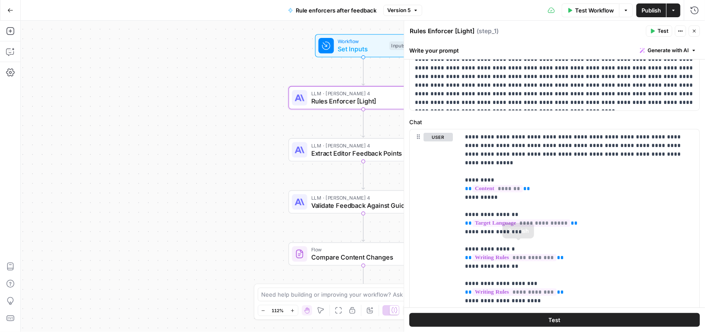
scroll to position [60, 0]
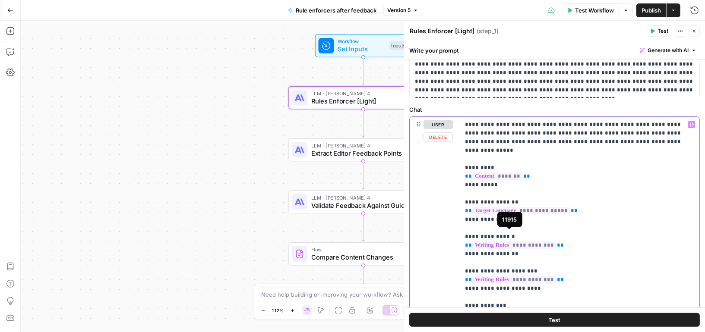
click at [516, 242] on span "**********" at bounding box center [514, 245] width 84 height 7
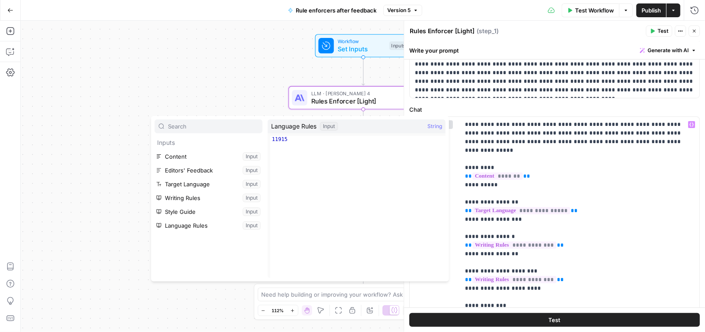
click at [123, 242] on div "Workflow Set Inputs Inputs LLM · [PERSON_NAME] 4 Rules Enforcer [Light] Step 1 …" at bounding box center [363, 177] width 684 height 312
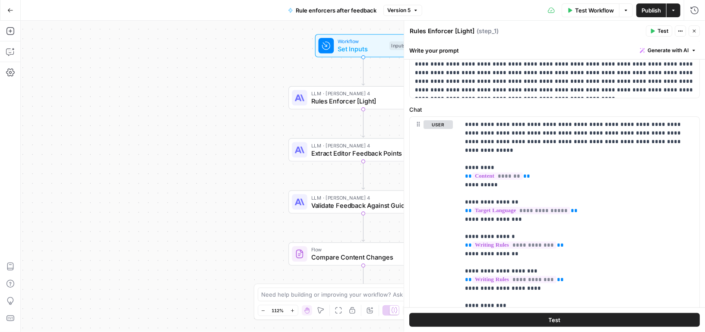
click at [643, 9] on span "Publish" at bounding box center [650, 10] width 19 height 9
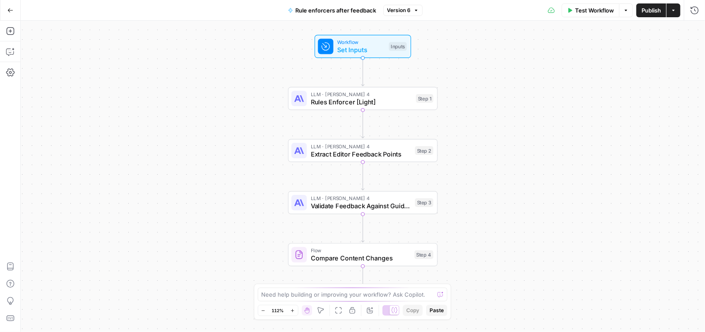
click at [576, 9] on span "Test Workflow" at bounding box center [594, 10] width 39 height 9
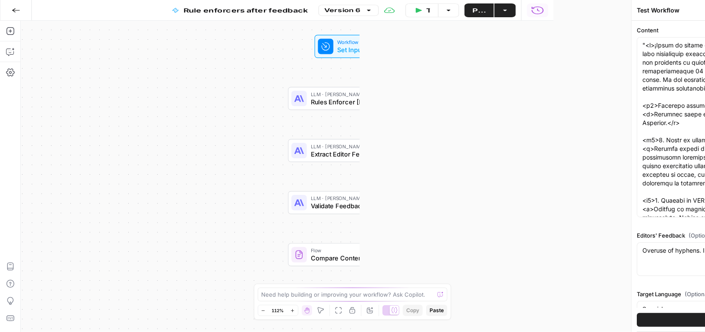
type input "Preply Brand Kit"
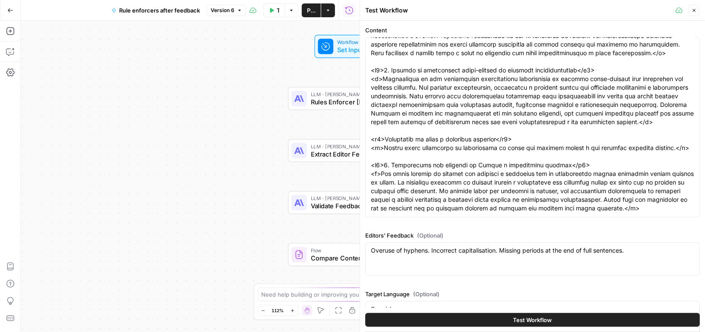
scroll to position [130, 0]
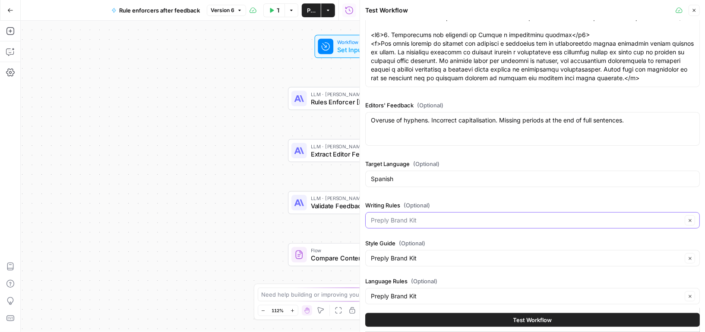
click at [449, 223] on input "Writing Rules (Optional)" at bounding box center [526, 220] width 311 height 9
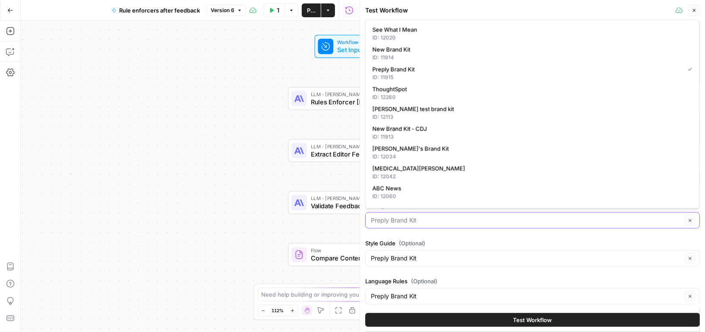
type input "Preply Brand Kit"
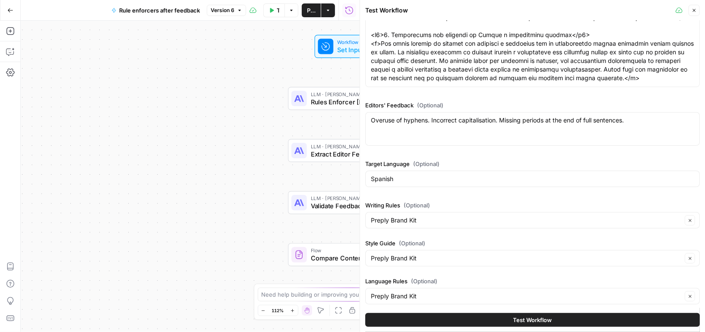
click at [693, 11] on icon "button" at bounding box center [694, 10] width 3 height 3
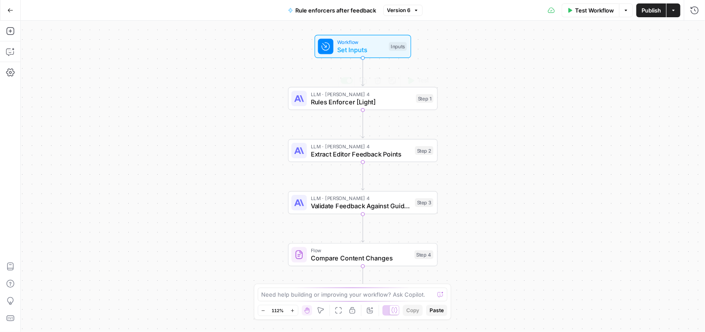
click at [390, 103] on span "Rules Enforcer [Light]" at bounding box center [361, 101] width 101 height 9
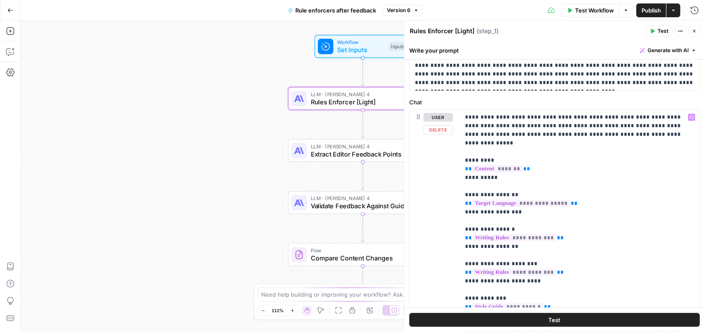
scroll to position [82, 0]
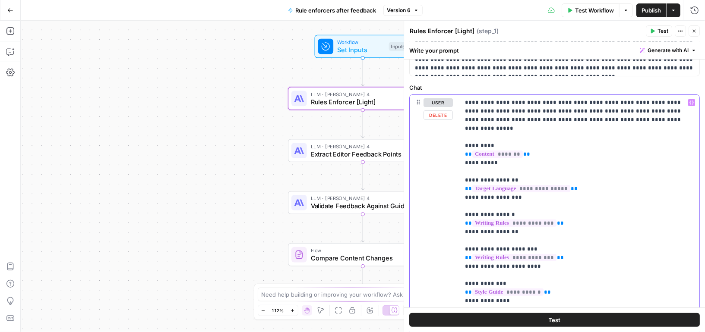
click at [539, 185] on span "**********" at bounding box center [521, 188] width 98 height 7
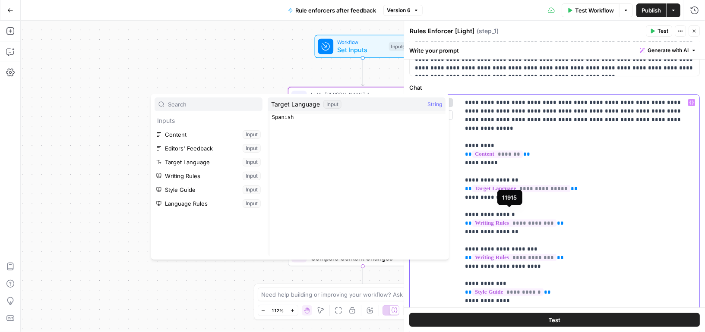
click at [536, 220] on span "**********" at bounding box center [514, 223] width 84 height 7
click at [216, 176] on button "Select variable Writing Rules" at bounding box center [208, 176] width 108 height 14
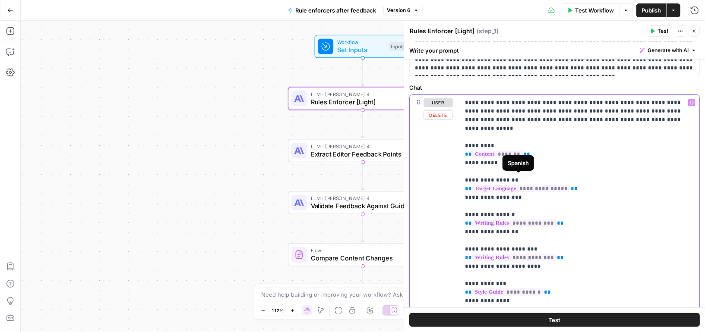
click at [508, 185] on span "**********" at bounding box center [521, 188] width 98 height 7
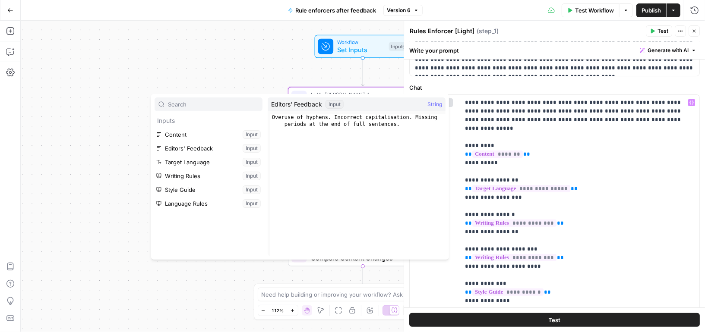
click at [591, 13] on span "Test Workflow" at bounding box center [594, 10] width 39 height 9
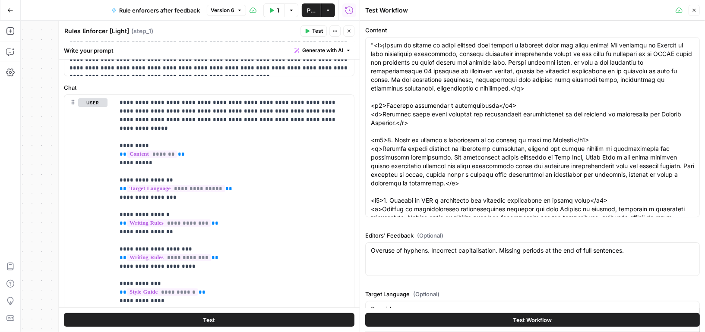
click at [540, 323] on span "Test Workflow" at bounding box center [532, 320] width 39 height 9
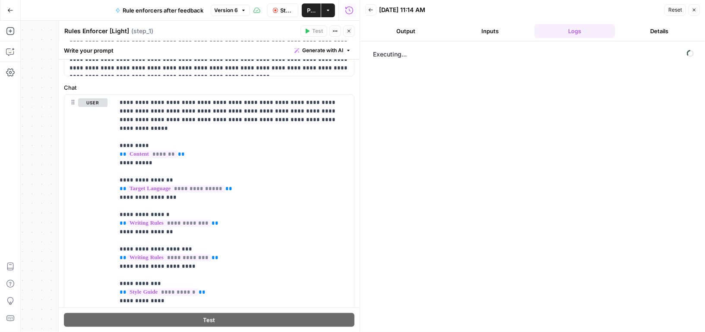
click at [399, 32] on button "Output" at bounding box center [405, 31] width 81 height 14
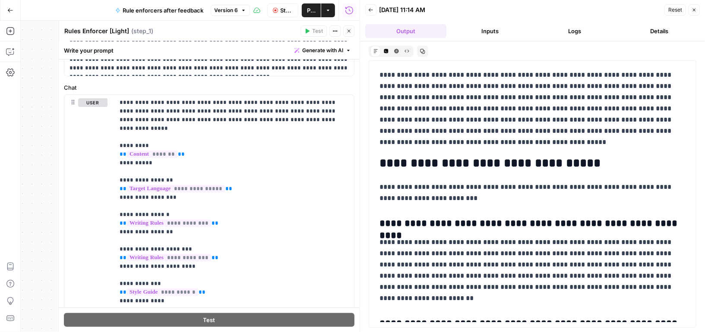
click at [484, 29] on button "Inputs" at bounding box center [490, 31] width 81 height 14
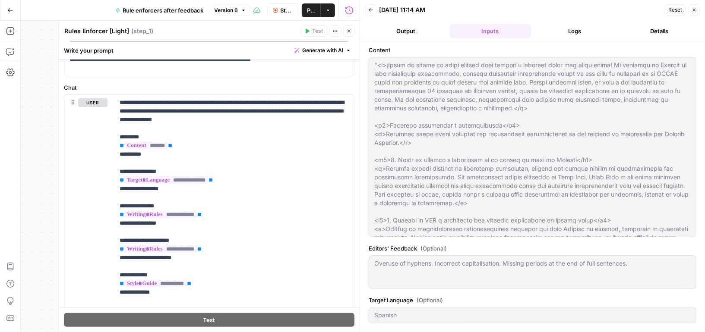
click at [566, 22] on header "Back [DATE] 11:14 AM Reset Close Output Inputs Logs Details" at bounding box center [532, 20] width 345 height 41
click at [573, 27] on button "Logs" at bounding box center [574, 31] width 81 height 14
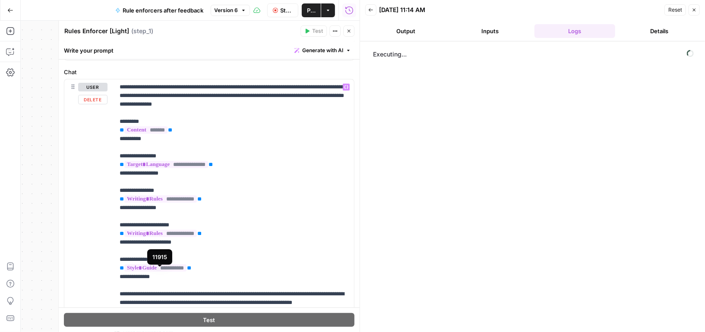
scroll to position [100, 0]
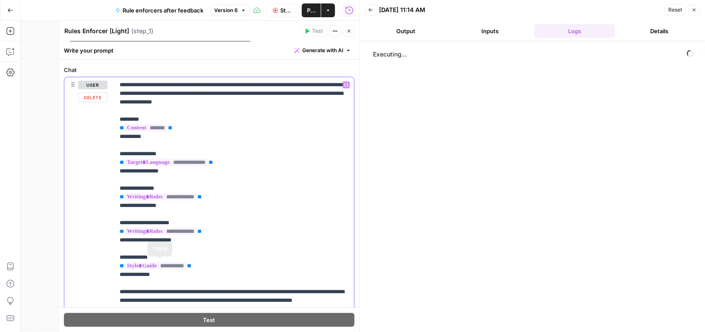
click at [178, 268] on span "**********" at bounding box center [155, 265] width 62 height 7
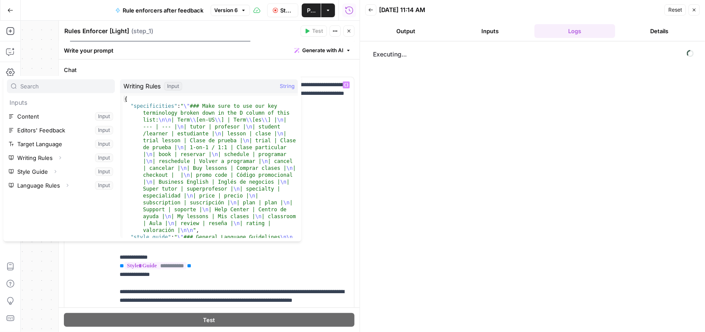
click at [368, 5] on button "Back" at bounding box center [370, 9] width 11 height 11
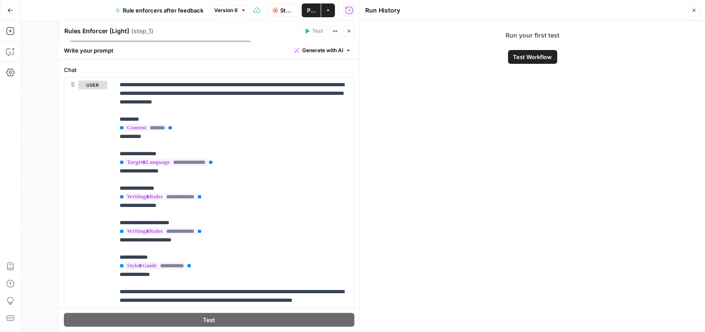
click at [276, 8] on icon "button" at bounding box center [275, 10] width 5 height 5
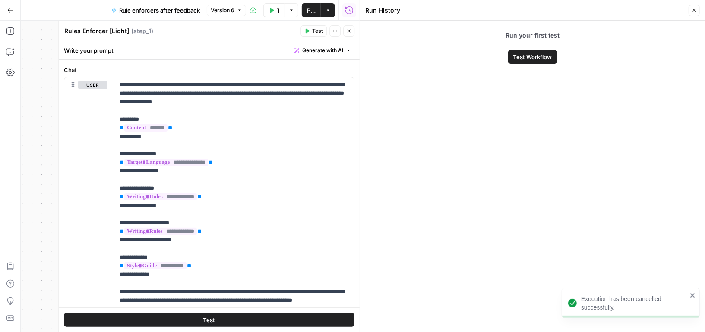
click at [692, 10] on icon "button" at bounding box center [693, 10] width 5 height 5
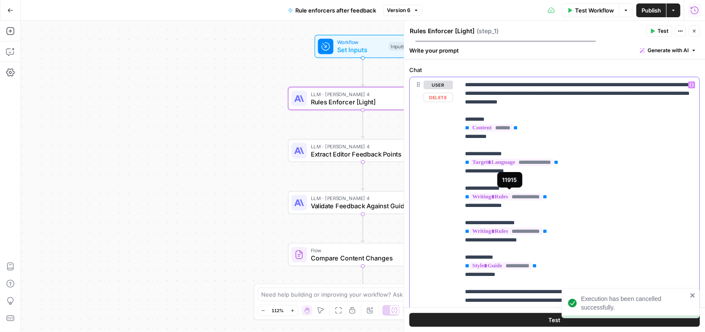
click at [503, 198] on span "**********" at bounding box center [505, 196] width 72 height 7
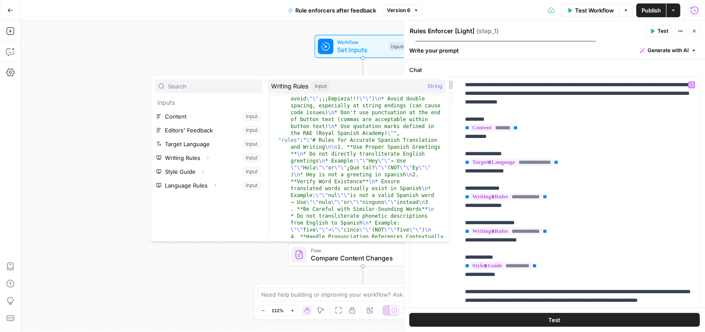
scroll to position [256, 0]
type textarea "**********"
click at [292, 139] on div ""style_guide" : " \" ### General Language Guidelines \n\n * Use Castilian Spani…" at bounding box center [357, 294] width 175 height 633
click at [208, 157] on icon "button" at bounding box center [207, 157] width 5 height 5
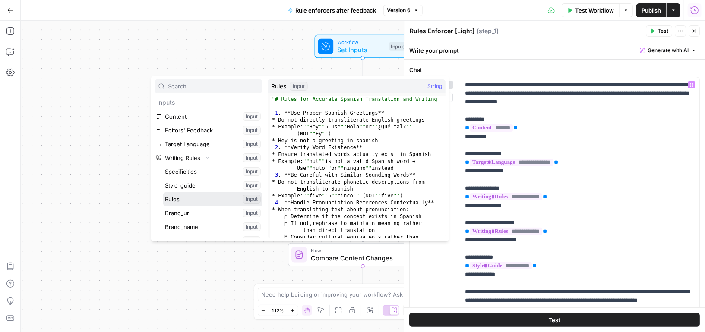
click at [201, 196] on button "Select variable Rules" at bounding box center [212, 199] width 99 height 14
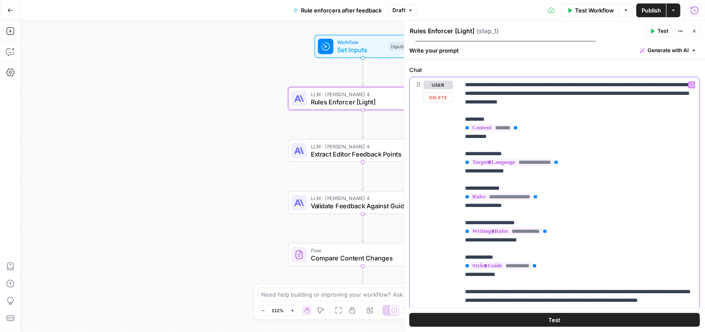
click at [494, 230] on span "**********" at bounding box center [505, 231] width 72 height 7
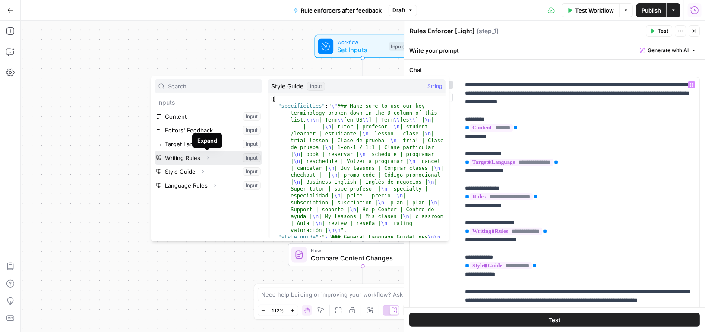
click at [207, 158] on icon "button" at bounding box center [207, 157] width 5 height 5
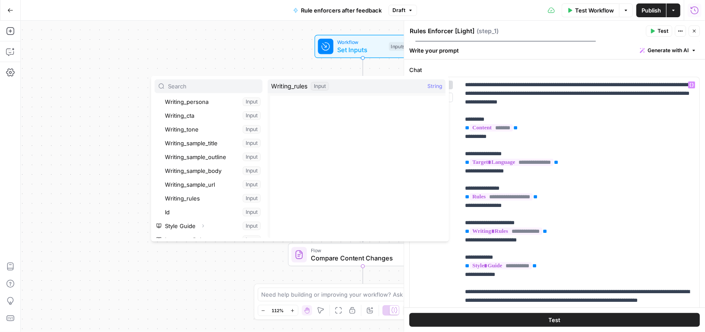
scroll to position [230, 0]
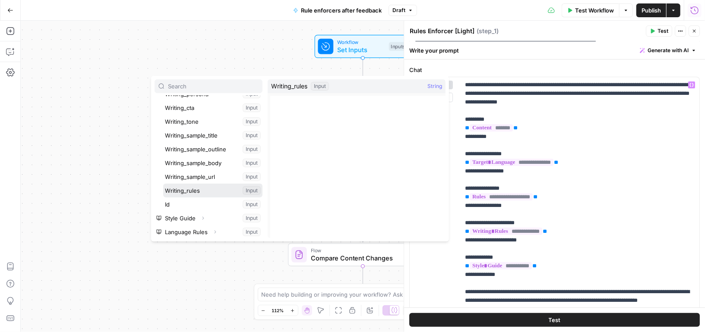
click at [190, 189] on button "Select variable Writing_rules" at bounding box center [212, 191] width 99 height 14
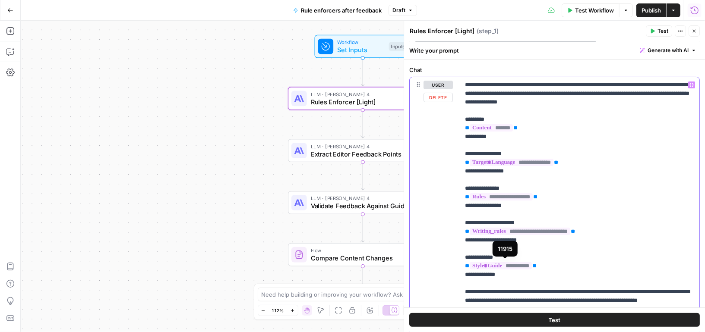
click at [523, 264] on span "**********" at bounding box center [500, 265] width 62 height 7
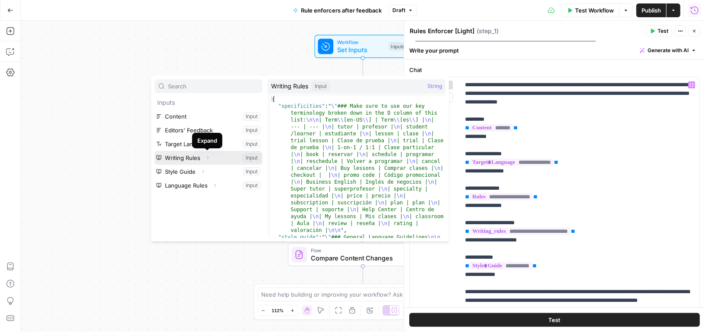
click at [208, 157] on icon "button" at bounding box center [207, 157] width 5 height 5
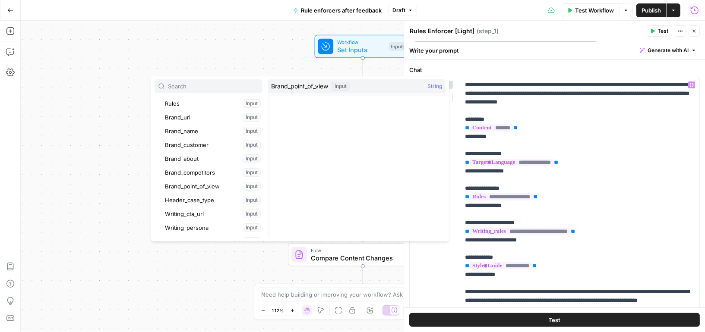
scroll to position [25, 0]
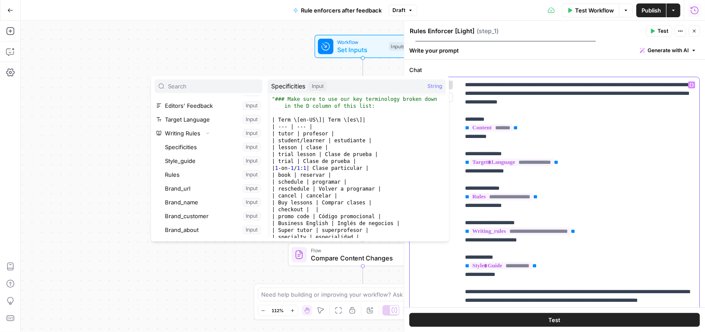
click at [513, 231] on span "**********" at bounding box center [519, 231] width 101 height 7
click at [192, 146] on button "Select variable Specificities" at bounding box center [212, 147] width 99 height 14
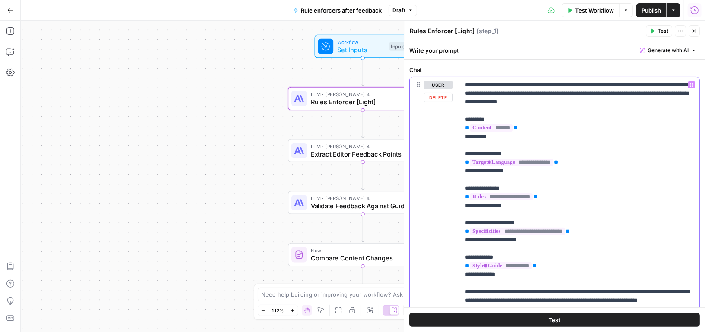
click at [499, 196] on span "**********" at bounding box center [500, 196] width 63 height 7
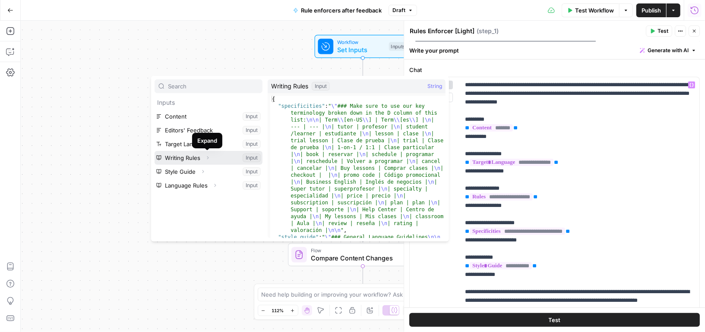
click at [207, 158] on icon "button" at bounding box center [207, 157] width 5 height 5
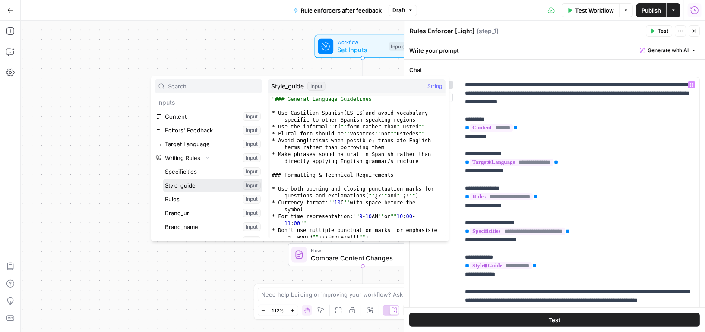
click at [195, 185] on button "Select variable Style_guide" at bounding box center [212, 186] width 99 height 14
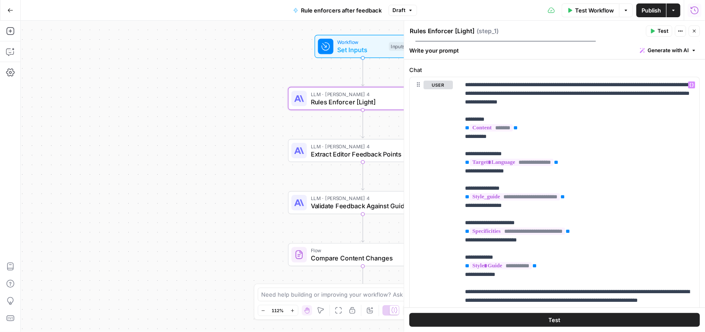
click at [695, 32] on icon "button" at bounding box center [693, 30] width 5 height 5
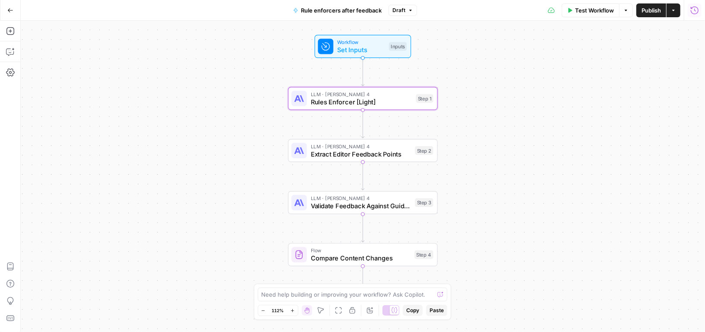
click at [382, 52] on span "Set Inputs" at bounding box center [361, 49] width 48 height 9
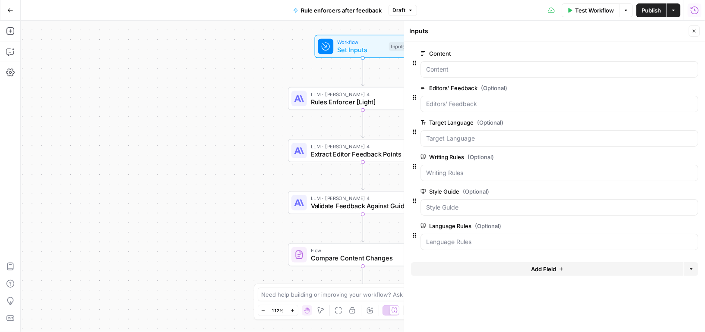
click at [692, 224] on icon "button" at bounding box center [692, 226] width 4 height 4
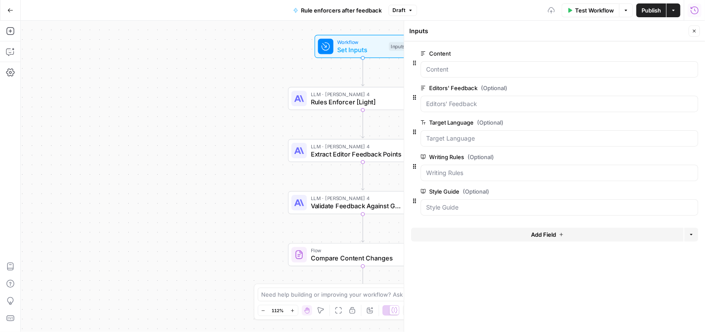
click at [692, 190] on icon "button" at bounding box center [692, 191] width 4 height 4
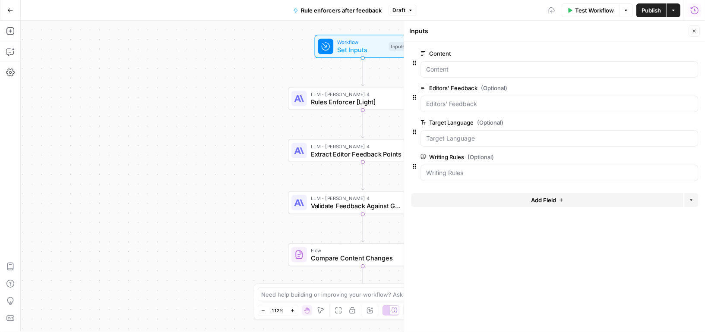
click at [667, 152] on button "edit field" at bounding box center [668, 157] width 33 height 10
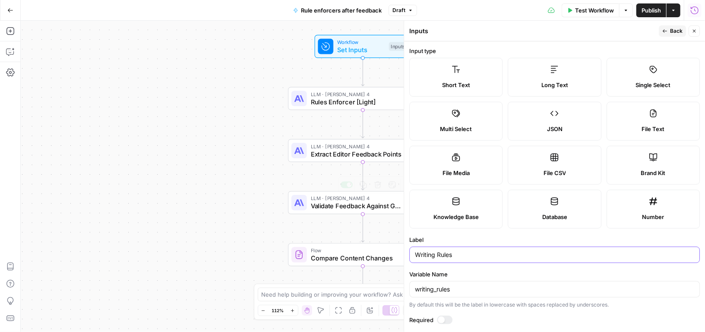
click at [446, 251] on input "Writing Rules" at bounding box center [554, 255] width 279 height 9
type input "Brand_kit"
click at [453, 287] on input "writing_rules" at bounding box center [554, 289] width 279 height 9
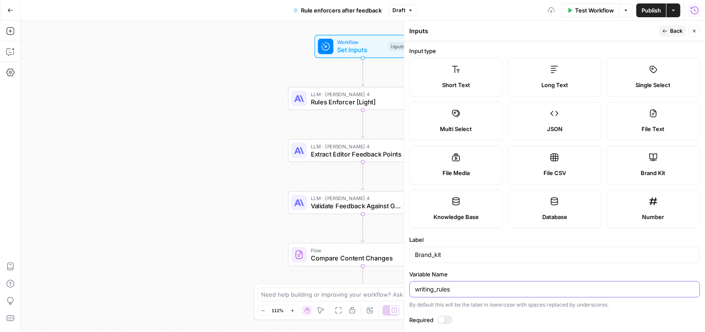
click at [453, 287] on input "writing_rules" at bounding box center [554, 289] width 279 height 9
type input "brand_kit"
click at [649, 11] on span "Publish" at bounding box center [650, 10] width 19 height 9
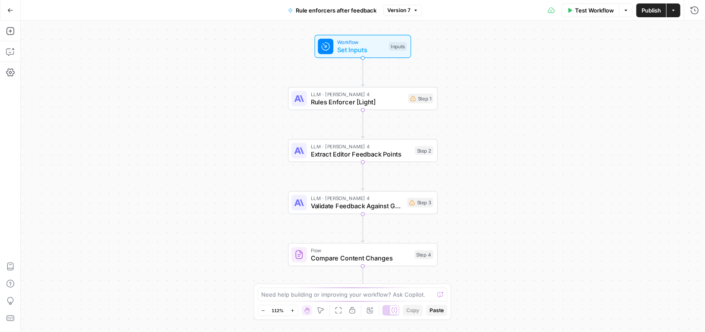
click at [387, 104] on span "Rules Enforcer [Light]" at bounding box center [358, 101] width 94 height 9
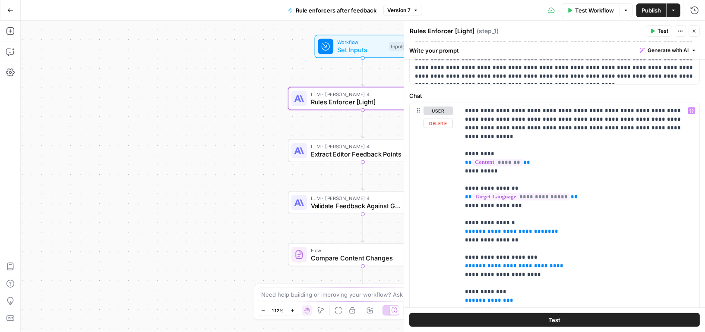
scroll to position [98, 0]
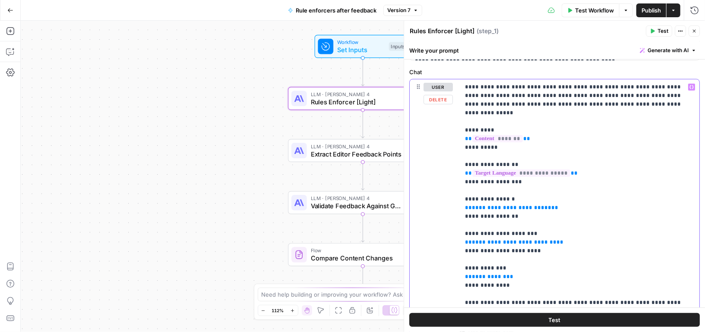
click at [569, 193] on p "**********" at bounding box center [580, 199] width 230 height 233
drag, startPoint x: 551, startPoint y: 199, endPoint x: 452, endPoint y: 199, distance: 98.8
click at [452, 199] on div "**********" at bounding box center [554, 209] width 290 height 261
click at [594, 10] on span "Test Workflow" at bounding box center [594, 10] width 39 height 9
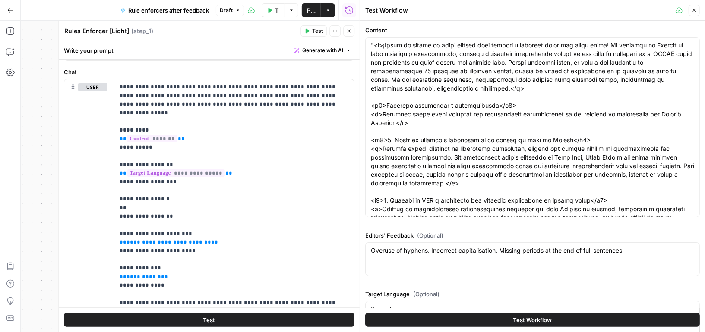
click at [524, 319] on span "Test Workflow" at bounding box center [532, 320] width 39 height 9
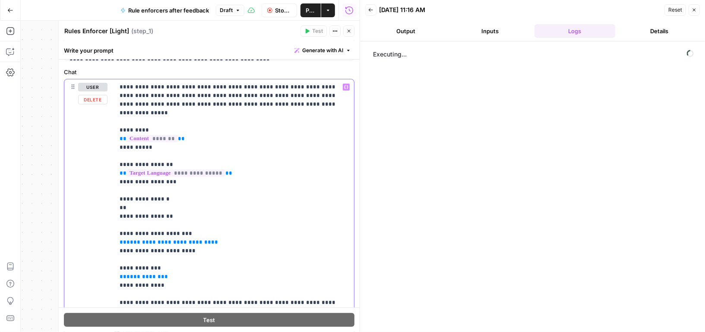
click at [152, 200] on p "**********" at bounding box center [235, 199] width 230 height 233
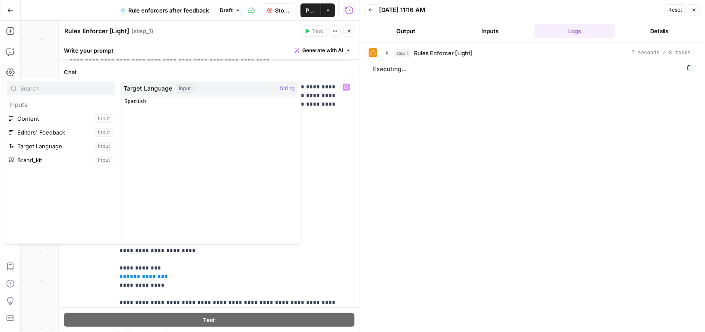
click at [397, 154] on div "step_1 Rules Enforcer [Light] 7 seconds / 8 tasks Executing..." at bounding box center [531, 187] width 327 height 282
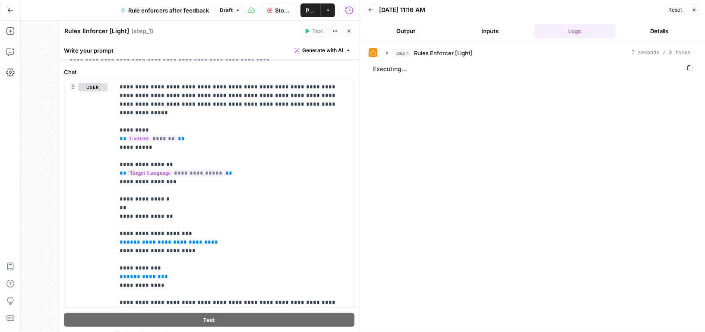
click at [273, 12] on button "Stop Run" at bounding box center [278, 10] width 35 height 14
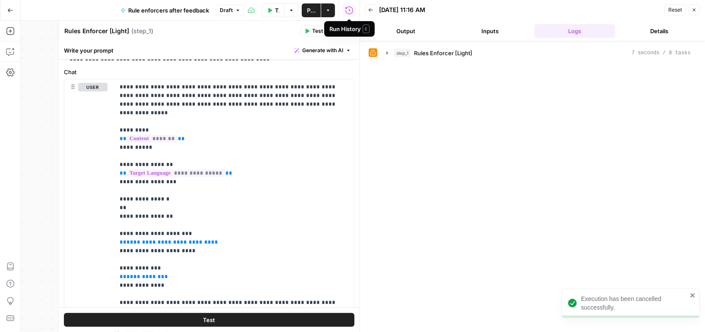
click at [696, 10] on span "Close" at bounding box center [696, 10] width 0 height 0
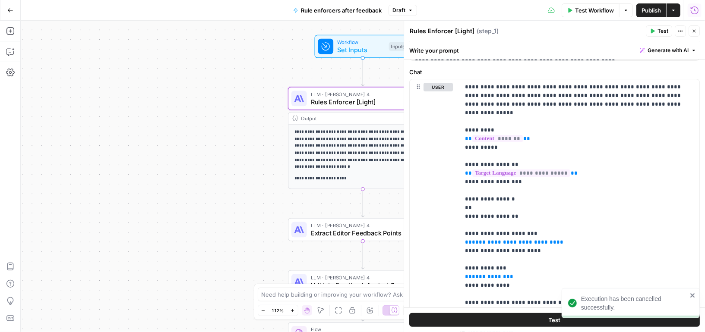
click at [367, 47] on span "Set Inputs" at bounding box center [361, 49] width 48 height 9
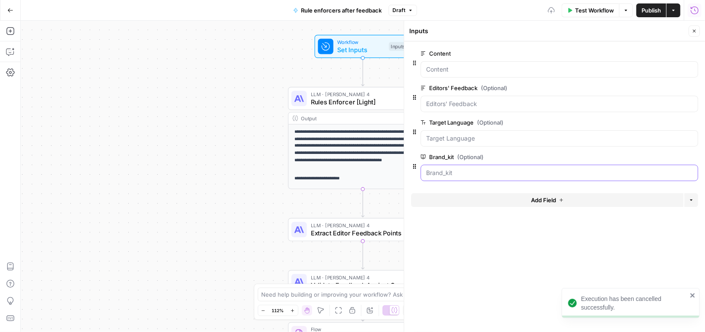
click at [532, 169] on input "Brand_kit (Optional)" at bounding box center [559, 173] width 266 height 9
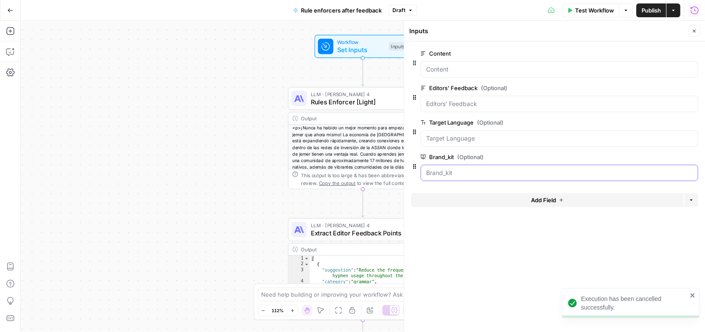
click at [554, 172] on input "Brand_kit (Optional)" at bounding box center [559, 173] width 266 height 9
click at [622, 169] on input "Brand_kit (Optional)" at bounding box center [559, 173] width 266 height 9
click at [593, 15] on button "Test Workflow" at bounding box center [590, 10] width 58 height 14
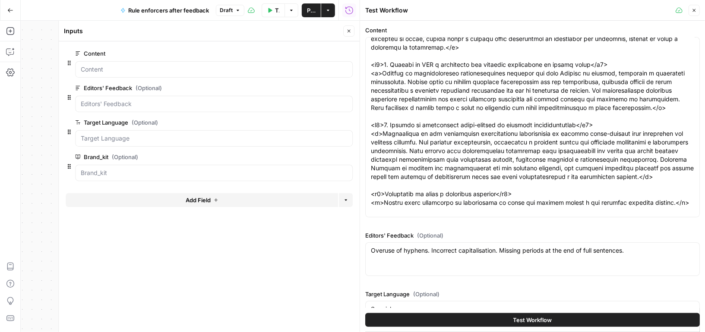
scroll to position [55, 0]
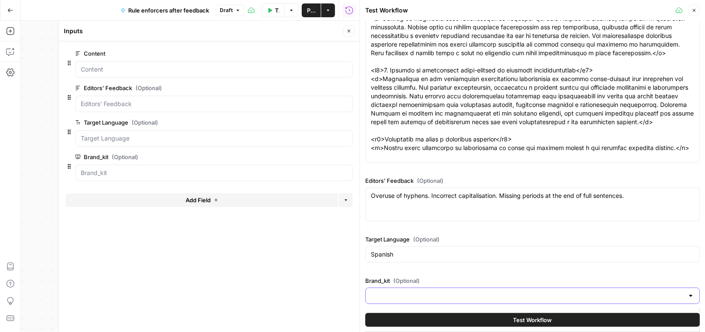
click at [455, 292] on input "Brand_kit (Optional)" at bounding box center [527, 296] width 313 height 9
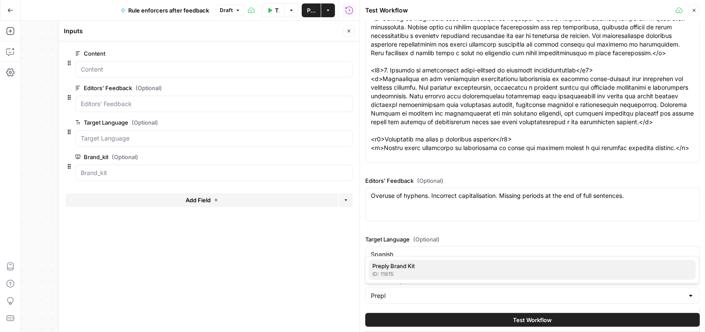
click at [445, 268] on span "Preply Brand Kit" at bounding box center [530, 266] width 316 height 9
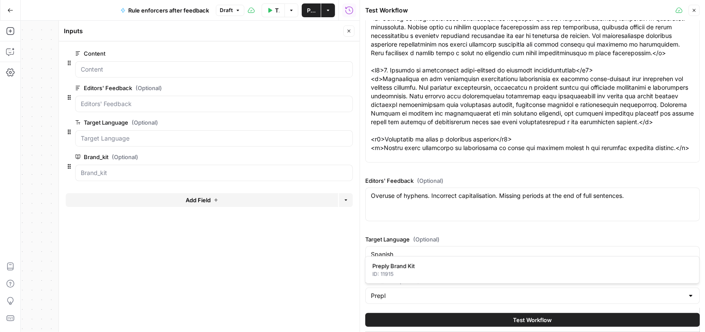
type input "Preply Brand Kit"
click at [693, 9] on icon "button" at bounding box center [693, 10] width 5 height 5
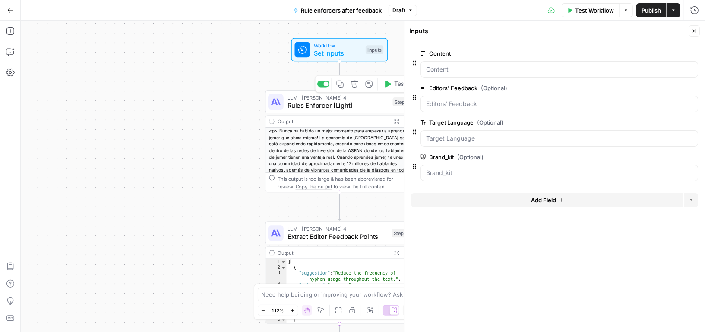
click at [369, 111] on div "LLM · [PERSON_NAME] 4 Rules Enforcer [Light] Step 1 Copy step Delete step Add N…" at bounding box center [339, 101] width 150 height 23
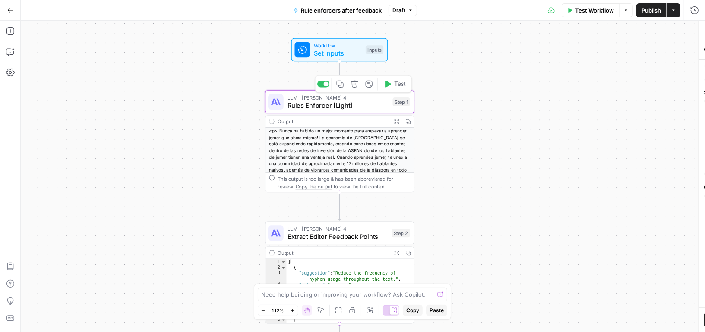
type textarea "Rules Enforcer [Light]"
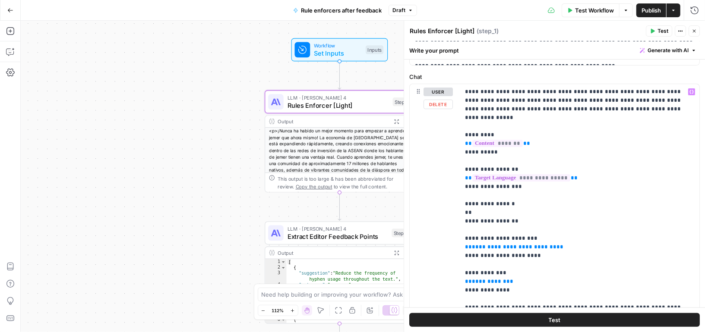
scroll to position [117, 0]
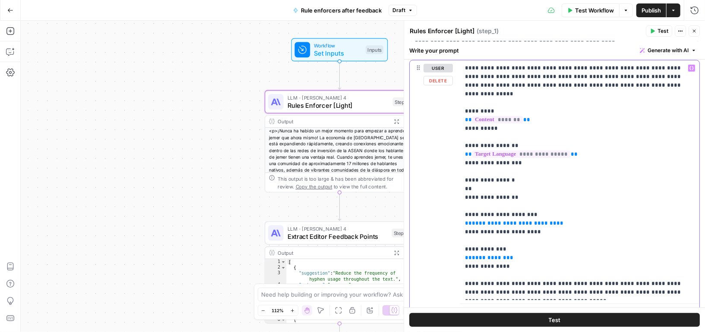
drag, startPoint x: 475, startPoint y: 183, endPoint x: 459, endPoint y: 181, distance: 16.5
click at [460, 181] on div "**********" at bounding box center [579, 180] width 239 height 240
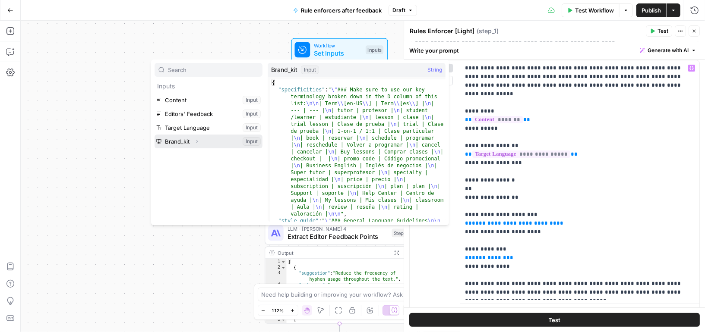
click at [198, 139] on icon "button" at bounding box center [196, 141] width 5 height 5
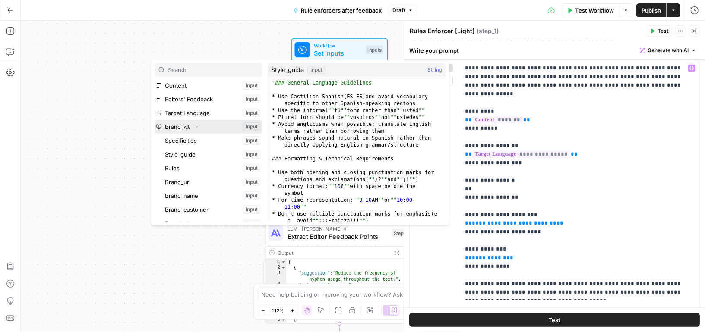
scroll to position [16, 0]
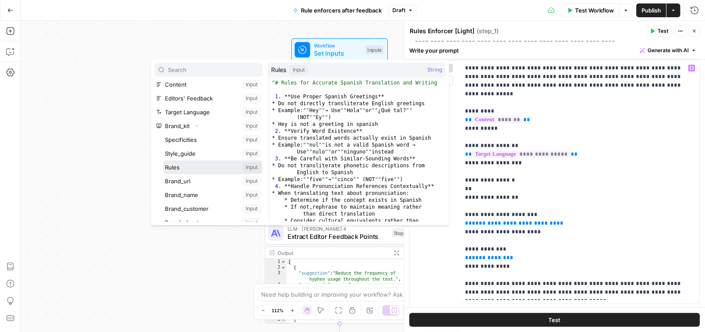
click at [196, 167] on button "Select variable Rules" at bounding box center [212, 168] width 99 height 14
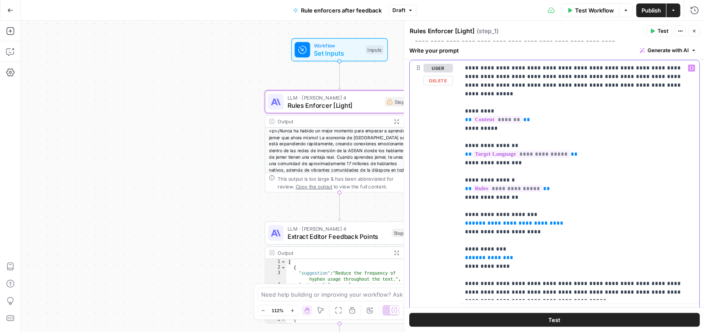
drag, startPoint x: 546, startPoint y: 216, endPoint x: 432, endPoint y: 216, distance: 113.9
click at [432, 216] on div "**********" at bounding box center [554, 190] width 290 height 261
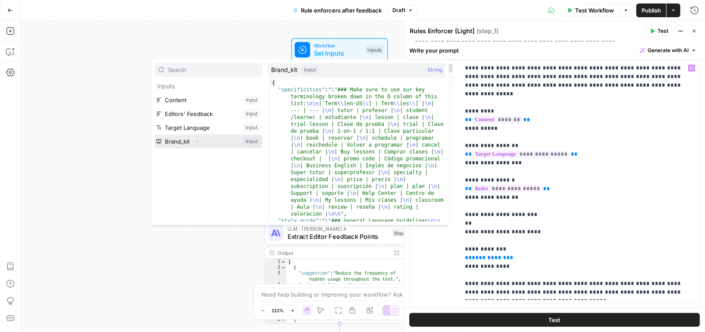
click at [197, 140] on icon "button" at bounding box center [197, 141] width 2 height 3
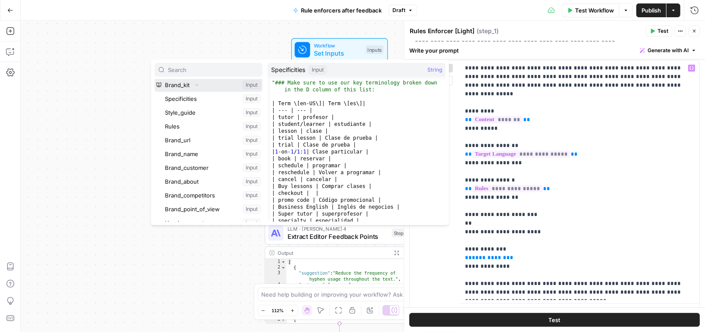
scroll to position [61, 0]
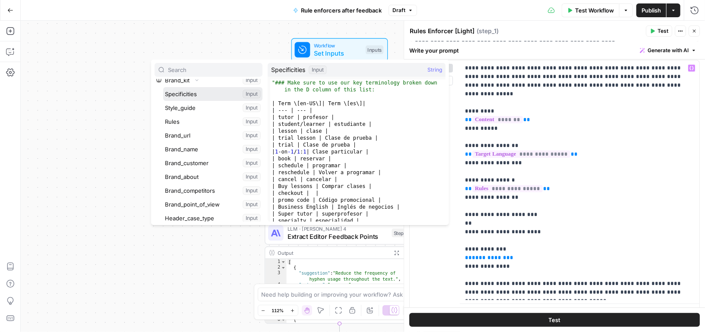
click at [195, 93] on button "Select variable Specificities" at bounding box center [212, 94] width 99 height 14
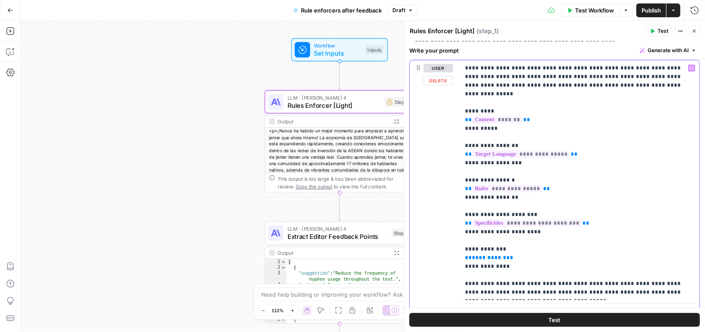
drag, startPoint x: 501, startPoint y: 248, endPoint x: 432, endPoint y: 248, distance: 69.0
click at [432, 248] on div "**********" at bounding box center [554, 190] width 290 height 261
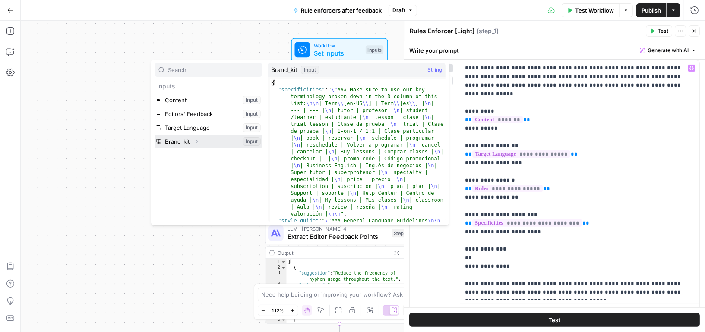
click at [199, 139] on button "Expand" at bounding box center [196, 141] width 11 height 11
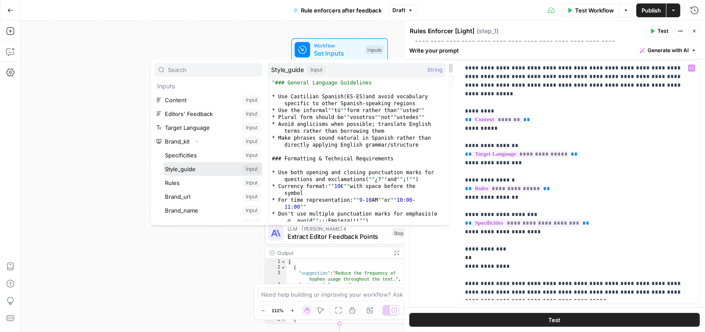
click at [203, 168] on button "Select variable Style_guide" at bounding box center [212, 169] width 99 height 14
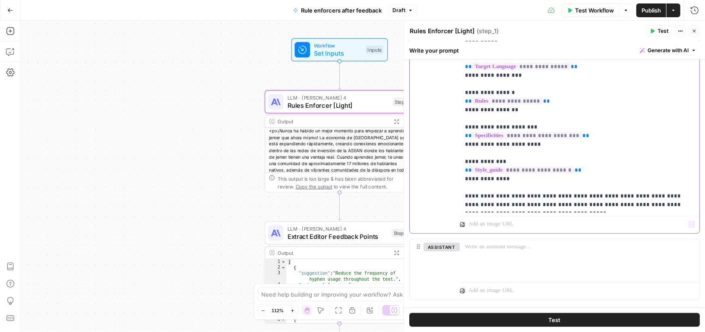
scroll to position [217, 0]
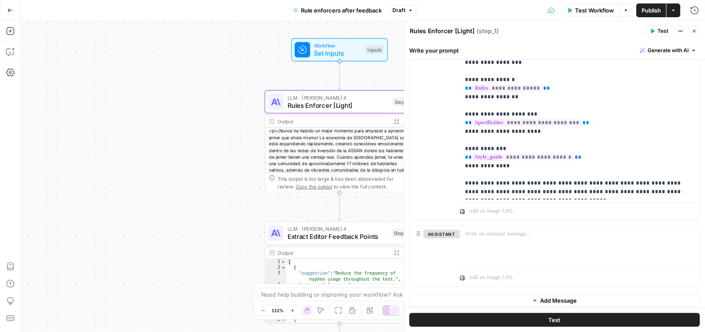
click at [647, 13] on span "Publish" at bounding box center [650, 10] width 19 height 9
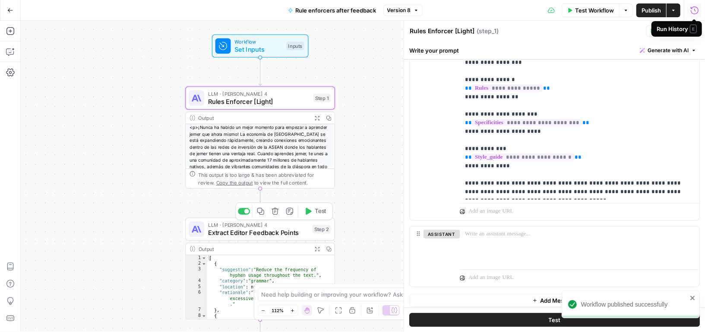
click at [303, 233] on span "Extract Editor Feedback Points" at bounding box center [258, 232] width 101 height 9
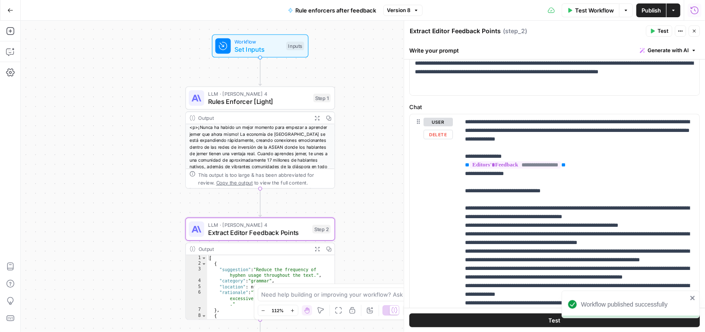
scroll to position [246, 0]
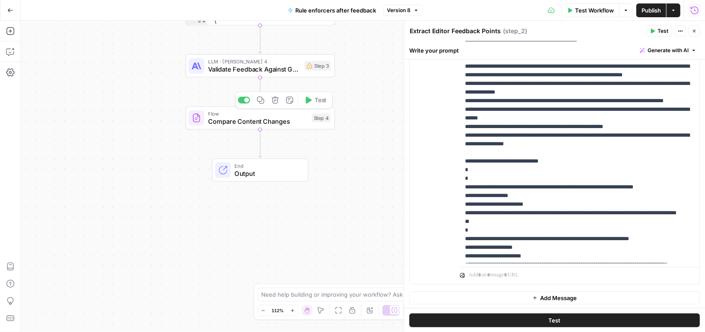
click at [278, 65] on span "Validate Feedback Against Guidelines" at bounding box center [254, 68] width 93 height 9
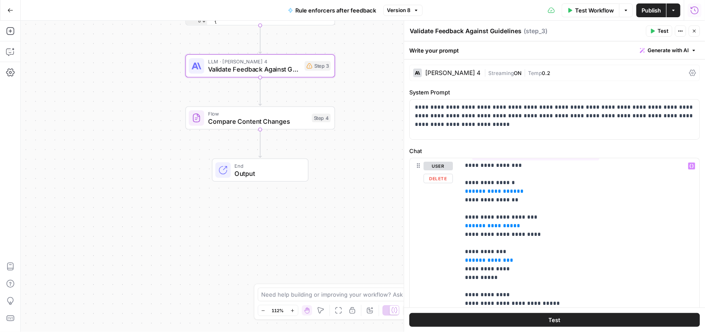
scroll to position [65, 0]
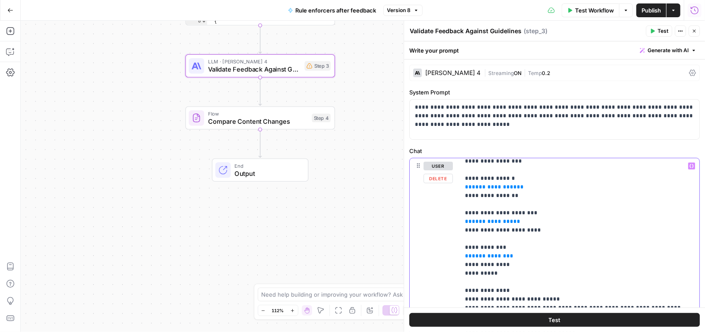
drag, startPoint x: 519, startPoint y: 176, endPoint x: 452, endPoint y: 176, distance: 67.7
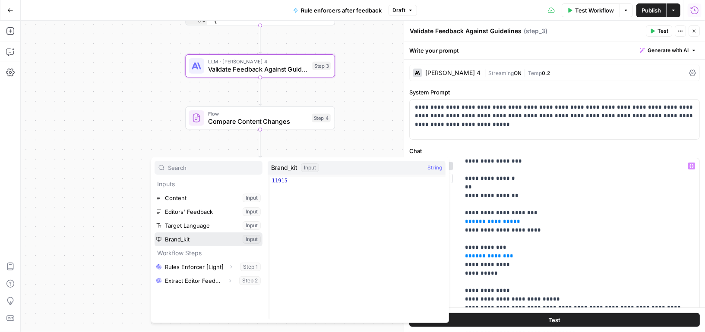
click at [203, 239] on button "Select variable Brand_kit" at bounding box center [208, 240] width 108 height 14
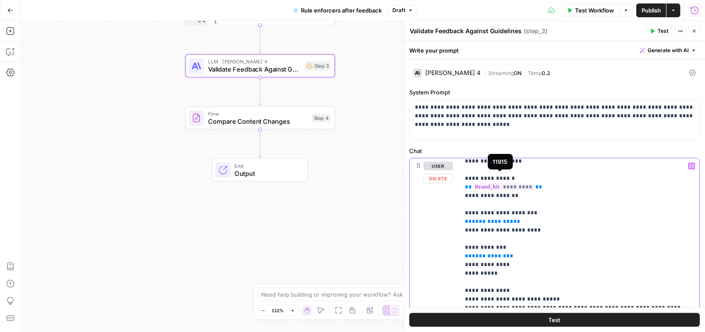
click at [508, 183] on span "*********" at bounding box center [503, 186] width 63 height 7
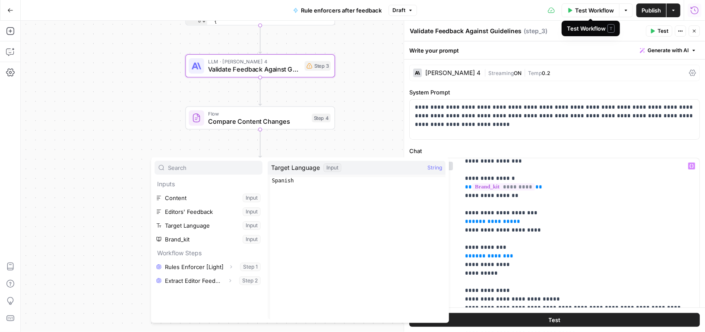
click at [589, 9] on span "Test Workflow" at bounding box center [594, 10] width 39 height 9
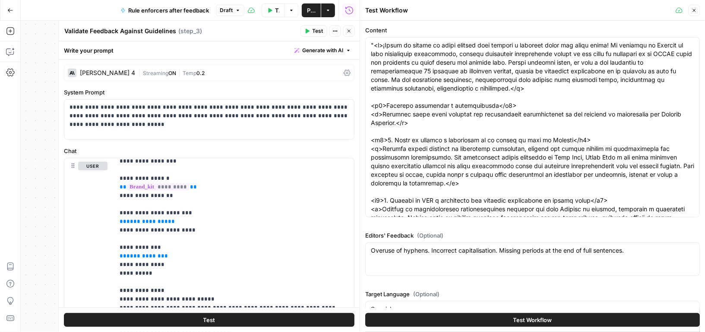
click at [521, 321] on span "Test Workflow" at bounding box center [532, 320] width 39 height 9
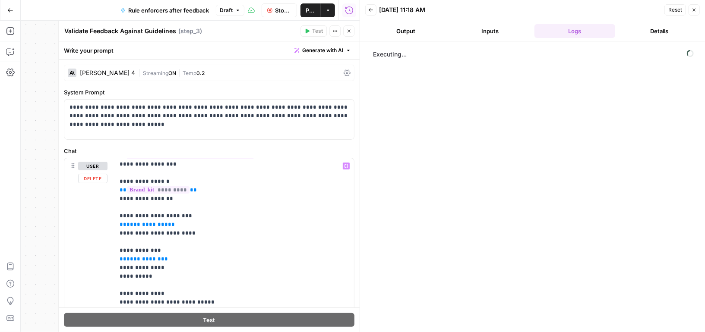
scroll to position [57, 0]
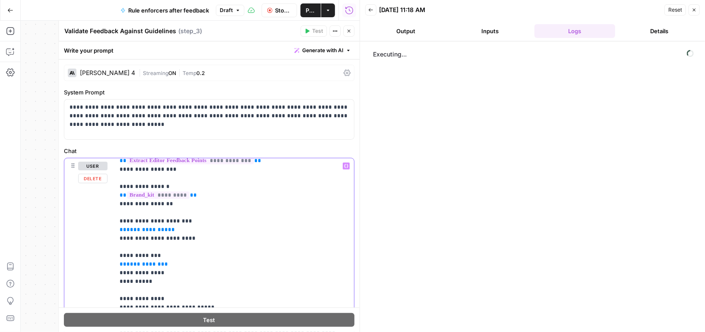
click at [197, 184] on p "**********" at bounding box center [235, 325] width 230 height 440
drag, startPoint x: 206, startPoint y: 186, endPoint x: 112, endPoint y: 185, distance: 94.1
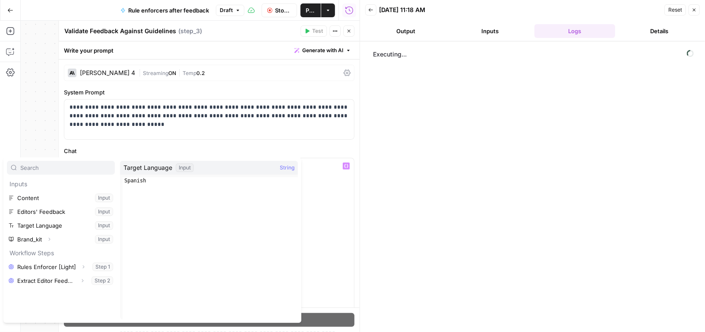
click at [271, 14] on button "Stop Run" at bounding box center [278, 10] width 35 height 14
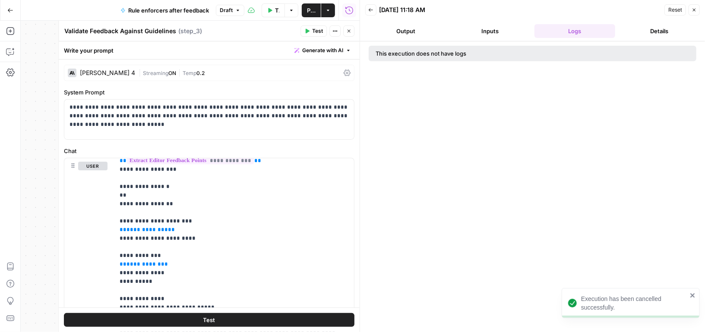
click at [694, 9] on icon "button" at bounding box center [693, 9] width 5 height 5
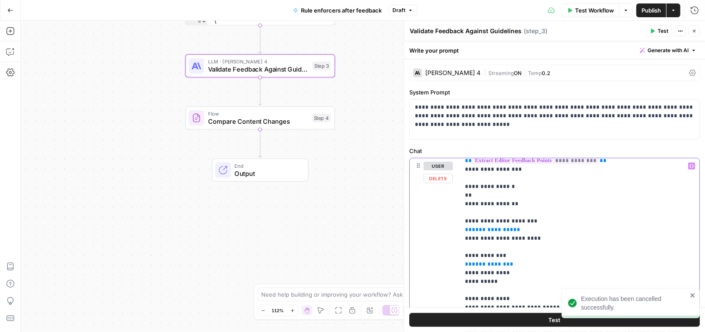
drag, startPoint x: 475, startPoint y: 185, endPoint x: 454, endPoint y: 185, distance: 21.1
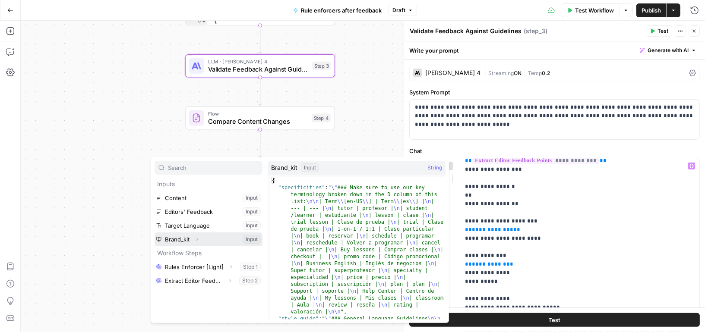
click at [197, 239] on icon "button" at bounding box center [196, 239] width 5 height 5
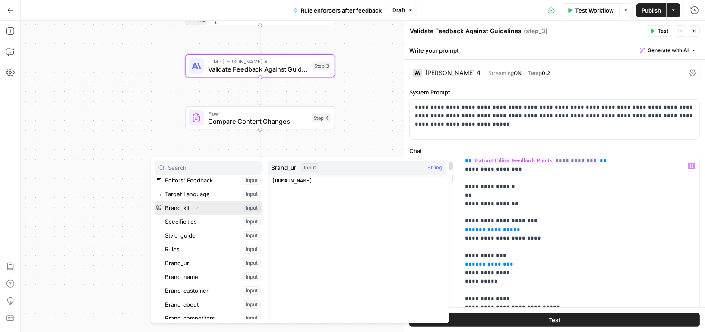
scroll to position [46, 0]
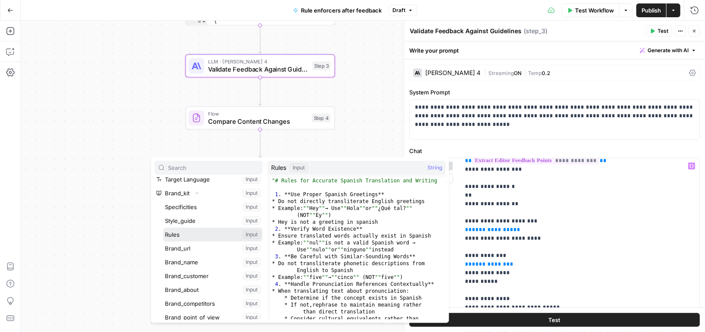
click at [191, 228] on button "Select variable Rules" at bounding box center [212, 235] width 99 height 14
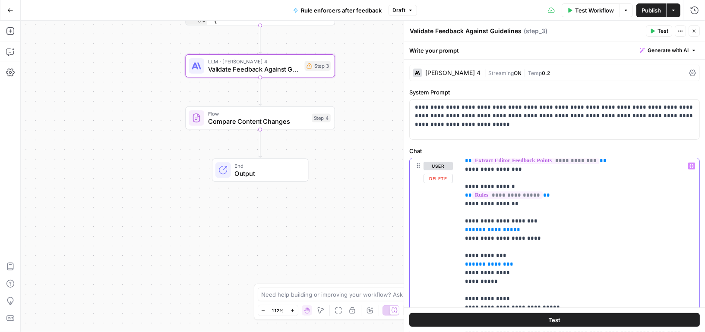
drag, startPoint x: 511, startPoint y: 224, endPoint x: 459, endPoint y: 223, distance: 52.6
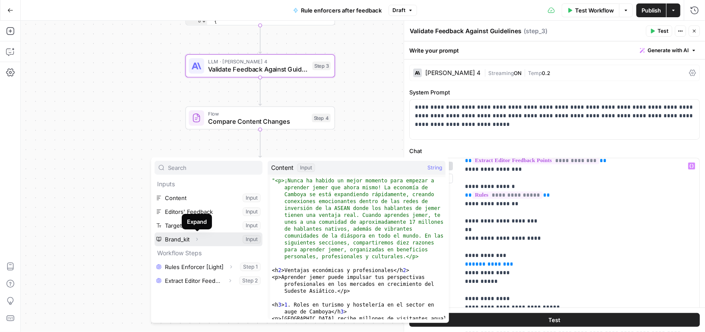
click at [197, 237] on icon "button" at bounding box center [196, 239] width 5 height 5
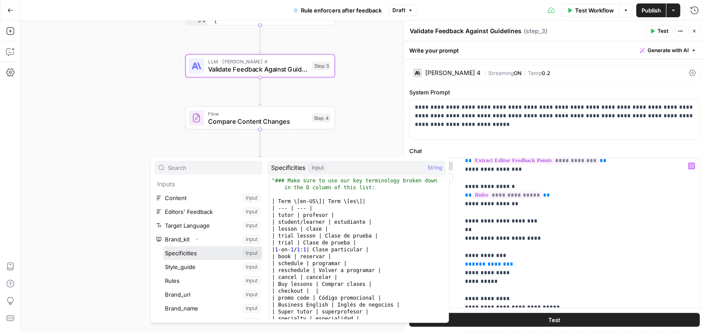
click at [187, 251] on button "Select variable Specificities" at bounding box center [212, 253] width 99 height 14
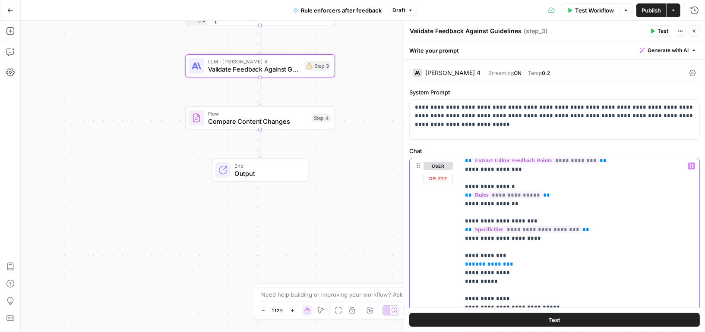
drag, startPoint x: 508, startPoint y: 255, endPoint x: 434, endPoint y: 255, distance: 73.8
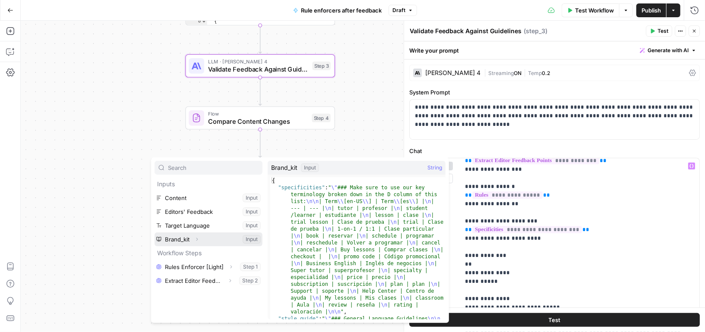
click at [198, 239] on icon "button" at bounding box center [196, 239] width 5 height 5
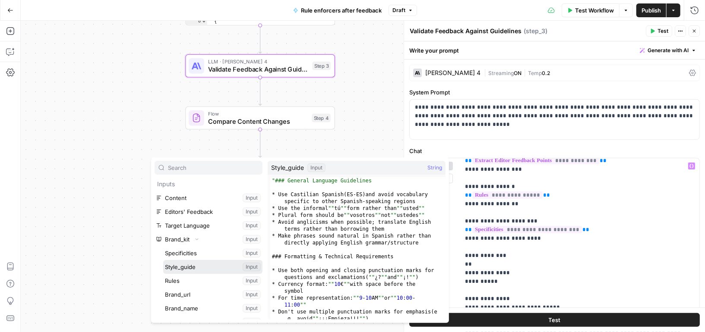
click at [191, 269] on button "Select variable Style_guide" at bounding box center [212, 267] width 99 height 14
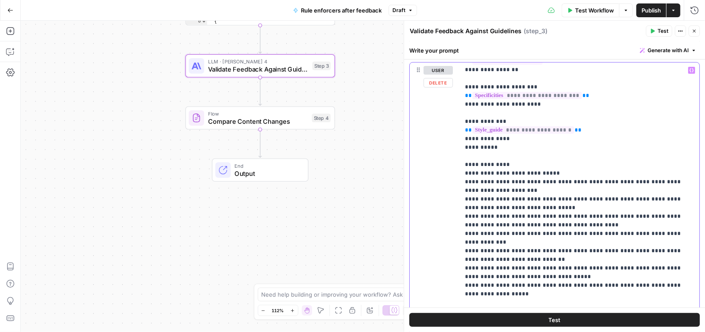
scroll to position [246, 0]
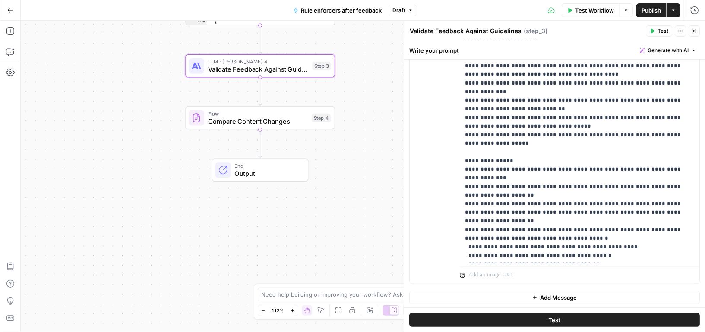
click at [645, 11] on span "Publish" at bounding box center [650, 10] width 19 height 9
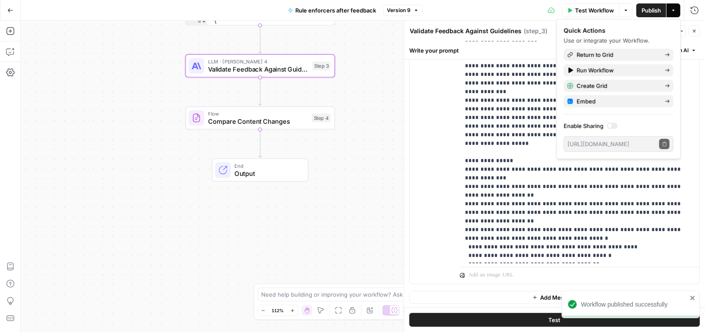
click at [591, 8] on span "Test Workflow" at bounding box center [594, 10] width 39 height 9
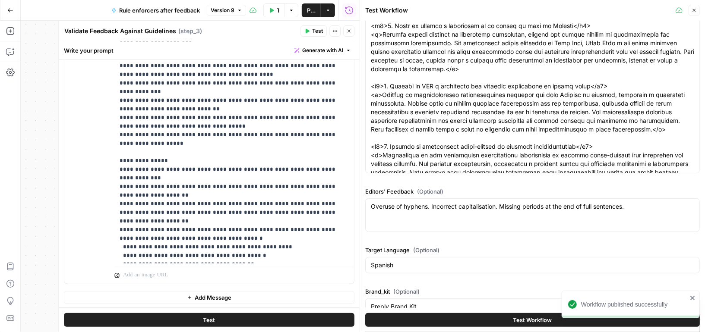
scroll to position [55, 0]
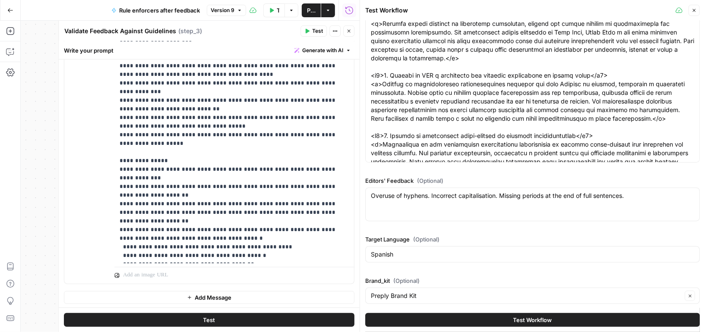
click at [466, 319] on button "Test Workflow" at bounding box center [532, 320] width 334 height 14
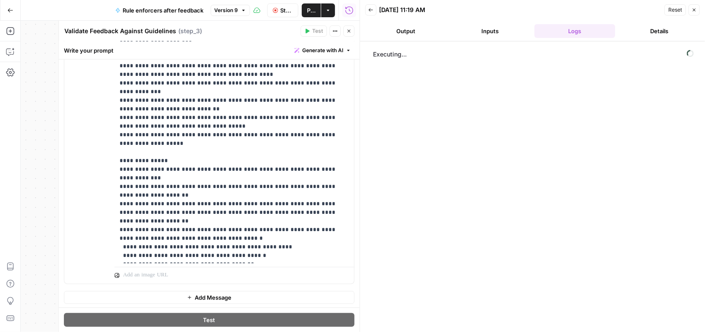
click at [348, 31] on icon "button" at bounding box center [348, 30] width 5 height 5
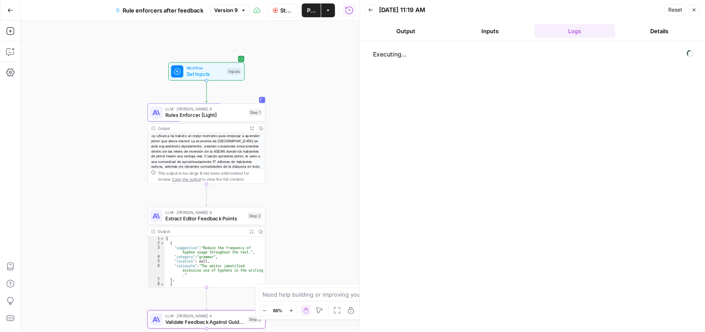
click at [500, 31] on button "Inputs" at bounding box center [490, 31] width 81 height 14
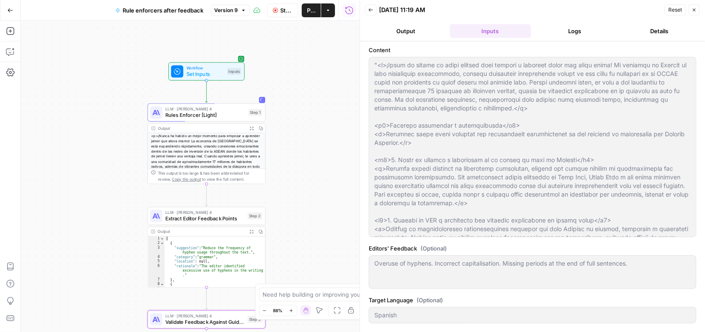
click at [596, 30] on button "Logs" at bounding box center [574, 31] width 81 height 14
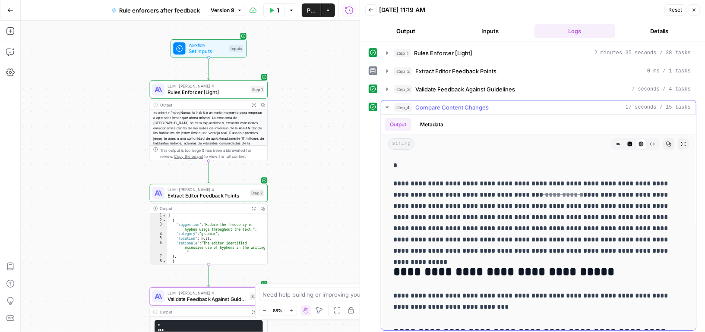
click at [384, 104] on icon "button" at bounding box center [387, 107] width 7 height 7
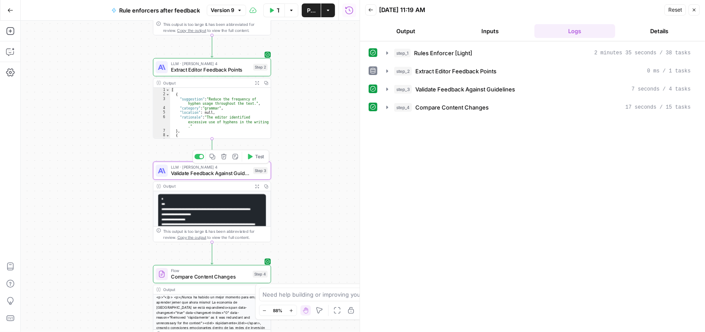
click at [232, 171] on span "Validate Feedback Against Guidelines" at bounding box center [210, 174] width 79 height 8
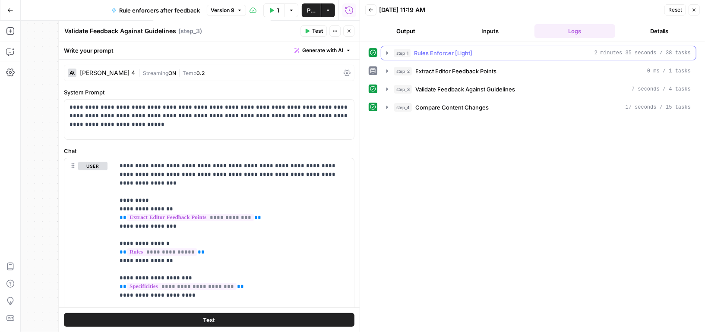
click at [391, 52] on button "step_1 Rules Enforcer [Light] 2 minutes 35 seconds / 38 tasks" at bounding box center [538, 53] width 315 height 14
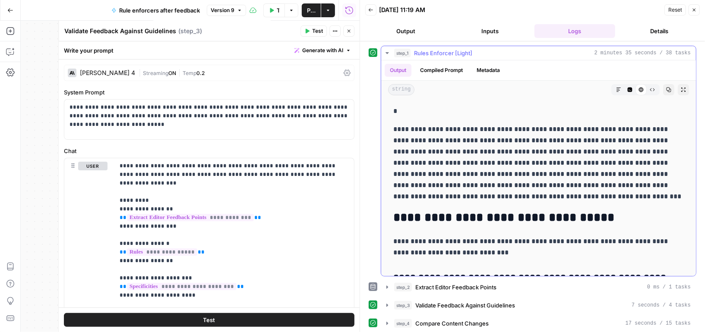
click at [439, 69] on button "Compiled Prompt" at bounding box center [441, 70] width 53 height 13
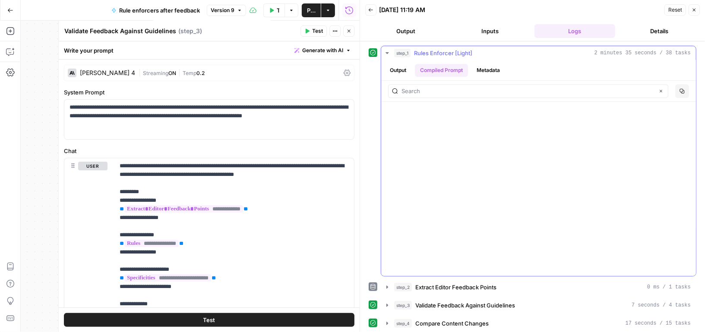
scroll to position [0, 0]
click at [388, 50] on icon "button" at bounding box center [387, 52] width 7 height 7
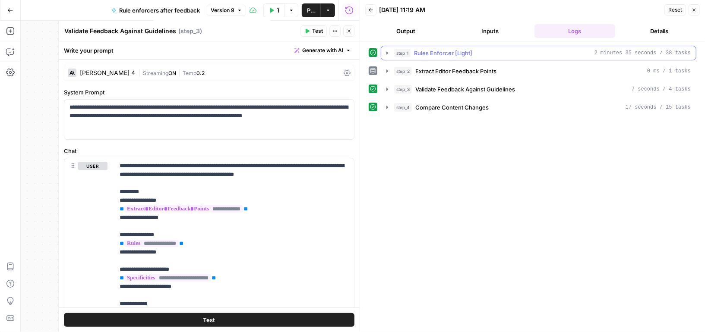
scroll to position [0, 0]
click at [387, 71] on icon "button" at bounding box center [387, 71] width 7 height 7
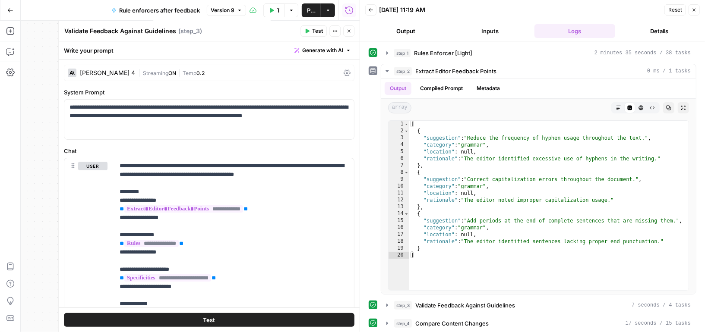
click at [486, 32] on button "Inputs" at bounding box center [490, 31] width 81 height 14
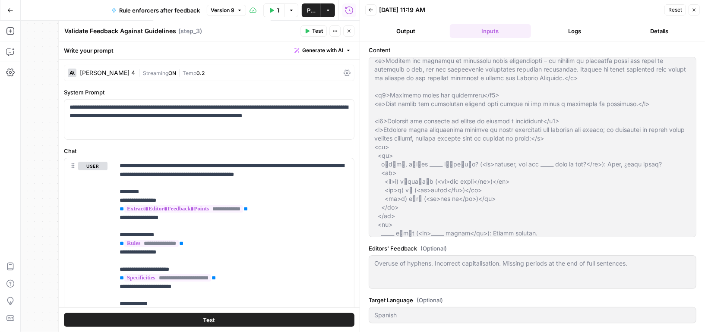
scroll to position [19, 0]
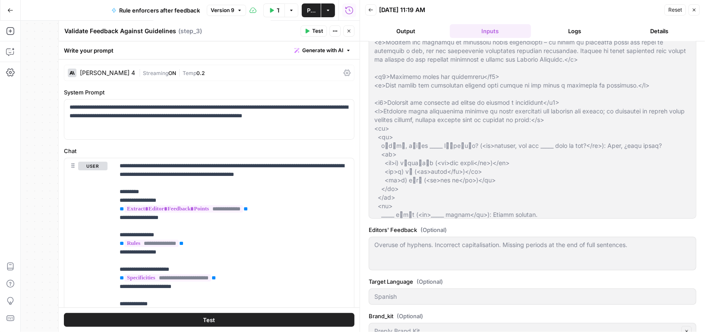
click at [563, 29] on button "Logs" at bounding box center [574, 31] width 81 height 14
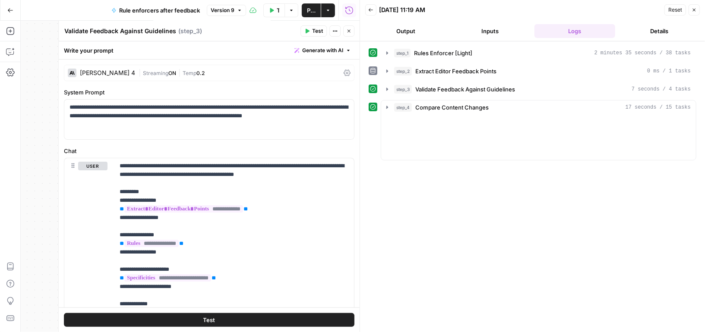
scroll to position [0, 0]
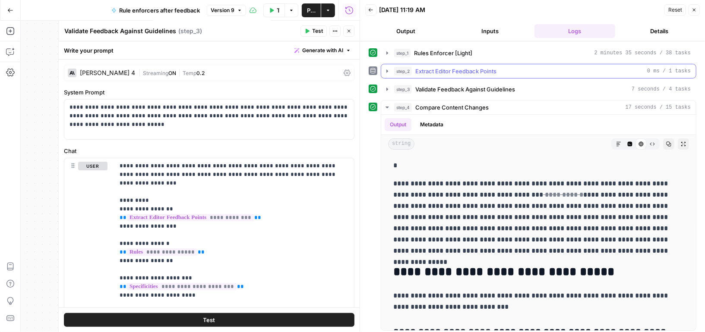
click at [385, 69] on icon "button" at bounding box center [387, 71] width 7 height 7
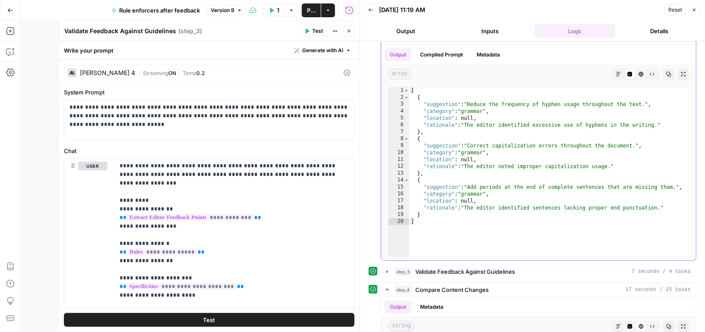
scroll to position [80, 0]
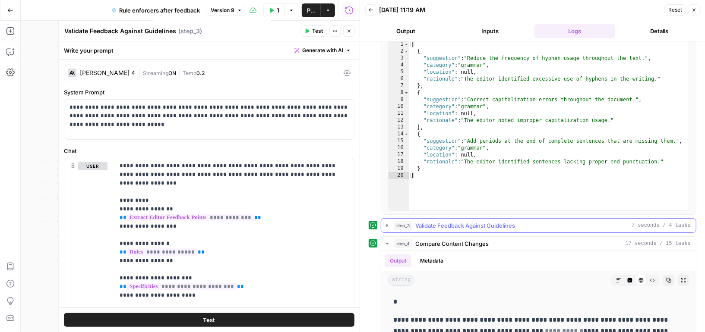
click at [387, 223] on icon "button" at bounding box center [387, 225] width 7 height 7
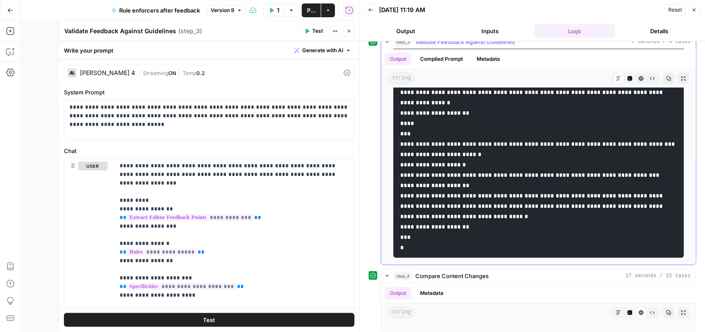
scroll to position [329, 0]
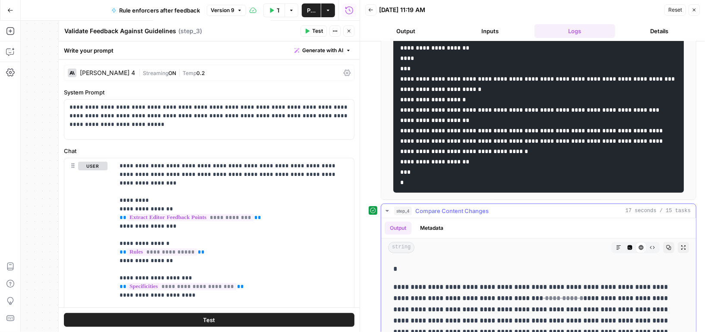
click at [384, 208] on icon "button" at bounding box center [387, 211] width 7 height 7
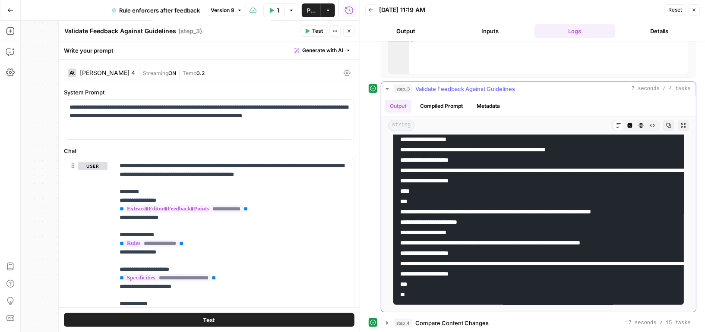
click at [384, 208] on div at bounding box center [538, 149] width 315 height 324
click at [384, 88] on icon "button" at bounding box center [387, 88] width 7 height 7
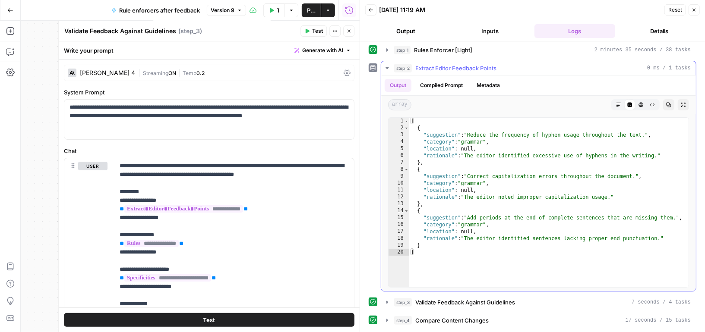
scroll to position [0, 0]
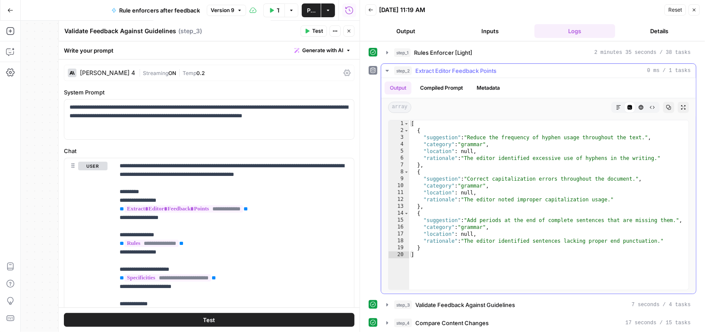
click at [384, 67] on icon "button" at bounding box center [387, 70] width 7 height 7
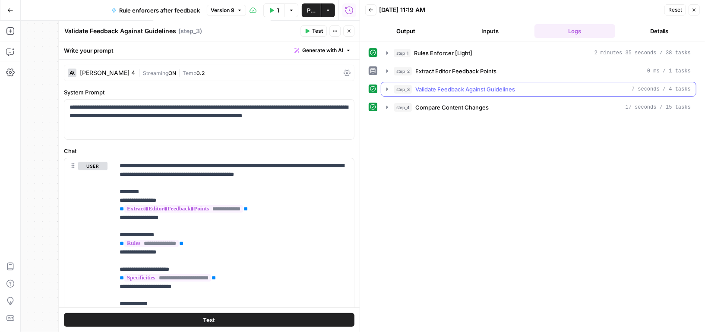
click at [388, 86] on icon "button" at bounding box center [387, 89] width 7 height 7
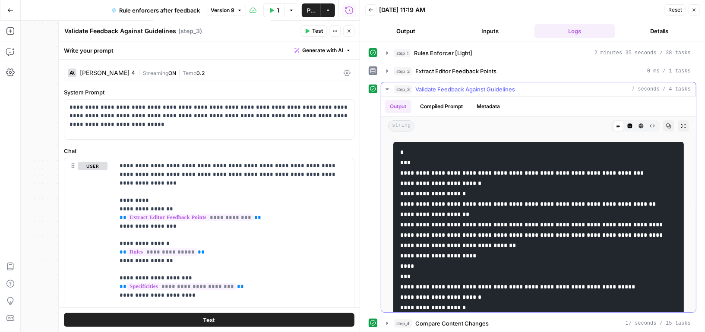
click at [388, 86] on icon "button" at bounding box center [387, 89] width 7 height 7
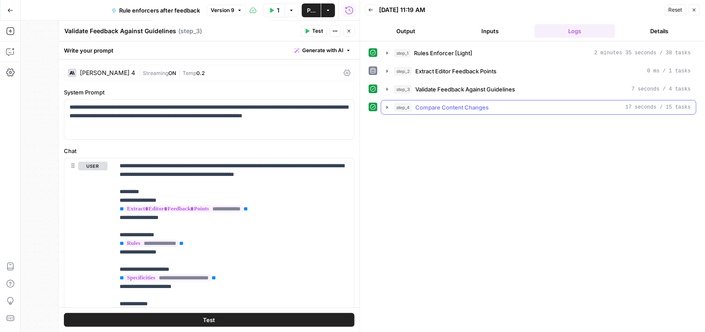
click at [390, 107] on icon "button" at bounding box center [387, 107] width 7 height 7
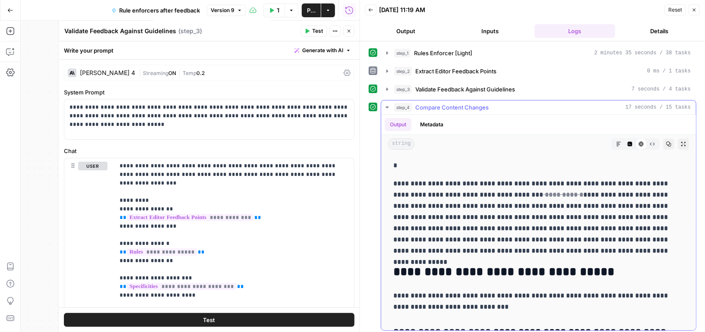
click at [641, 142] on icon at bounding box center [641, 144] width 5 height 5
click at [620, 142] on icon "button" at bounding box center [618, 144] width 4 height 4
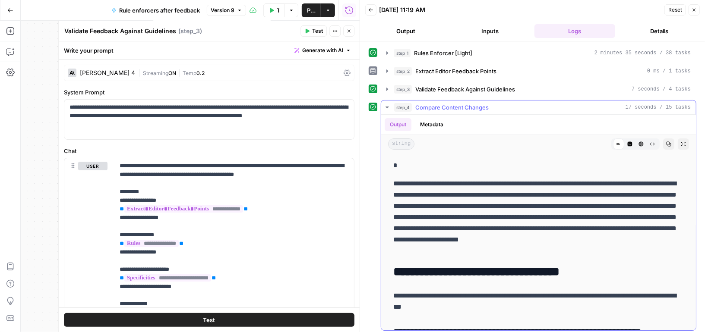
click at [629, 142] on icon "button" at bounding box center [629, 144] width 5 height 5
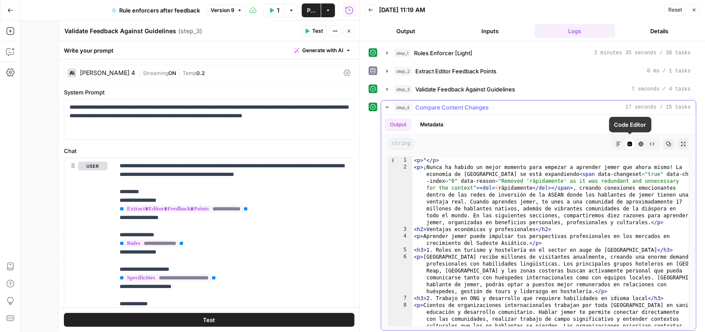
click at [637, 141] on button "HTML Viewer" at bounding box center [640, 144] width 11 height 11
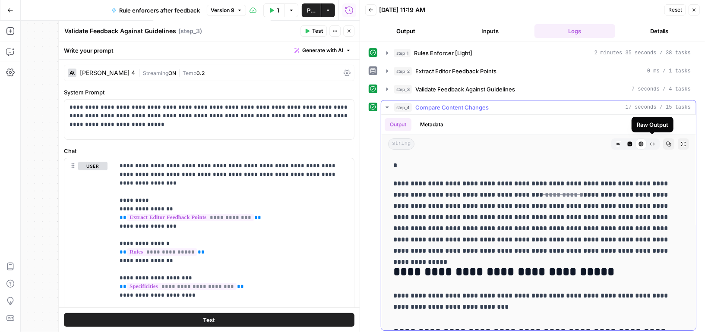
click at [649, 144] on span "Raw Output" at bounding box center [649, 144] width 0 height 0
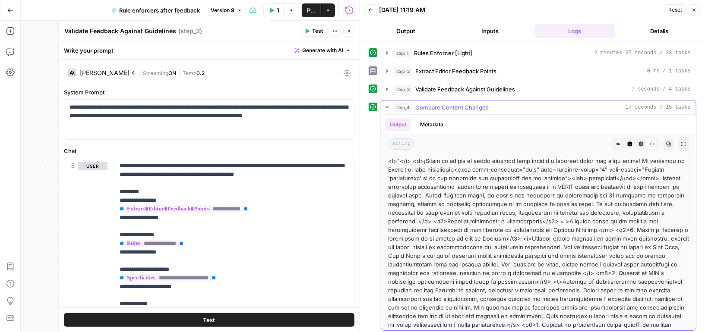
click at [640, 142] on icon "button" at bounding box center [640, 144] width 5 height 5
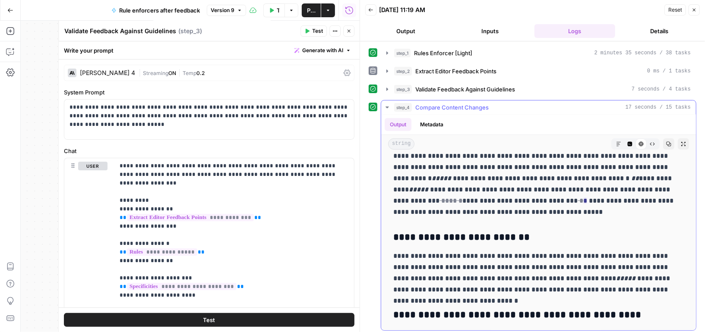
scroll to position [2518, 0]
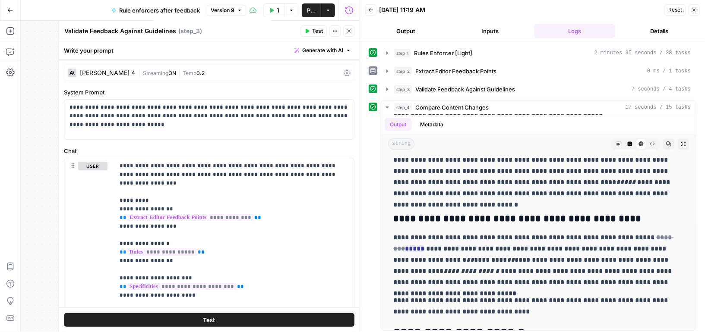
click at [652, 35] on button "Details" at bounding box center [658, 31] width 81 height 14
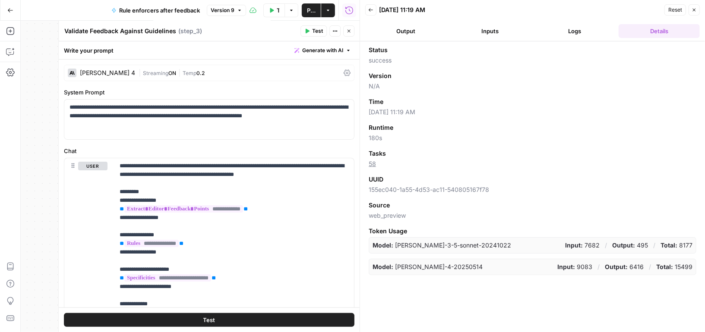
click at [310, 12] on span "Publish" at bounding box center [311, 10] width 9 height 9
click at [694, 9] on icon "button" at bounding box center [693, 9] width 5 height 5
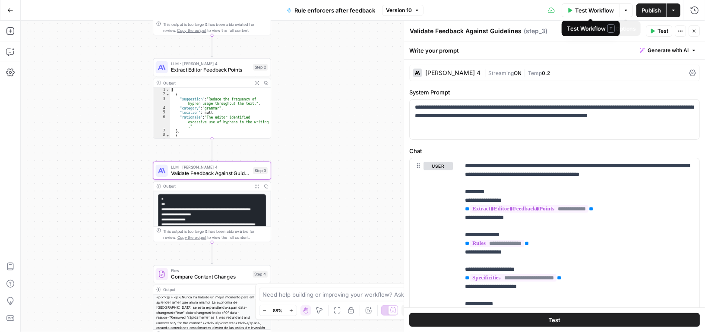
click at [656, 8] on span "Publish" at bounding box center [650, 10] width 19 height 9
click at [579, 8] on span "Test Workflow" at bounding box center [594, 10] width 39 height 9
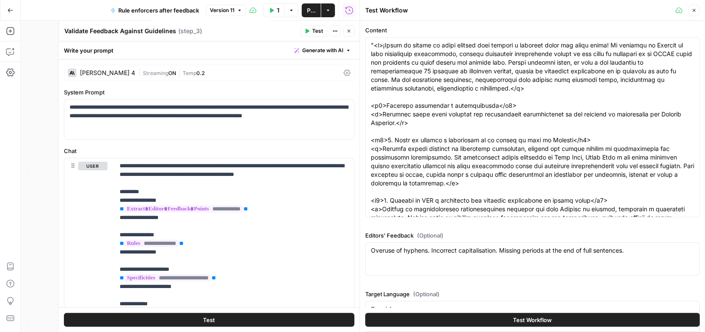
drag, startPoint x: 369, startPoint y: 46, endPoint x: 476, endPoint y: 242, distance: 223.6
click at [476, 242] on div "Content Editors' Feedback (Optional) Overuse of hyphens. Incorrect capitalisati…" at bounding box center [532, 192] width 334 height 333
drag, startPoint x: 369, startPoint y: 44, endPoint x: 469, endPoint y: 247, distance: 226.2
click at [469, 247] on div "Content Editors' Feedback (Optional) Overuse of hyphens. Incorrect capitalisati…" at bounding box center [532, 192] width 334 height 333
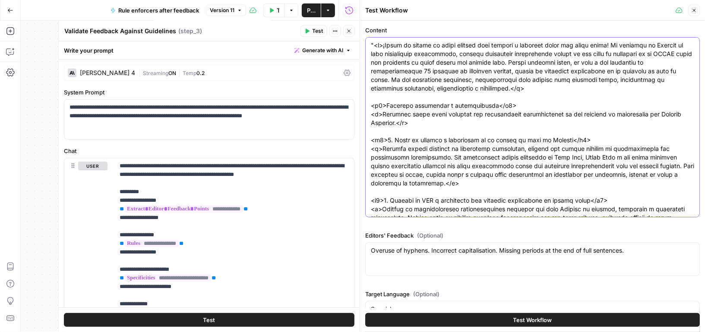
drag, startPoint x: 368, startPoint y: 43, endPoint x: 380, endPoint y: 43, distance: 11.2
click at [377, 43] on div at bounding box center [532, 127] width 334 height 180
drag, startPoint x: 370, startPoint y: 44, endPoint x: 405, endPoint y: 44, distance: 34.5
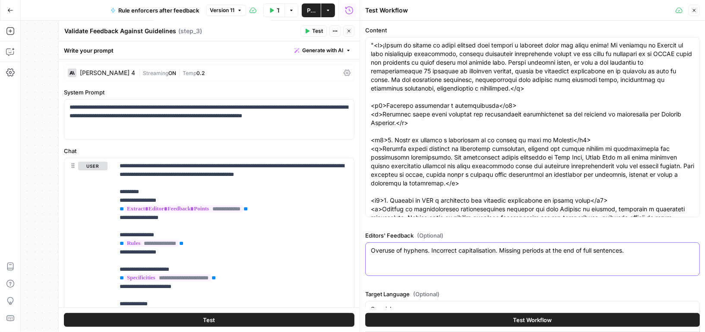
click at [440, 250] on textarea "Overuse of hyphens. Incorrect capitalisation. Missing periods at the end of ful…" at bounding box center [532, 250] width 323 height 9
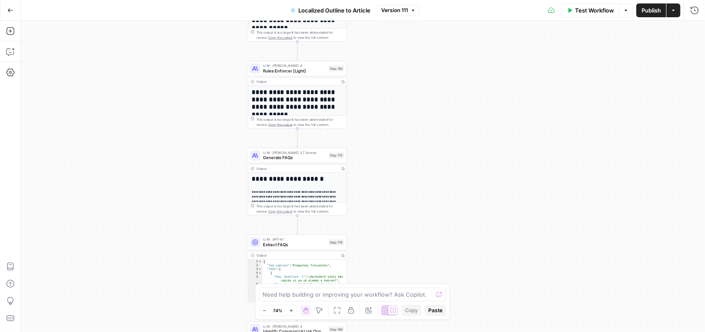
click at [316, 71] on span "Rules Enforcer [Light]" at bounding box center [294, 71] width 63 height 6
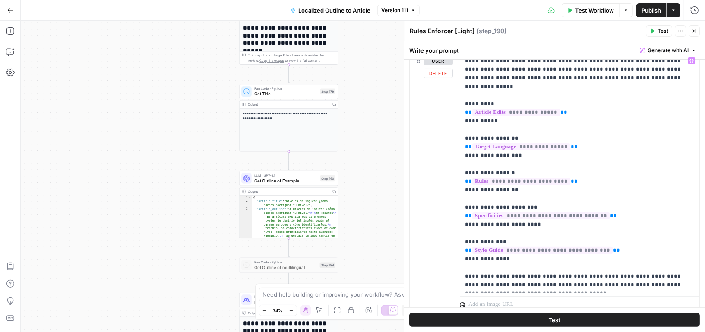
scroll to position [125, 0]
click at [693, 30] on icon "button" at bounding box center [694, 31] width 3 height 3
